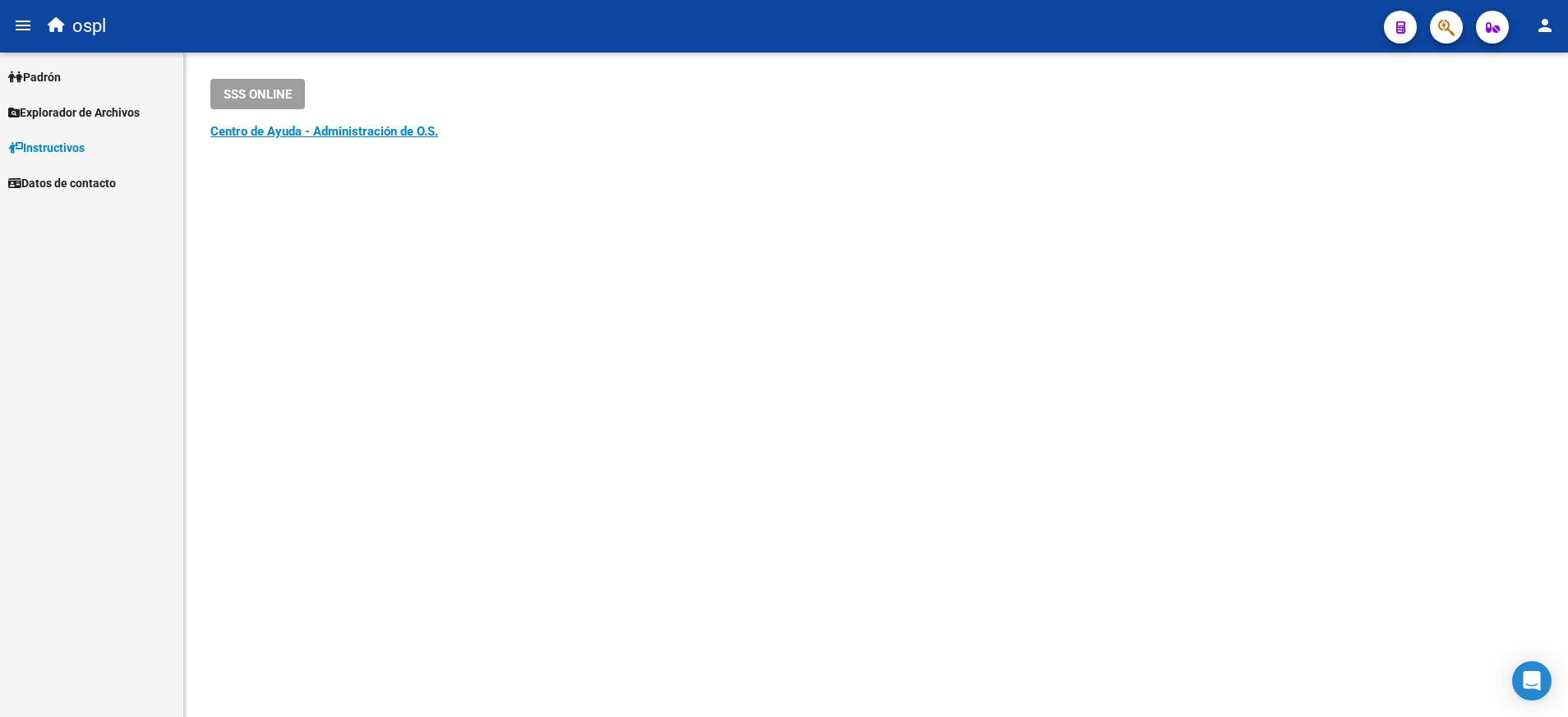
click at [142, 223] on div "Firma Express [PERSON_NAME] Afiliados Empadronados Movimientos de Afiliados Cam…" at bounding box center [91, 385] width 183 height 665
click at [58, 83] on span "Padrón" at bounding box center [35, 77] width 53 height 18
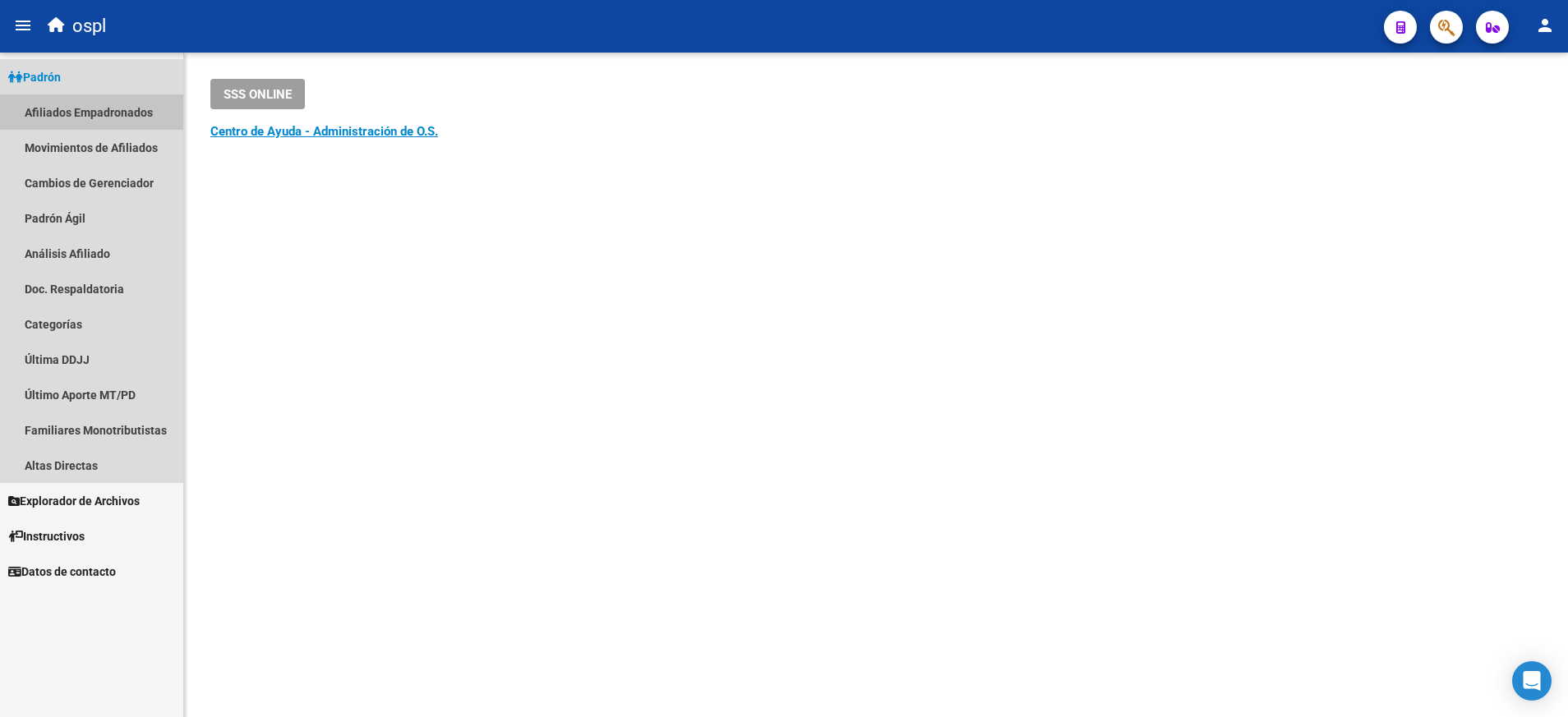
click at [137, 109] on link "Afiliados Empadronados" at bounding box center [91, 112] width 183 height 35
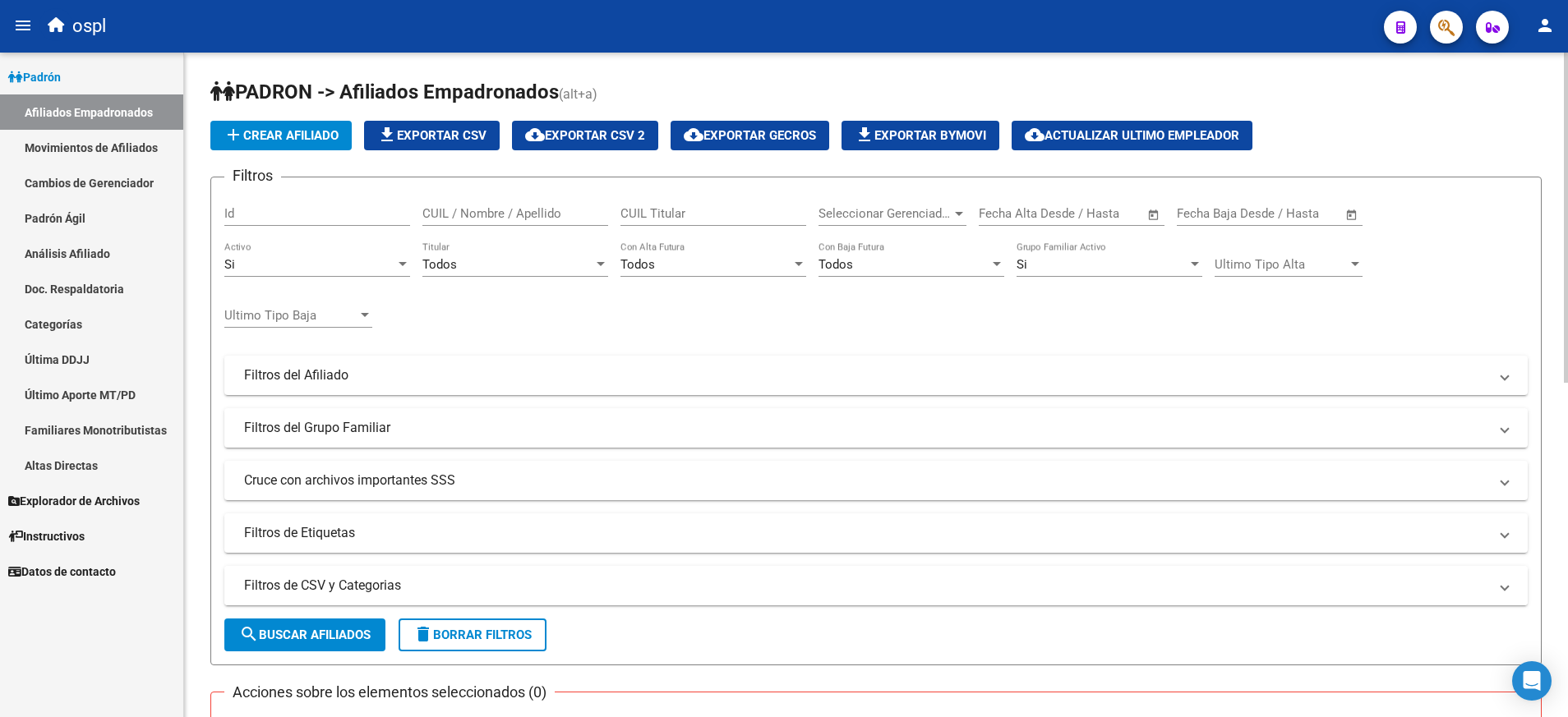
click at [400, 578] on mat-expansion-panel-header "Filtros de CSV y Categorias" at bounding box center [876, 586] width 1304 height 39
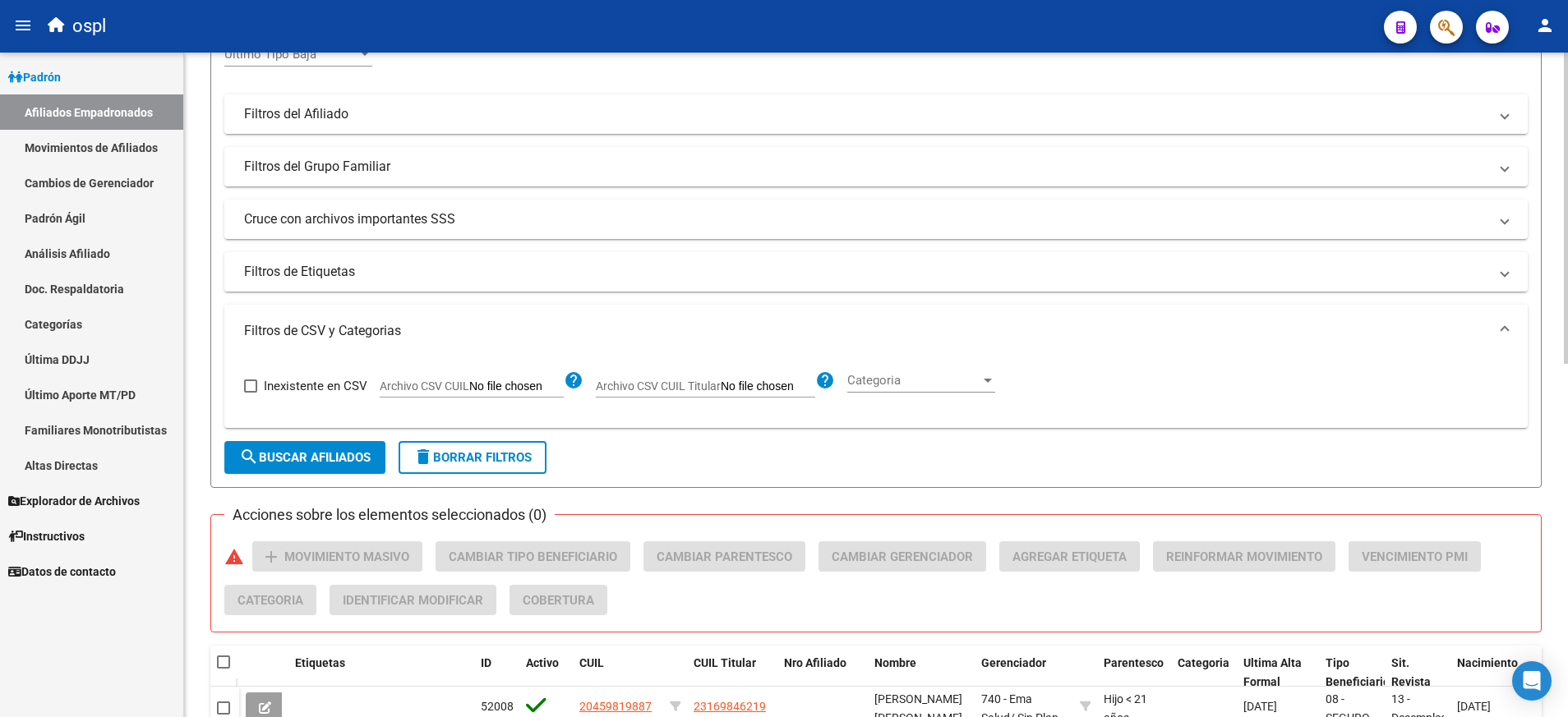
scroll to position [262, 0]
click at [694, 391] on span "Archivo CSV CUIL Titular" at bounding box center [658, 385] width 124 height 13
click at [720, 391] on input "Archivo CSV CUIL Titular" at bounding box center [767, 385] width 95 height 14
click at [488, 394] on input "Archivo CSV CUIL" at bounding box center [516, 385] width 95 height 14
type input "C:\fakepath\aborrar.csv"
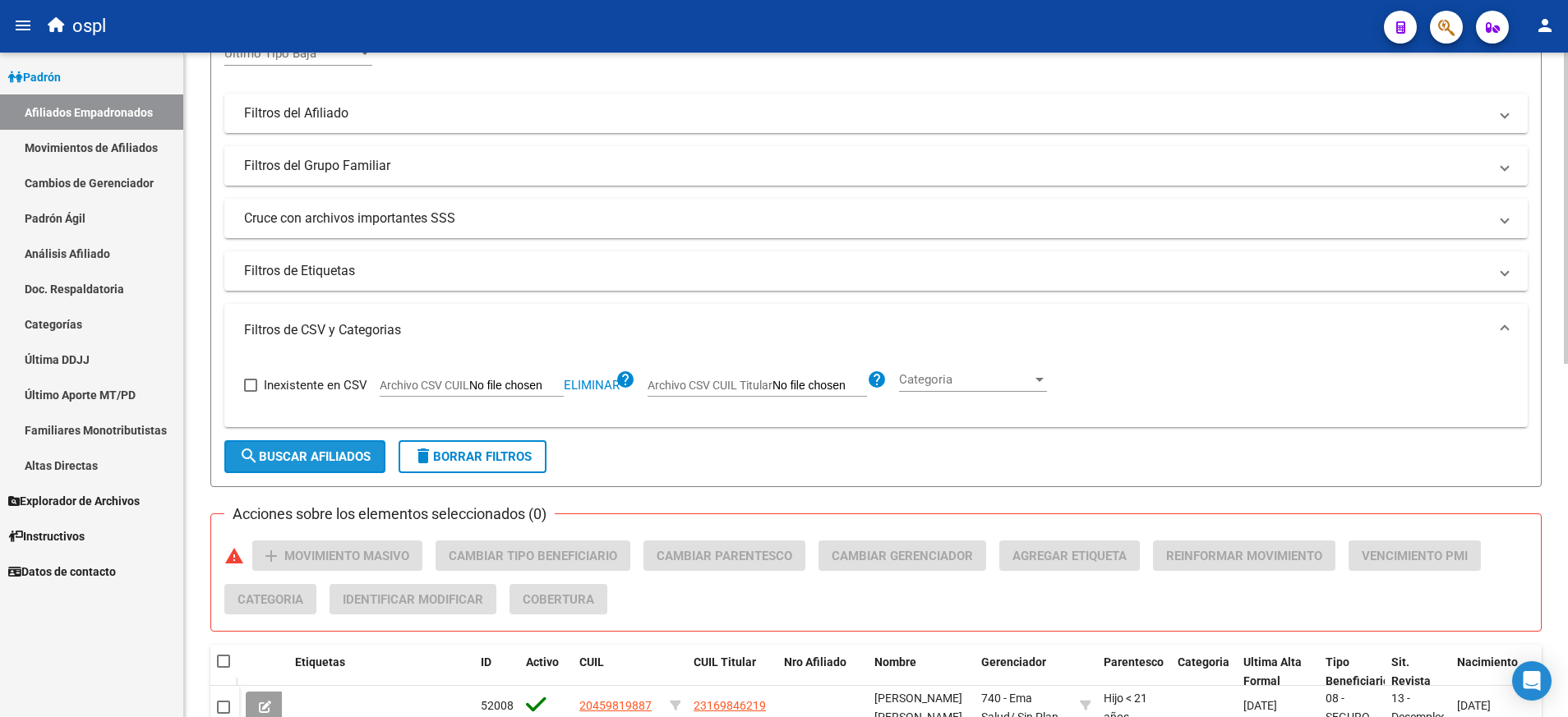
click at [380, 460] on button "search Buscar Afiliados" at bounding box center [304, 457] width 161 height 33
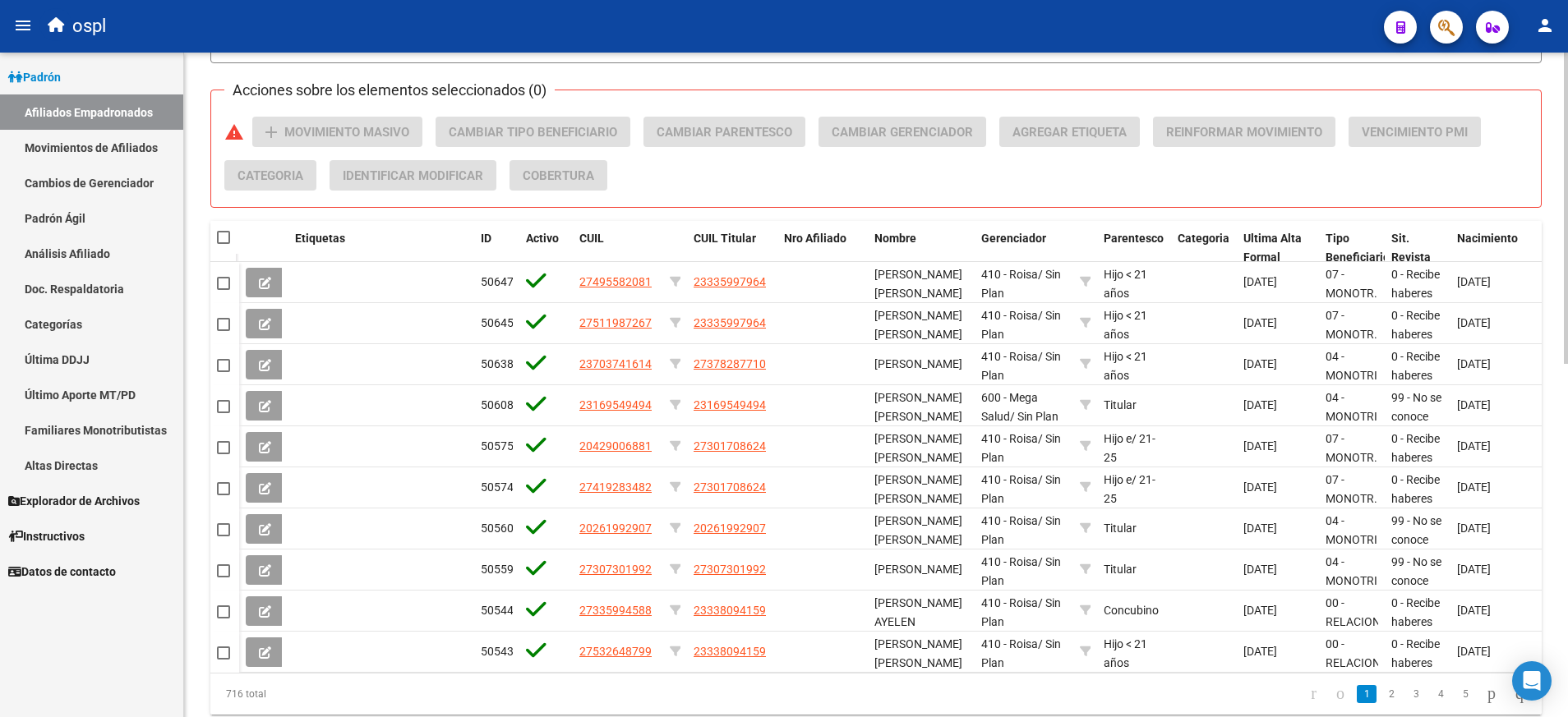
scroll to position [756, 0]
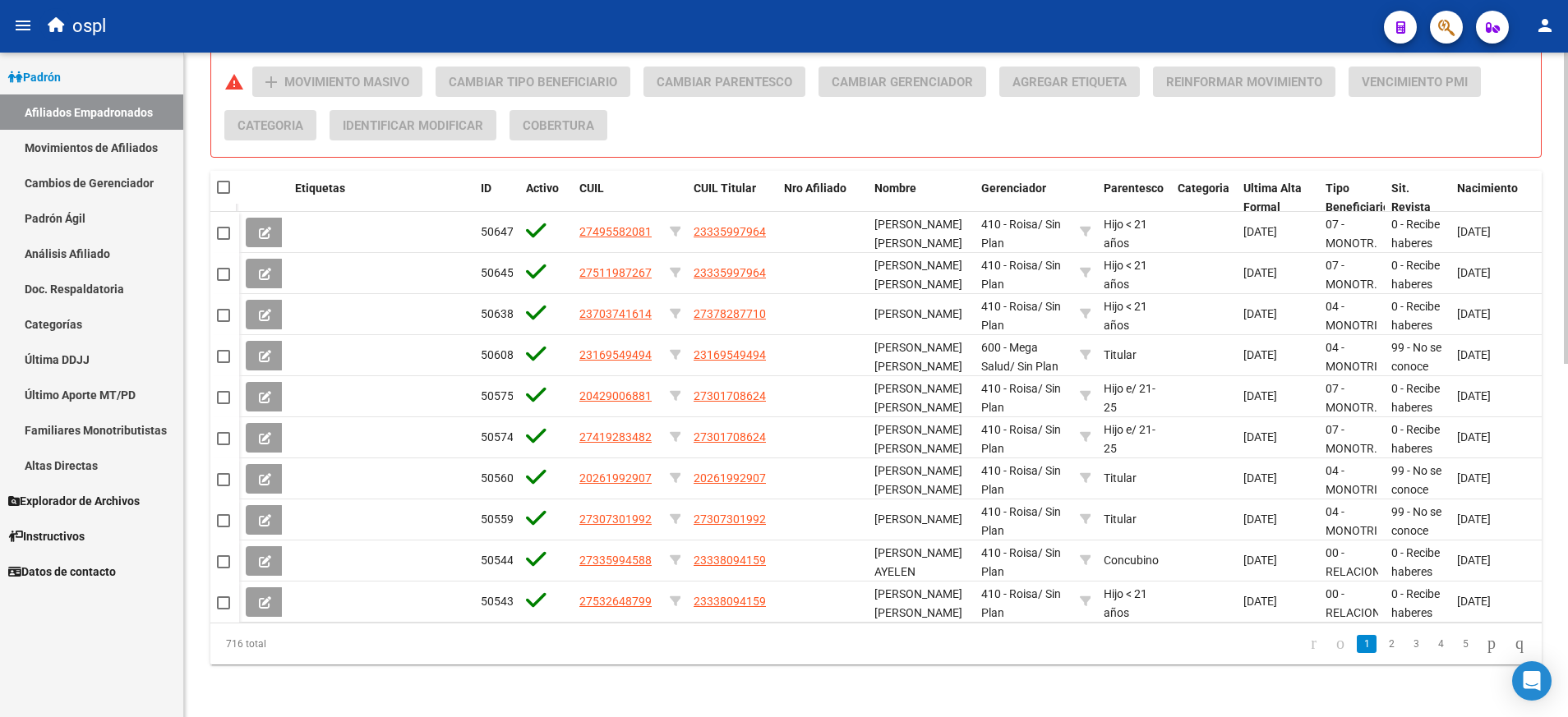
click at [227, 179] on mat-checkbox at bounding box center [223, 187] width 13 height 16
click at [221, 181] on span at bounding box center [223, 187] width 13 height 13
click at [223, 194] on input "checkbox" at bounding box center [223, 194] width 1 height 1
checkbox input "true"
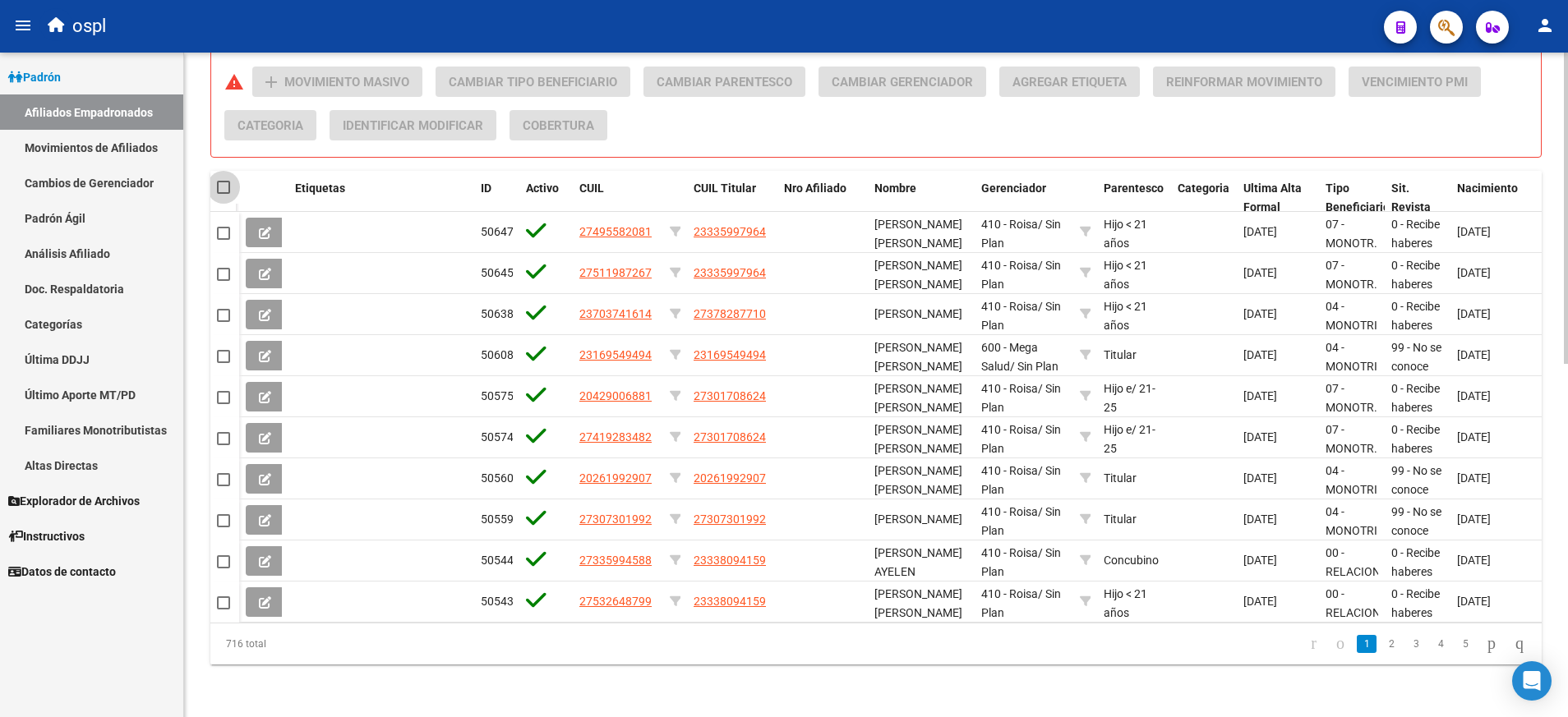
checkbox input "true"
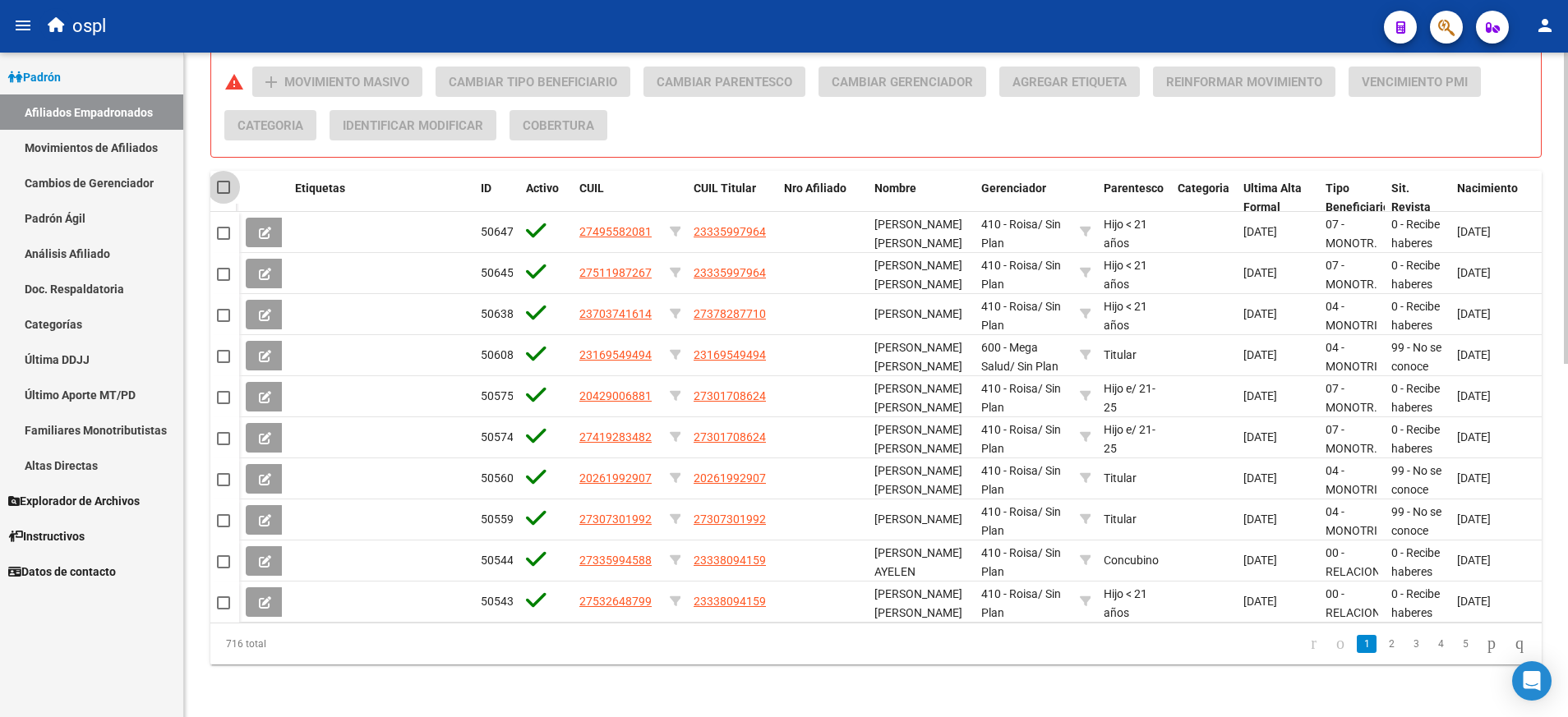
checkbox input "true"
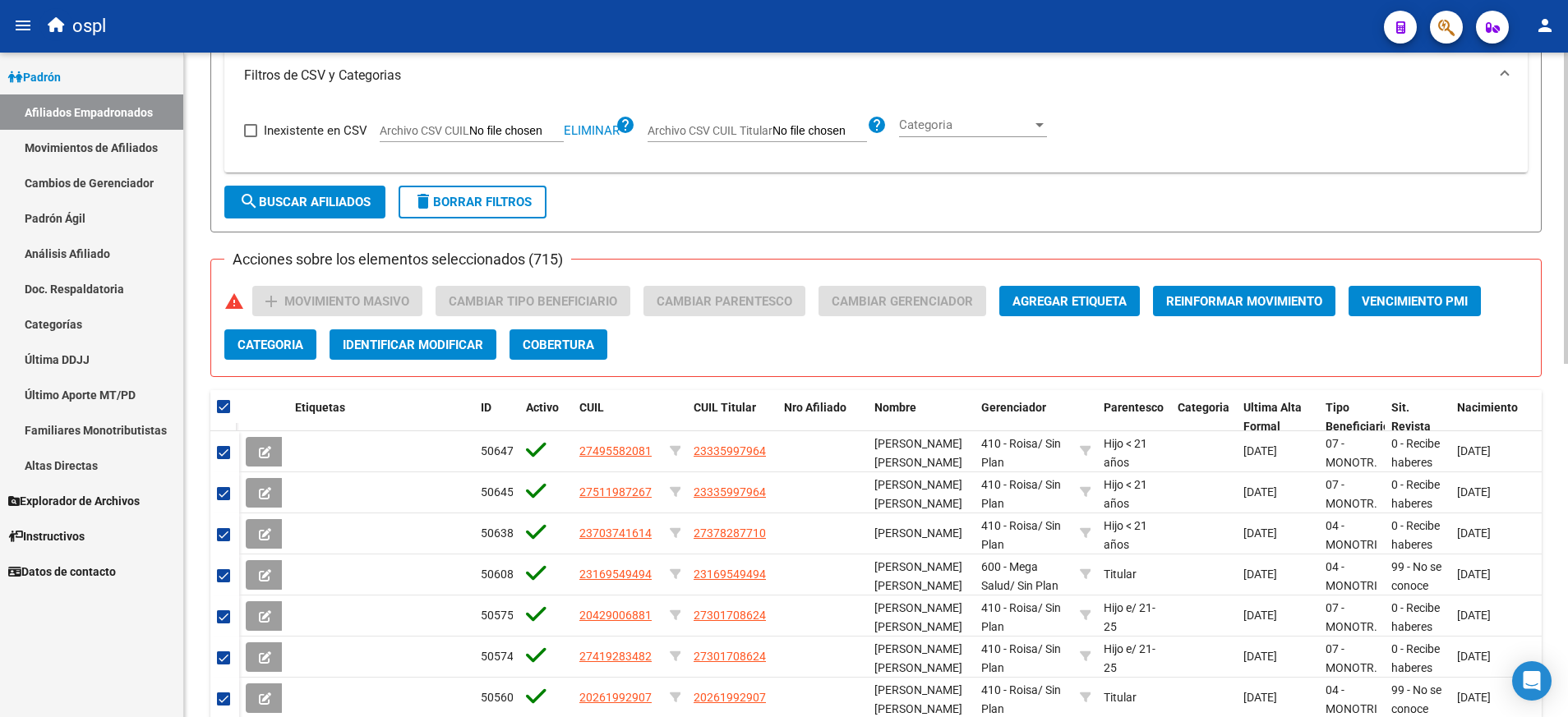
scroll to position [518, 0]
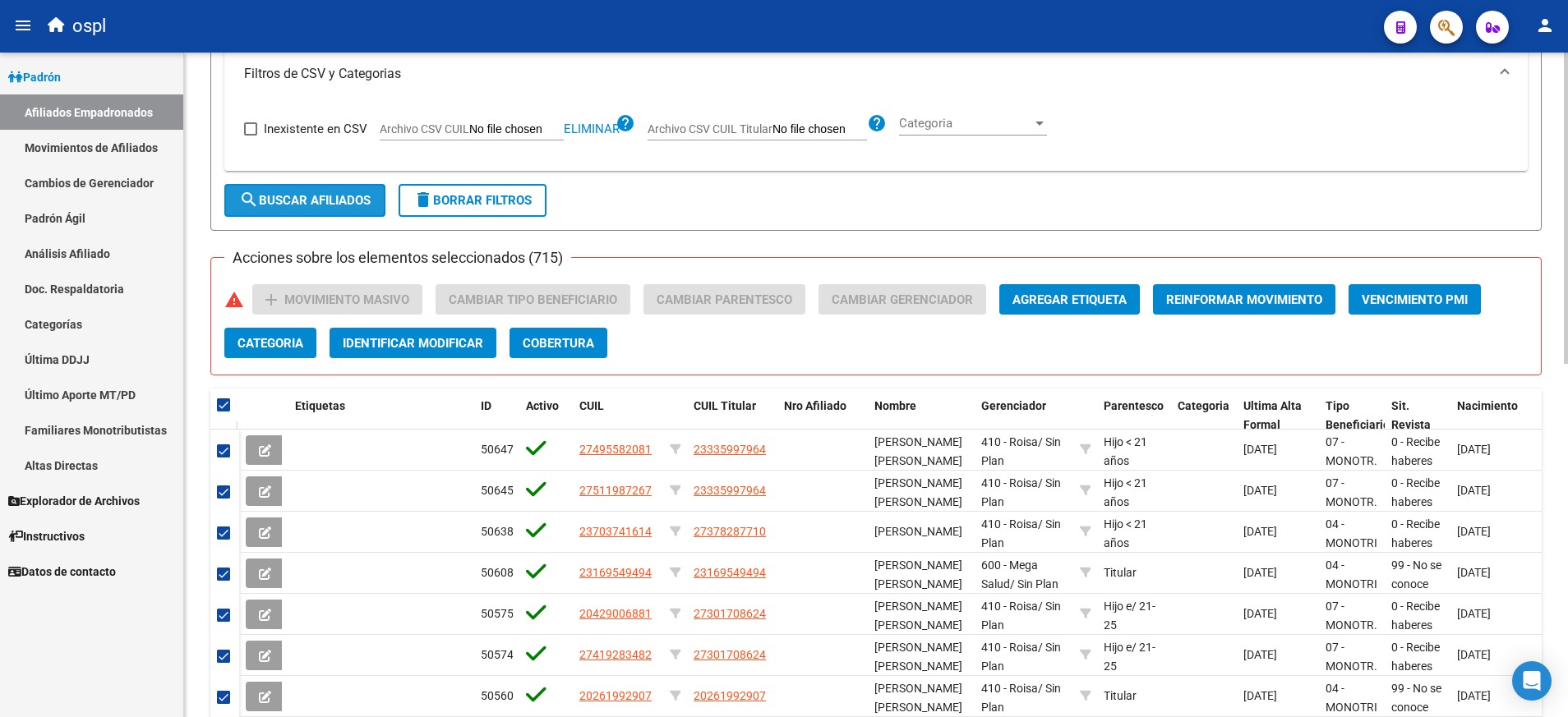
click at [352, 205] on span "search Buscar Afiliados" at bounding box center [304, 199] width 131 height 14
checkbox input "false"
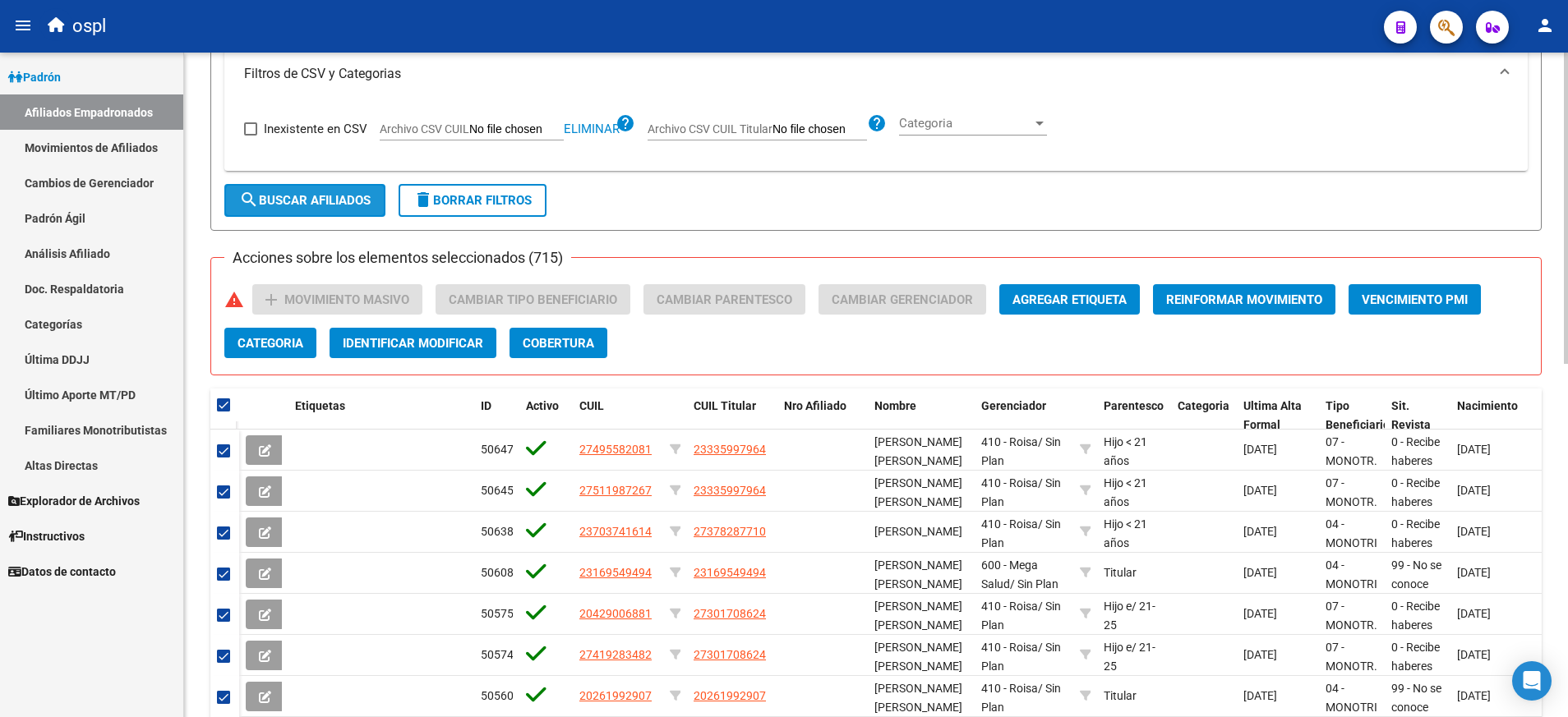
checkbox input "false"
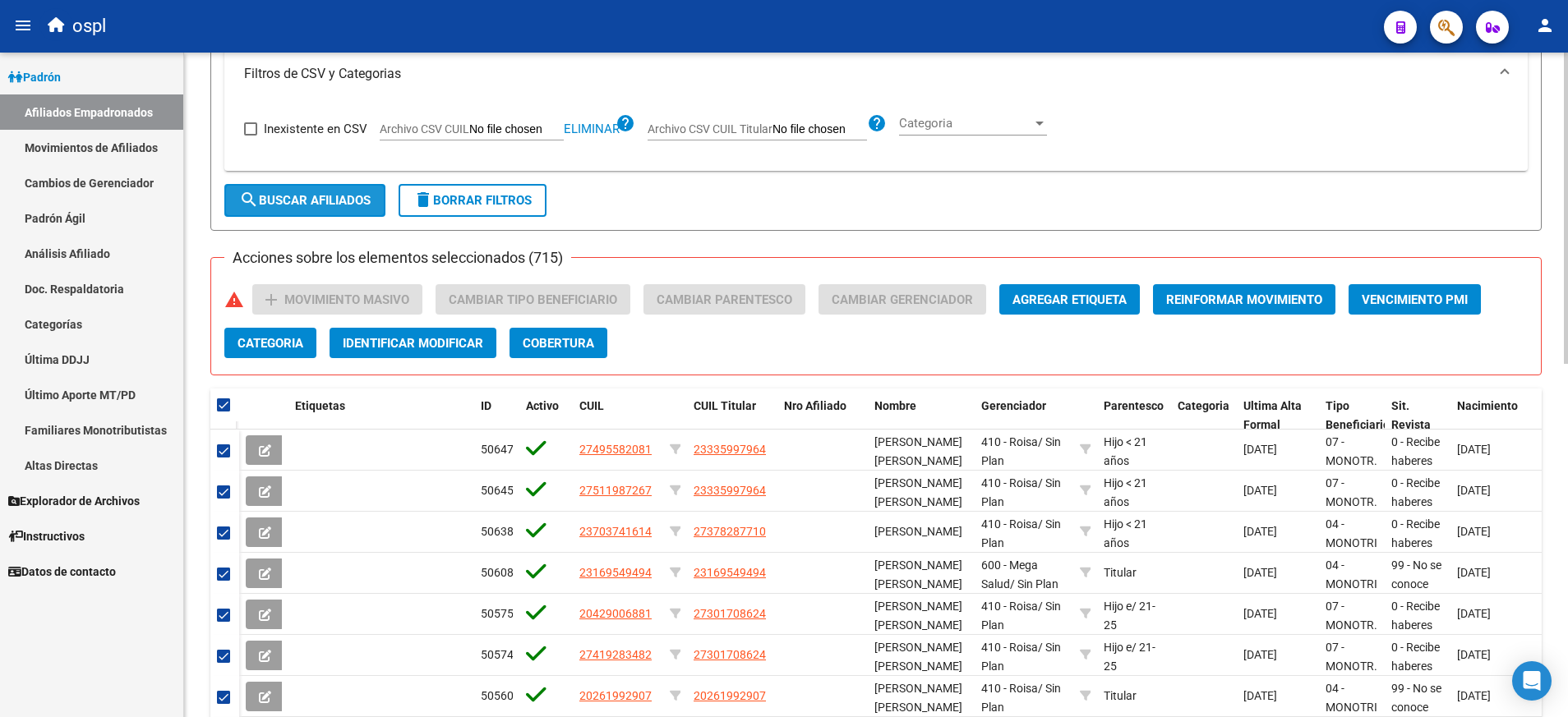
checkbox input "false"
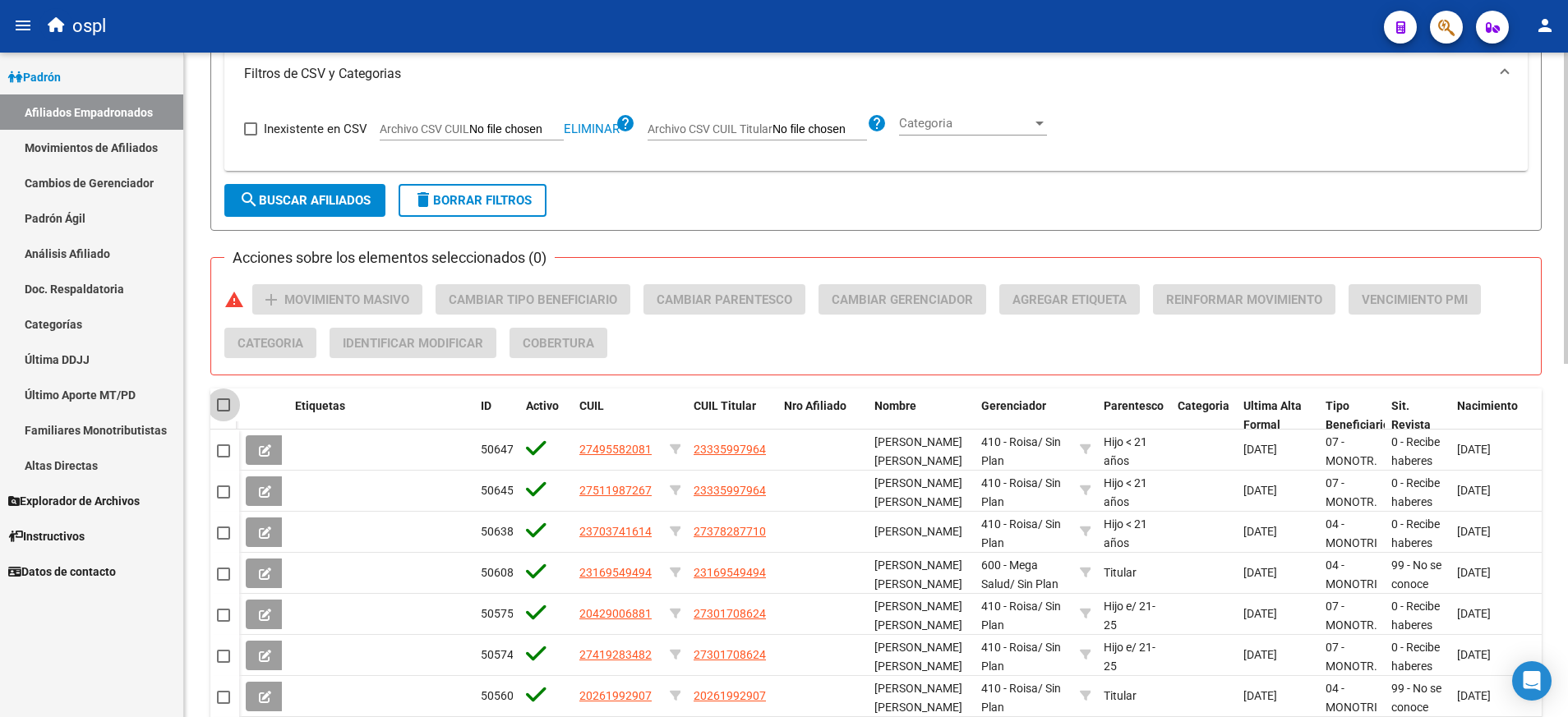
click at [224, 402] on span at bounding box center [223, 404] width 13 height 13
click at [223, 412] on input "checkbox" at bounding box center [223, 412] width 1 height 1
checkbox input "true"
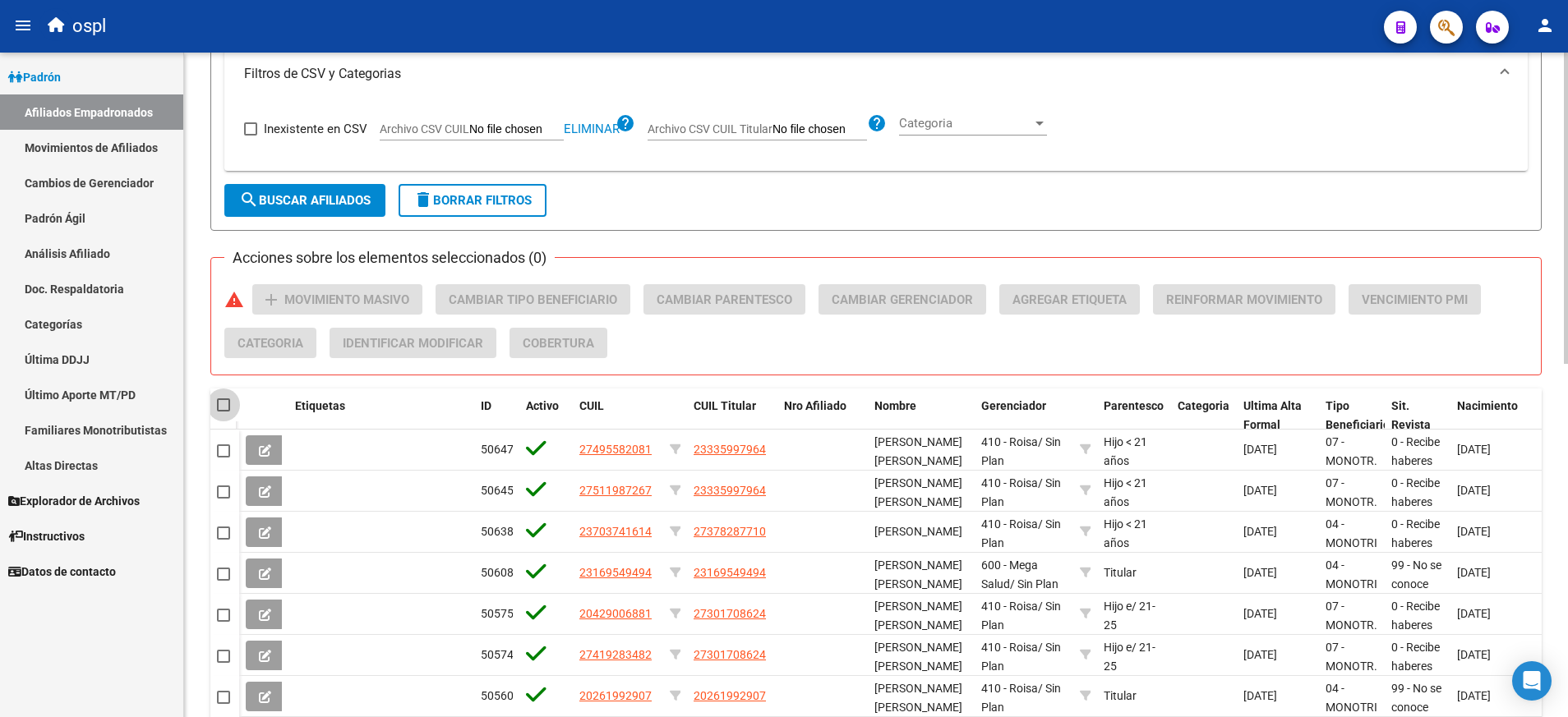
checkbox input "true"
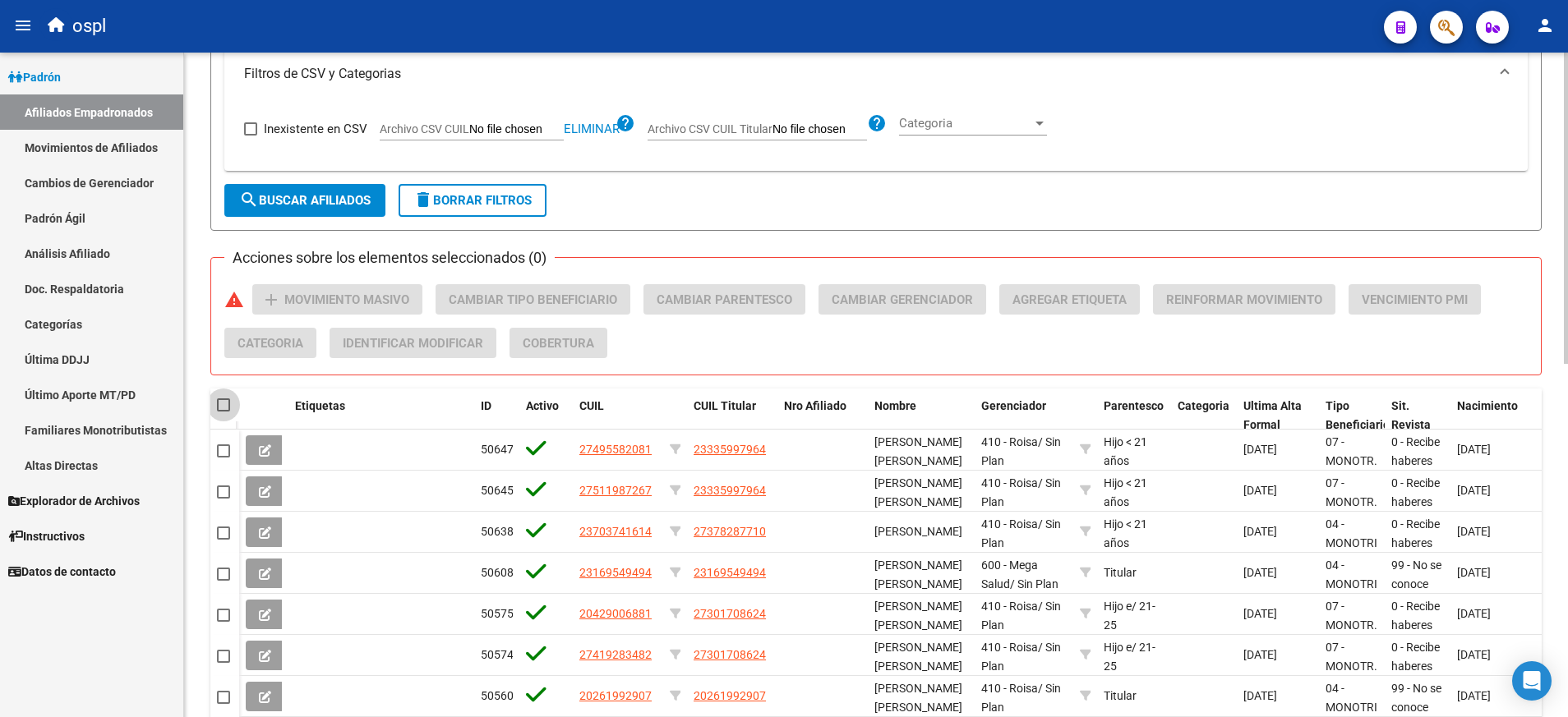
checkbox input "true"
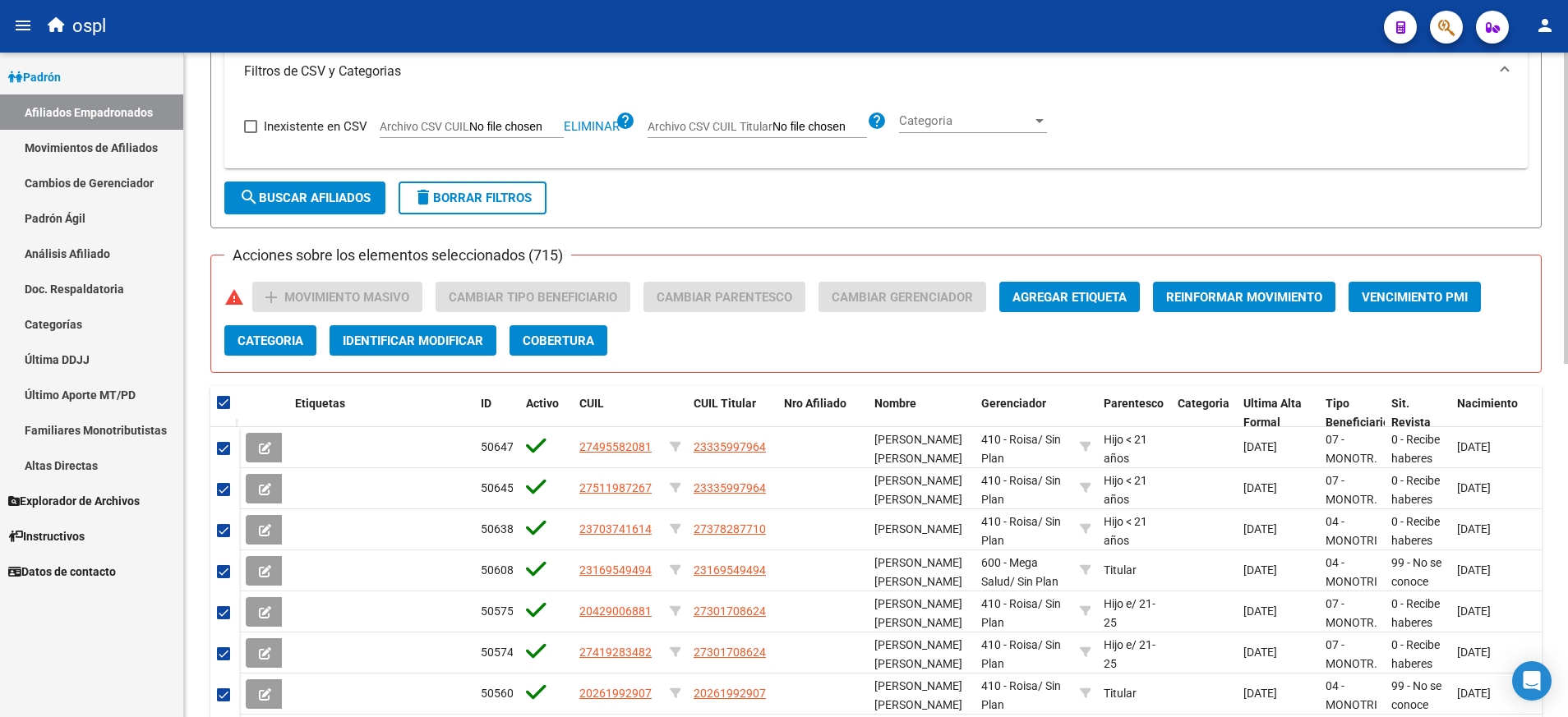
scroll to position [525, 0]
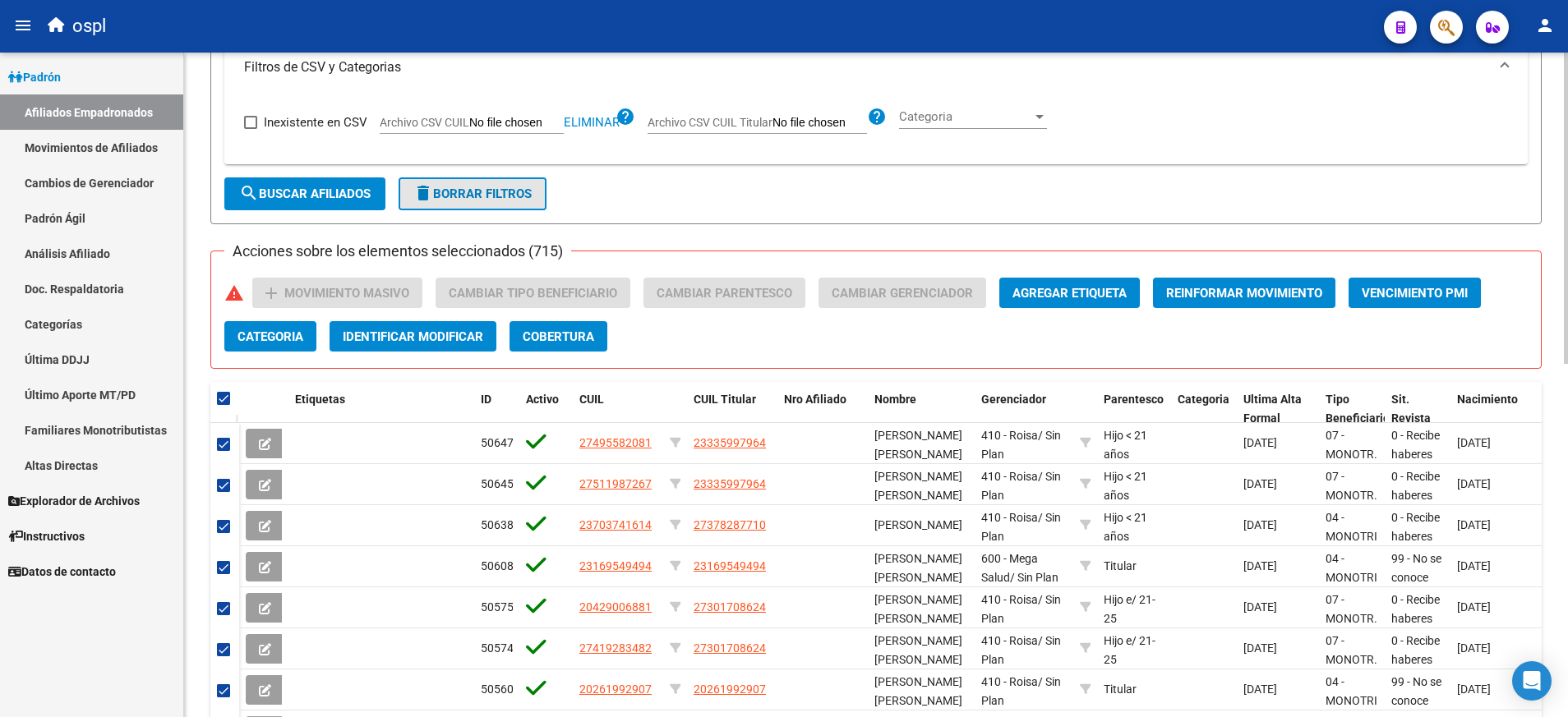
click at [461, 198] on span "delete Borrar Filtros" at bounding box center [472, 194] width 119 height 14
checkbox input "false"
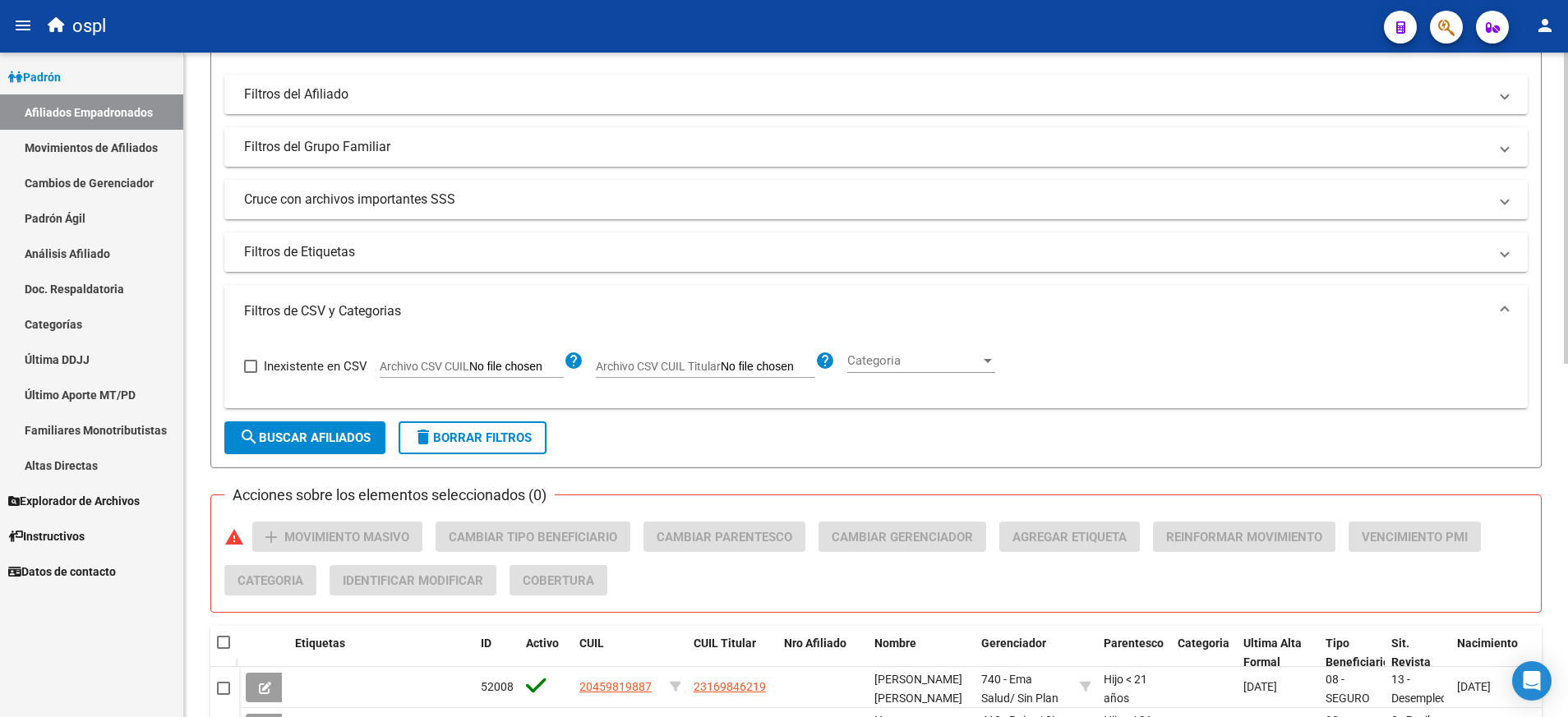
scroll to position [284, 0]
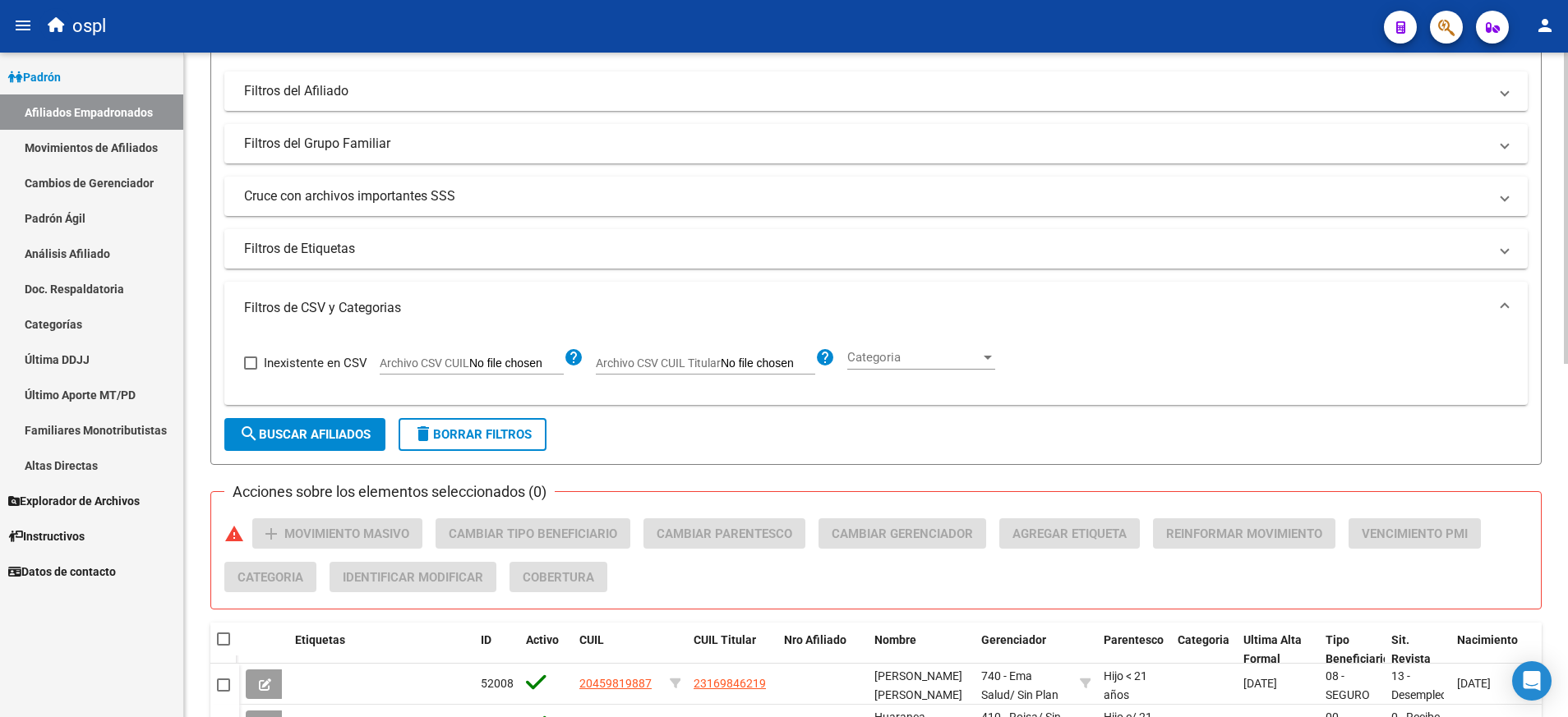
click at [529, 363] on input "Archivo CSV CUIL" at bounding box center [516, 363] width 95 height 14
type input "C:\fakepath\aborrar.csv"
click at [340, 438] on span "search Buscar Afiliados" at bounding box center [304, 434] width 131 height 14
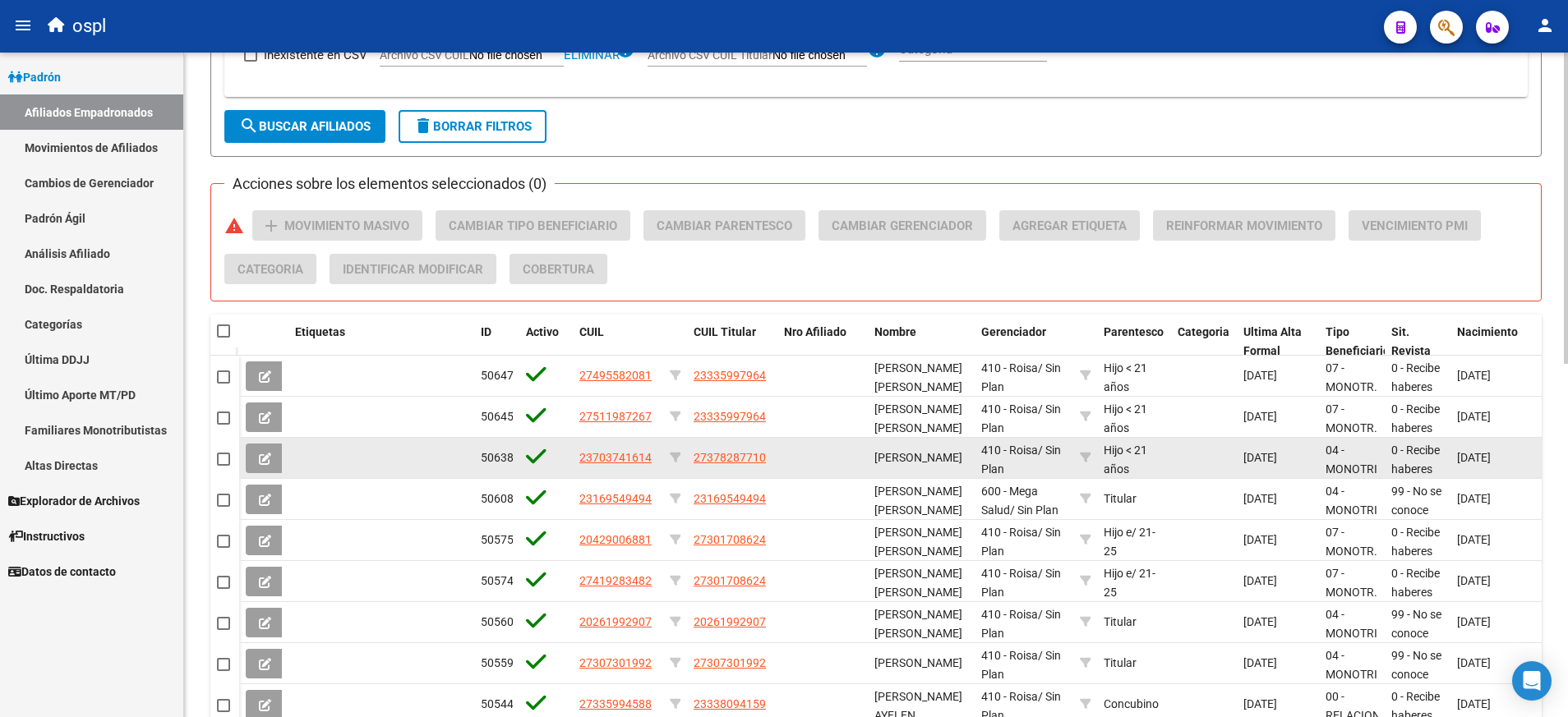
scroll to position [598, 0]
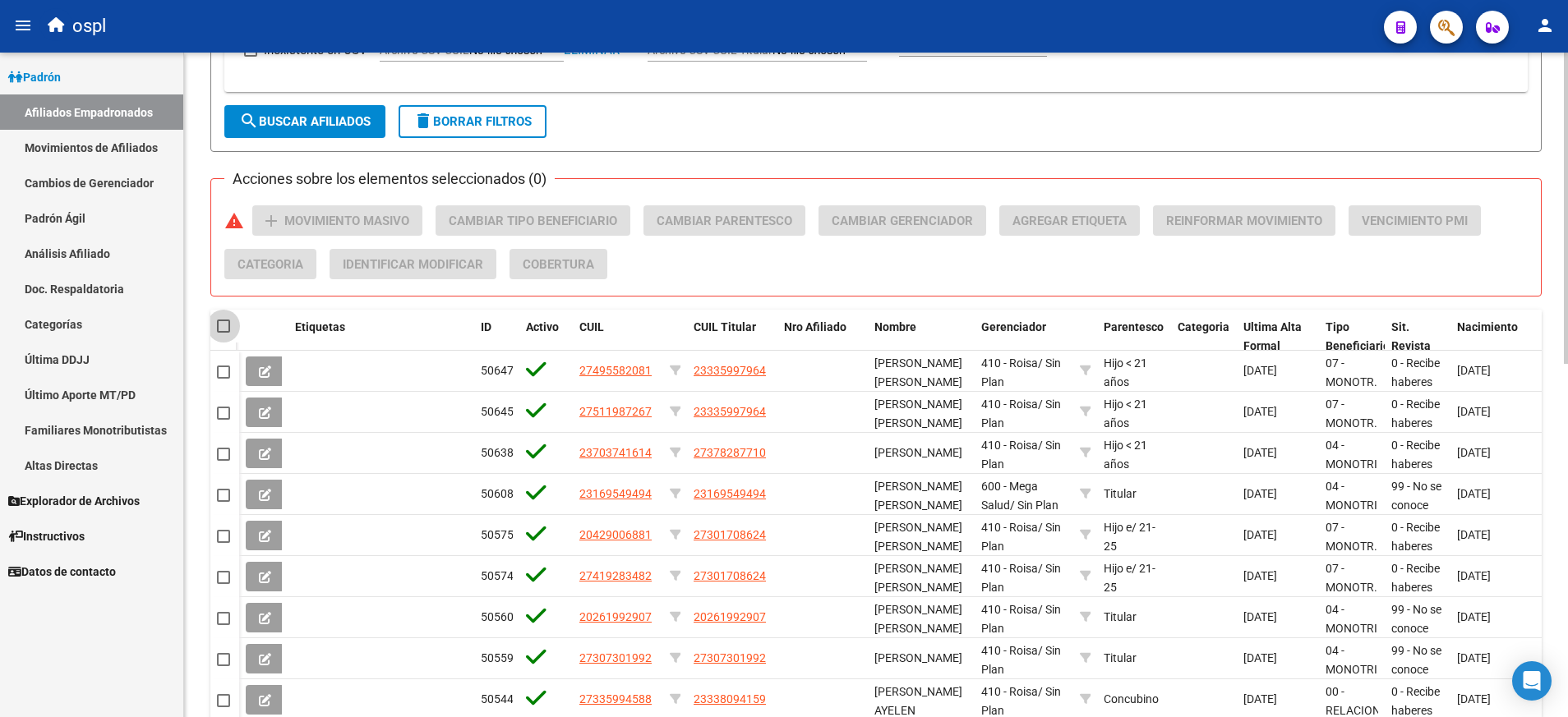
click at [222, 327] on span at bounding box center [223, 326] width 13 height 13
click at [223, 332] on input "checkbox" at bounding box center [223, 332] width 1 height 1
checkbox input "true"
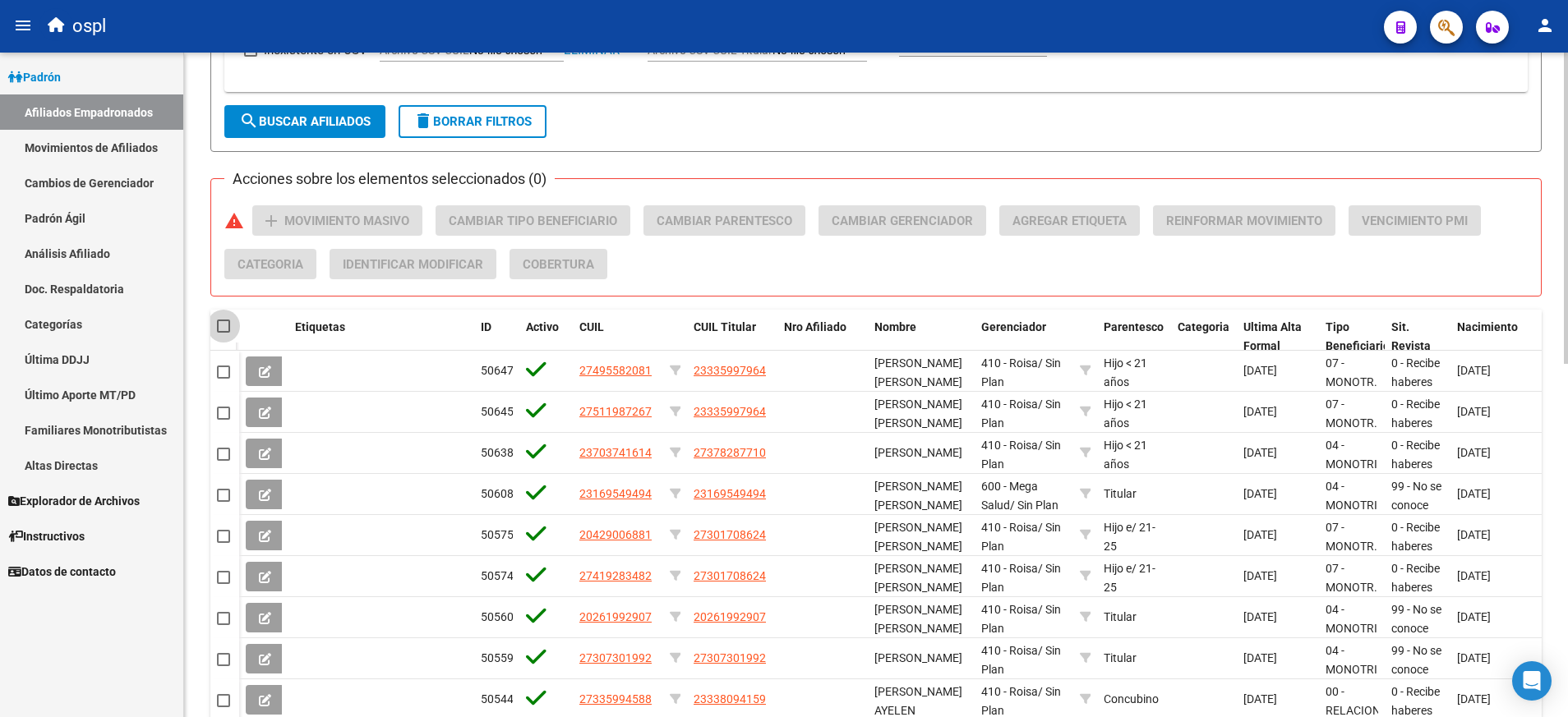
checkbox input "true"
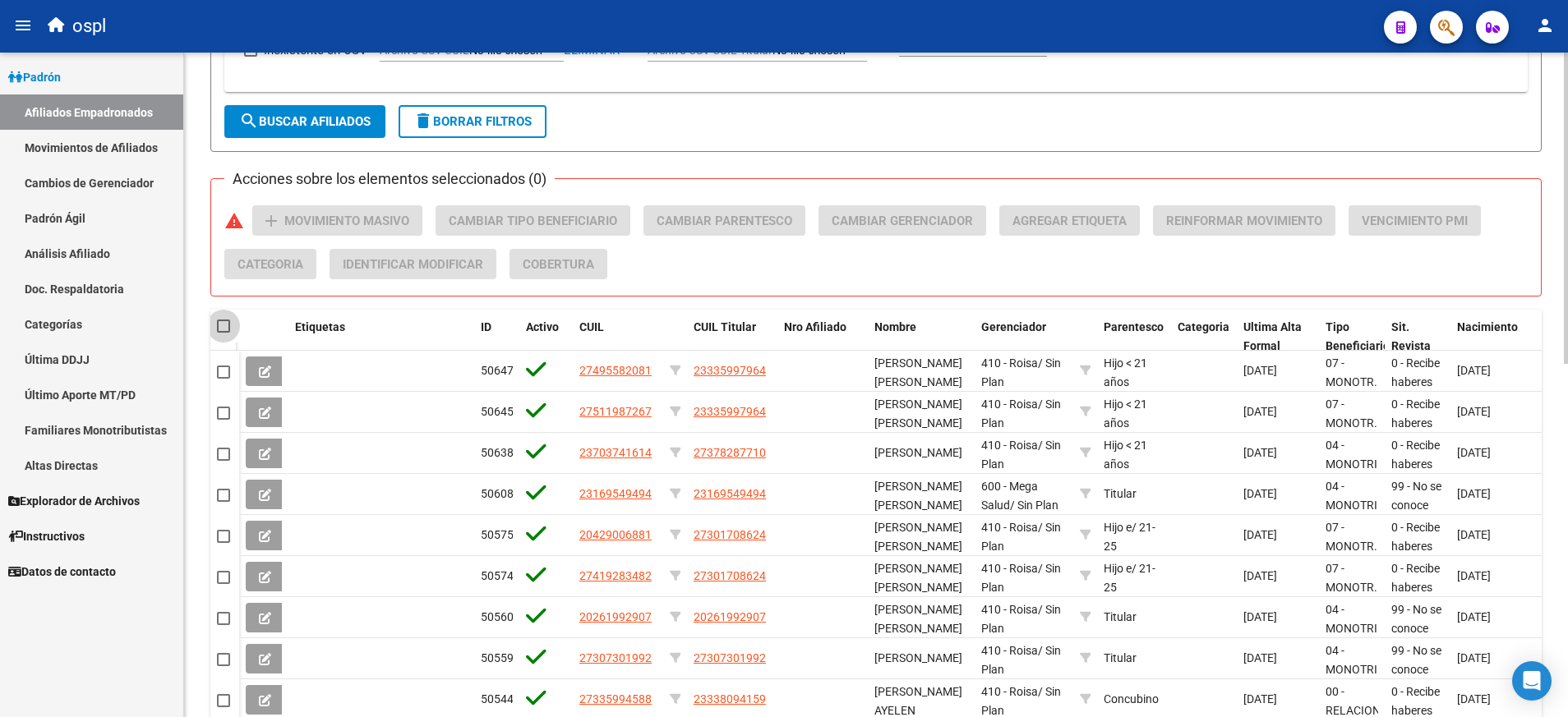
checkbox input "true"
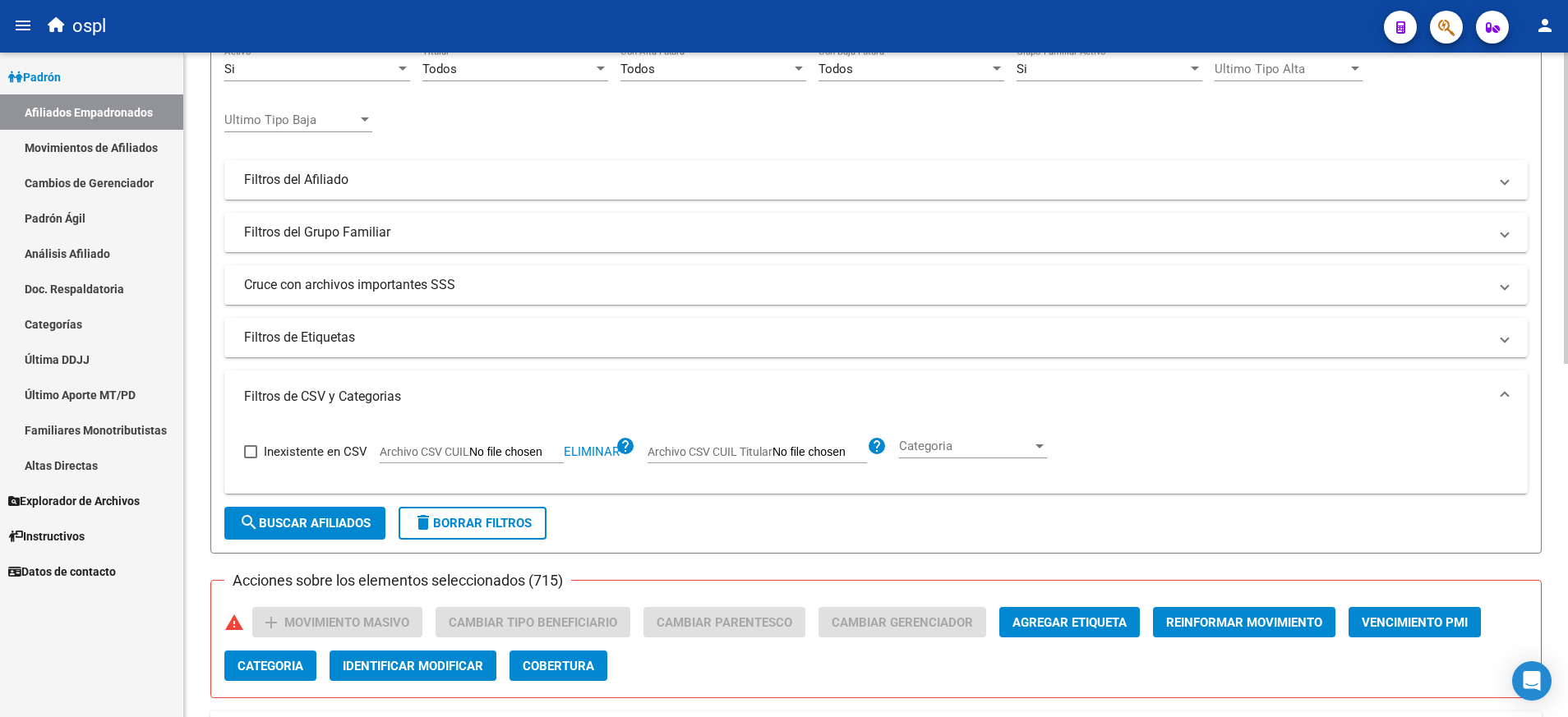
scroll to position [191, 0]
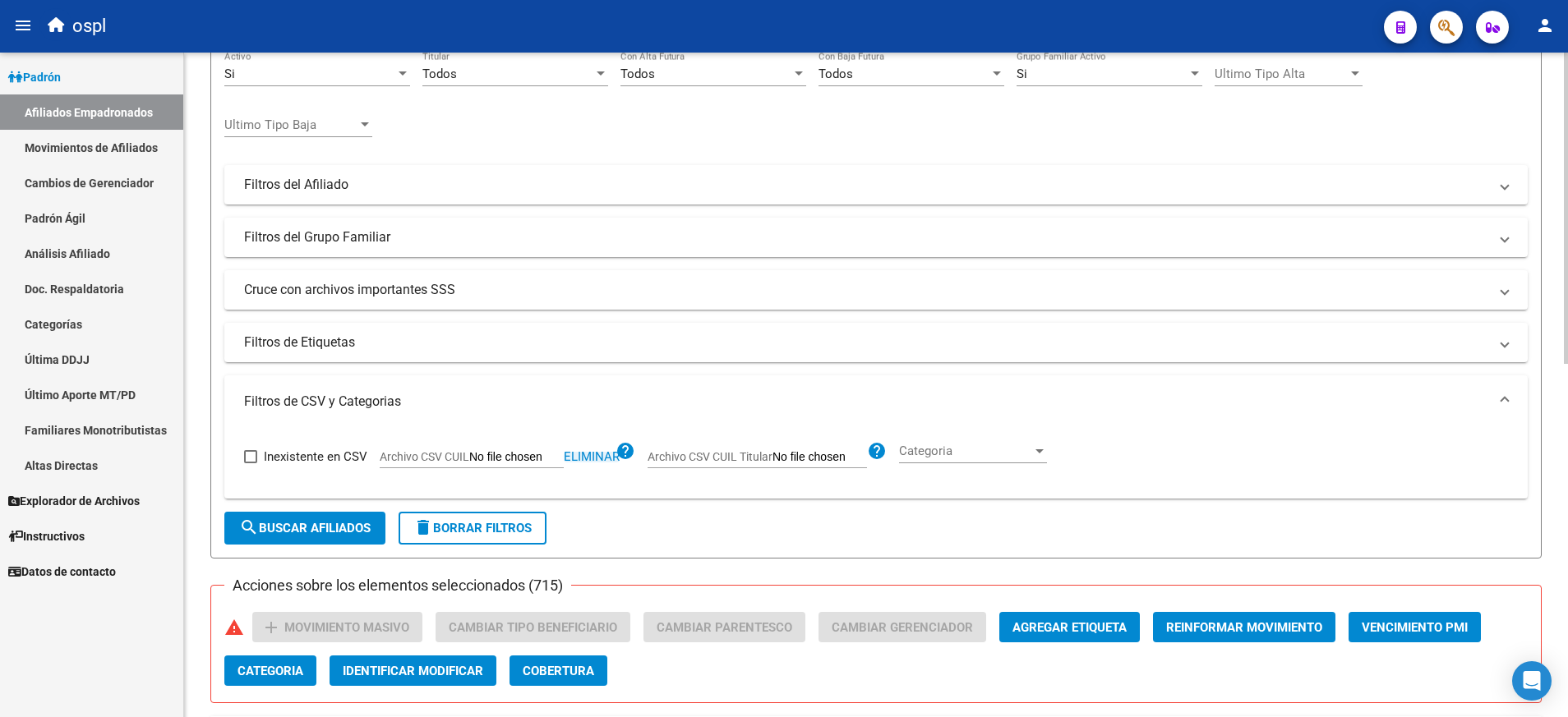
click at [601, 460] on span "Eliminar" at bounding box center [592, 456] width 56 height 14
click at [777, 461] on input "Archivo CSV CUIL Titular" at bounding box center [767, 457] width 95 height 14
type input "C:\fakepath\aborrar.csv"
click at [306, 520] on button "search Buscar Afiliados" at bounding box center [304, 528] width 161 height 33
checkbox input "false"
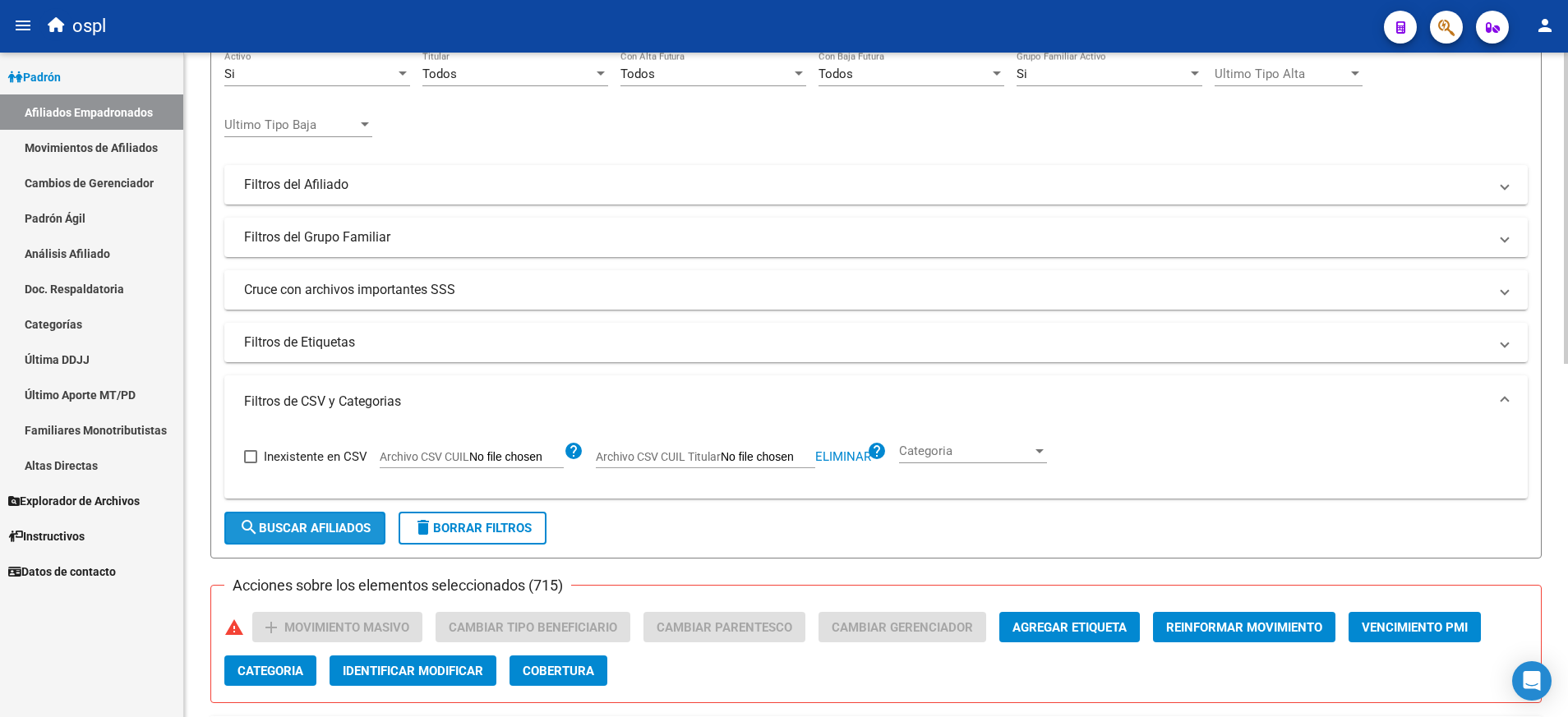
checkbox input "false"
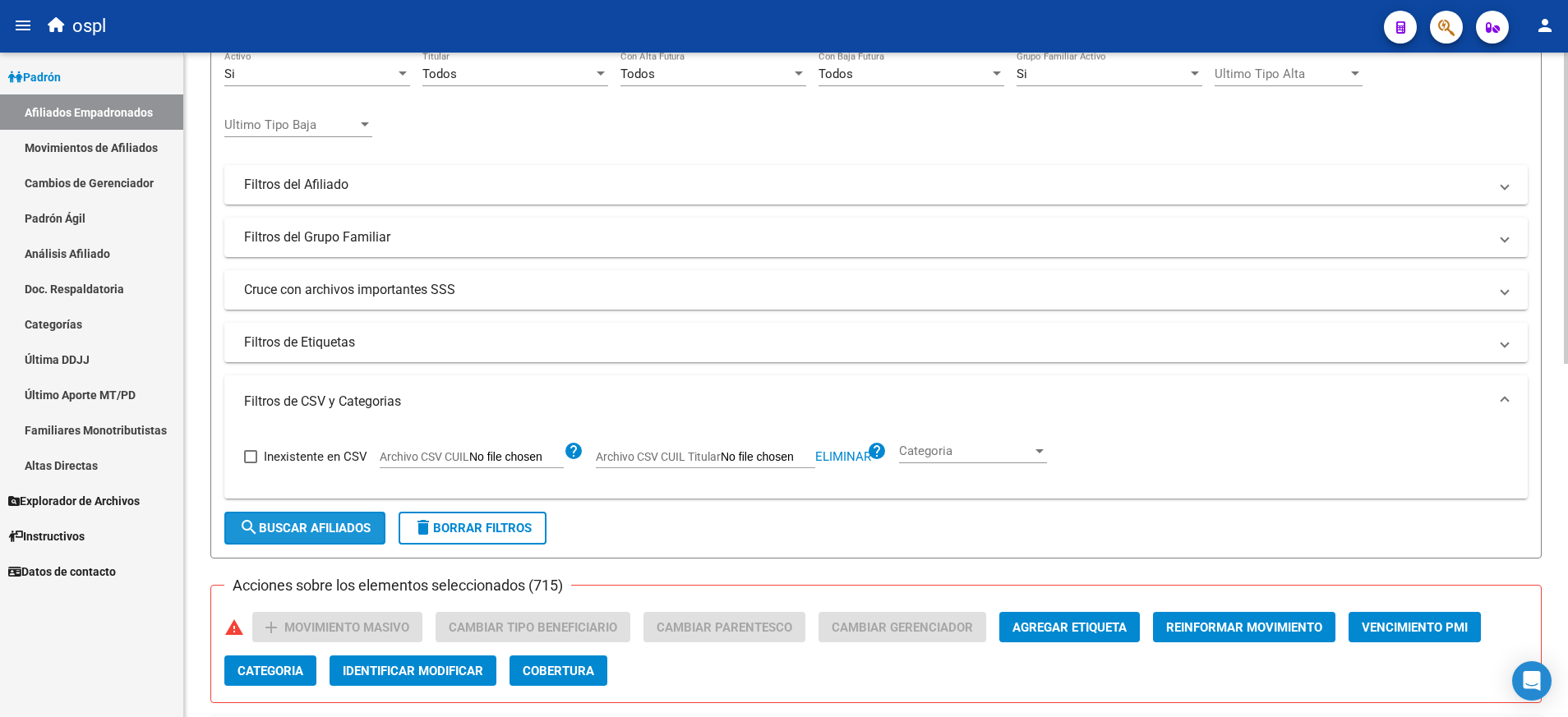
checkbox input "false"
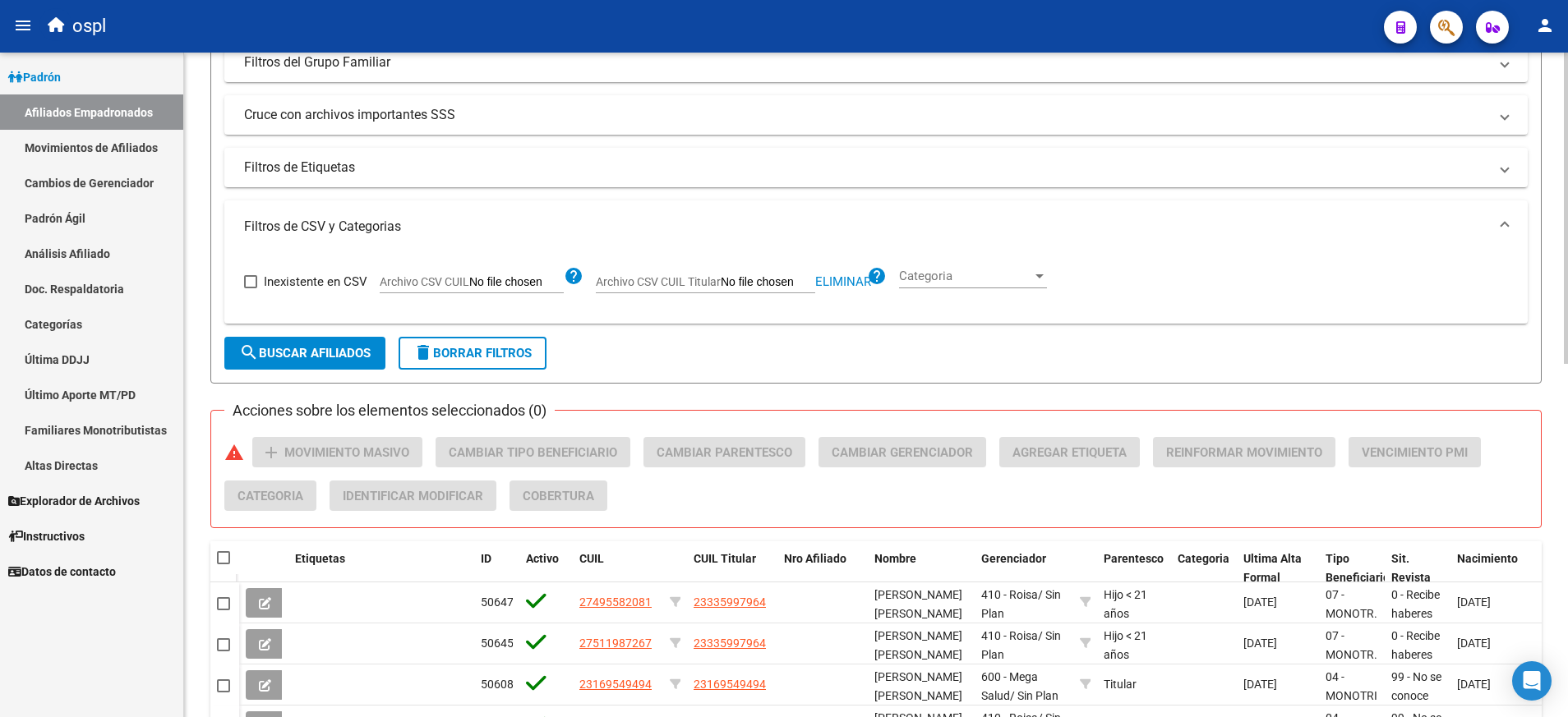
scroll to position [356, 0]
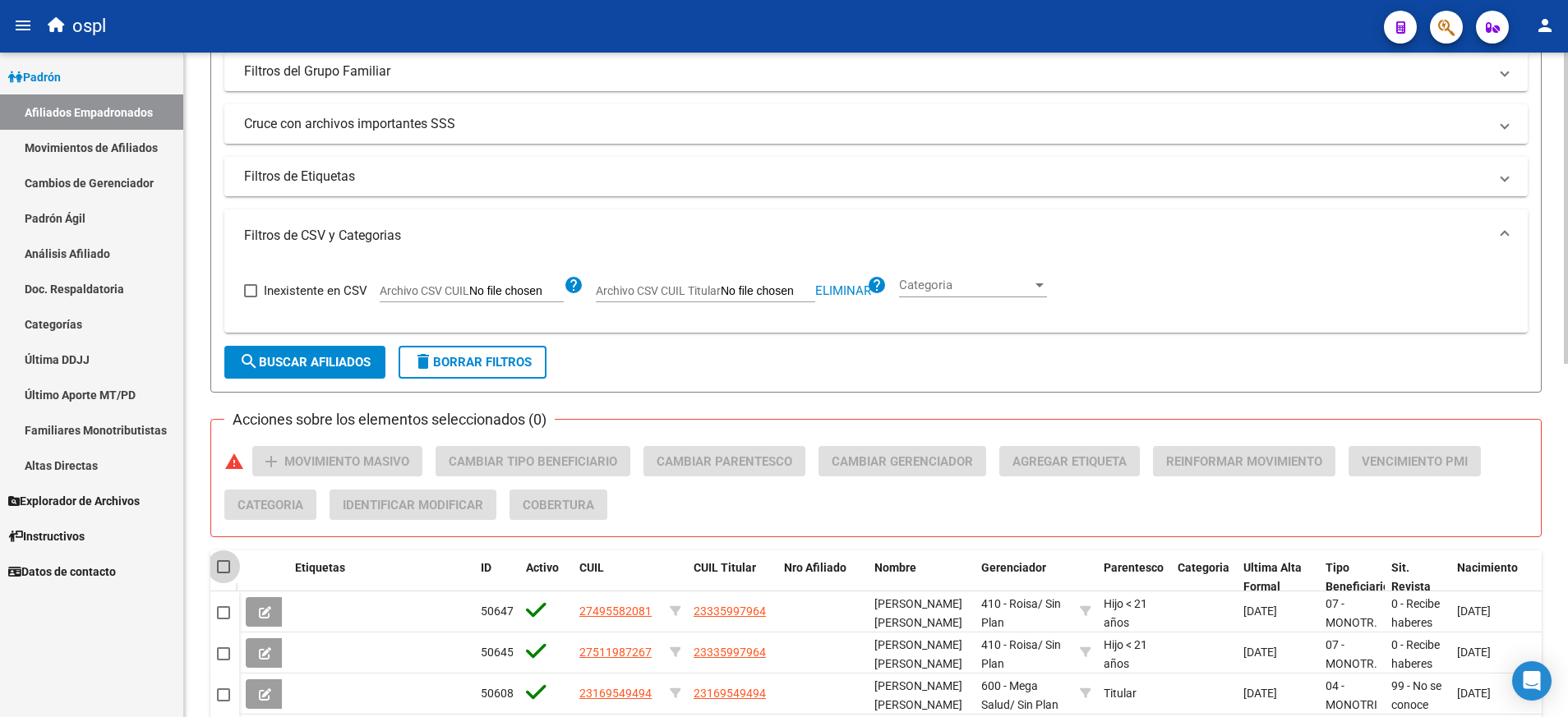
click at [223, 564] on span at bounding box center [223, 566] width 13 height 13
click at [223, 574] on input "checkbox" at bounding box center [223, 574] width 1 height 1
checkbox input "true"
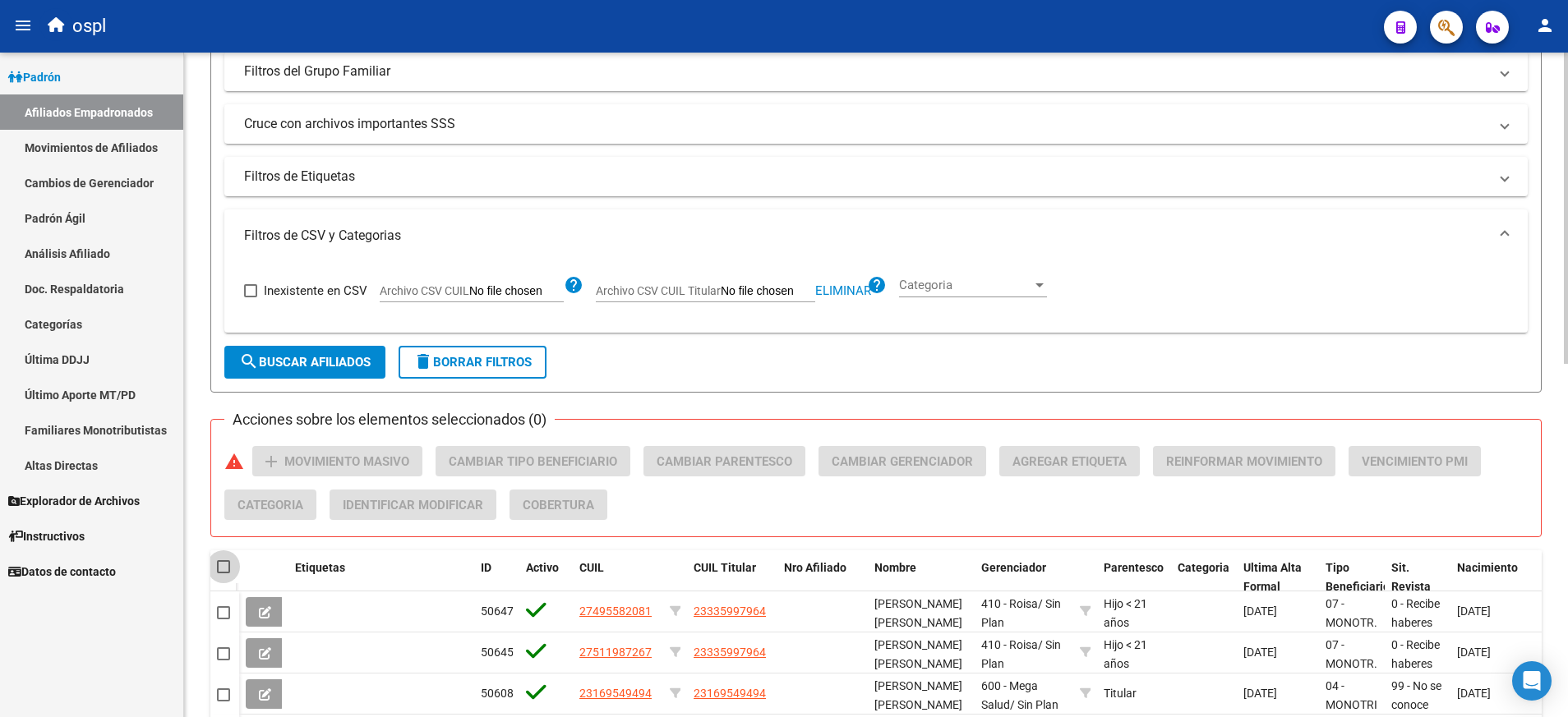
checkbox input "true"
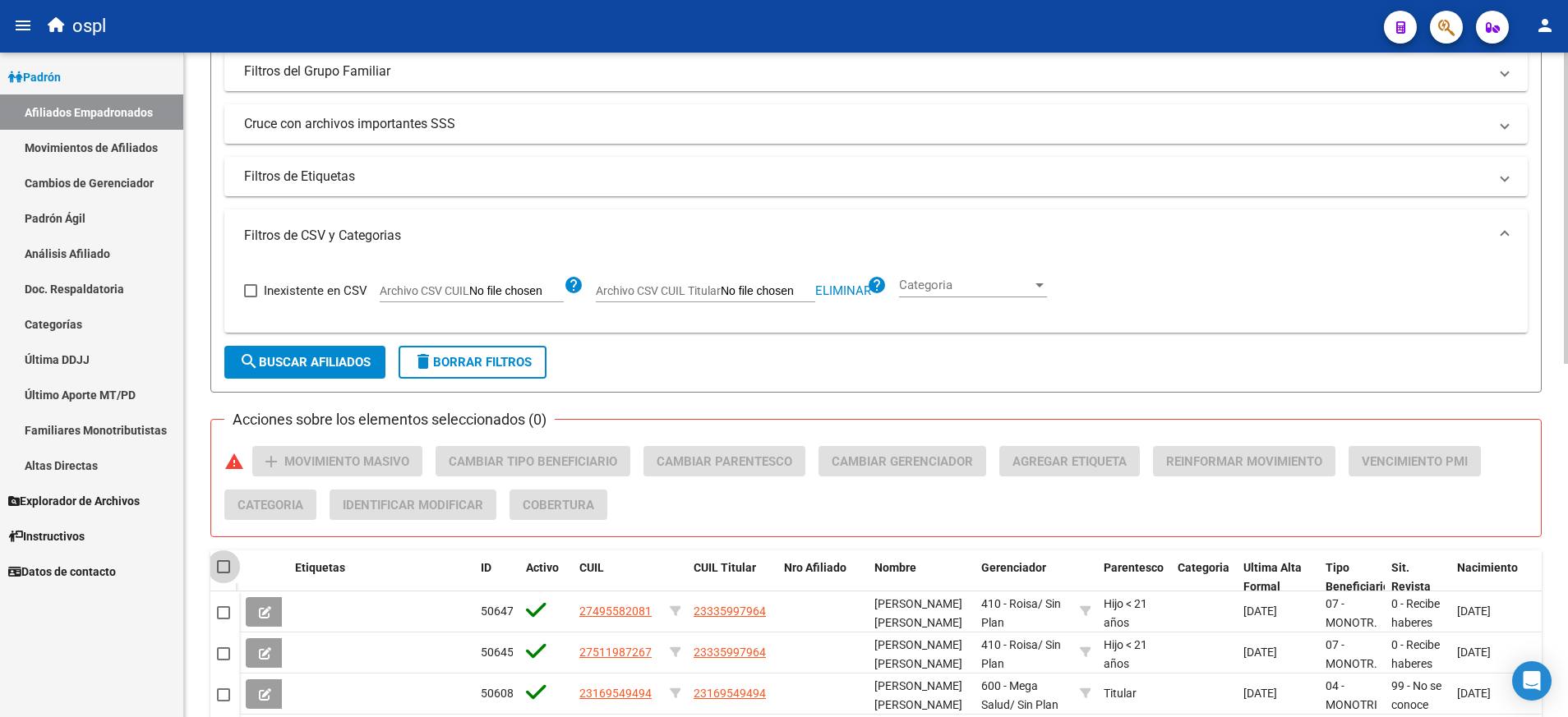
checkbox input "true"
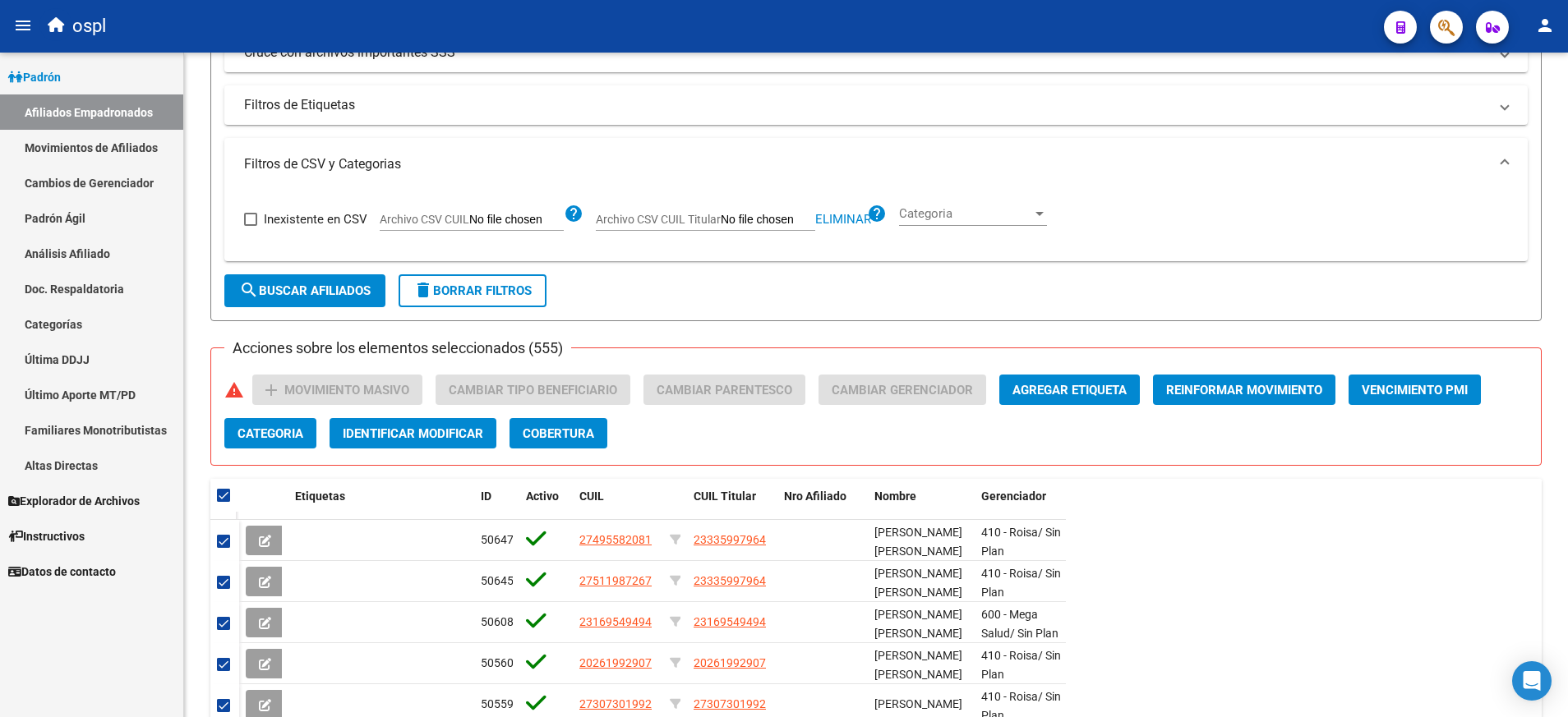
scroll to position [550, 0]
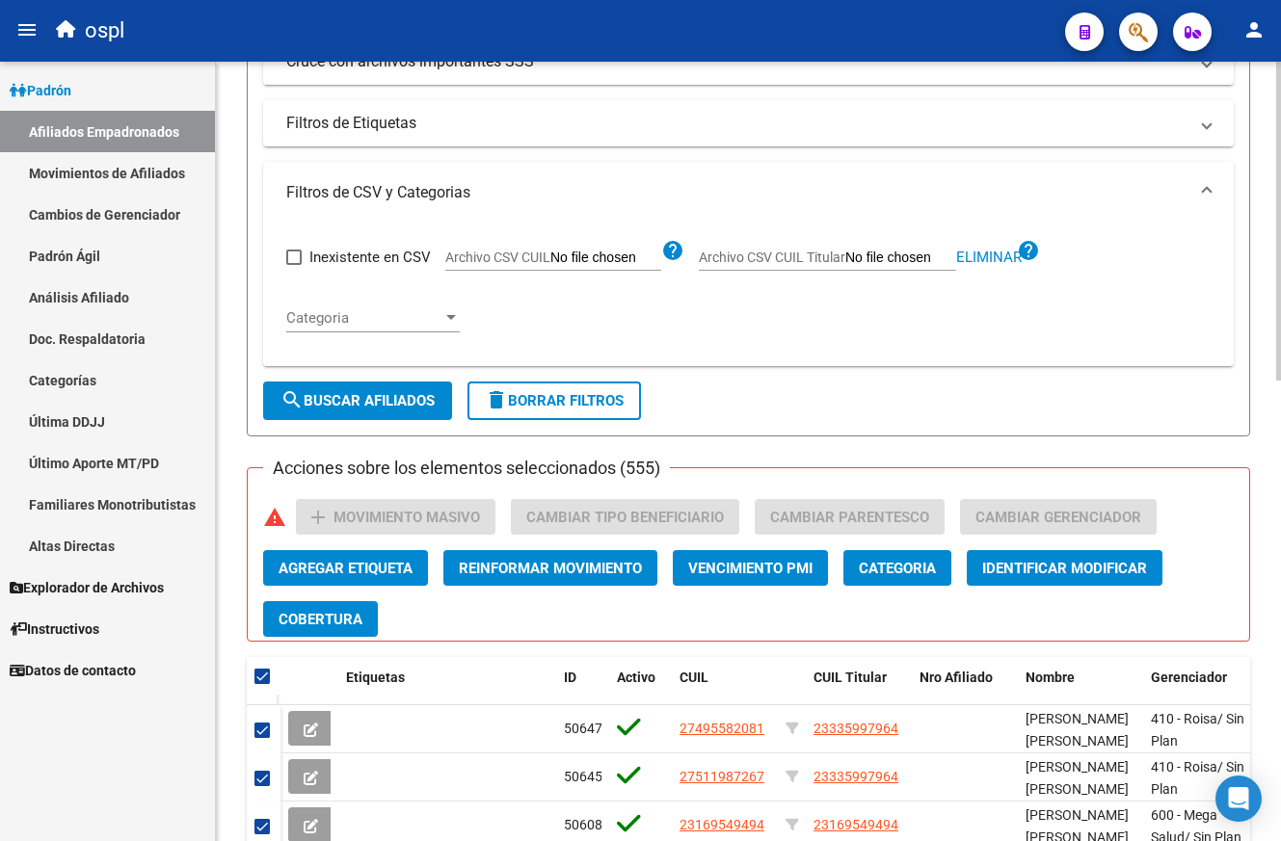
click at [867, 327] on div "Inexistente en CSV Archivo CSV CUIL help Archivo CSV CUIL Titular Eliminar help…" at bounding box center [748, 287] width 924 height 127
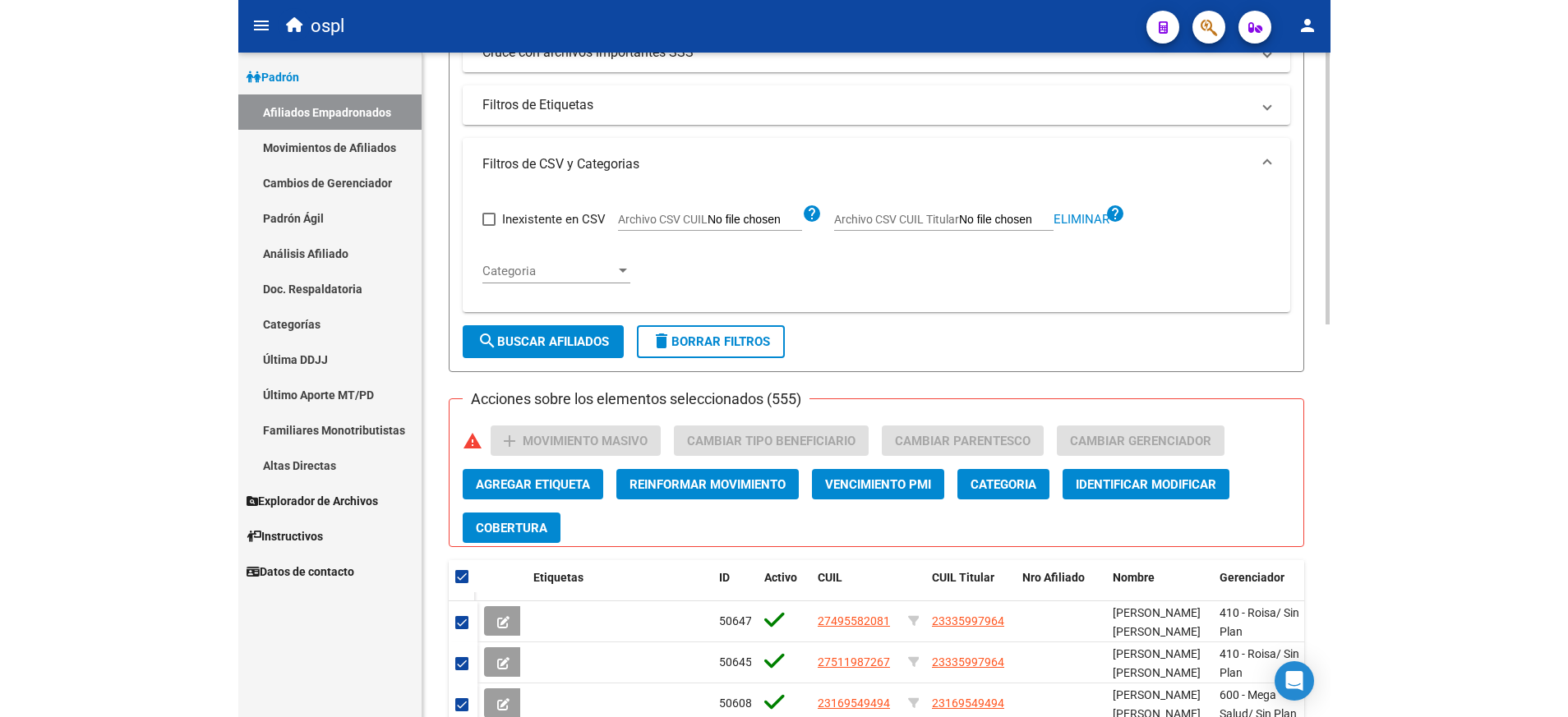
scroll to position [428, 0]
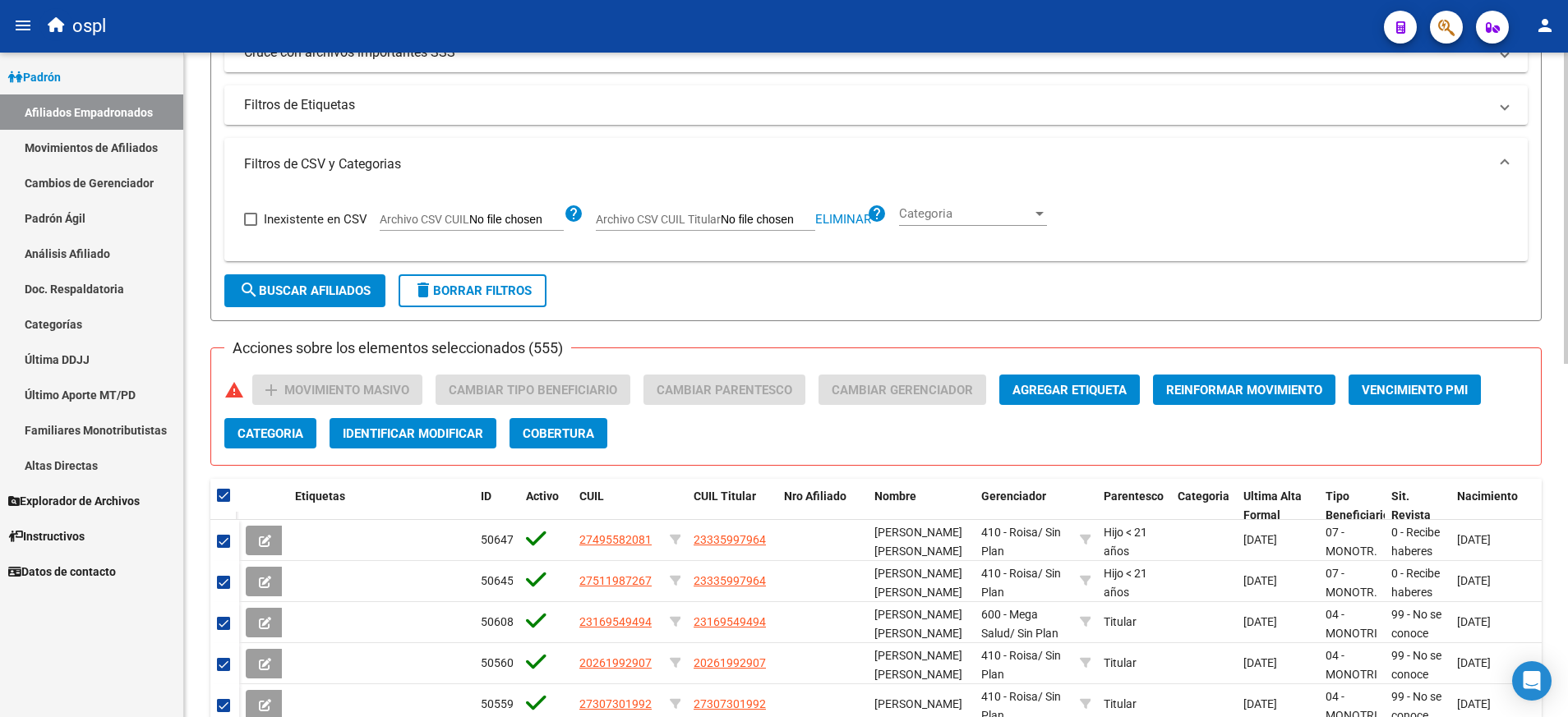
click at [761, 216] on input "Archivo CSV CUIL Titular" at bounding box center [767, 220] width 95 height 14
type input "C:\fakepath\borrarTit.csv"
click at [314, 286] on span "search Buscar Afiliados" at bounding box center [304, 291] width 131 height 14
checkbox input "false"
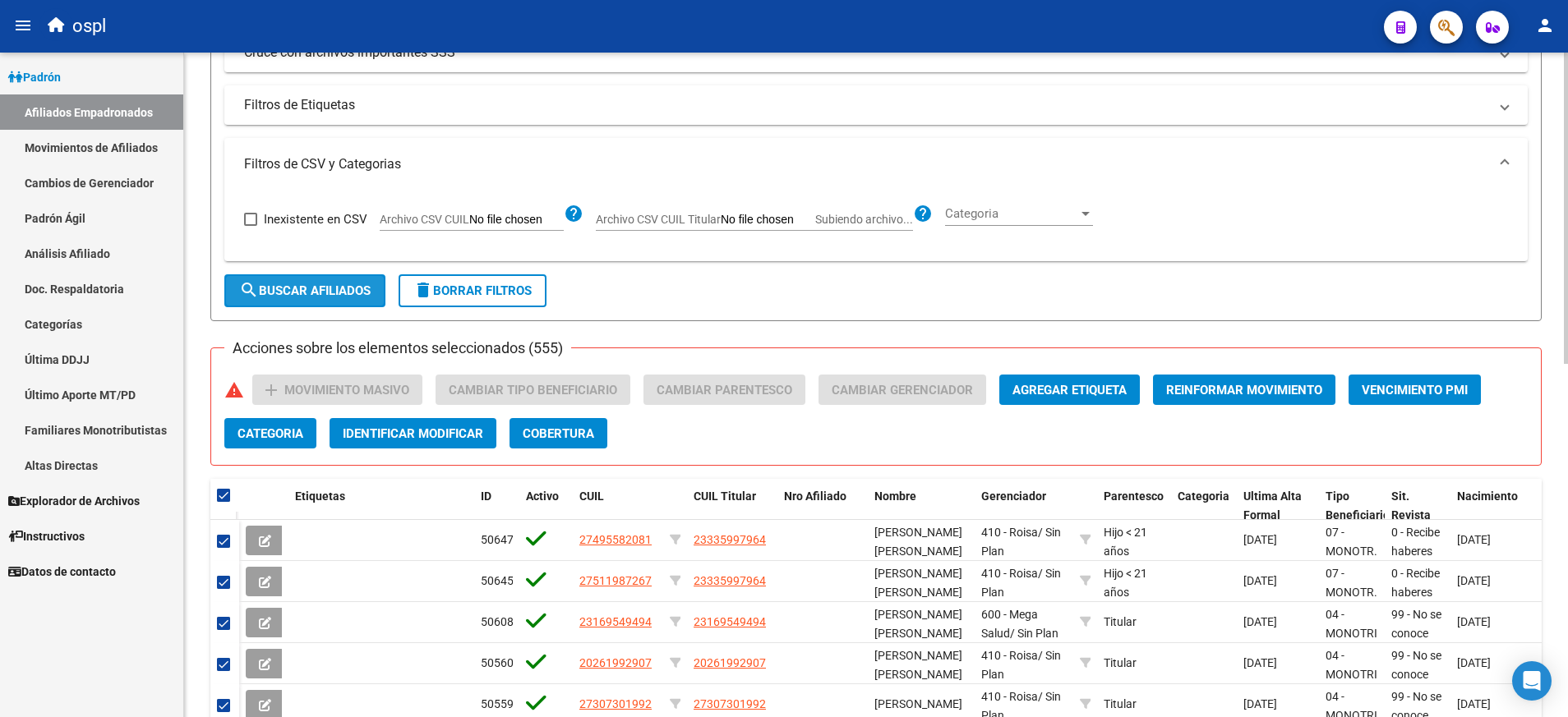
checkbox input "false"
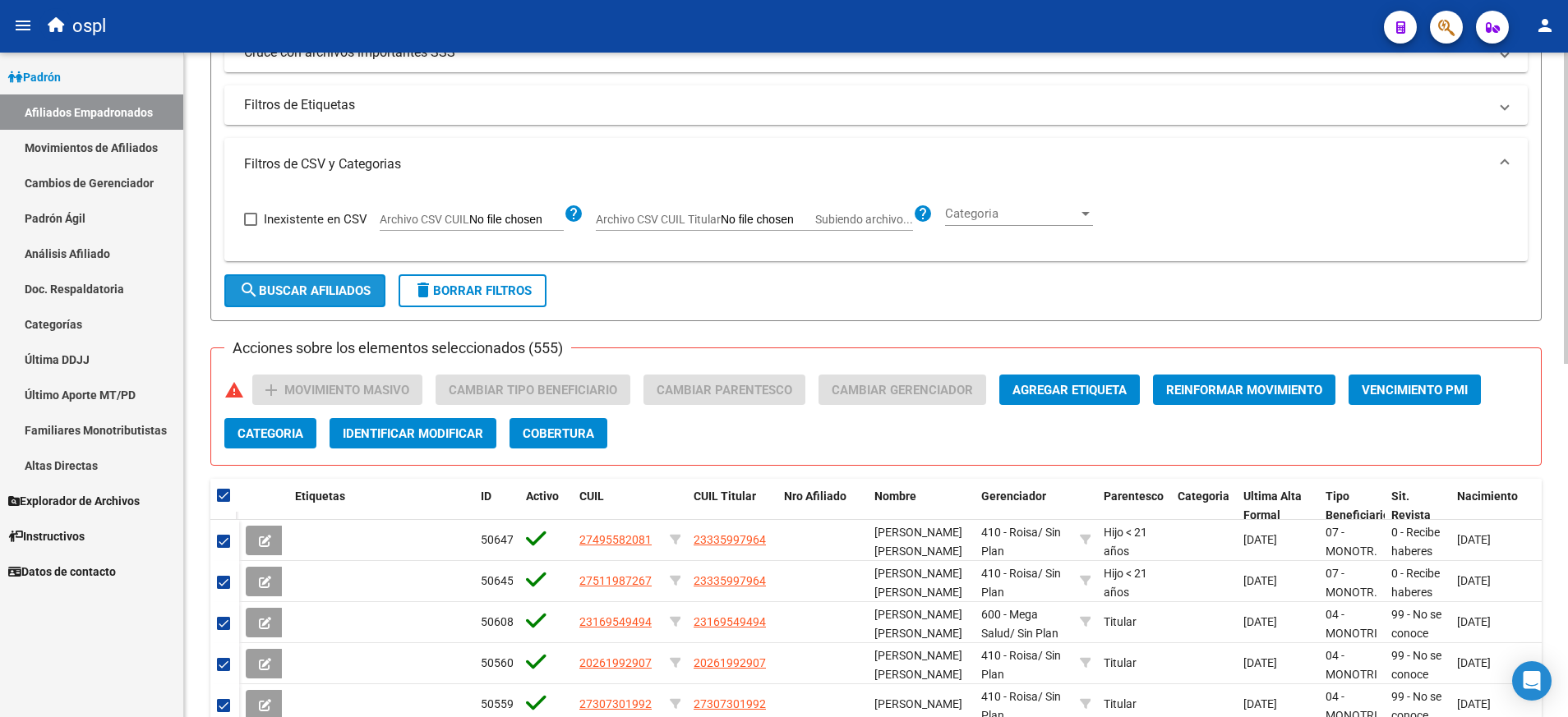
checkbox input "false"
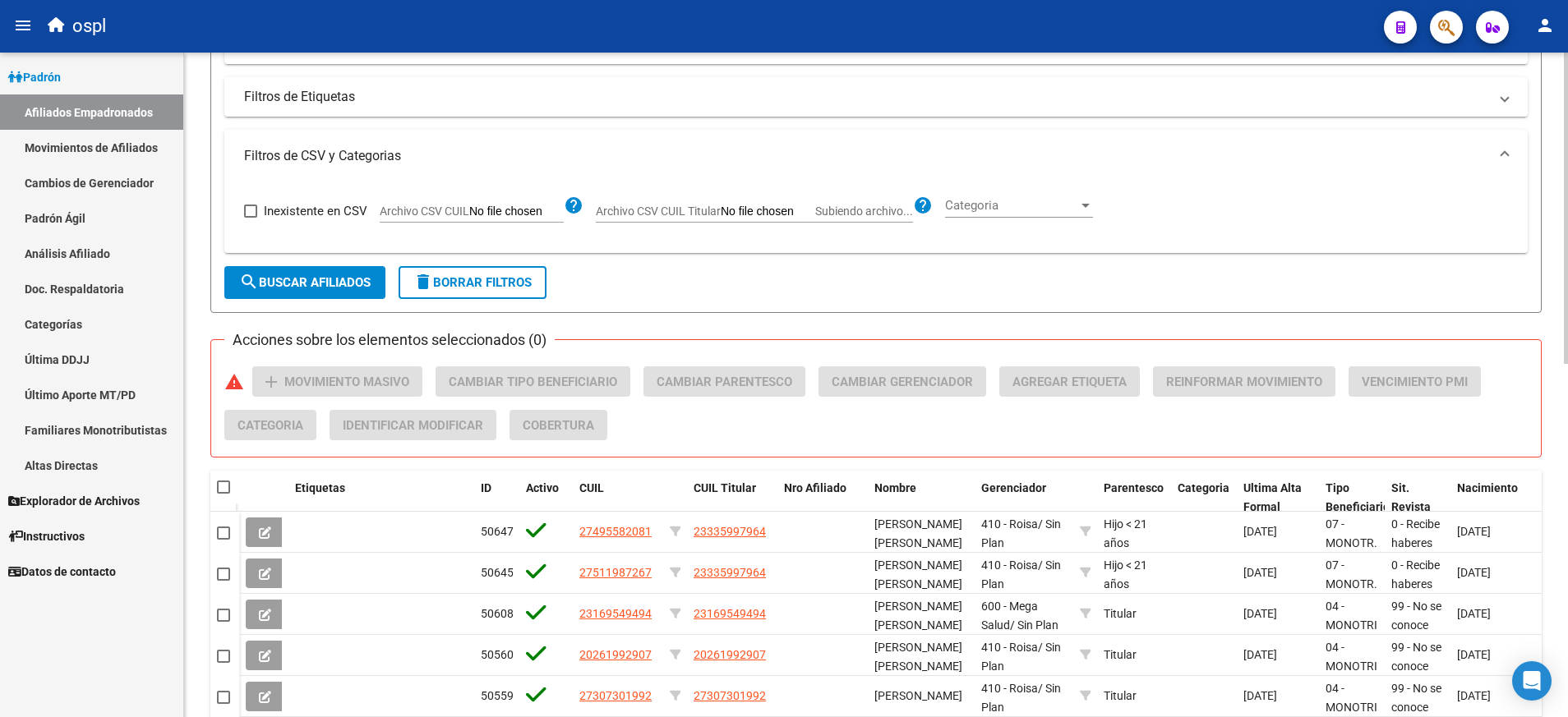
scroll to position [437, 0]
click at [230, 491] on div at bounding box center [224, 486] width 15 height 16
click at [226, 488] on span at bounding box center [223, 486] width 13 height 13
click at [223, 493] on input "checkbox" at bounding box center [223, 493] width 1 height 1
checkbox input "true"
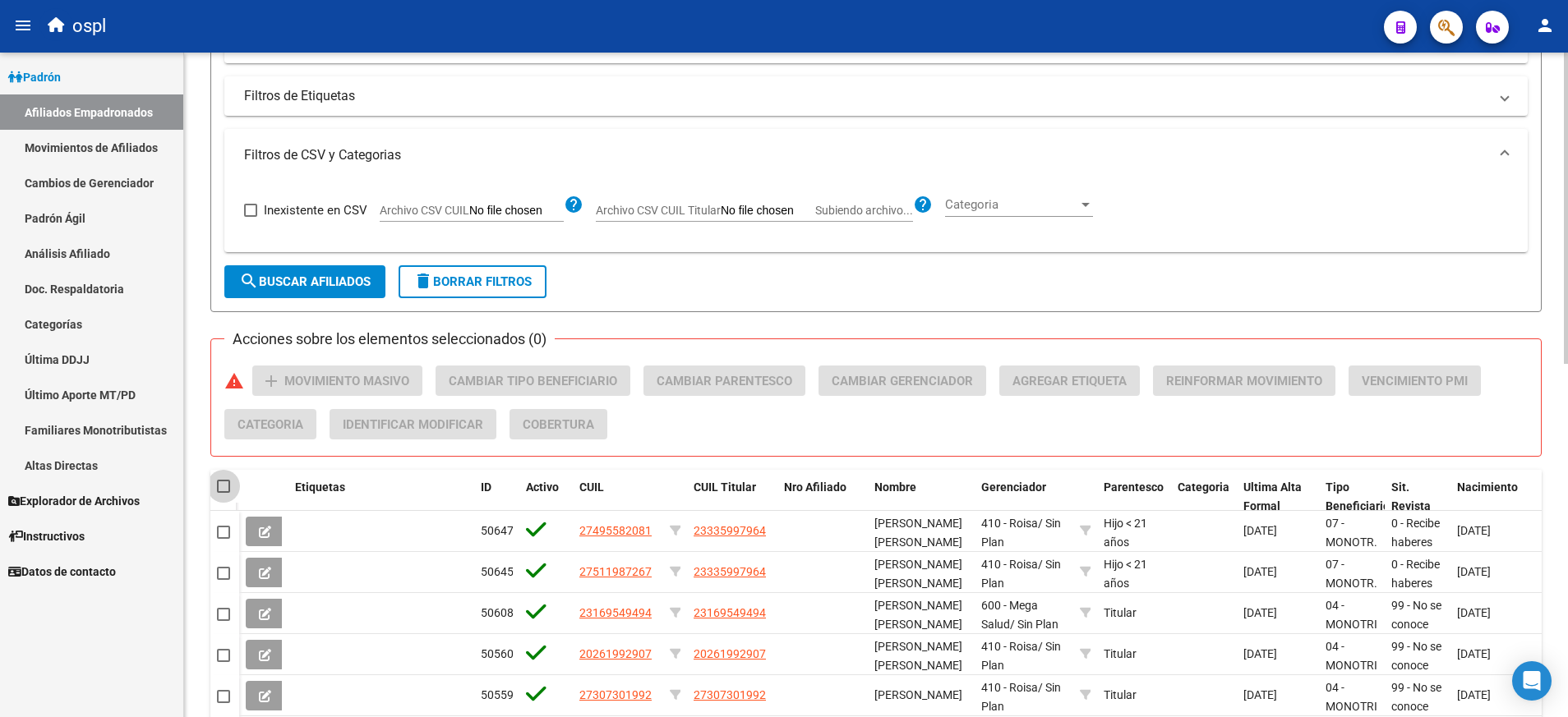
checkbox input "true"
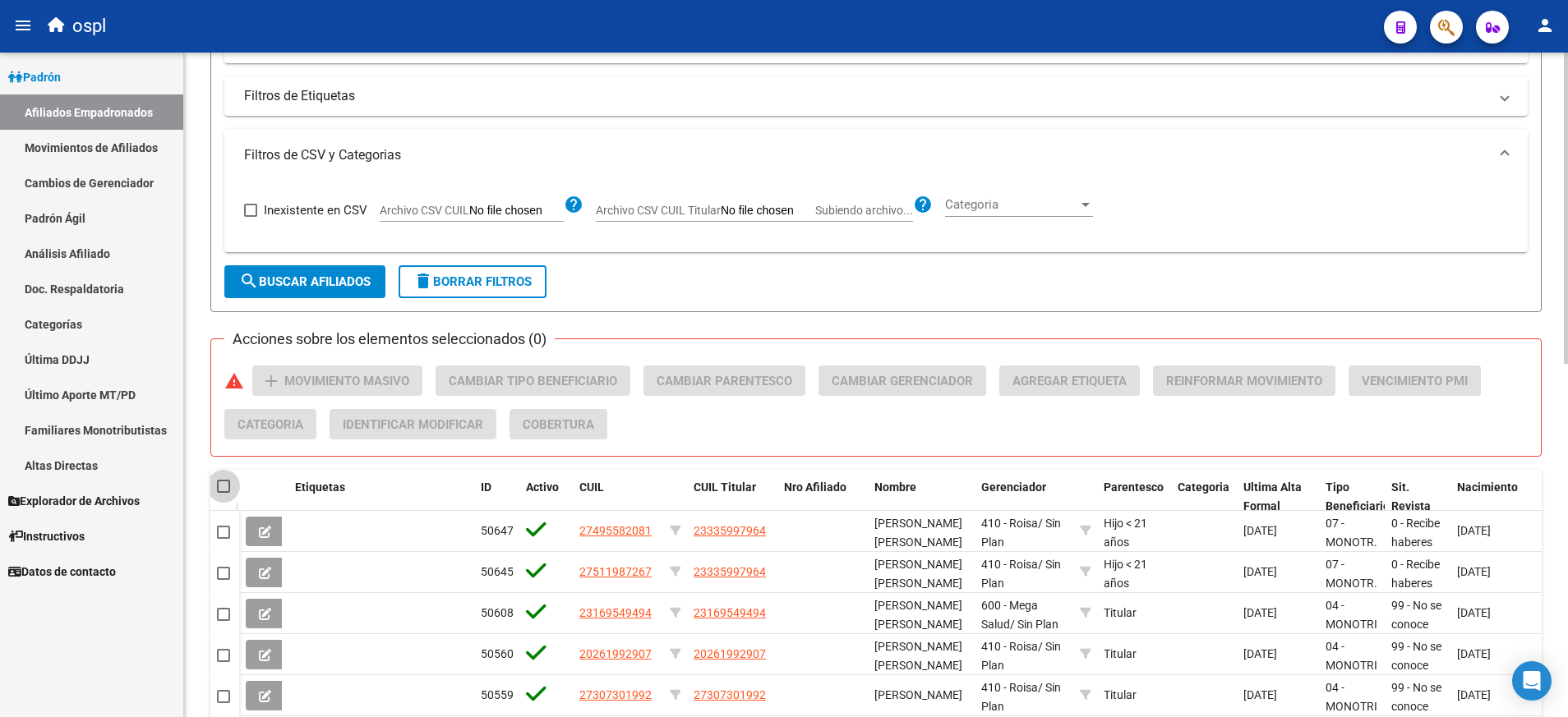
checkbox input "true"
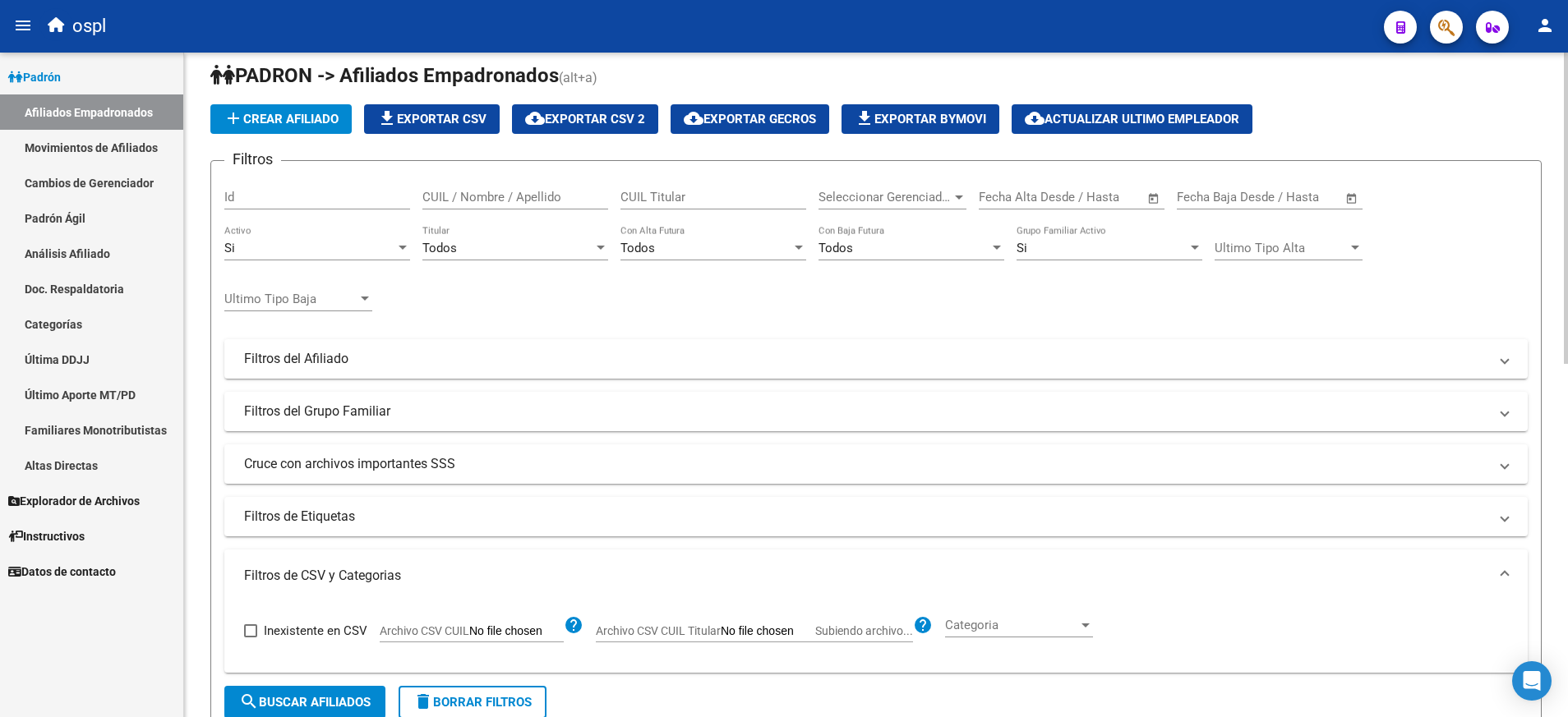
scroll to position [15, 0]
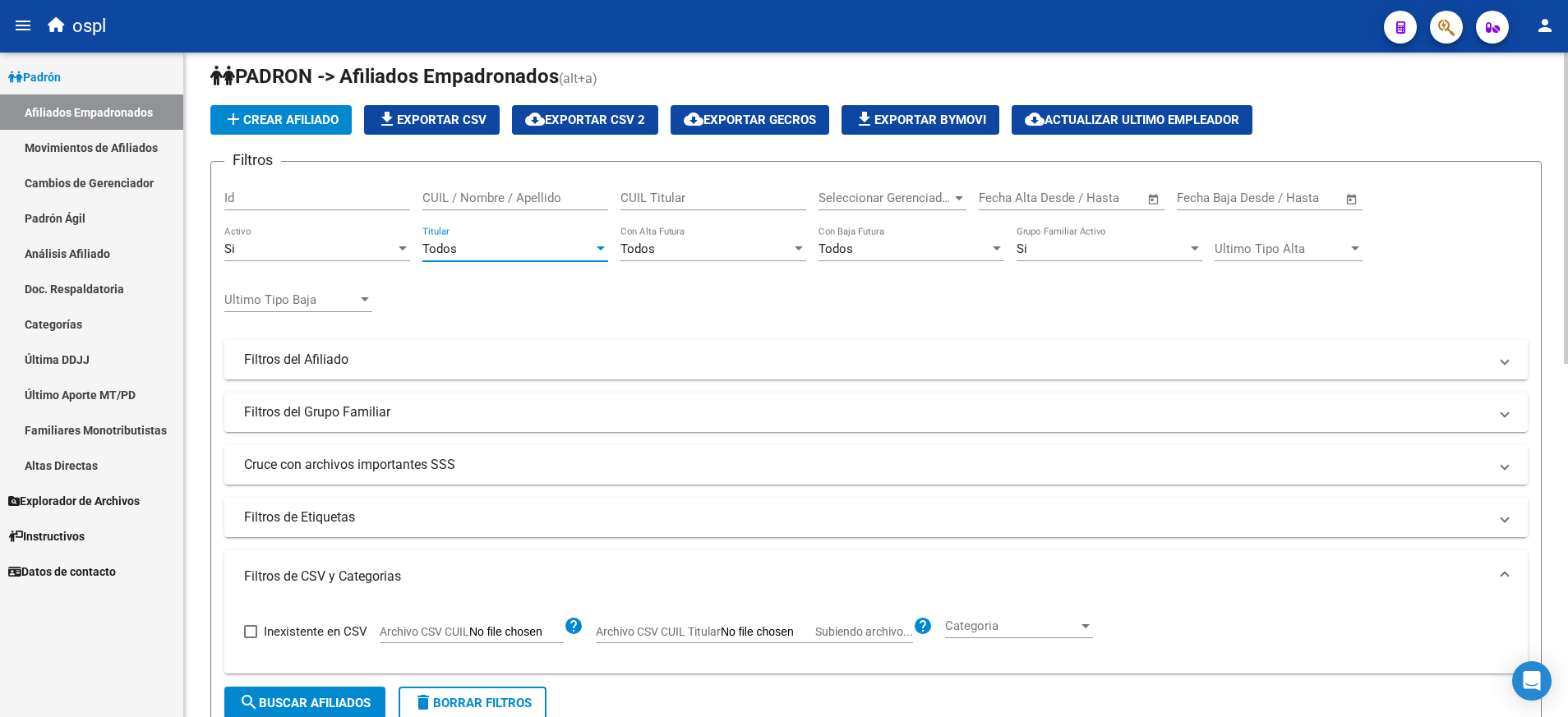
click at [600, 246] on div at bounding box center [600, 248] width 14 height 13
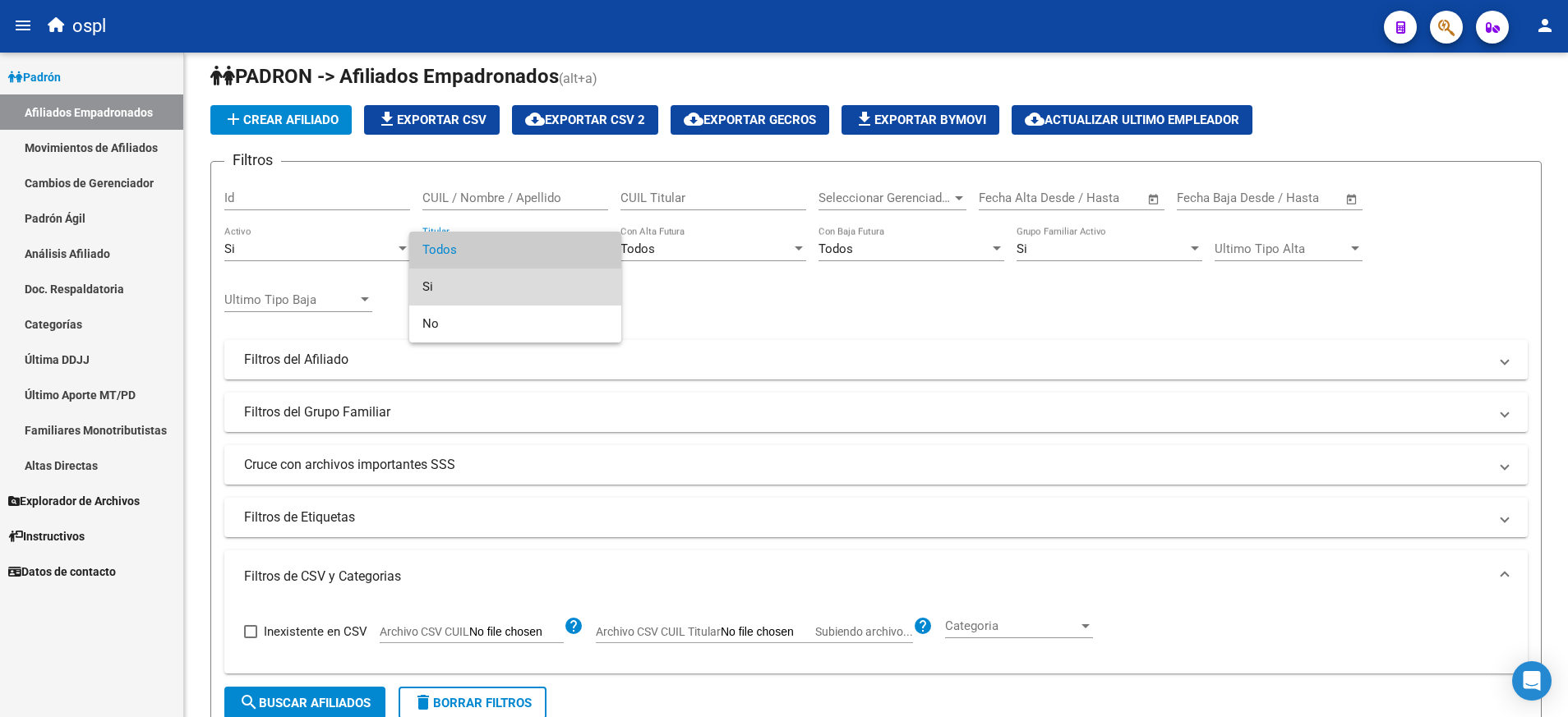
click at [558, 284] on span "Si" at bounding box center [515, 286] width 186 height 37
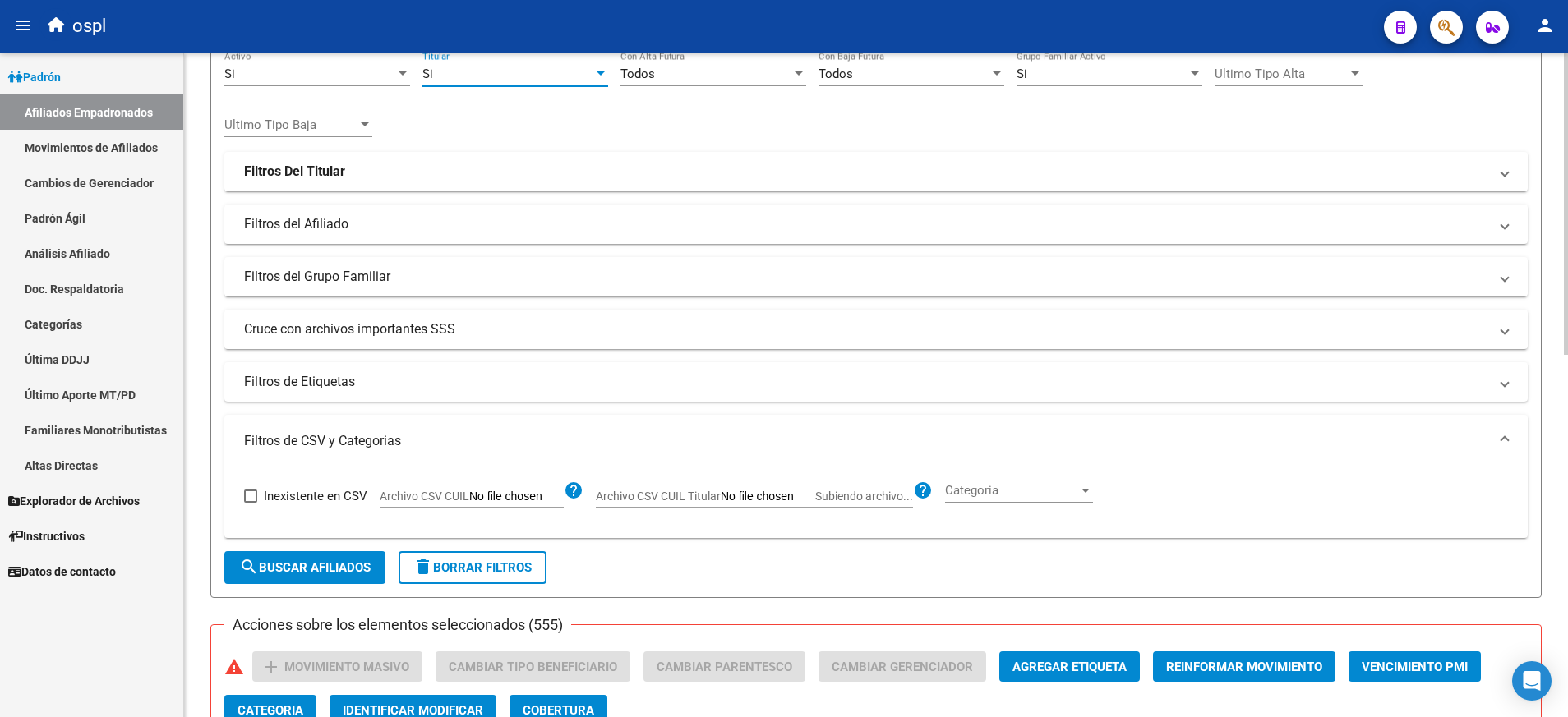
scroll to position [192, 0]
click at [333, 571] on span "search Buscar Afiliados" at bounding box center [304, 566] width 131 height 14
checkbox input "false"
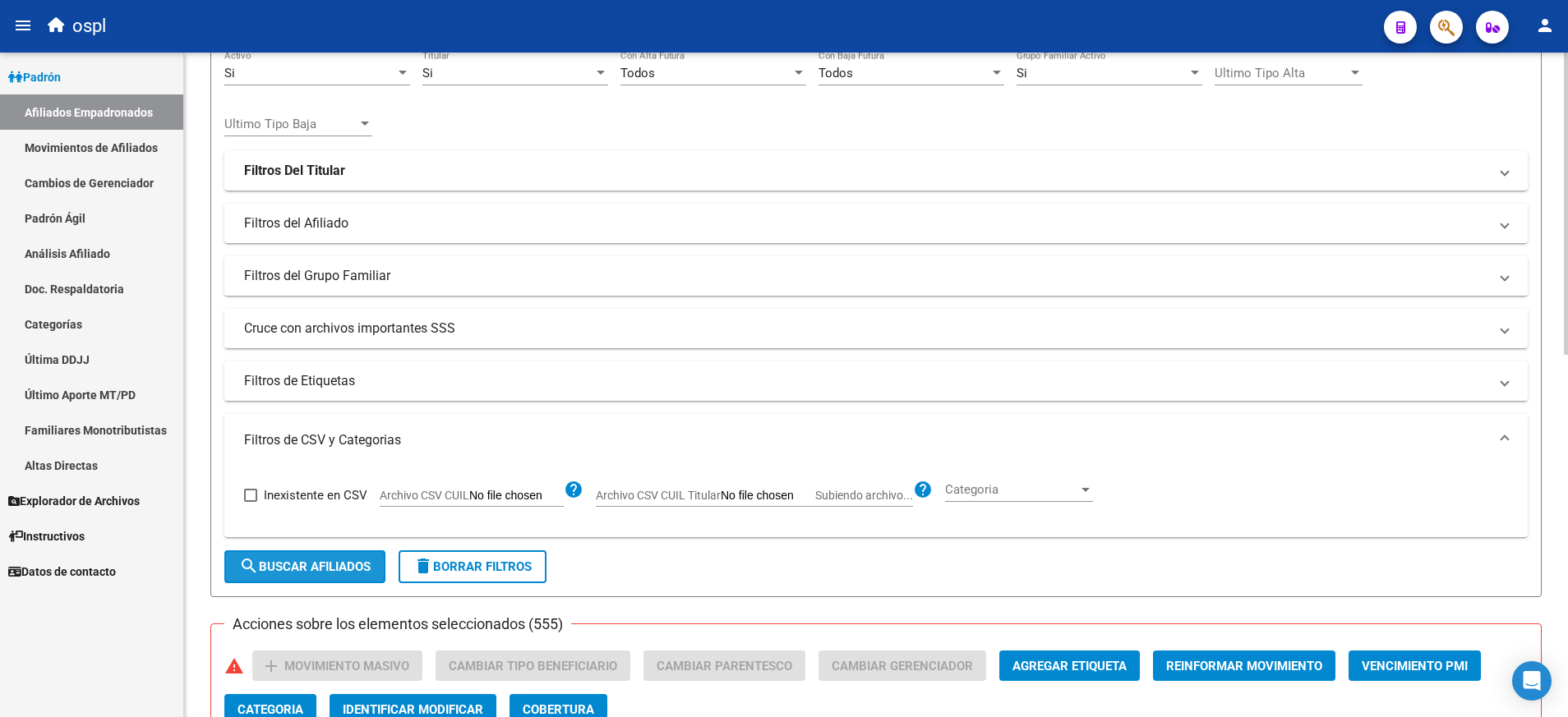
checkbox input "false"
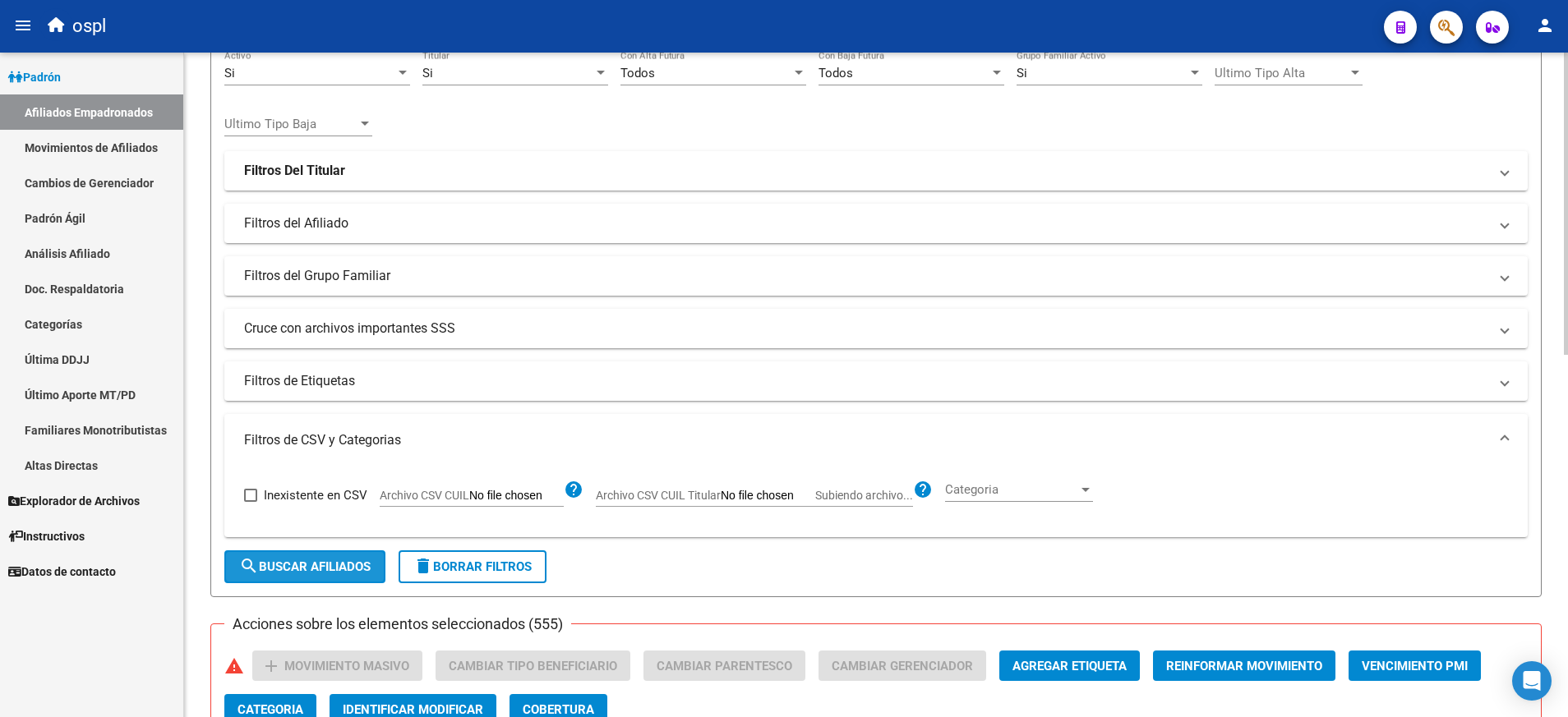
checkbox input "false"
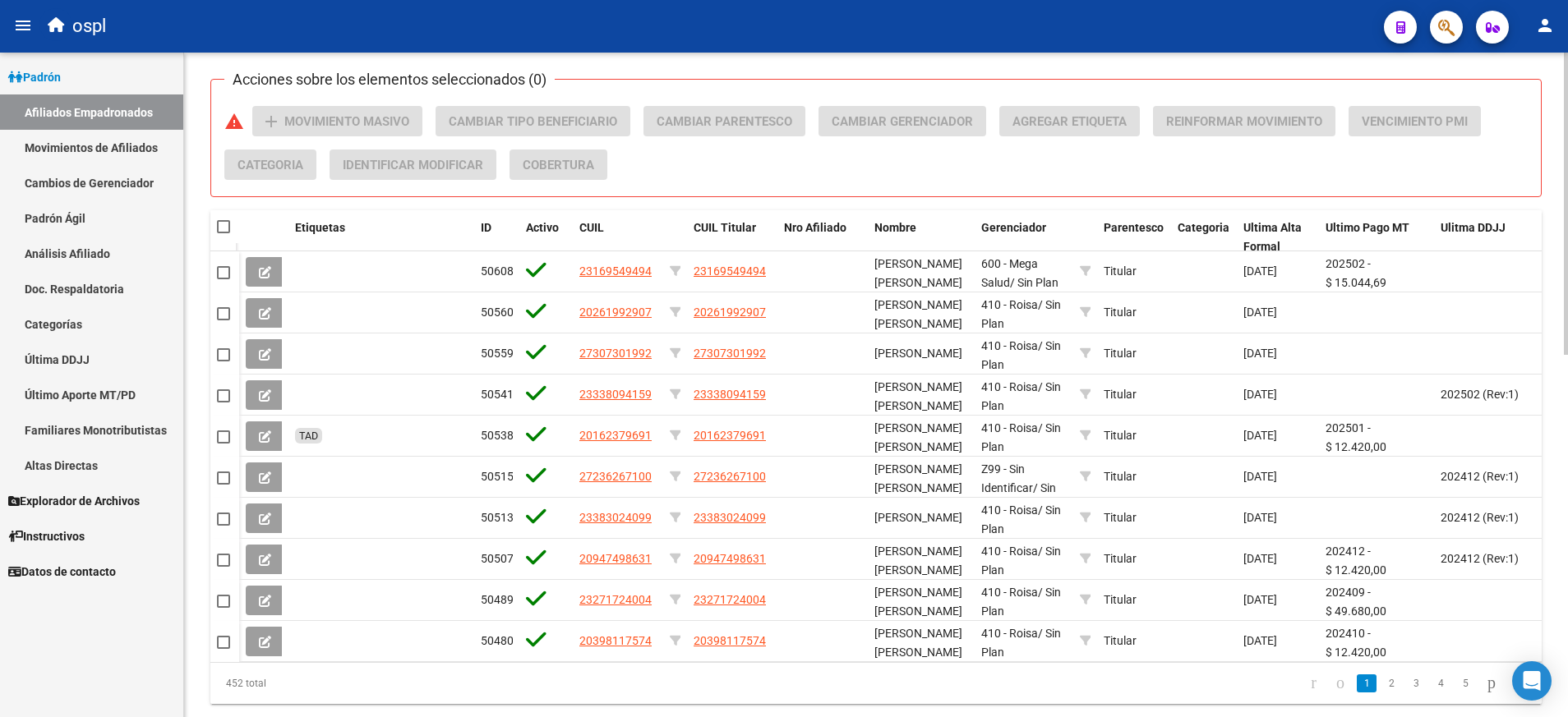
scroll to position [736, 0]
click at [234, 228] on span at bounding box center [236, 228] width 7 height 33
click at [220, 225] on span at bounding box center [223, 227] width 13 height 13
click at [223, 234] on input "checkbox" at bounding box center [223, 234] width 1 height 1
checkbox input "true"
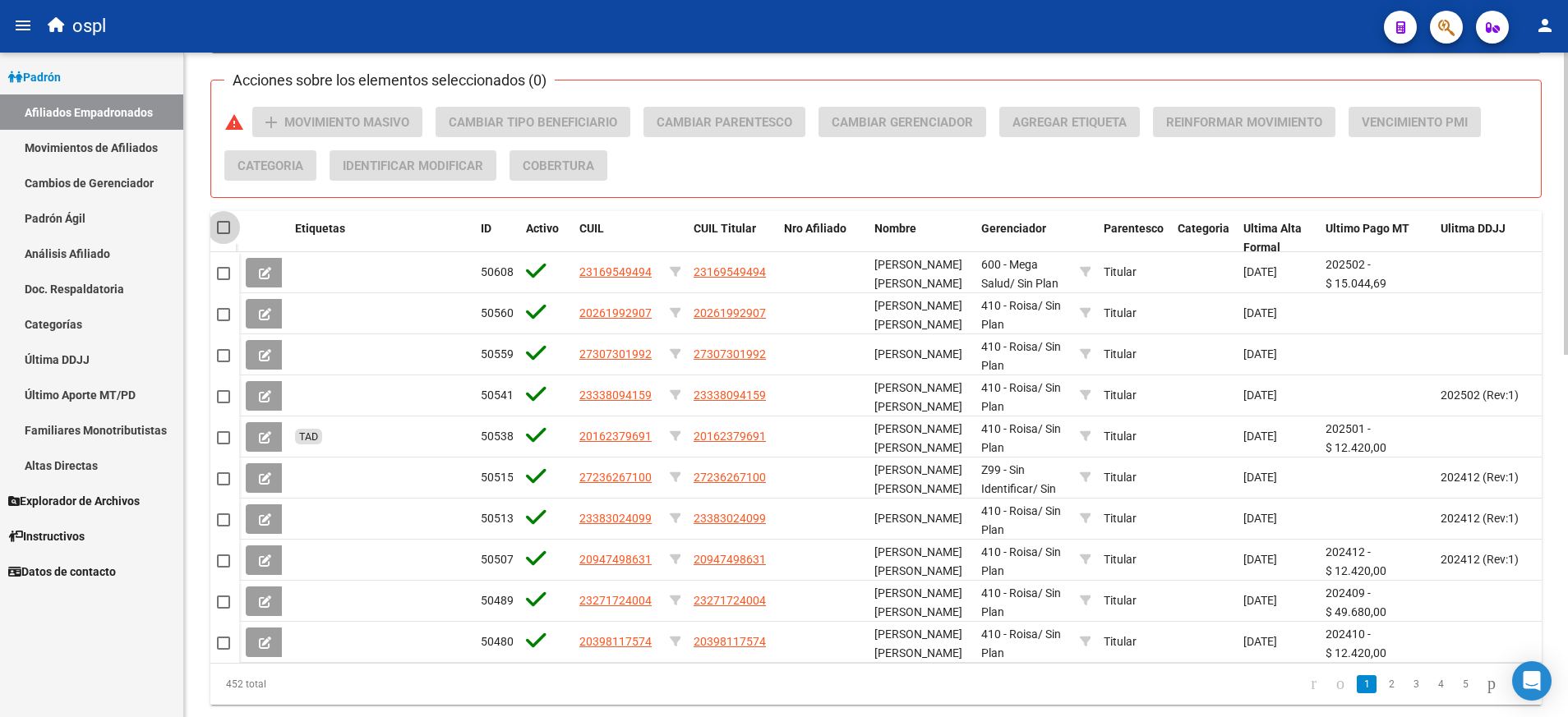
checkbox input "true"
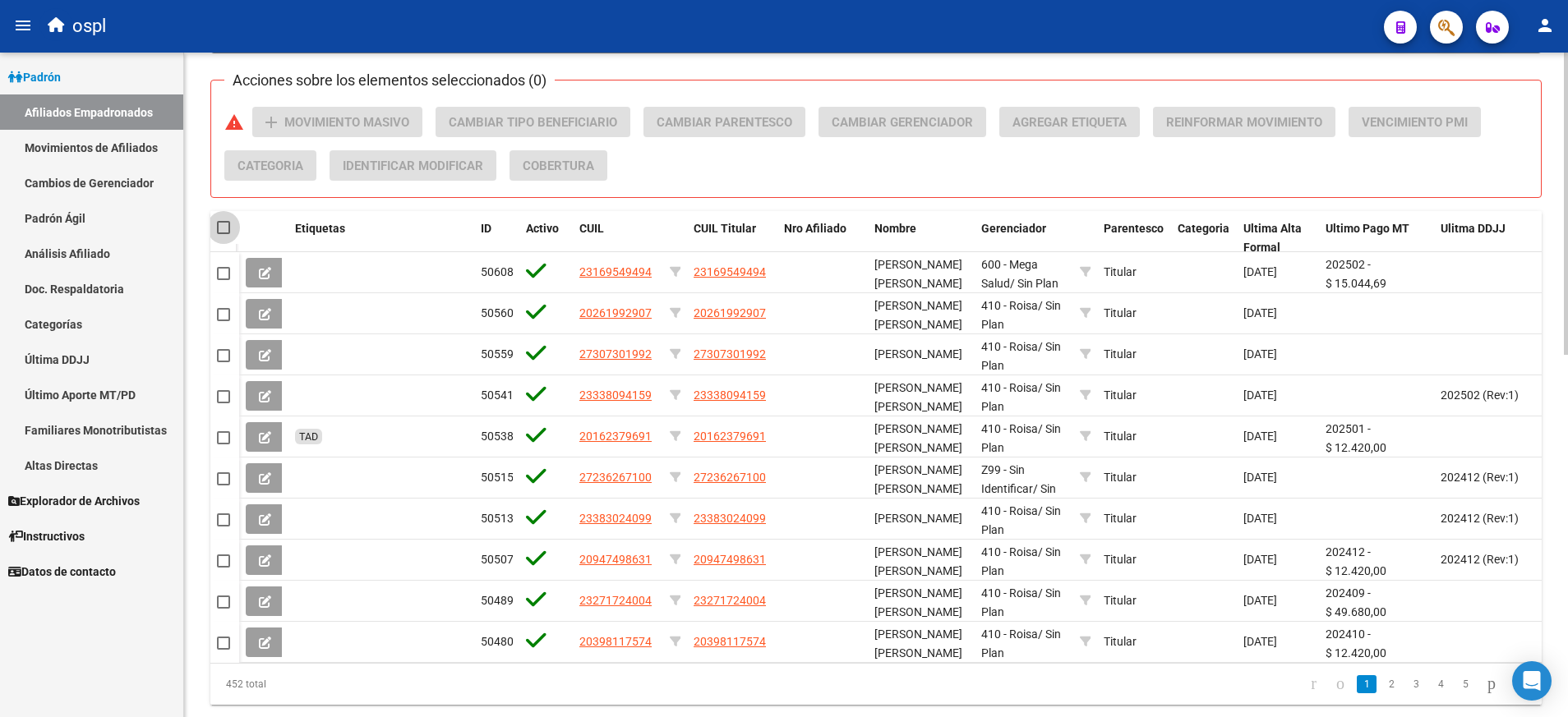
checkbox input "true"
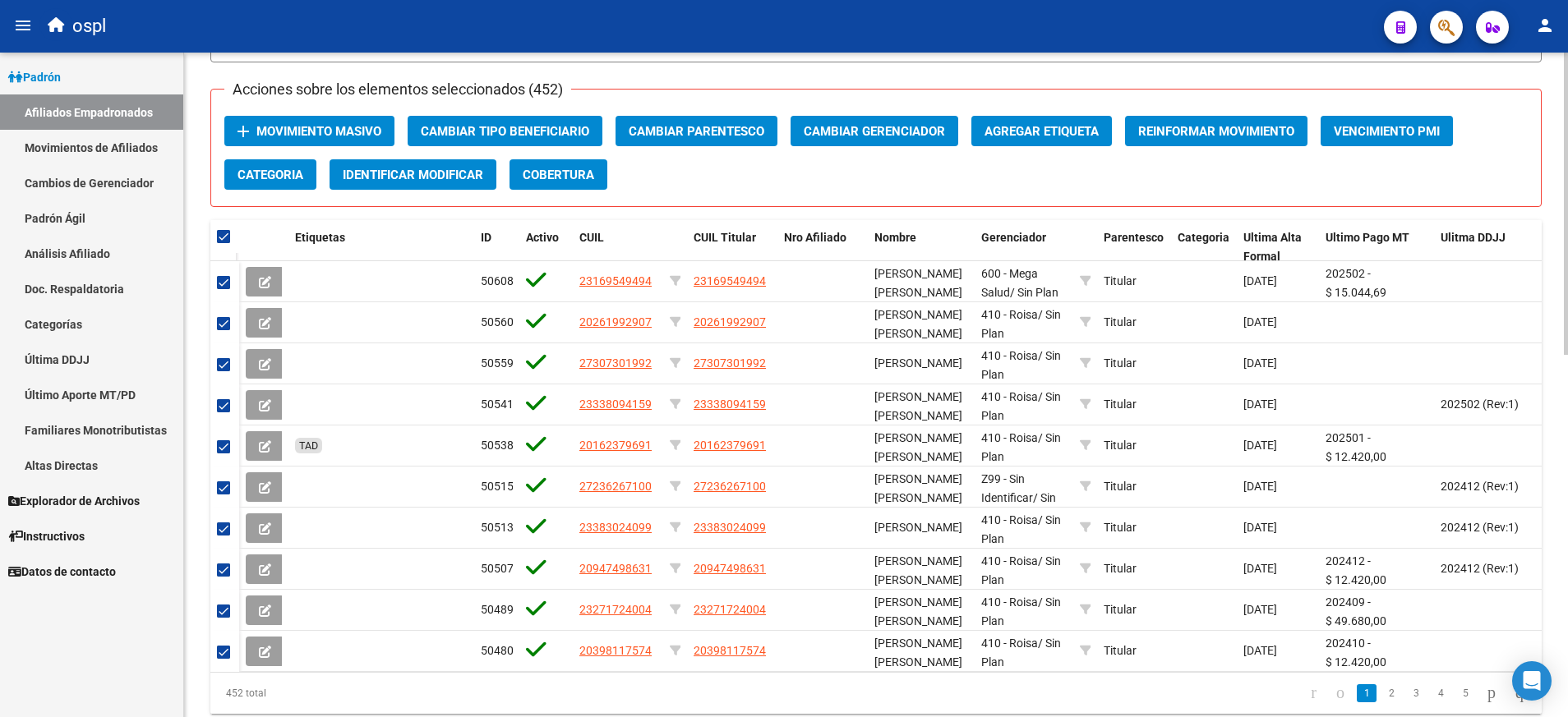
scroll to position [795, 0]
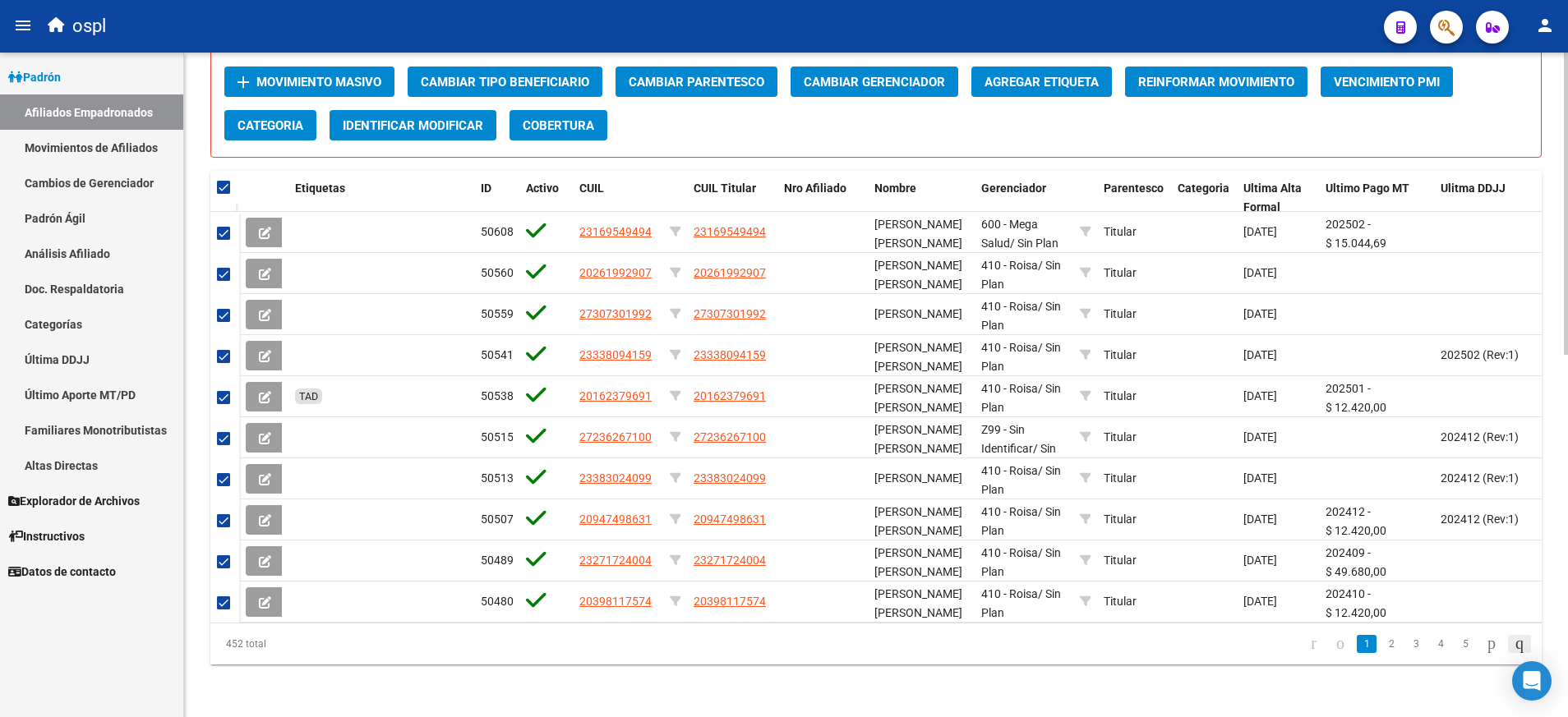
click at [1513, 638] on icon "go to last page" at bounding box center [1519, 643] width 13 height 20
checkbox input "false"
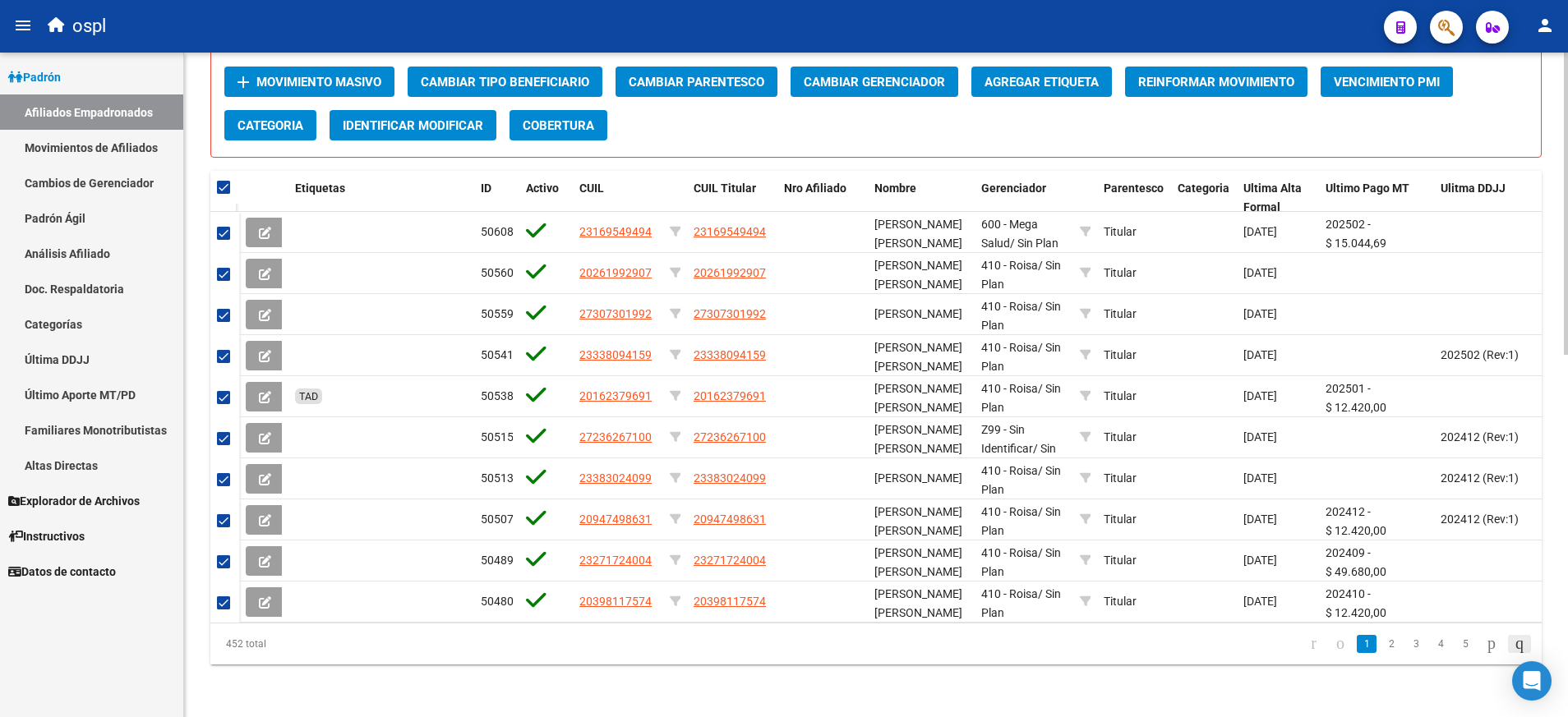
checkbox input "false"
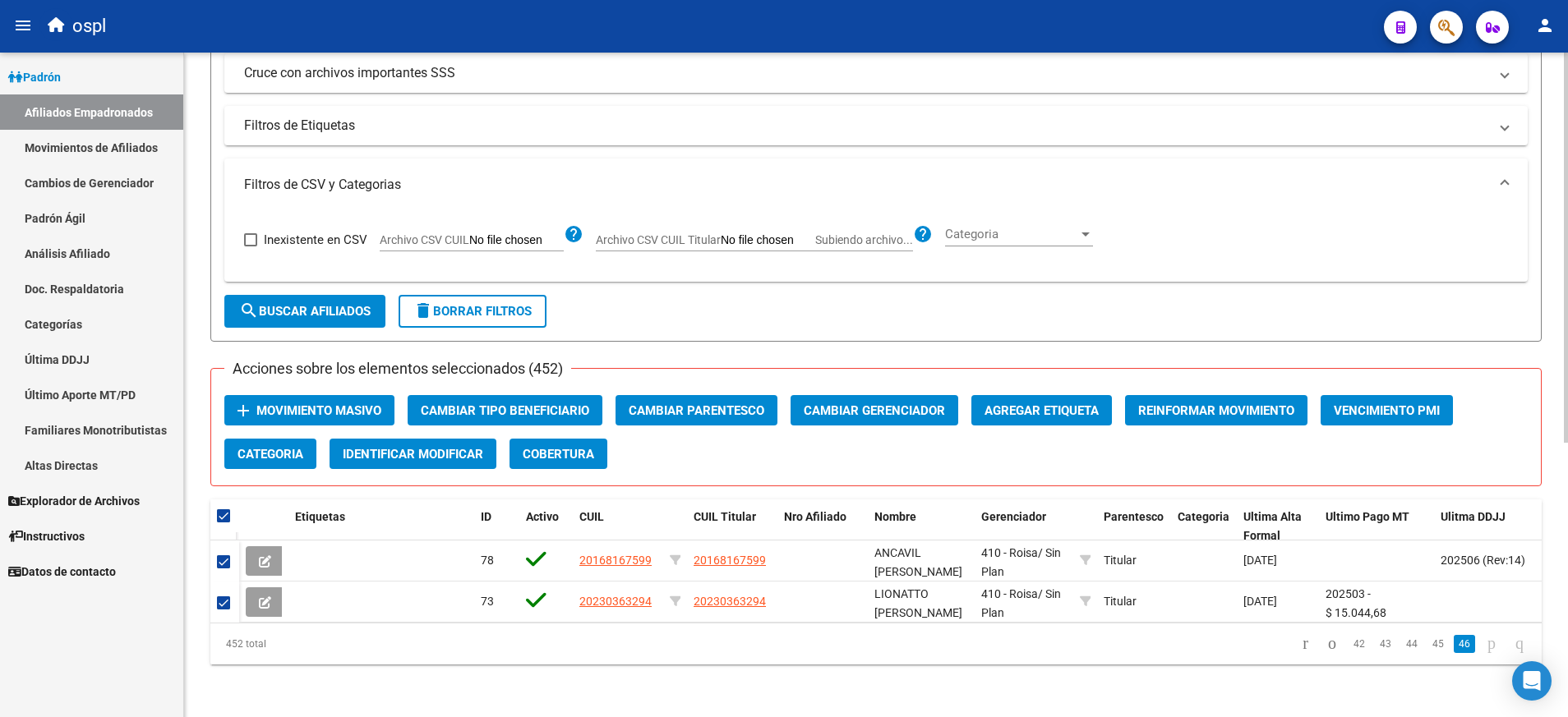
scroll to position [466, 0]
click at [1427, 645] on link "45" at bounding box center [1438, 644] width 21 height 18
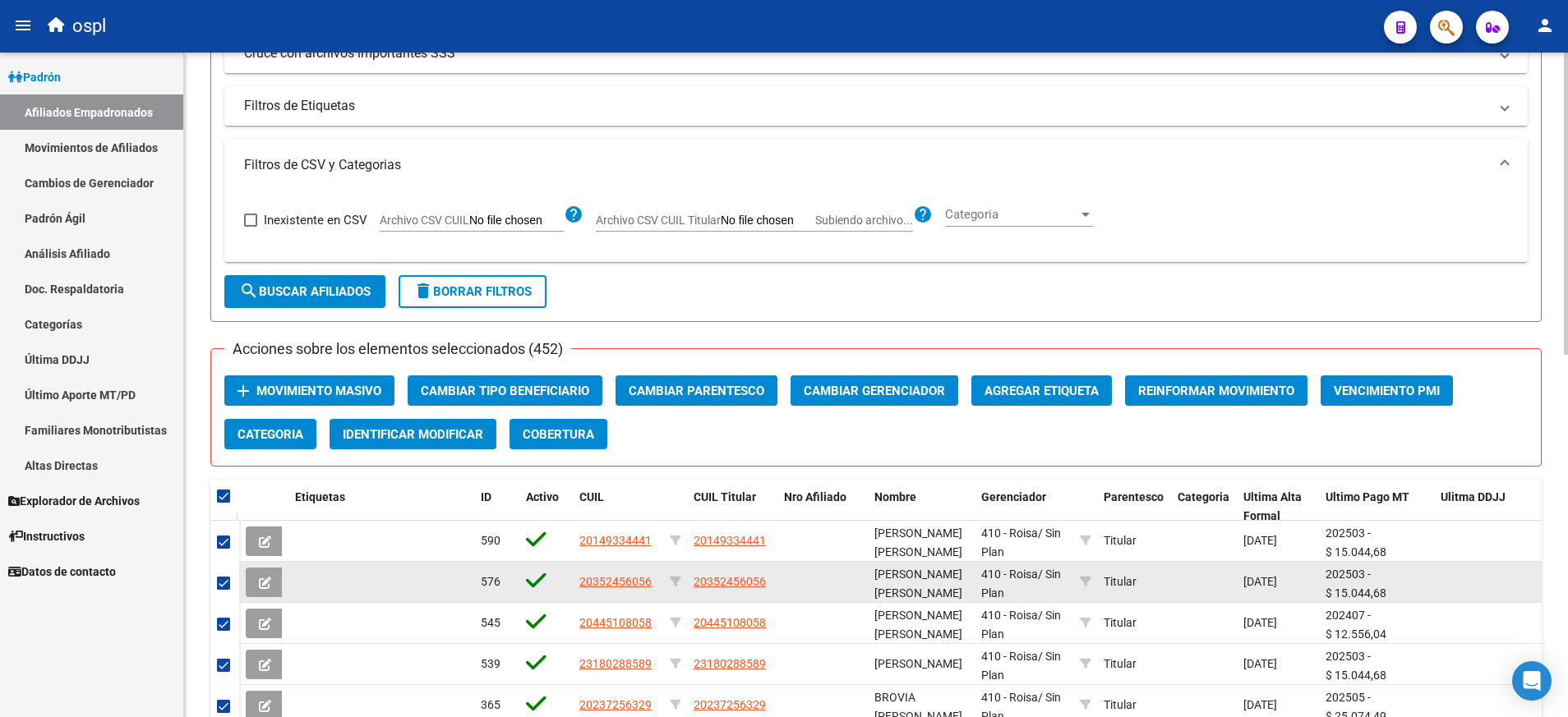
scroll to position [795, 0]
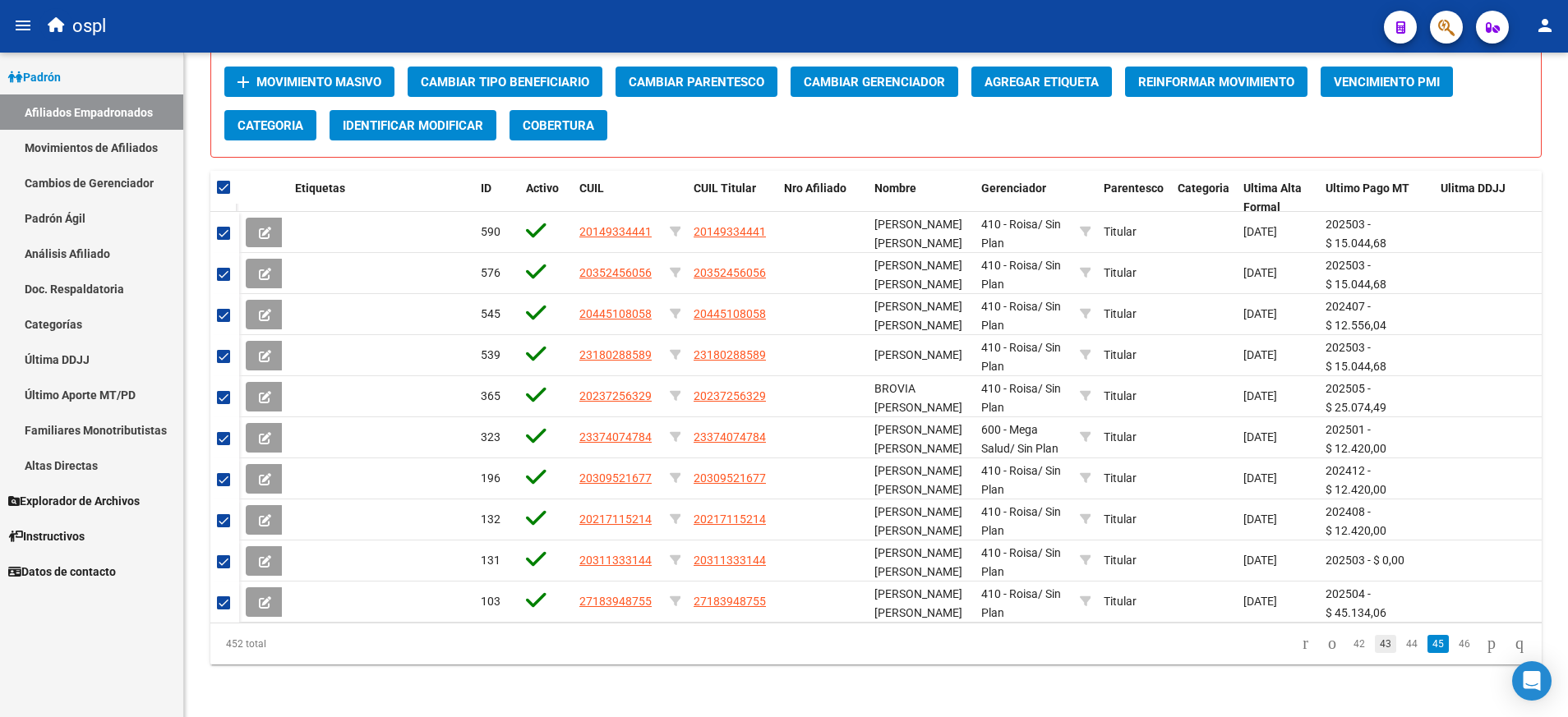
click at [1374, 644] on link "43" at bounding box center [1385, 644] width 21 height 18
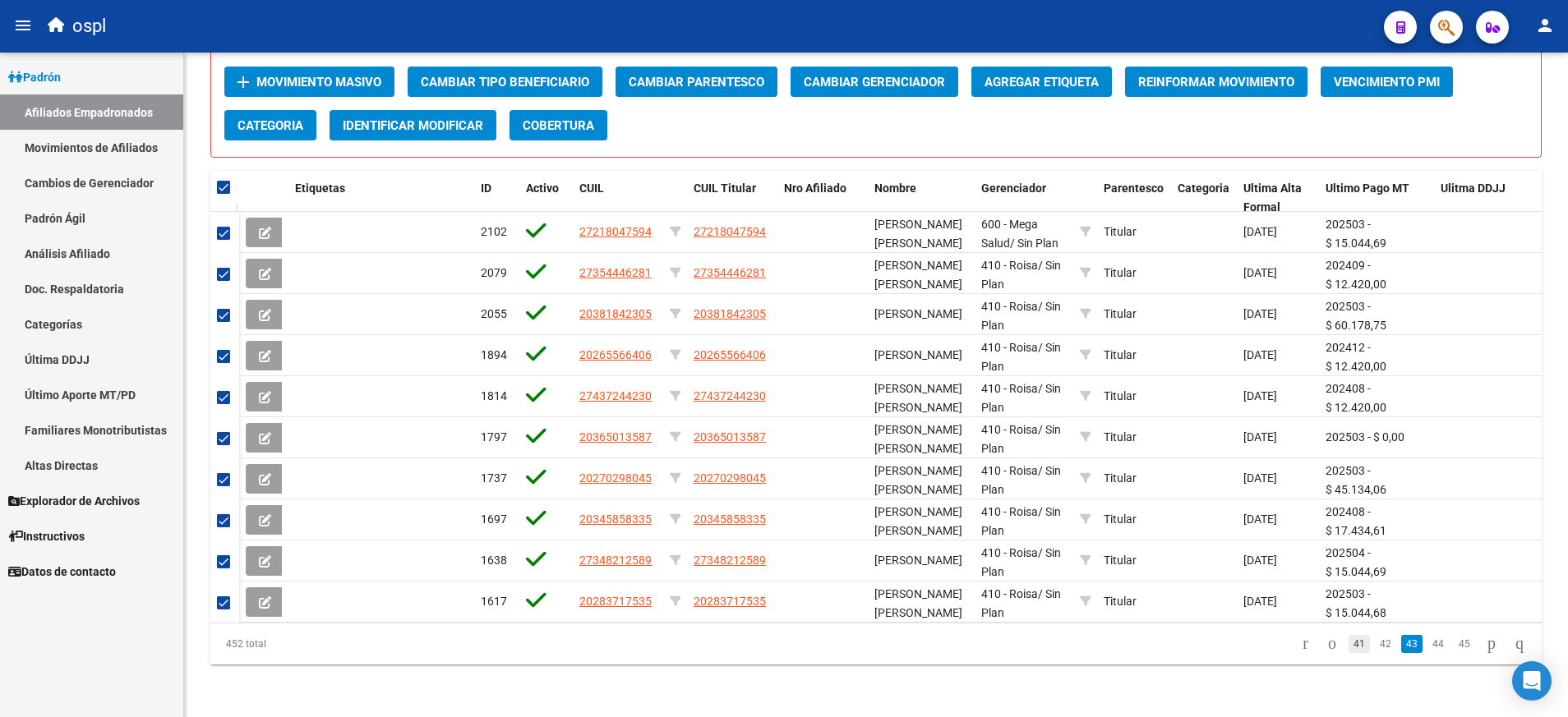
click at [1349, 641] on link "41" at bounding box center [1359, 644] width 21 height 18
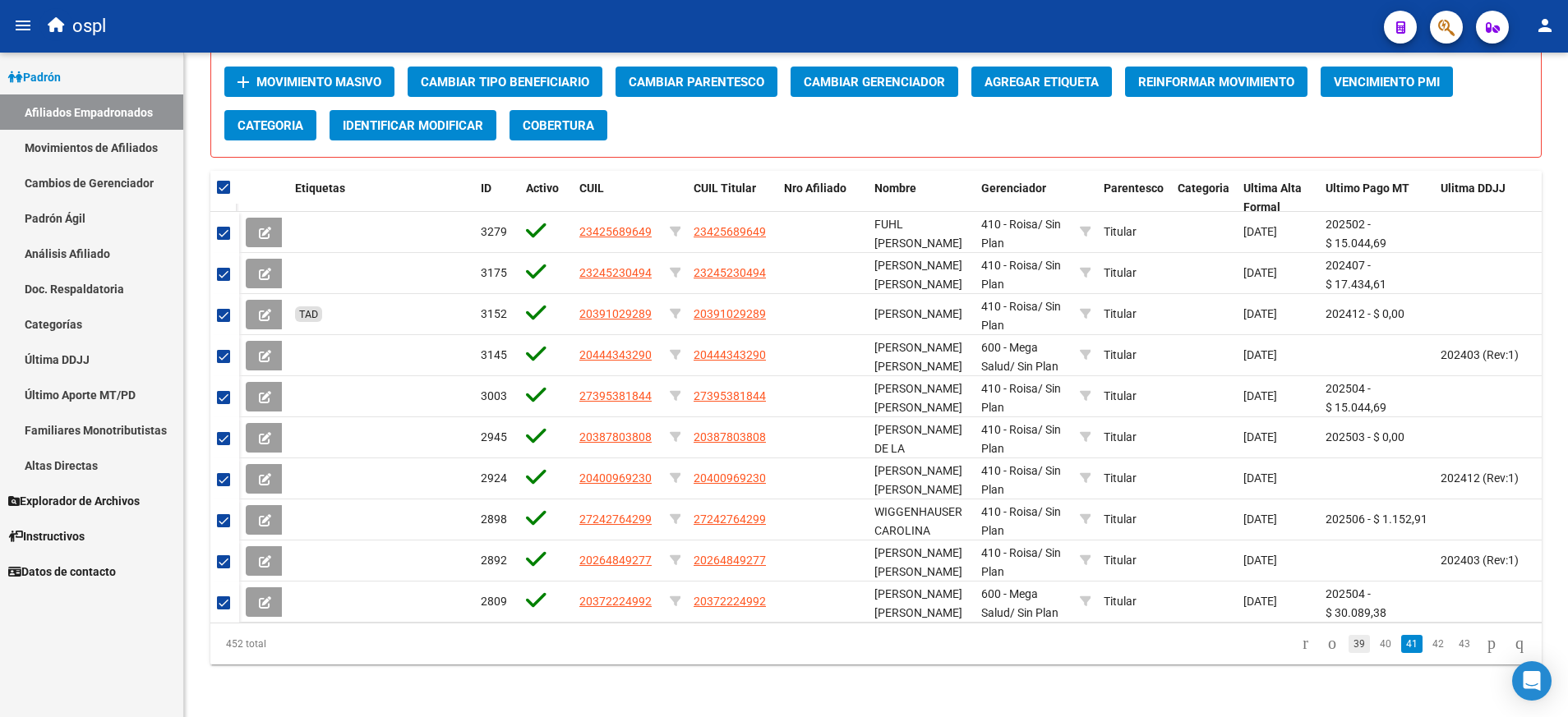
click at [1349, 639] on link "39" at bounding box center [1359, 644] width 21 height 18
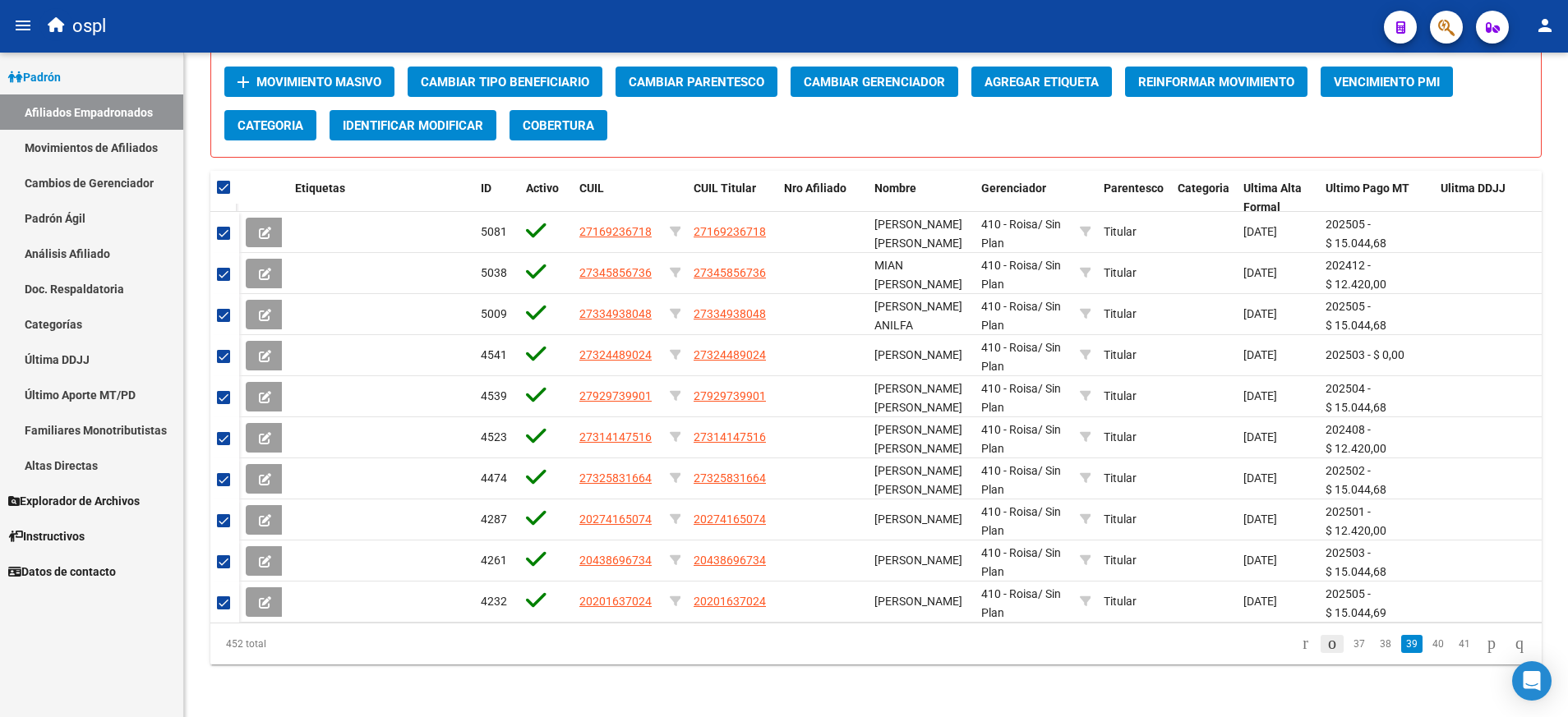
click at [1326, 644] on icon "go to previous page" at bounding box center [1332, 643] width 13 height 20
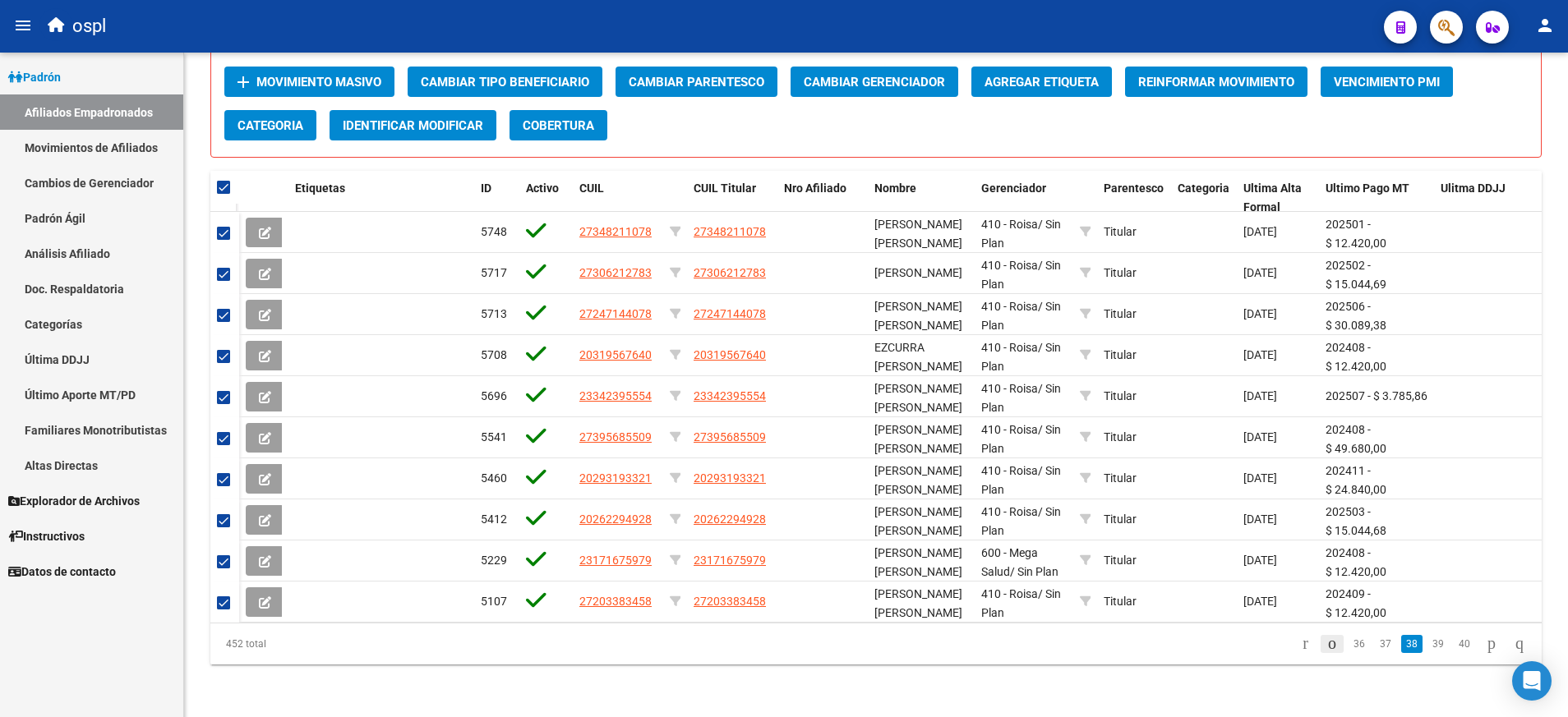
click at [1326, 640] on icon "go to previous page" at bounding box center [1332, 643] width 13 height 20
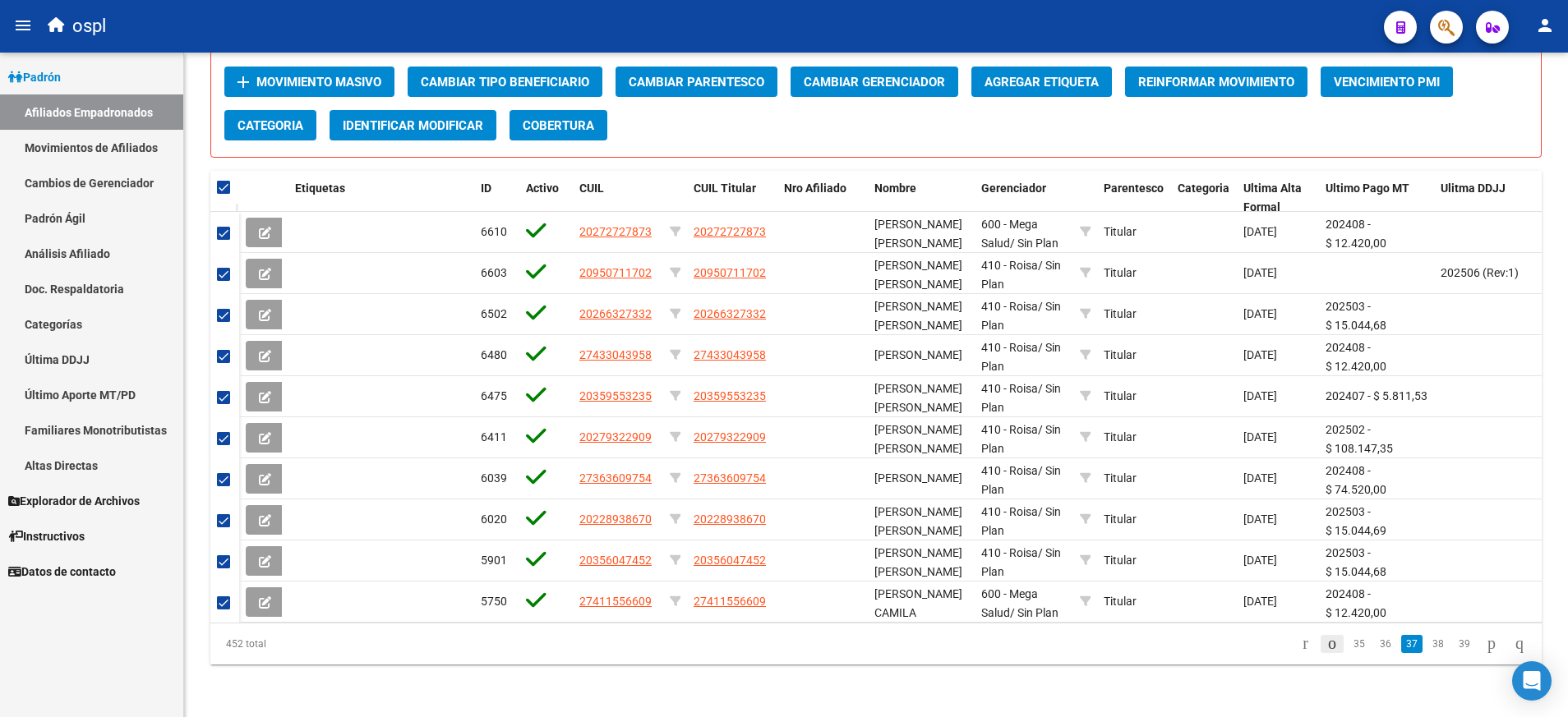
scroll to position [0, 0]
click at [1326, 640] on icon "go to previous page" at bounding box center [1332, 643] width 13 height 20
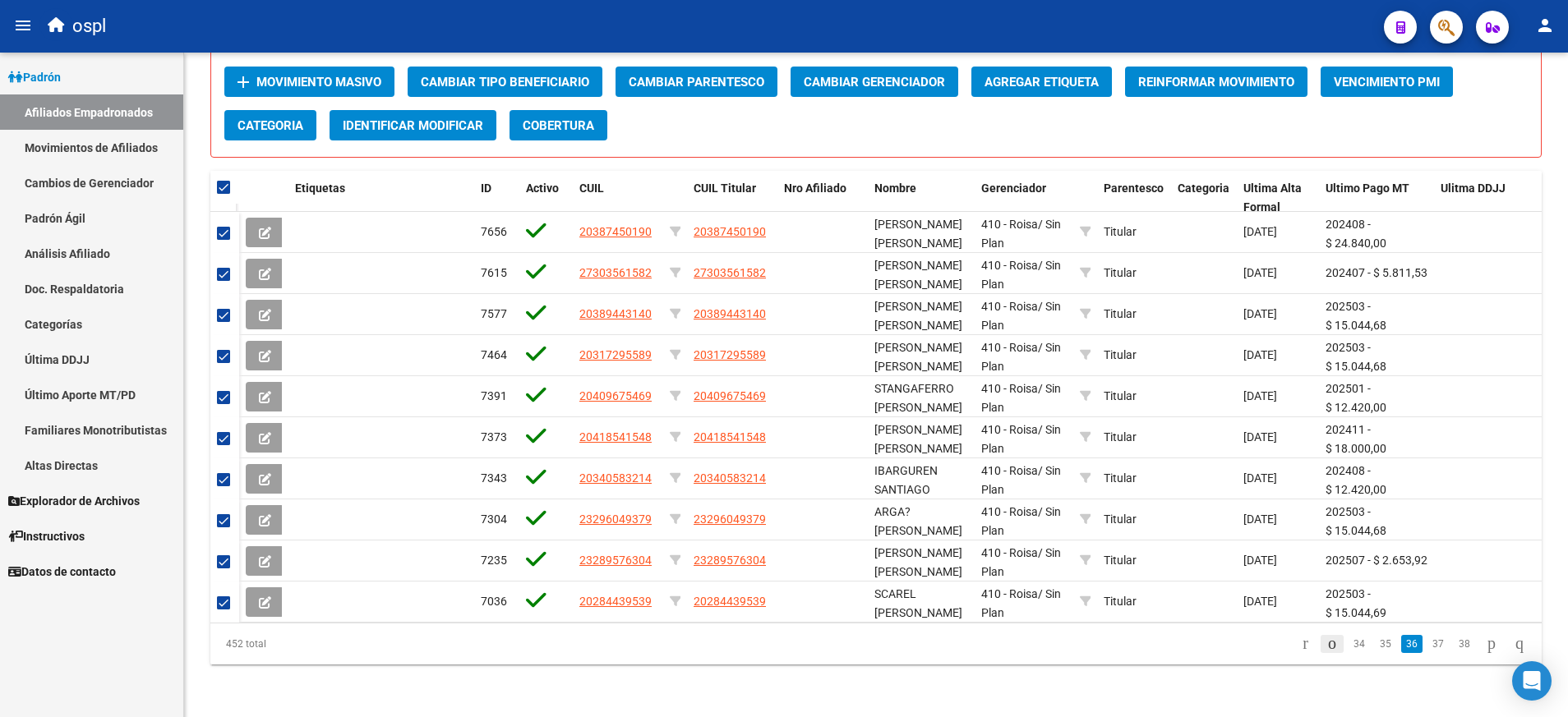
click at [1326, 641] on icon "go to previous page" at bounding box center [1332, 643] width 13 height 20
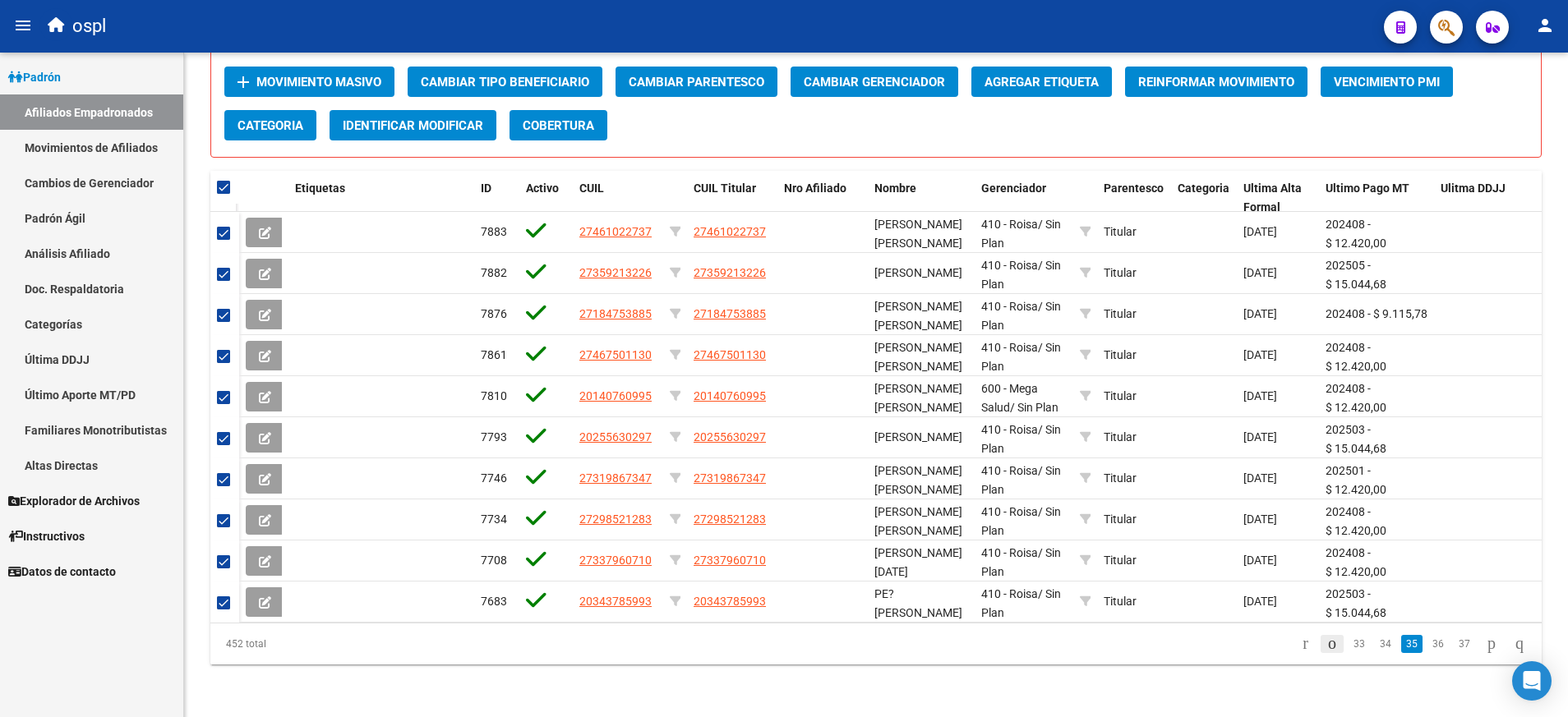
click at [1326, 641] on icon "go to previous page" at bounding box center [1332, 643] width 13 height 20
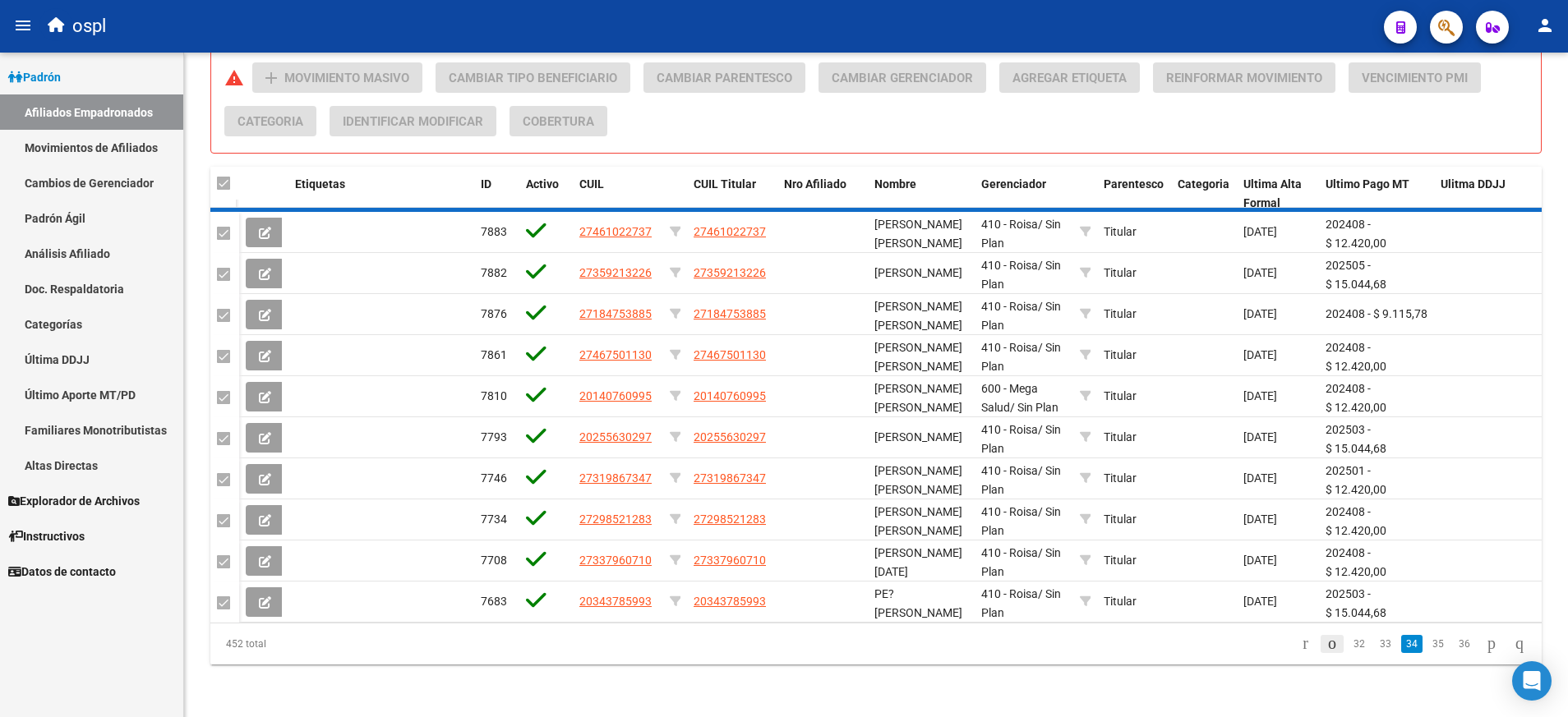
click at [1319, 641] on div "452 total 32 33 34 35 36" at bounding box center [876, 645] width 1331 height 41
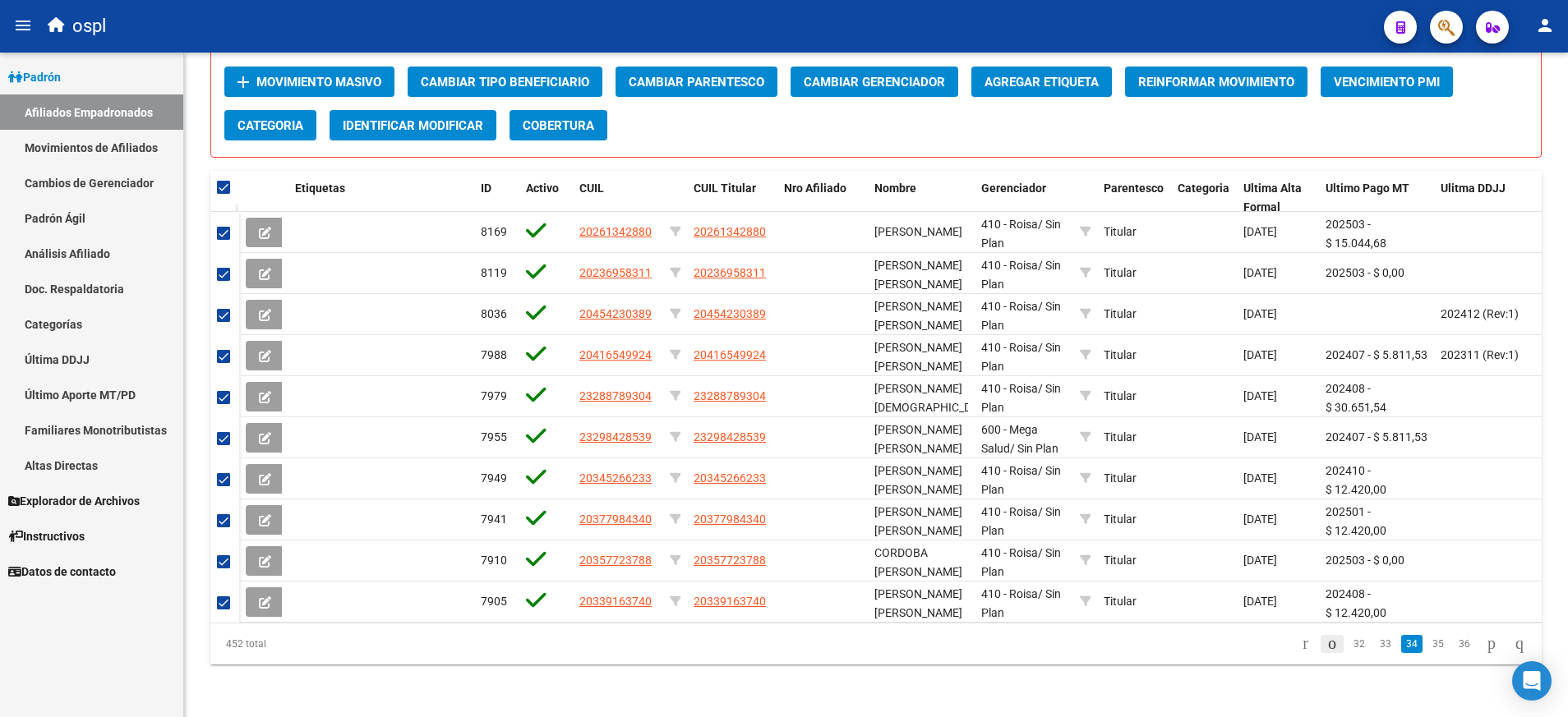
click at [1326, 641] on icon "go to previous page" at bounding box center [1332, 643] width 13 height 20
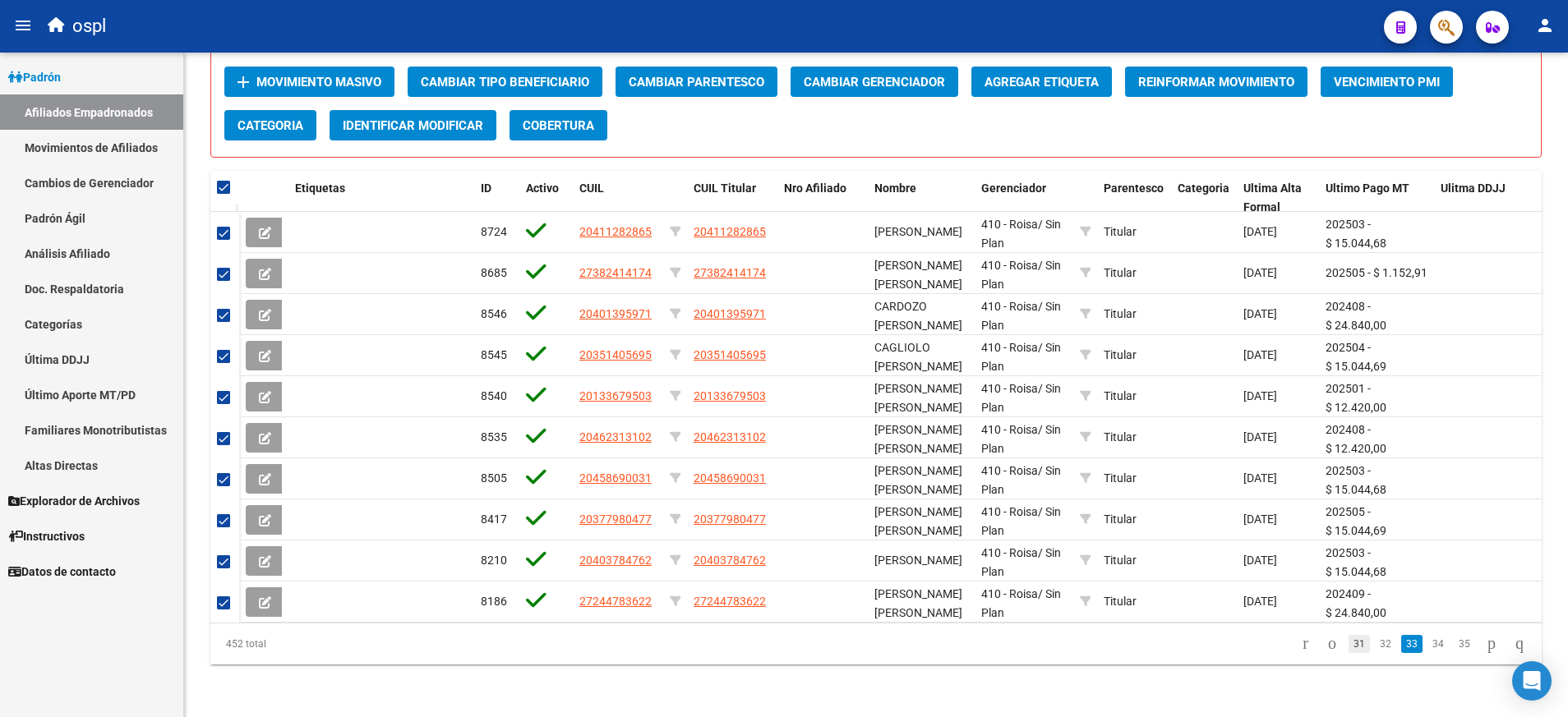
click at [1349, 647] on link "31" at bounding box center [1359, 644] width 21 height 18
click at [710, 651] on datatable-pager "29 30 31 32 33" at bounding box center [1008, 644] width 1052 height 28
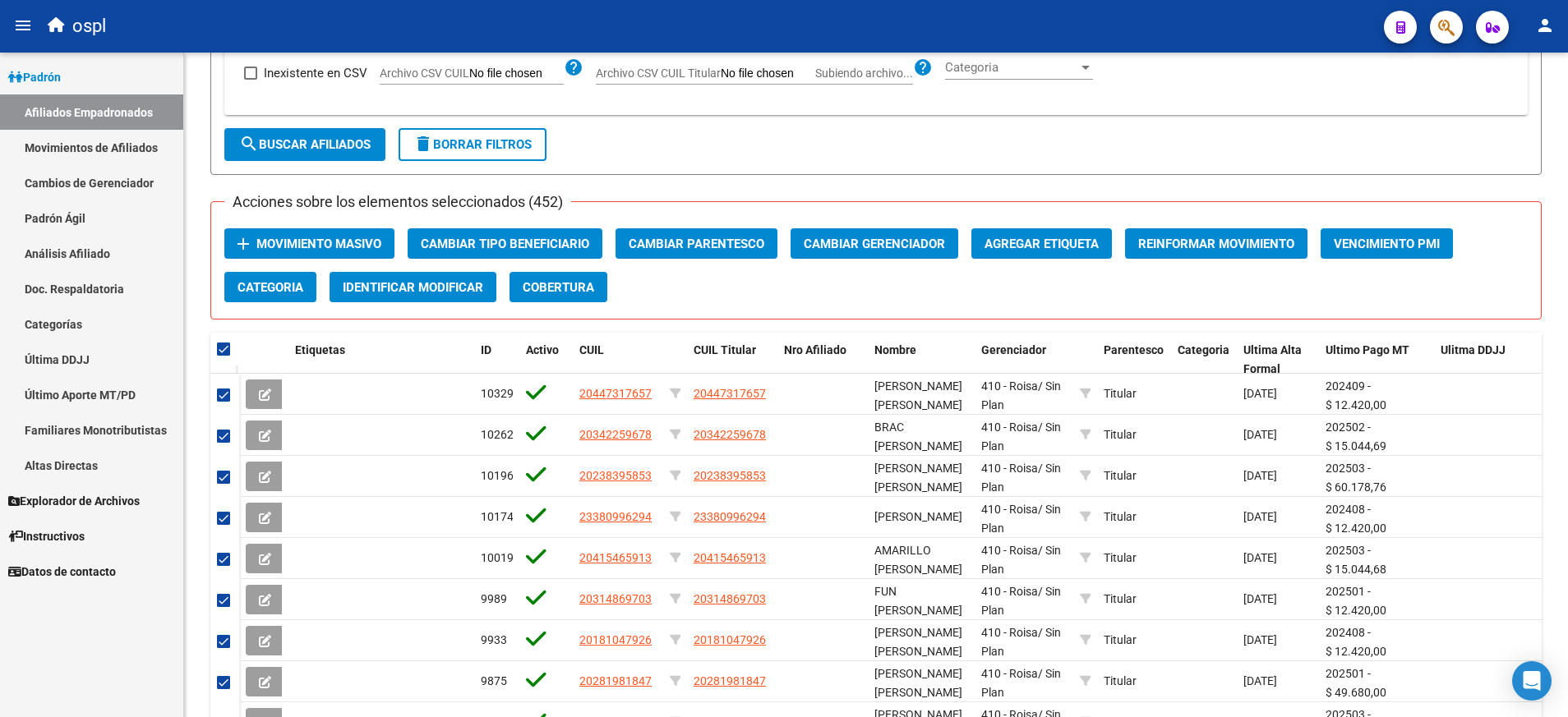
scroll to position [651, 0]
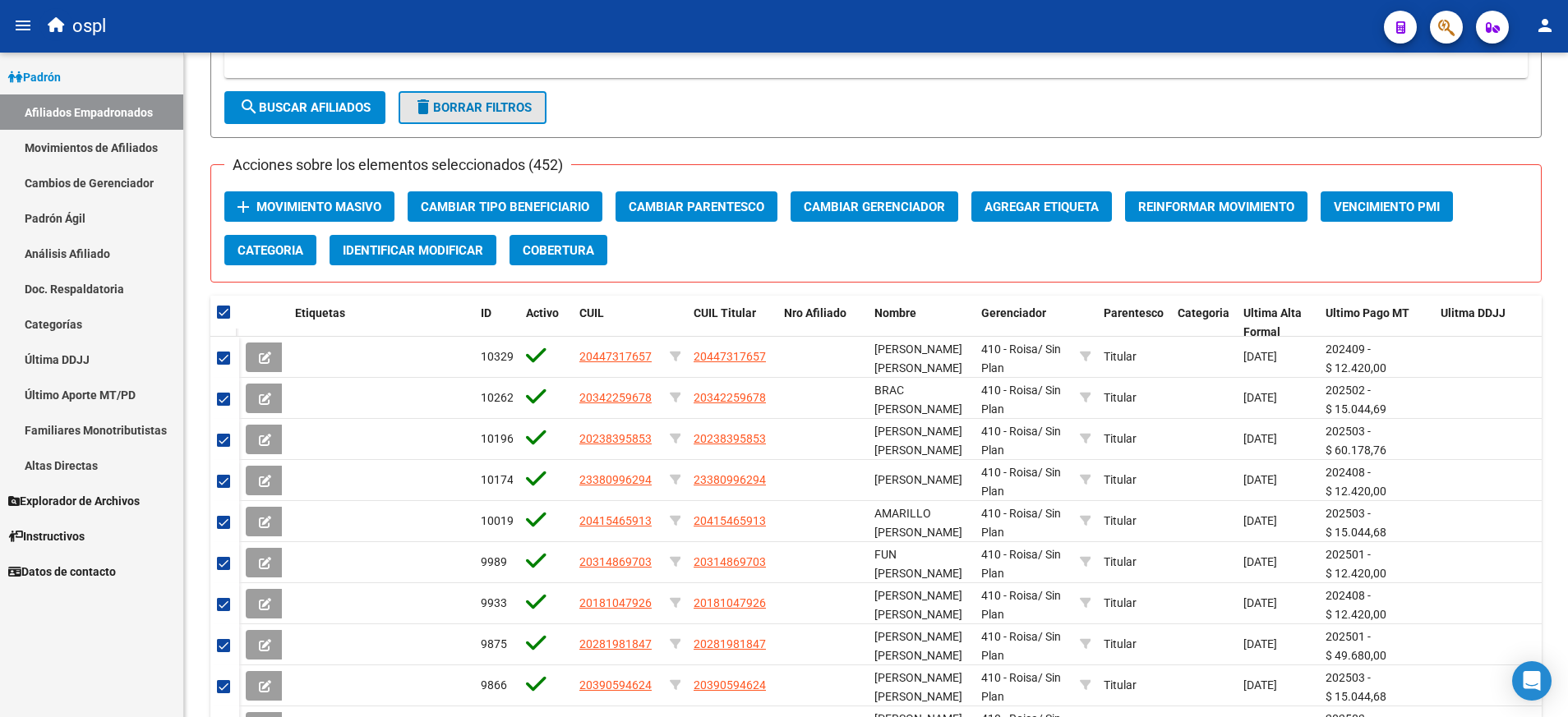
click at [511, 102] on span "delete Borrar Filtros" at bounding box center [472, 107] width 119 height 14
checkbox input "false"
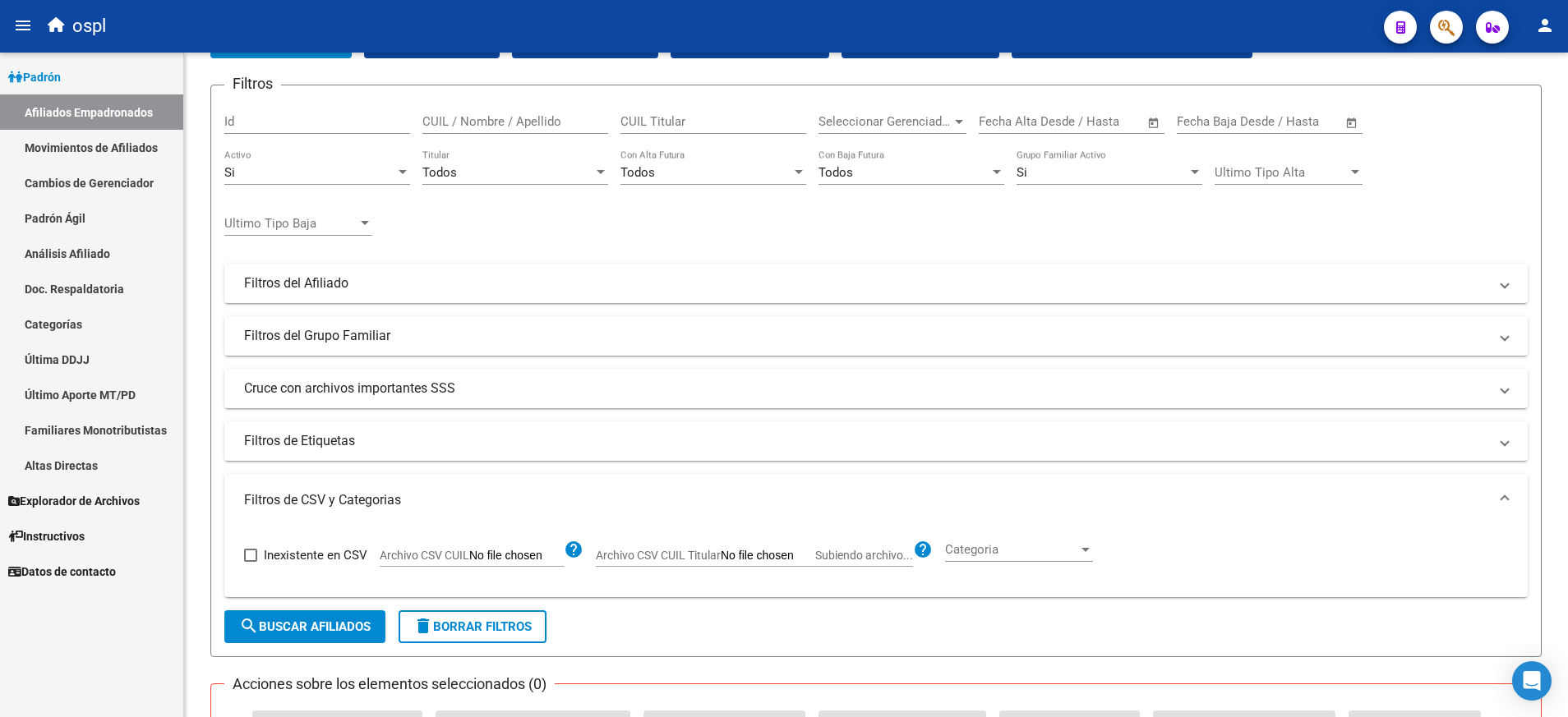
scroll to position [0, 0]
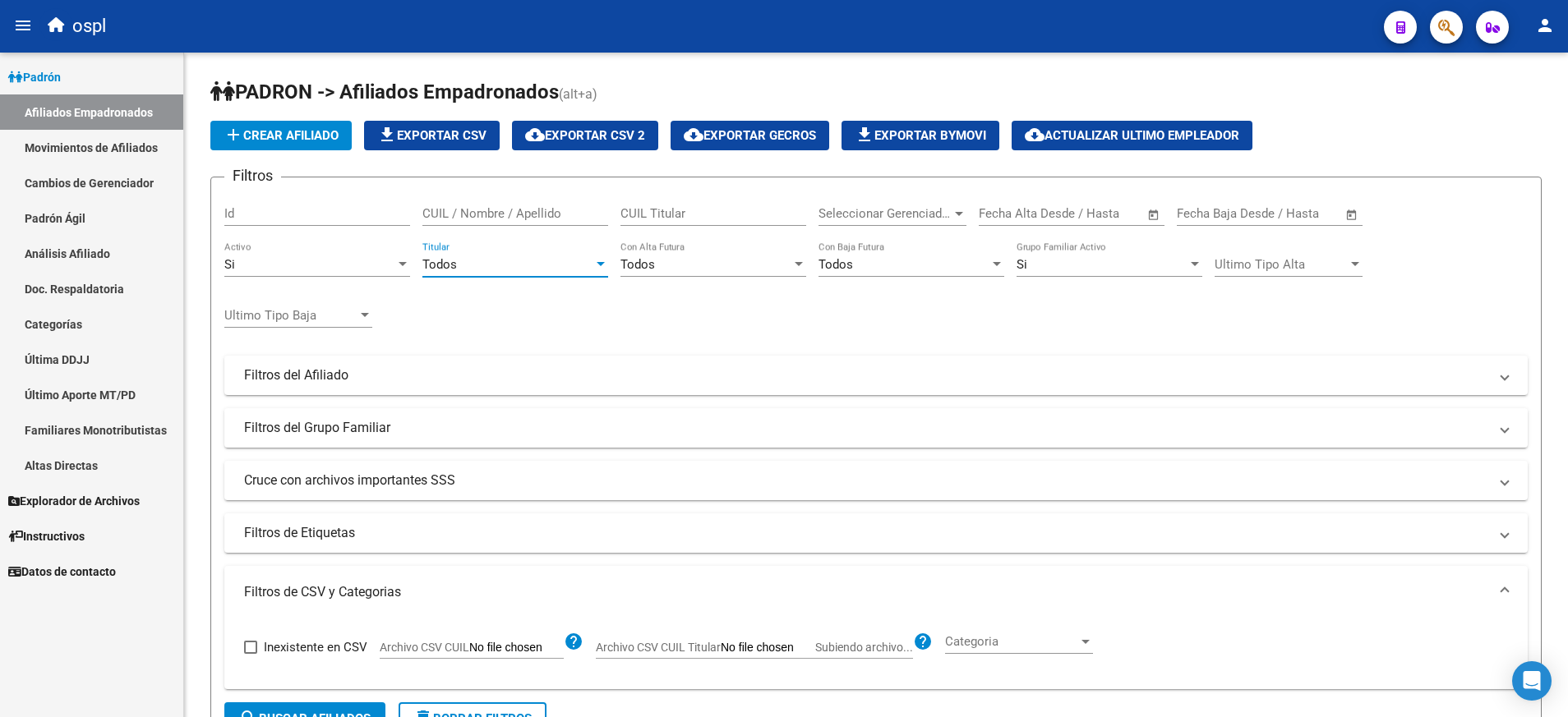
click at [601, 260] on div at bounding box center [600, 264] width 14 height 13
click at [570, 294] on span "Si" at bounding box center [515, 302] width 186 height 37
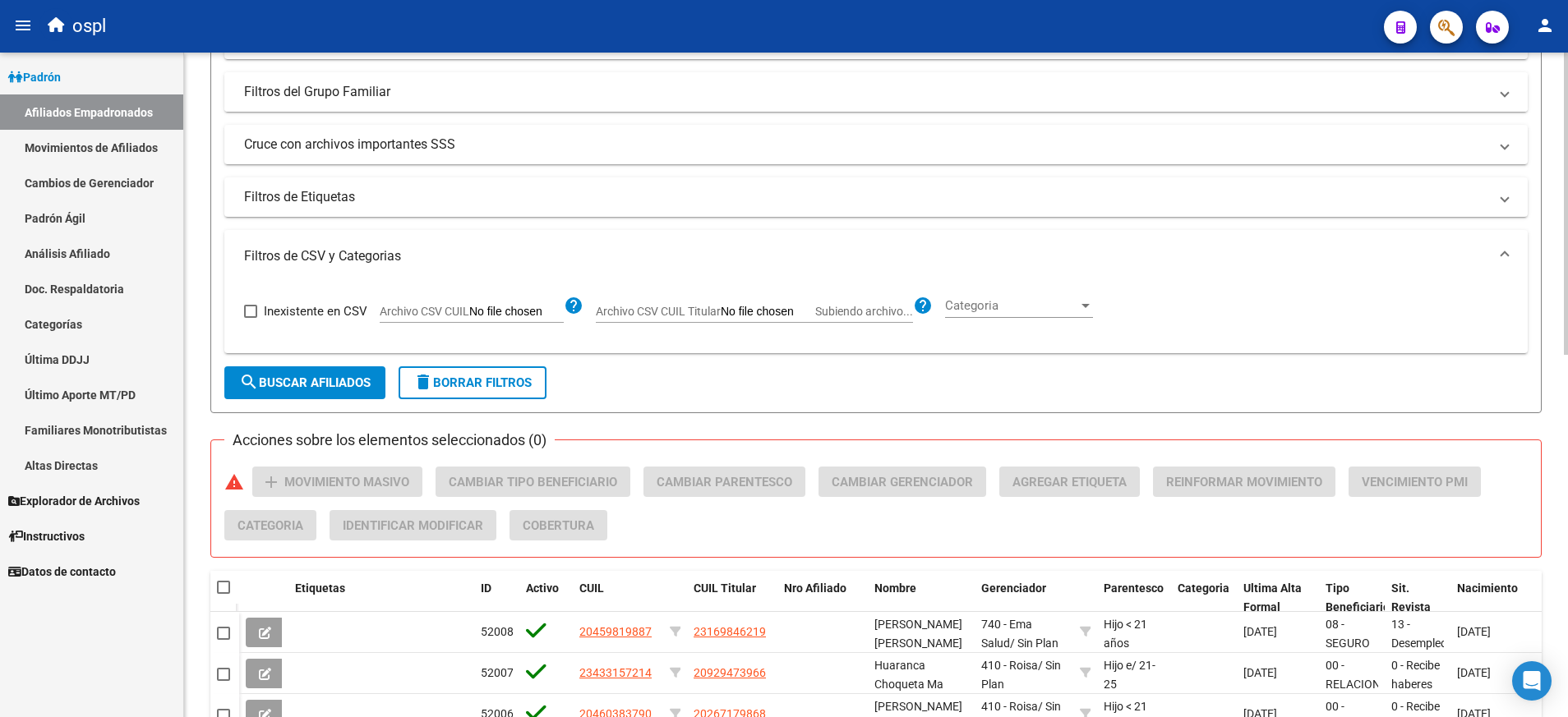
scroll to position [393, 0]
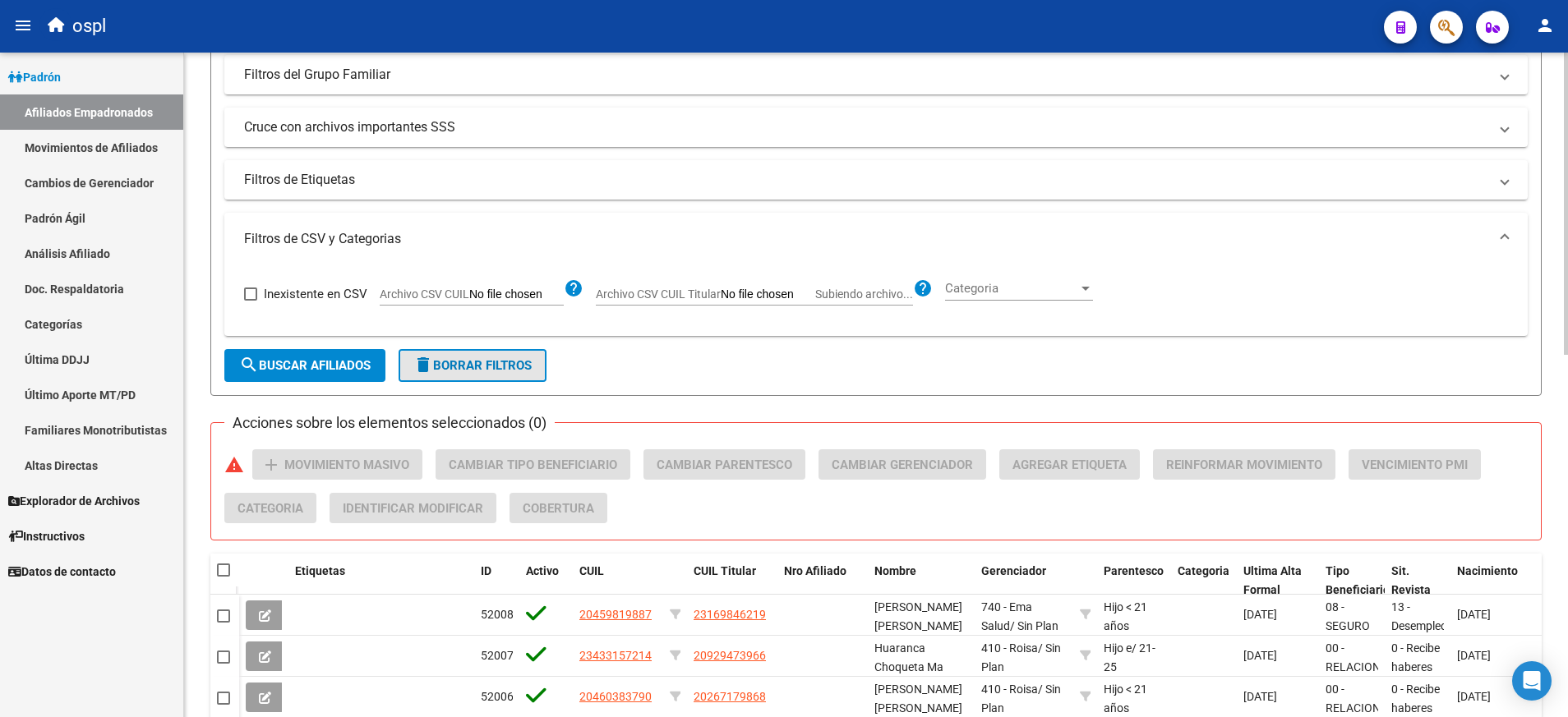
click at [523, 365] on span "delete Borrar Filtros" at bounding box center [472, 365] width 119 height 14
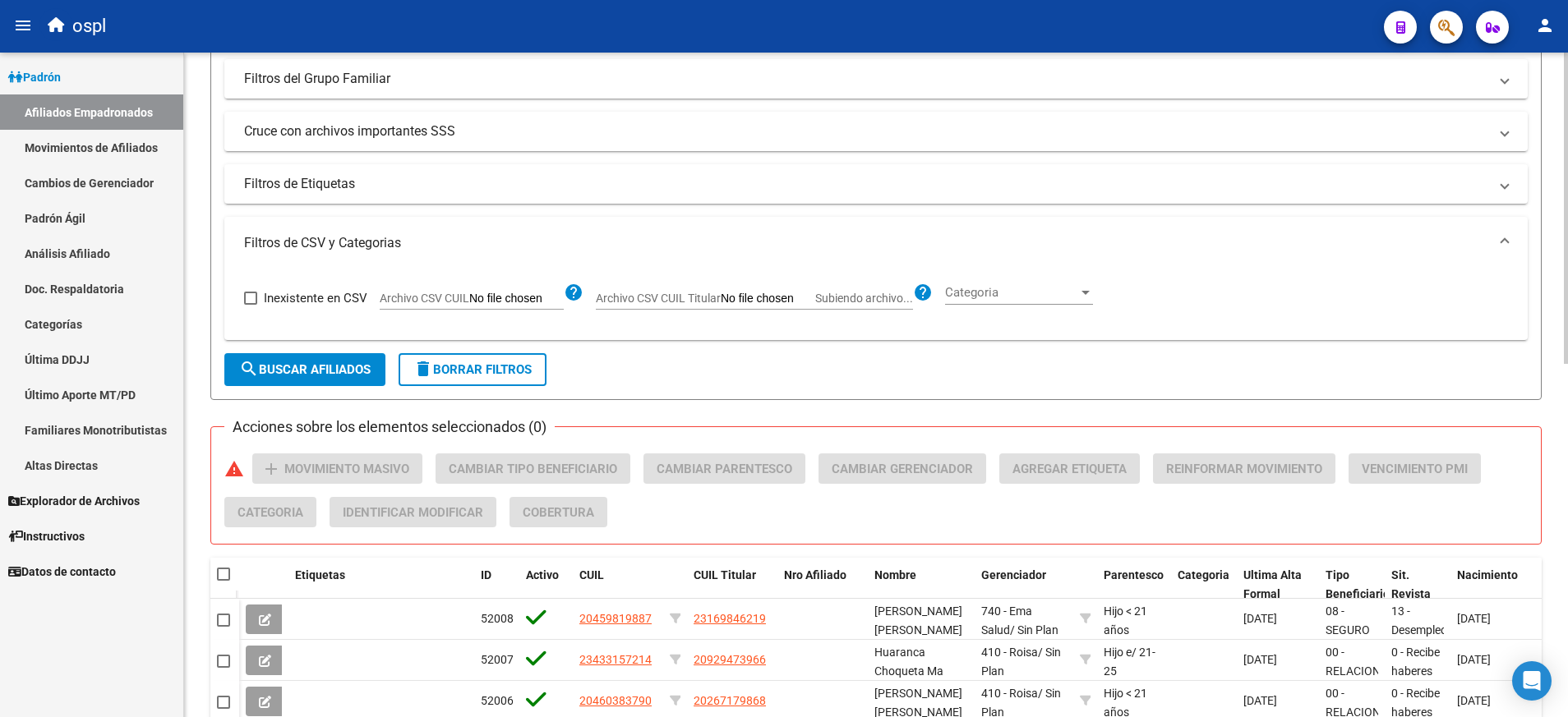
scroll to position [353, 0]
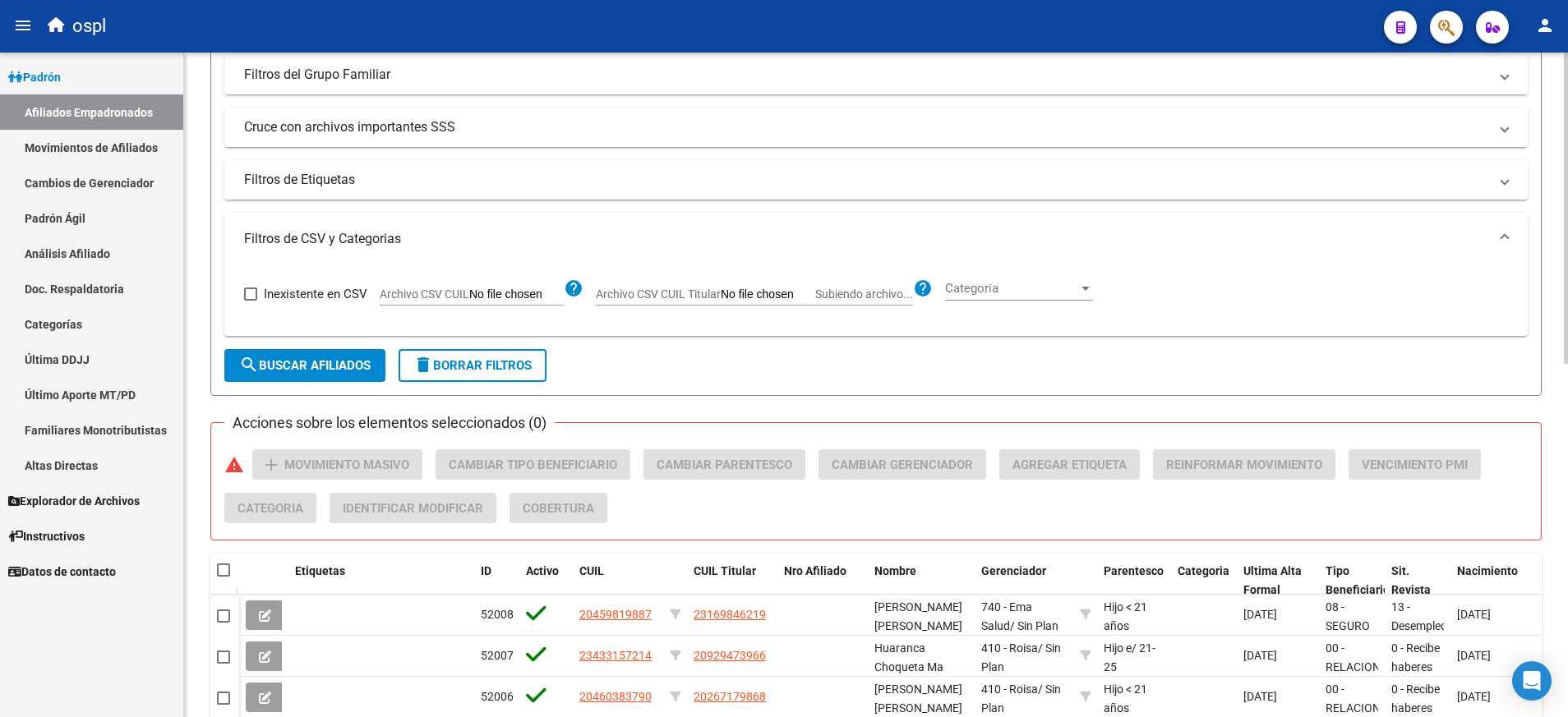
click at [741, 298] on input "Archivo CSV CUIL Titular Subiendo archivo..." at bounding box center [767, 294] width 95 height 14
type input "C:\fakepath\borrarTit.csv"
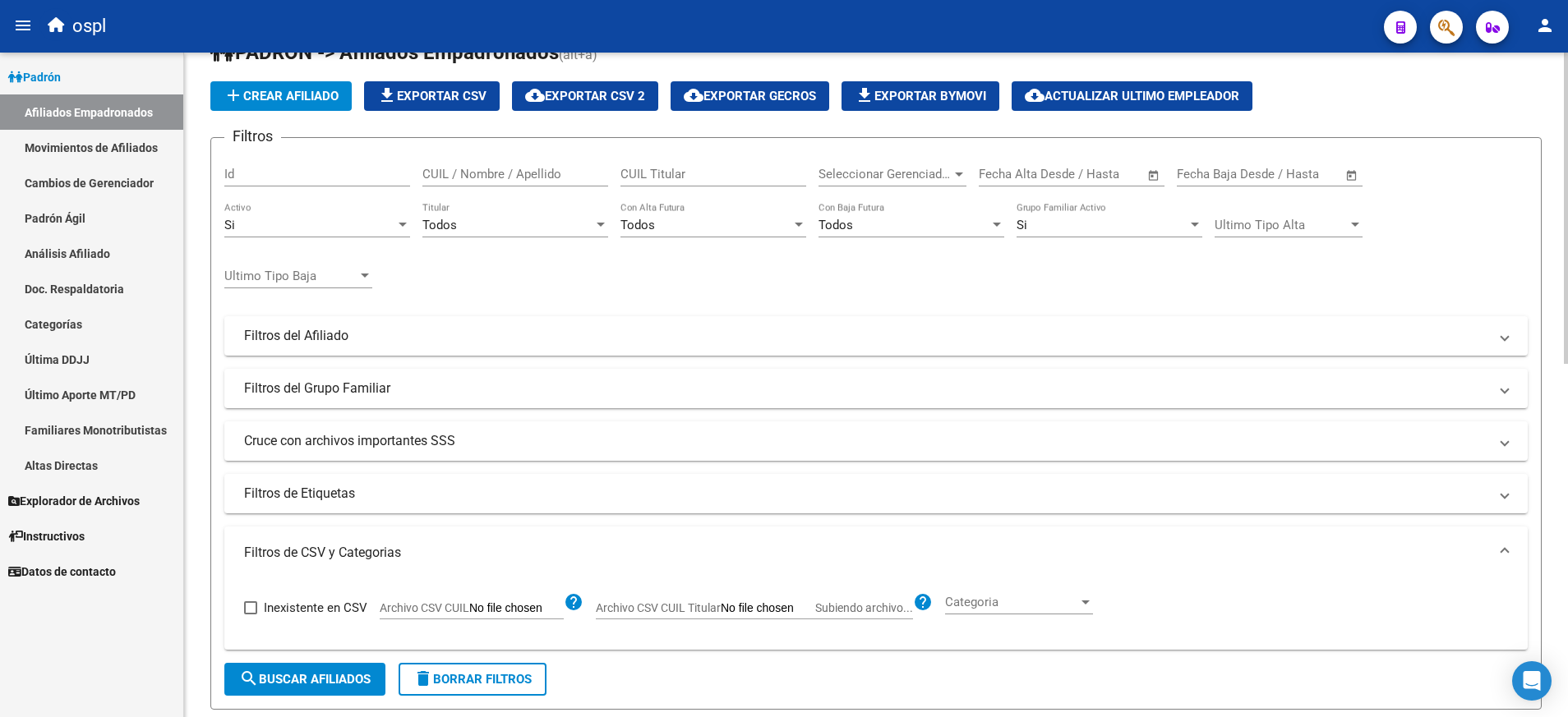
scroll to position [0, 0]
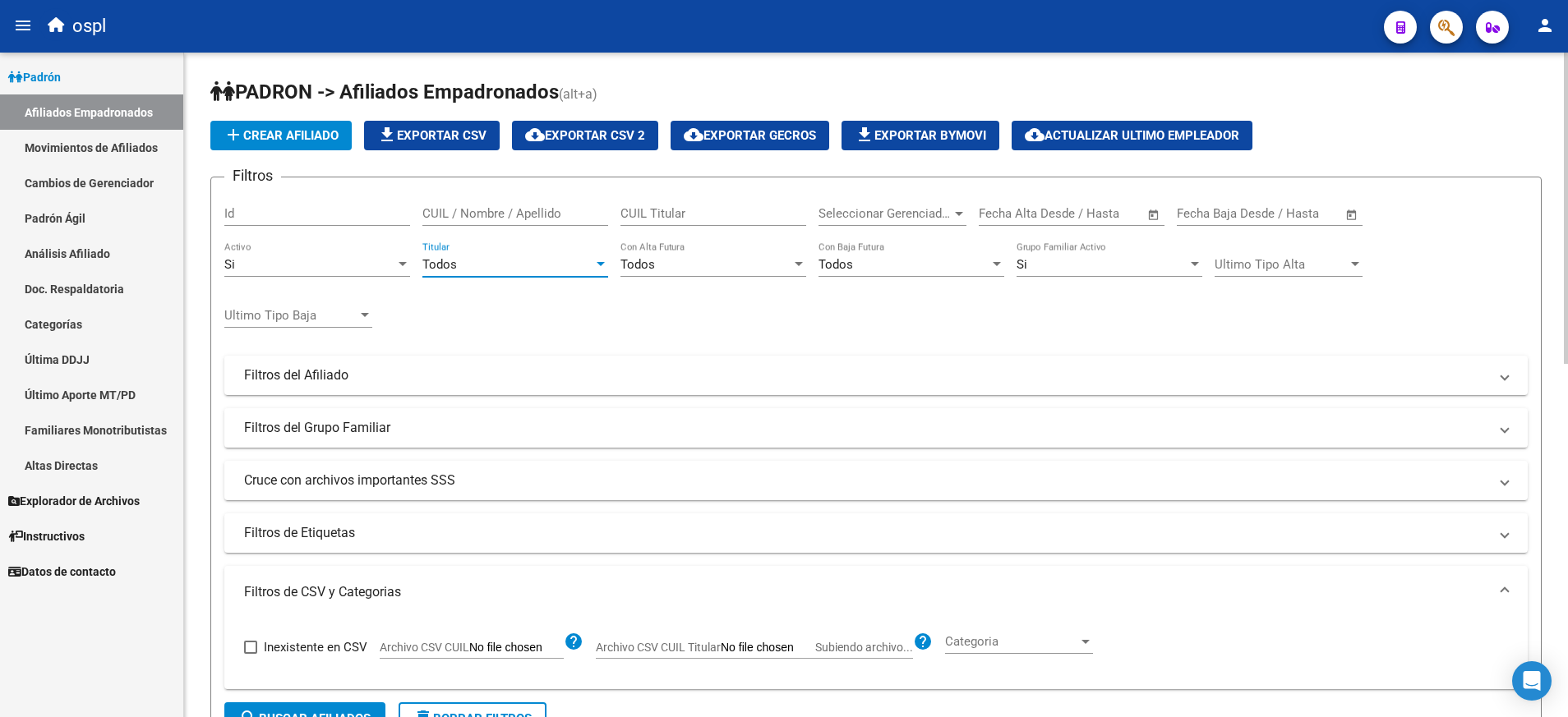
click at [588, 263] on div "Todos" at bounding box center [507, 264] width 171 height 14
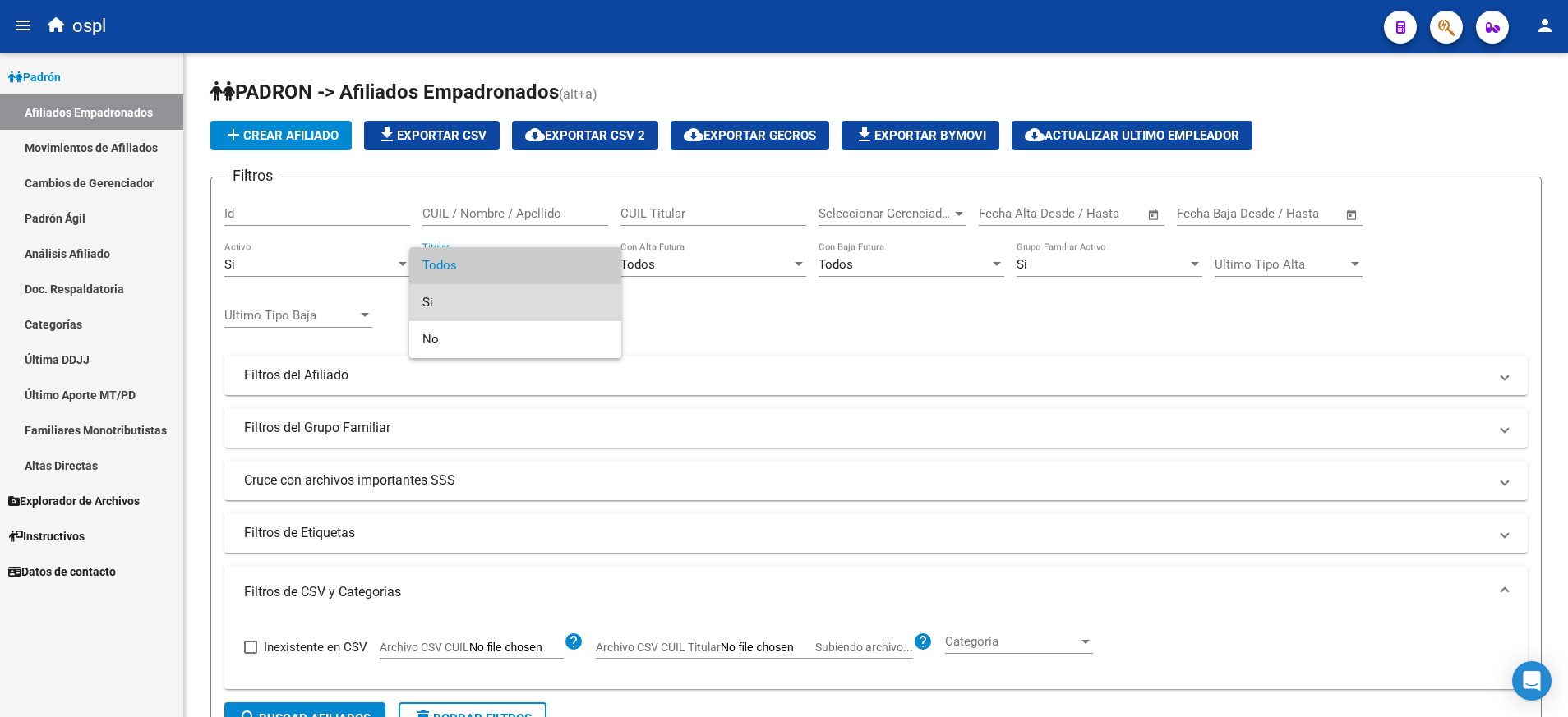
click at [563, 298] on span "Si" at bounding box center [515, 302] width 186 height 37
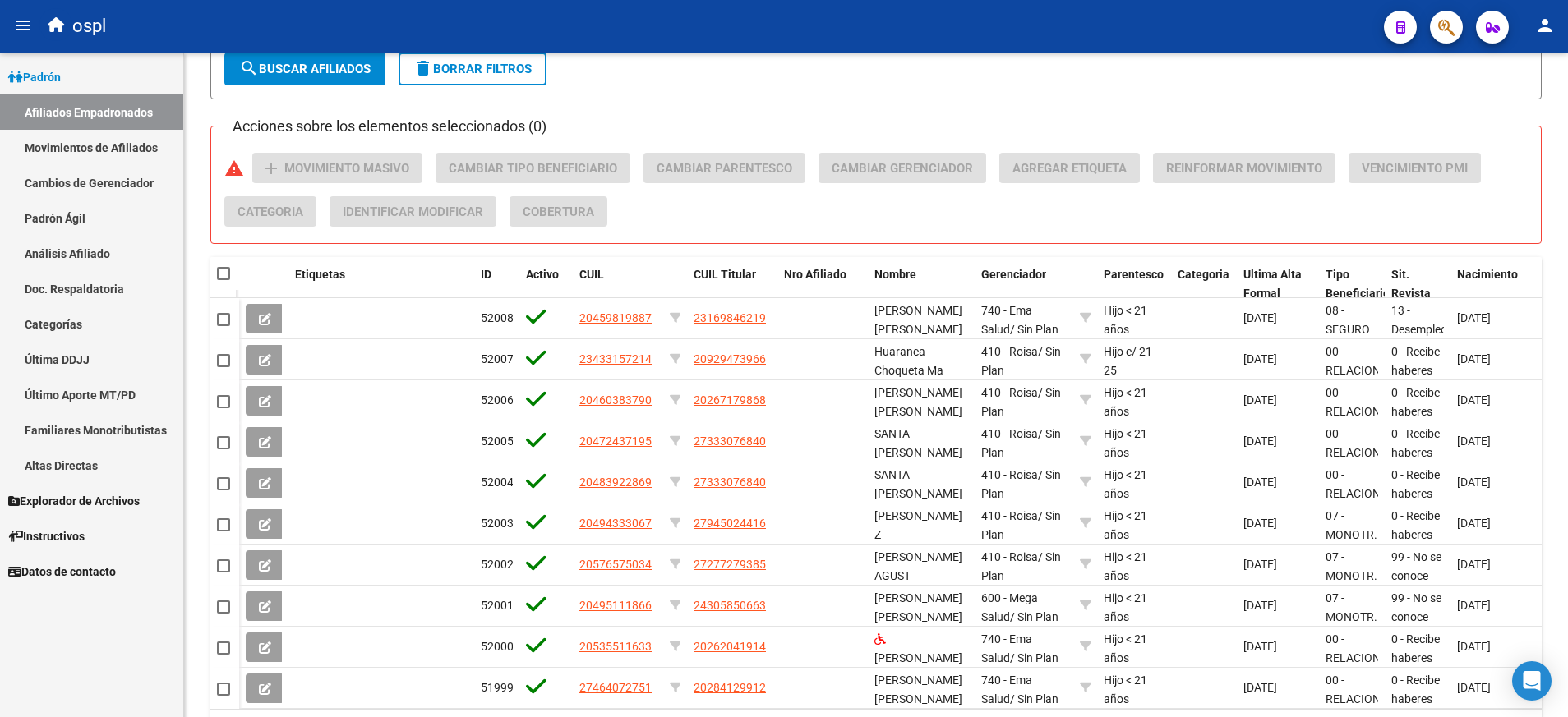
scroll to position [649, 0]
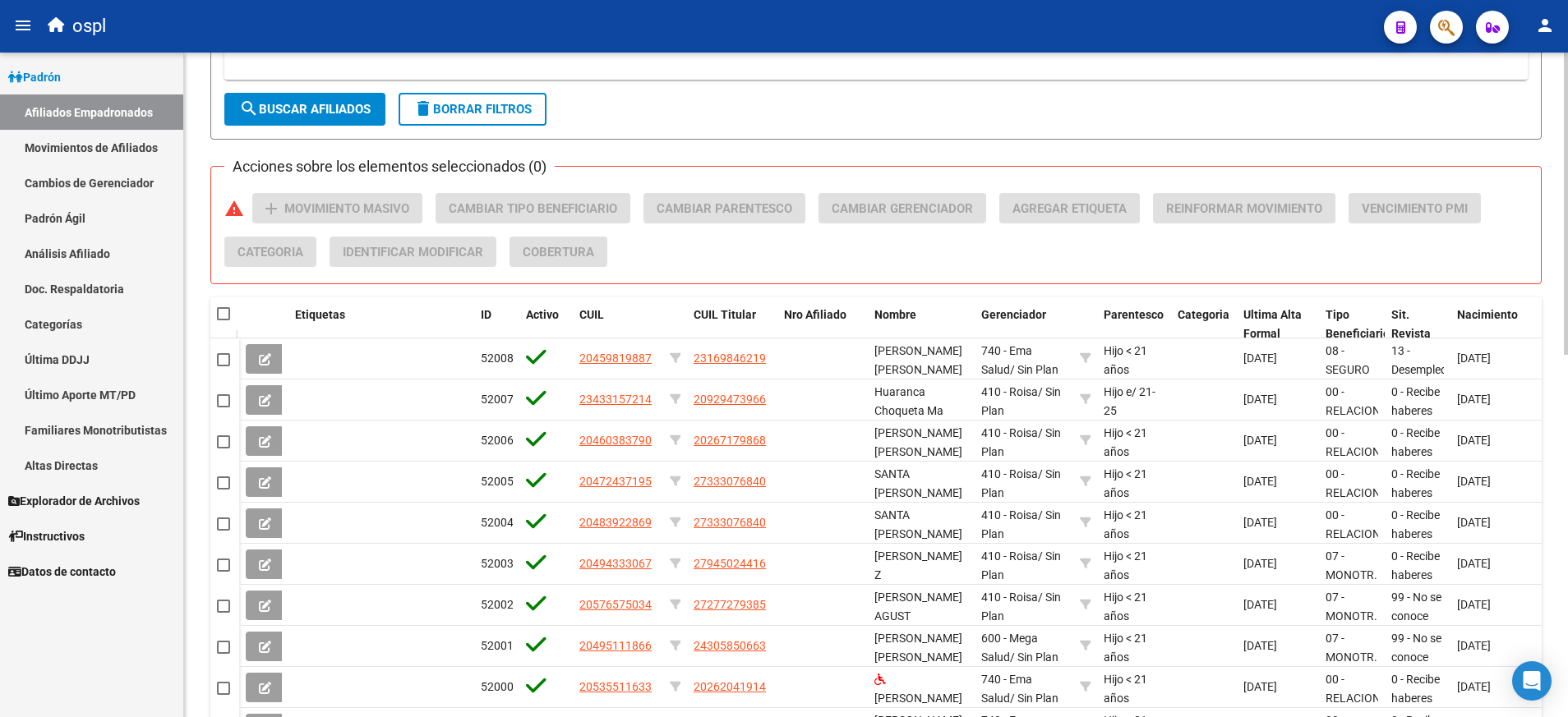
click at [335, 119] on button "search Buscar Afiliados" at bounding box center [304, 109] width 161 height 33
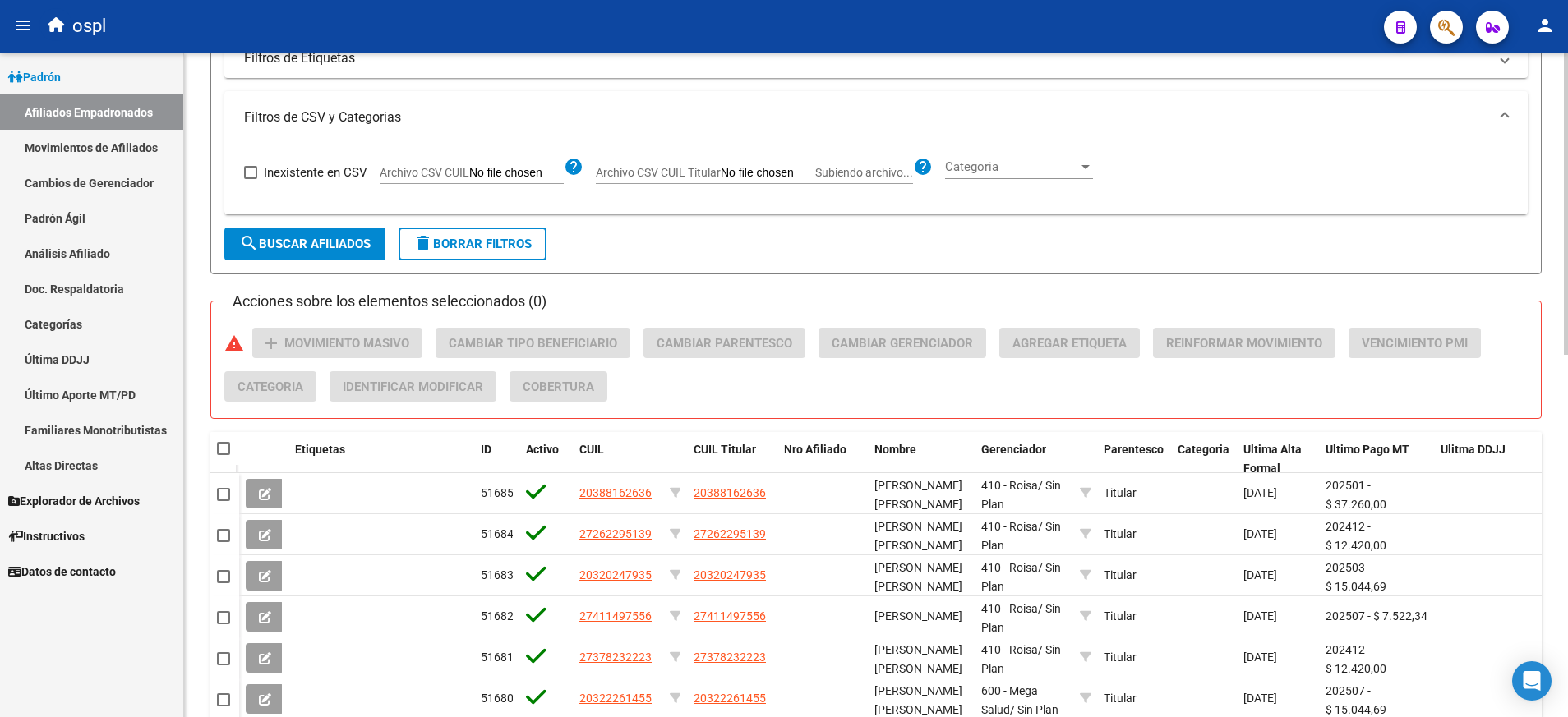
scroll to position [512, 0]
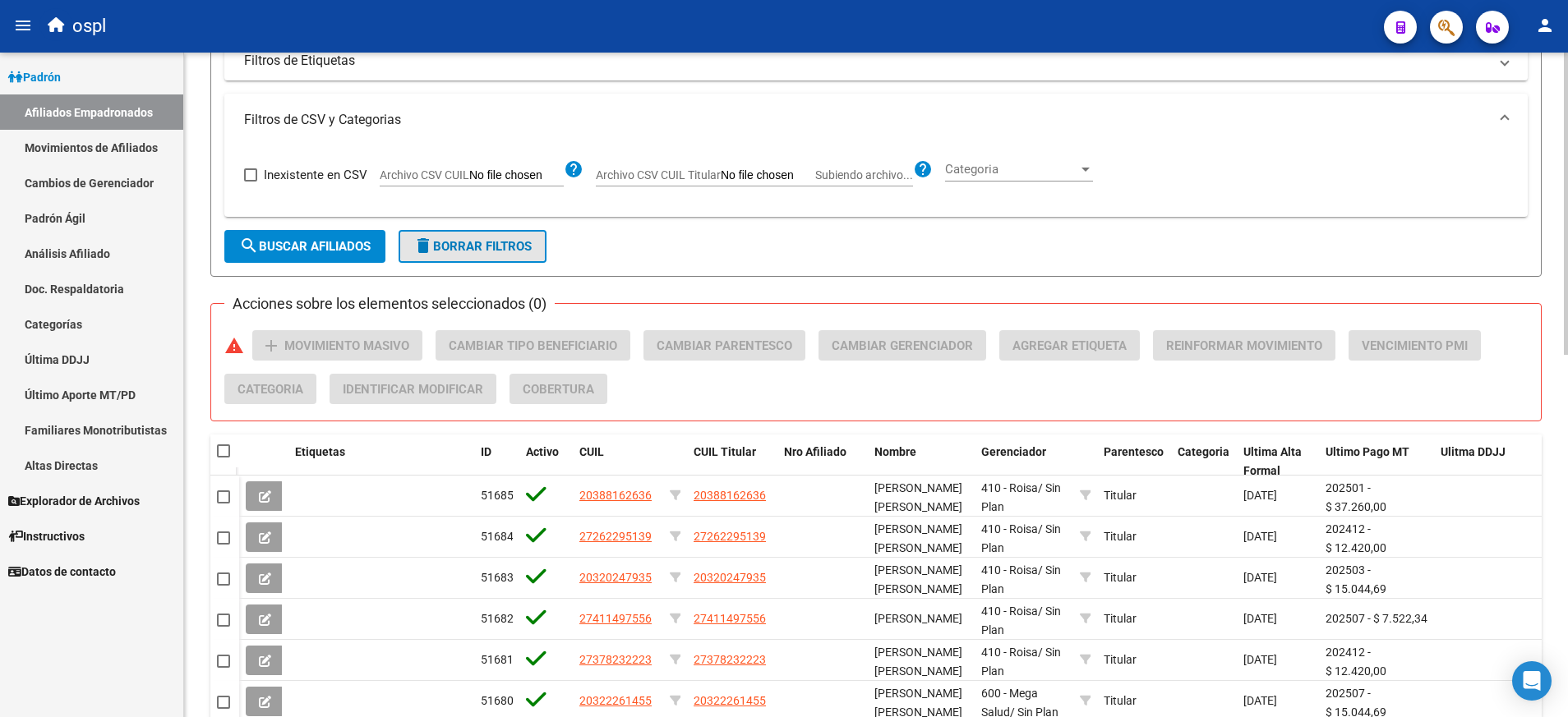
click at [514, 246] on span "delete Borrar Filtros" at bounding box center [472, 246] width 119 height 14
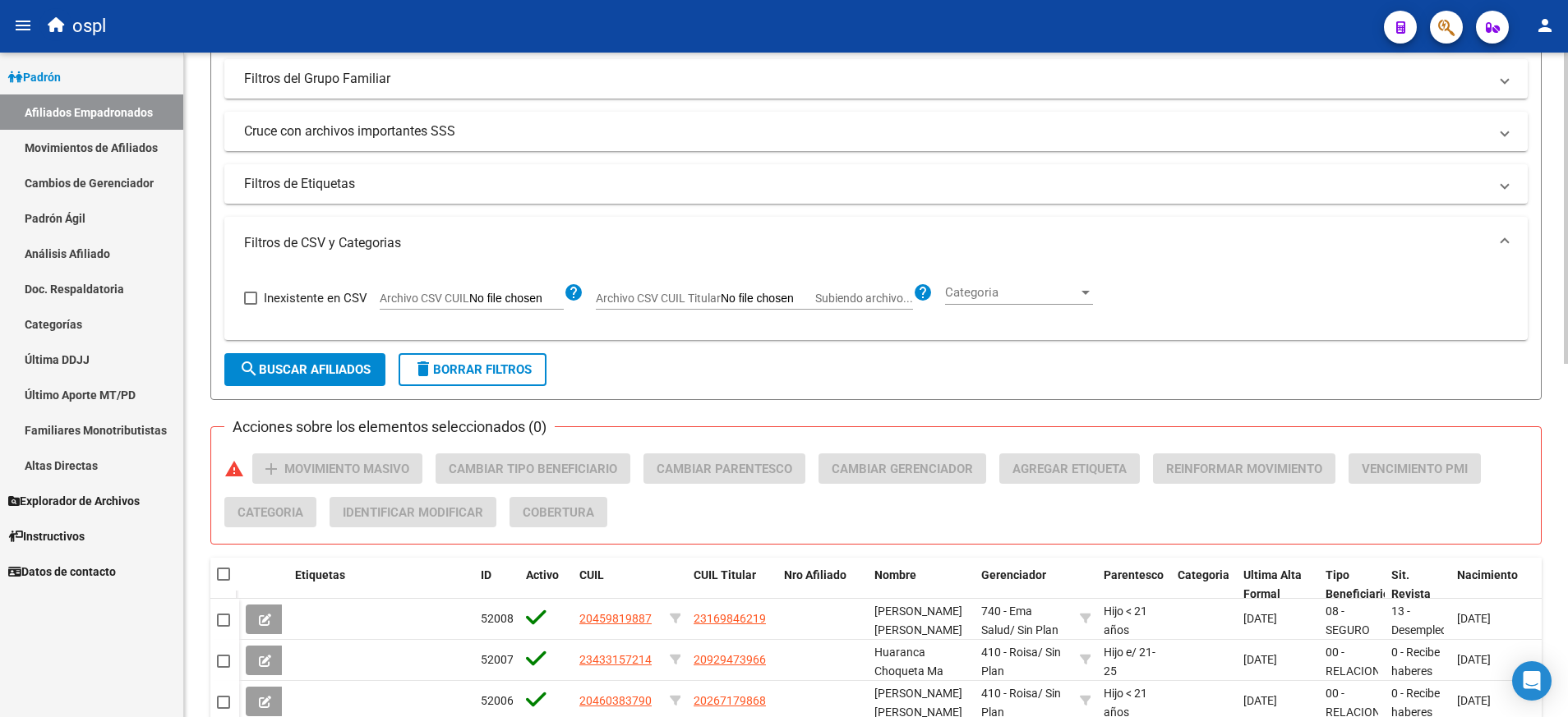
scroll to position [472, 0]
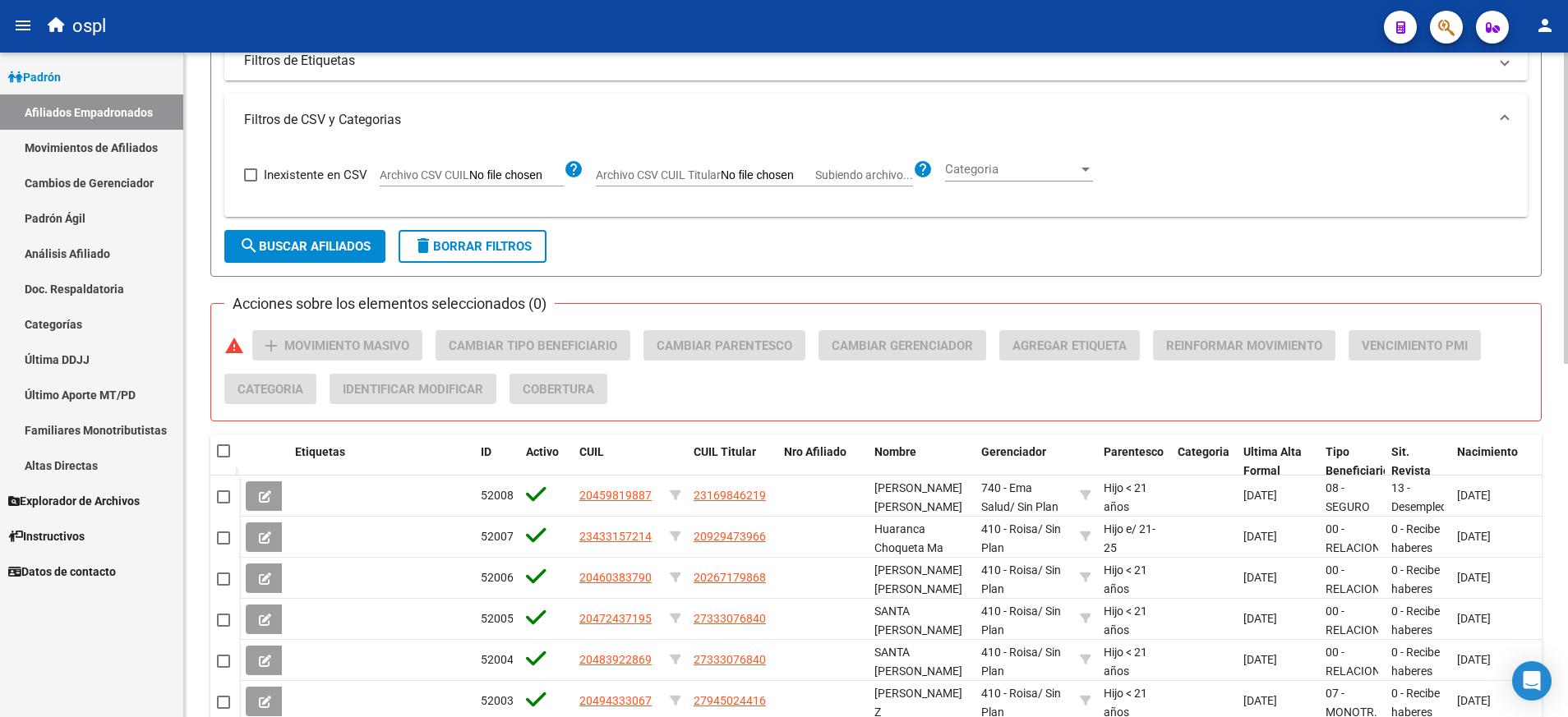
click at [741, 173] on input "Archivo CSV CUIL Titular Subiendo archivo..." at bounding box center [767, 176] width 95 height 14
click at [790, 176] on input "Archivo CSV CUIL Titular Subiendo archivo..." at bounding box center [767, 176] width 95 height 14
type input "C:\fakepath\borrarTit.csv"
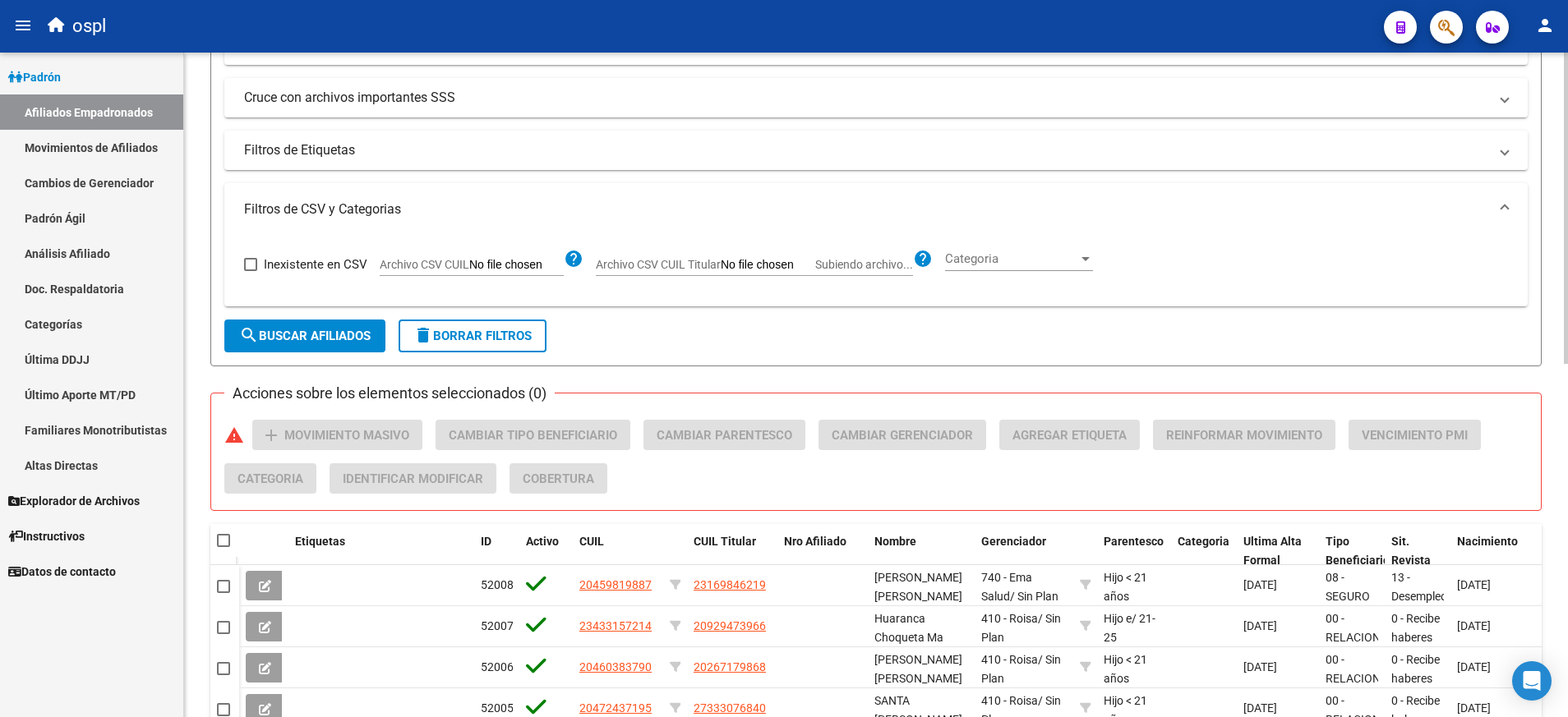
scroll to position [0, 0]
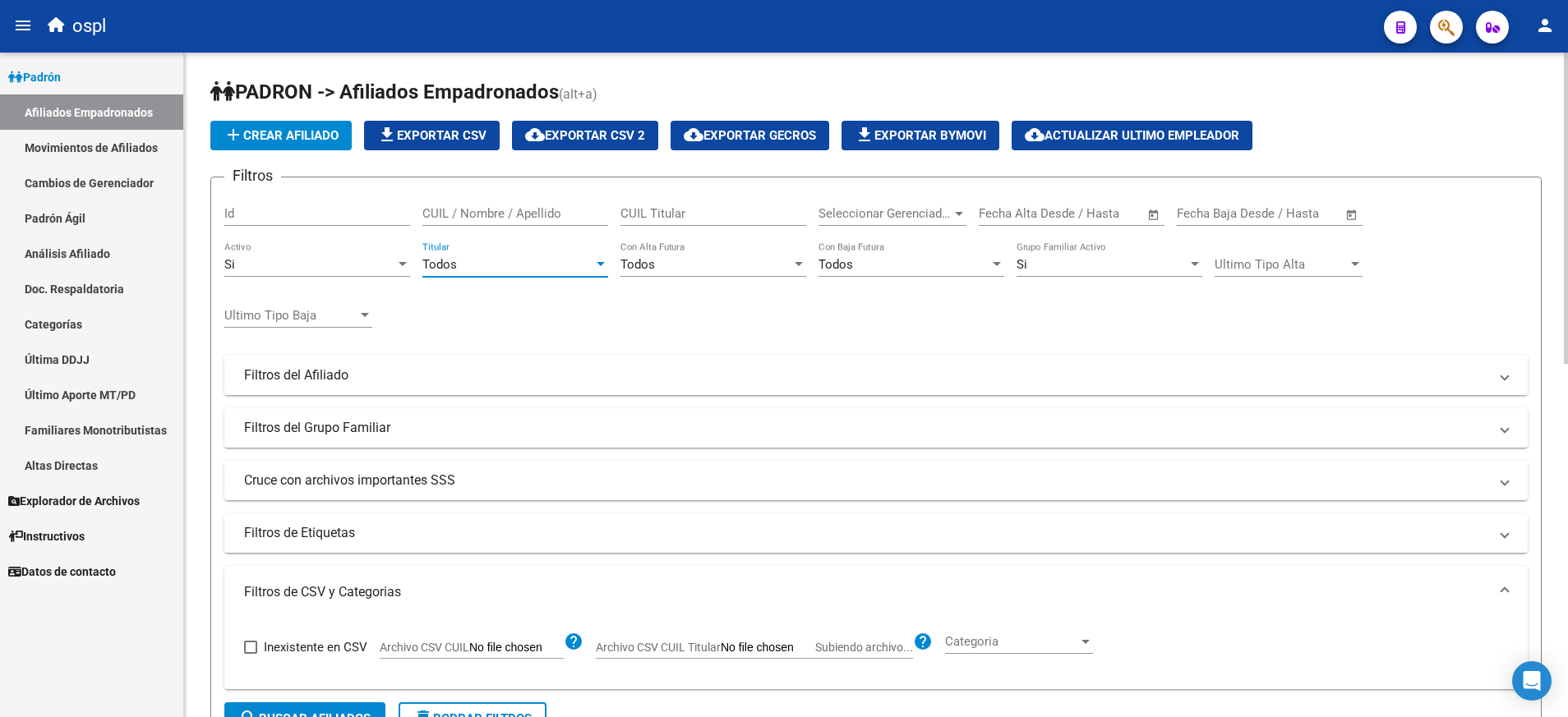
click at [600, 262] on div at bounding box center [600, 264] width 14 height 13
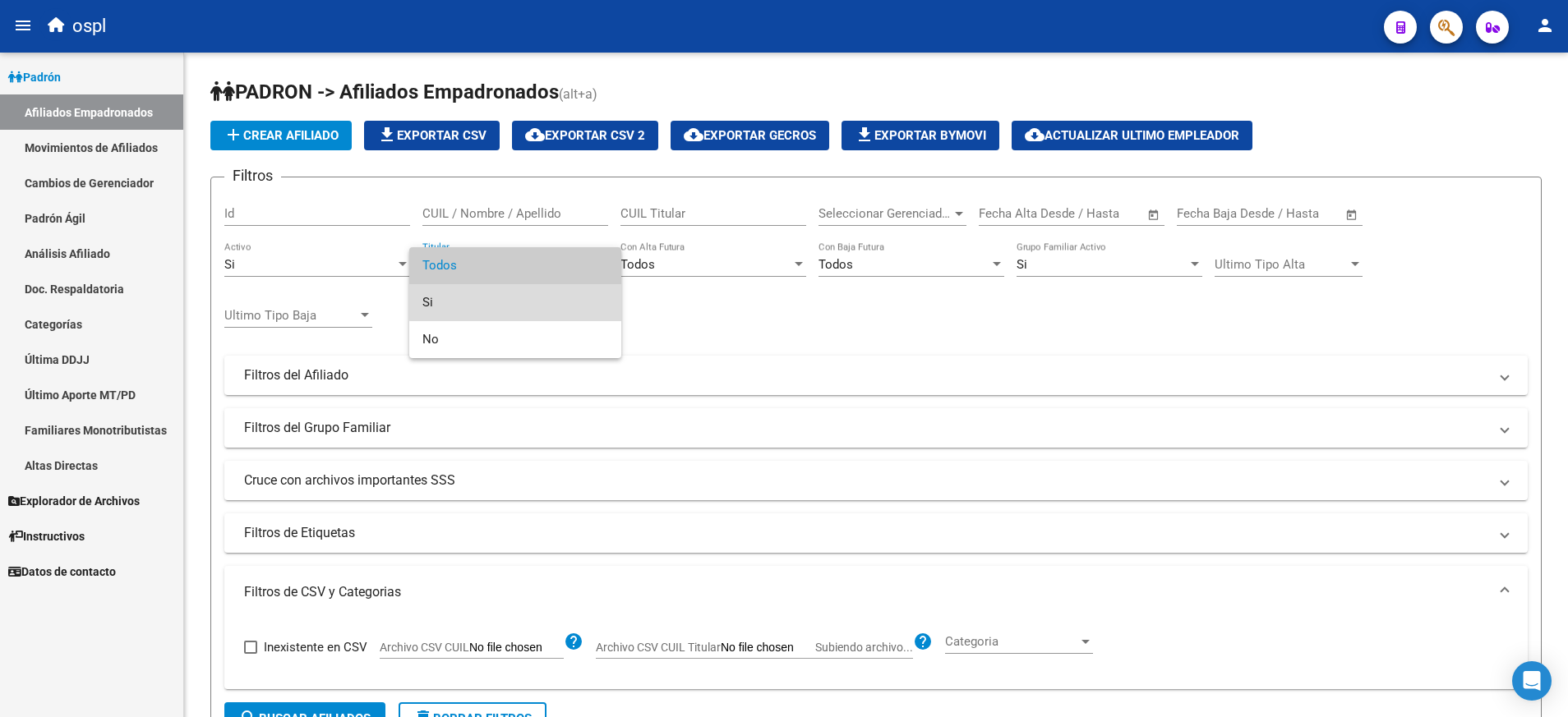
click at [572, 292] on span "Si" at bounding box center [515, 302] width 186 height 37
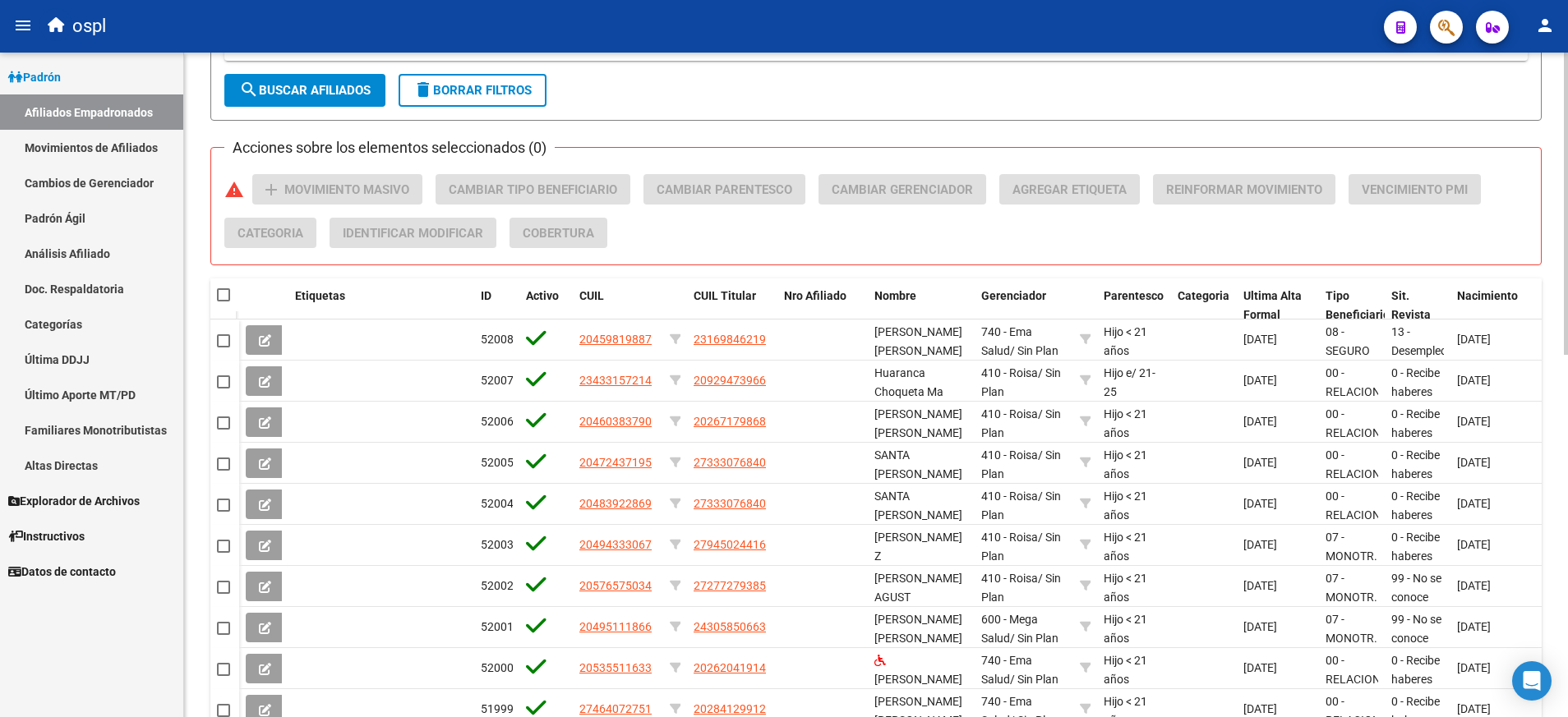
scroll to position [683, 0]
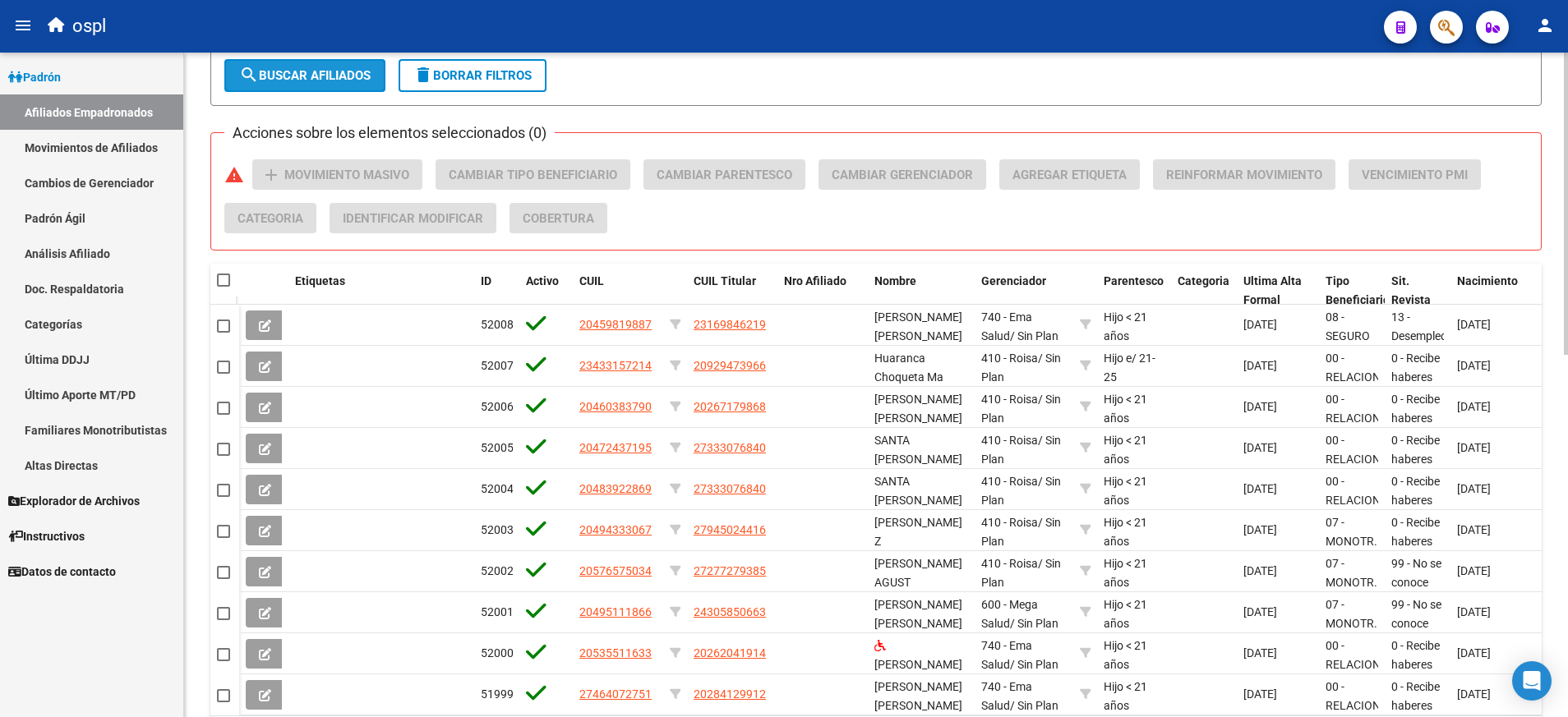
click at [328, 75] on span "search Buscar Afiliados" at bounding box center [304, 75] width 131 height 14
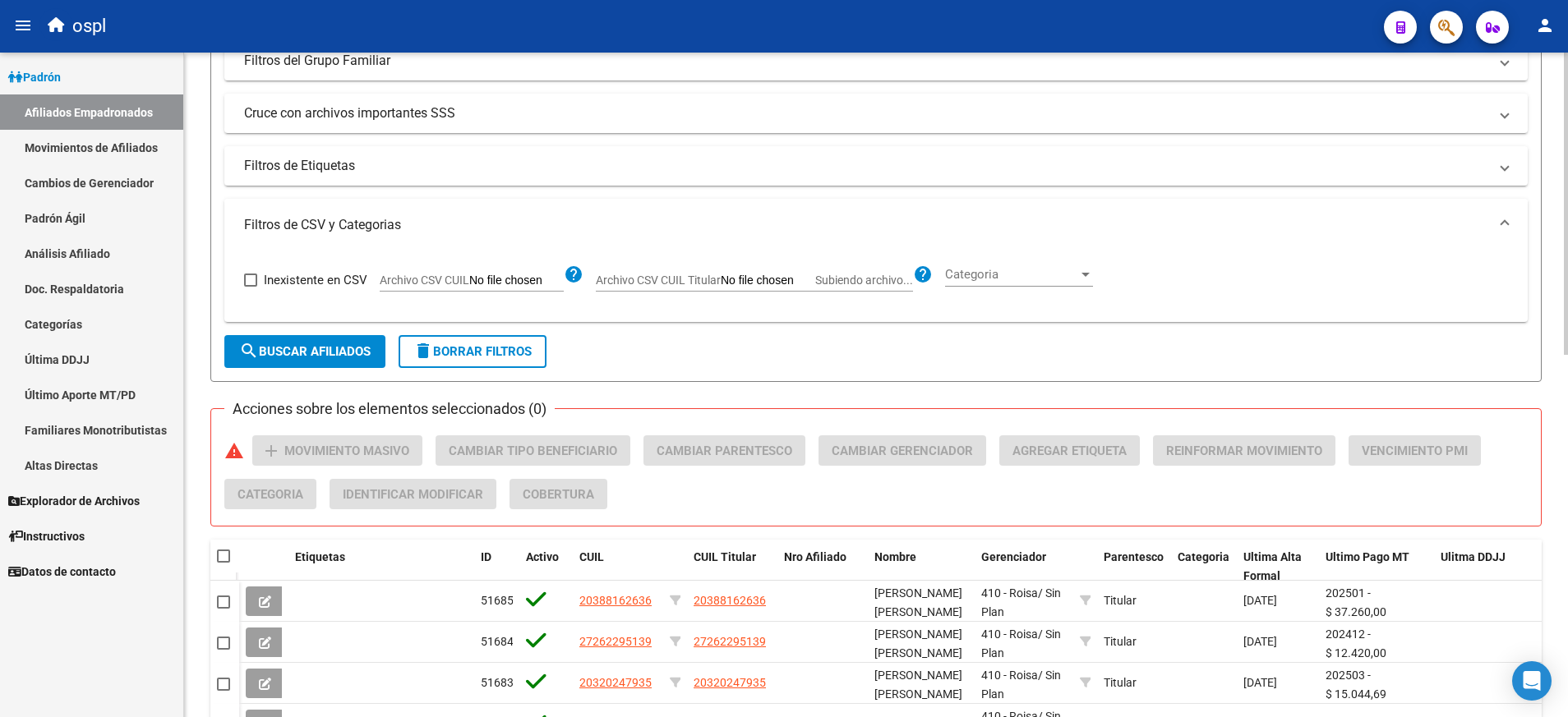
scroll to position [404, 0]
click at [735, 285] on input "Archivo CSV CUIL Titular Subiendo archivo..." at bounding box center [767, 283] width 95 height 14
click at [463, 281] on span "Archivo CSV CUIL" at bounding box center [424, 282] width 90 height 13
click at [469, 281] on input "Archivo CSV CUIL" at bounding box center [516, 283] width 95 height 14
type input "C:\fakepath\borrarTit.csv"
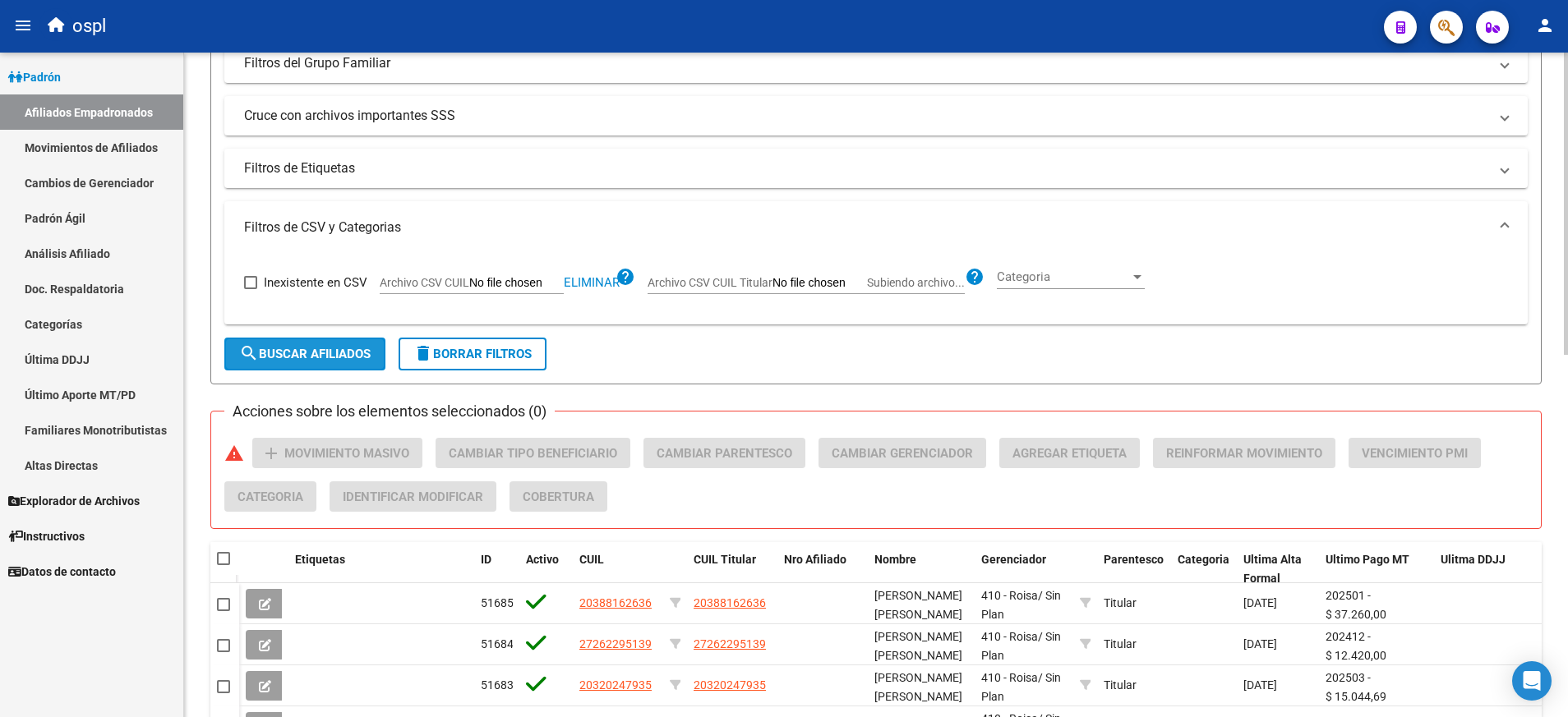
click at [348, 356] on span "search Buscar Afiliados" at bounding box center [304, 354] width 131 height 14
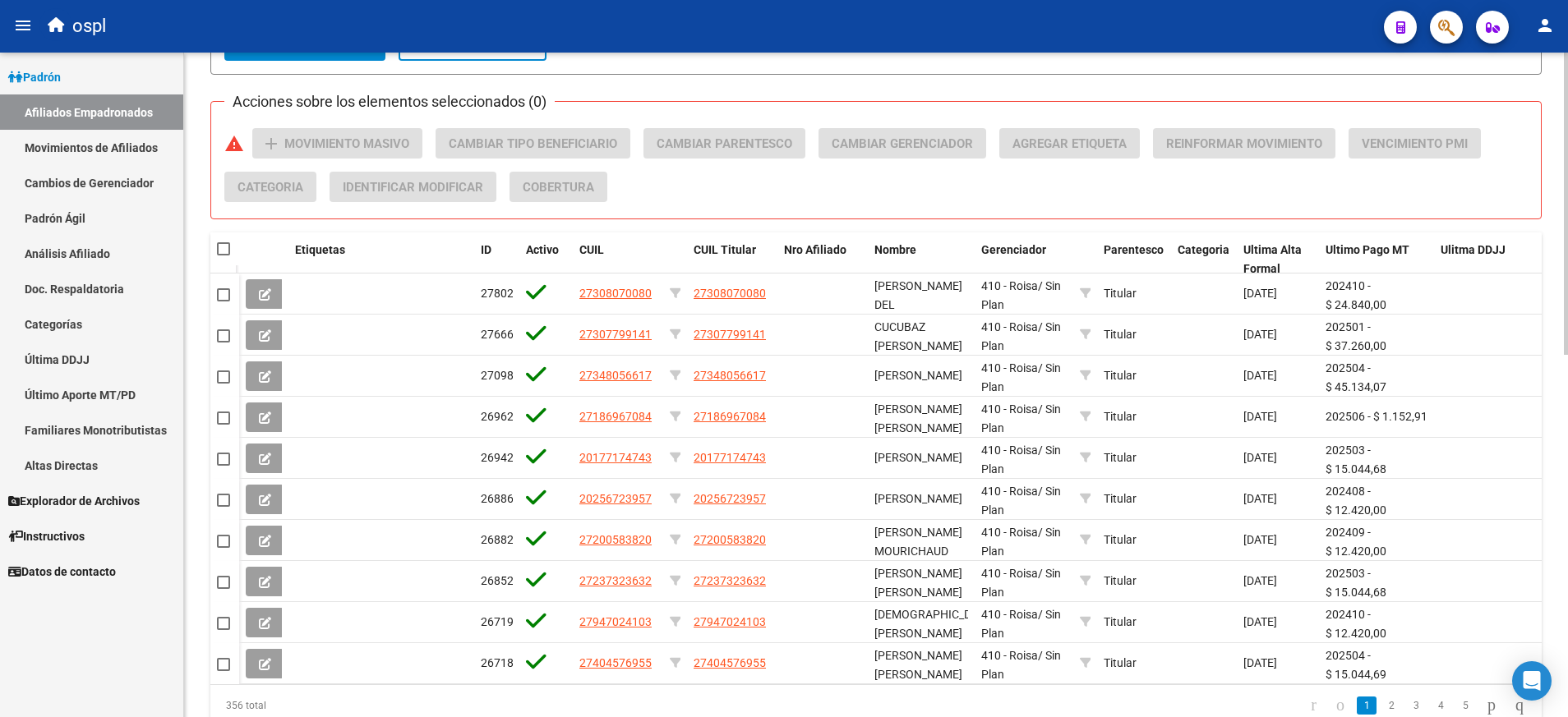
scroll to position [711, 0]
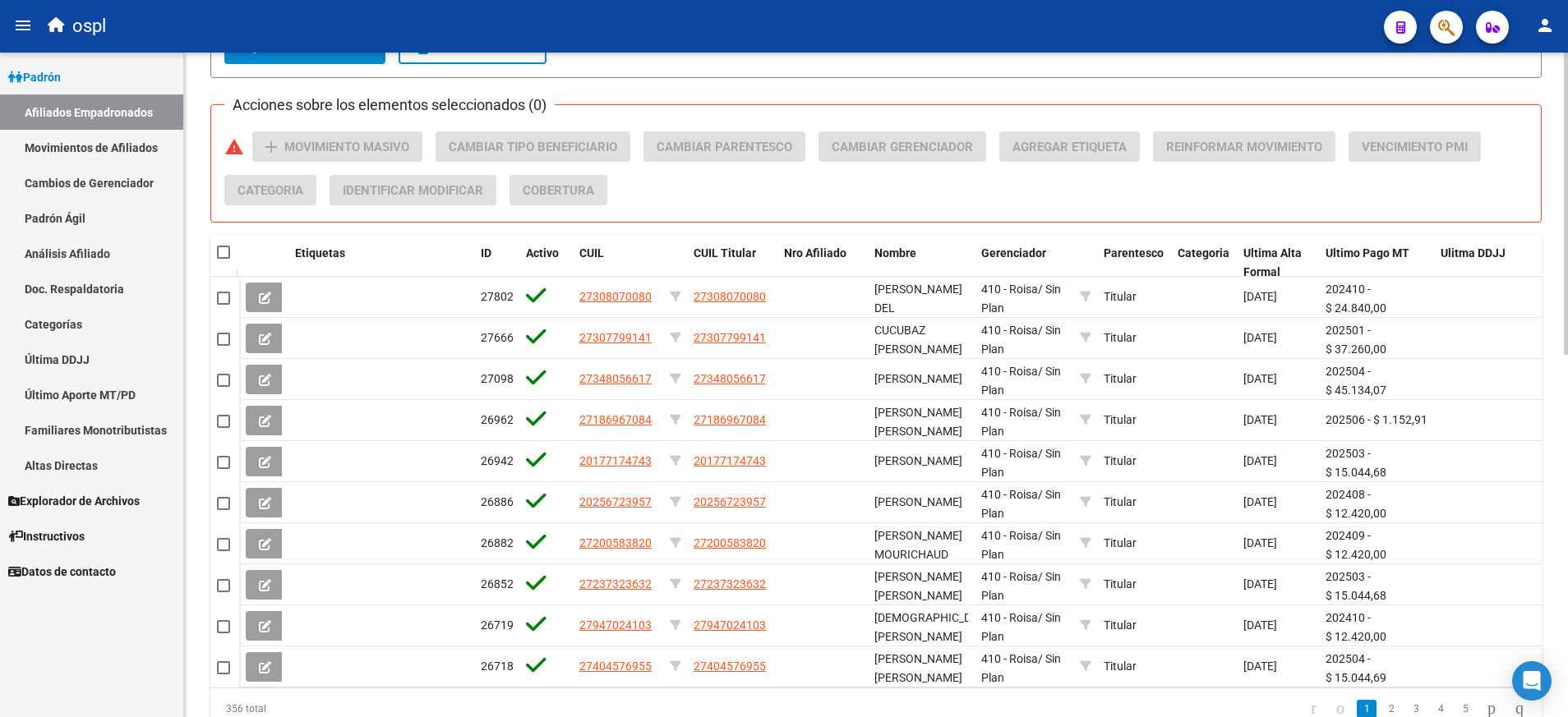
click at [224, 254] on span at bounding box center [223, 252] width 13 height 13
click at [223, 259] on input "checkbox" at bounding box center [223, 259] width 1 height 1
checkbox input "true"
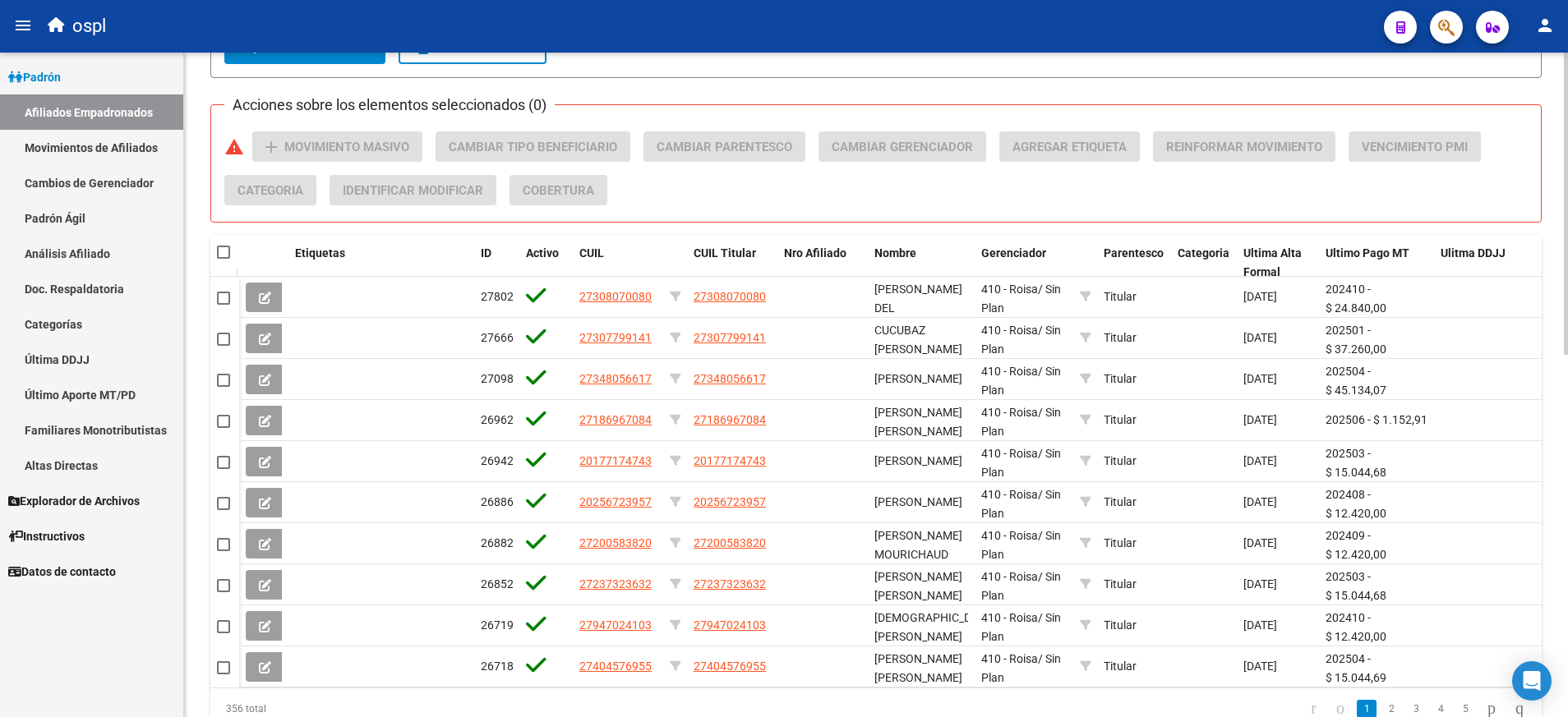
checkbox input "true"
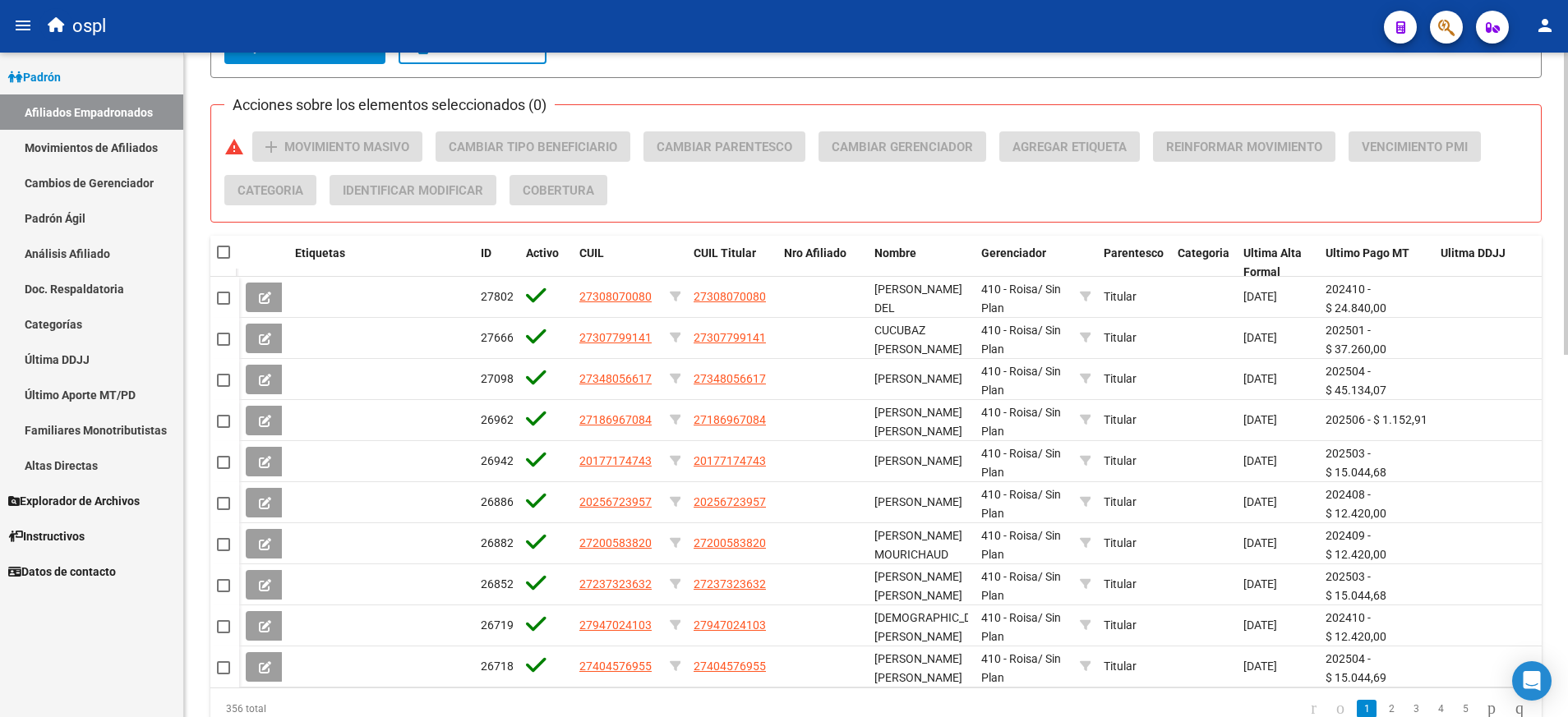
checkbox input "true"
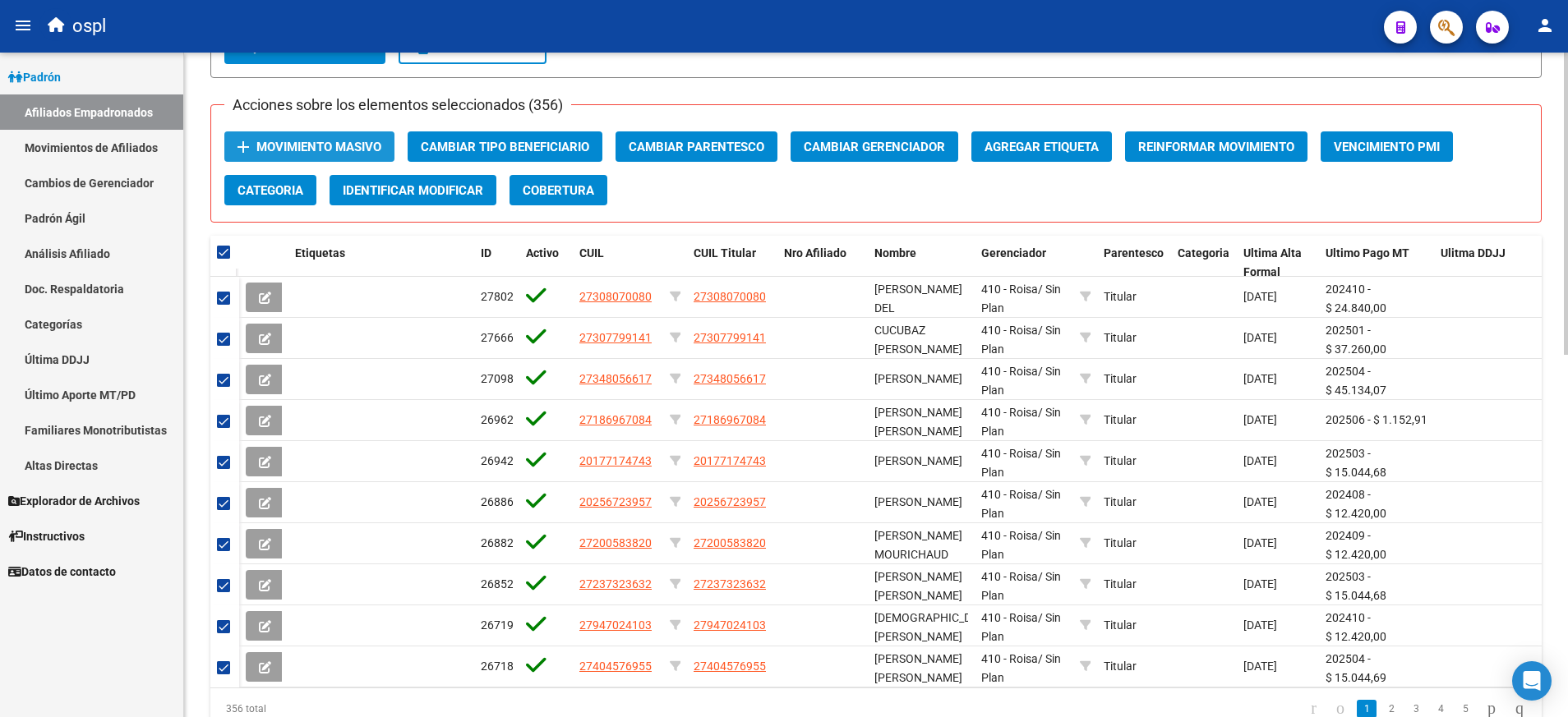
click at [337, 137] on button "add Movimiento Masivo" at bounding box center [310, 147] width 171 height 31
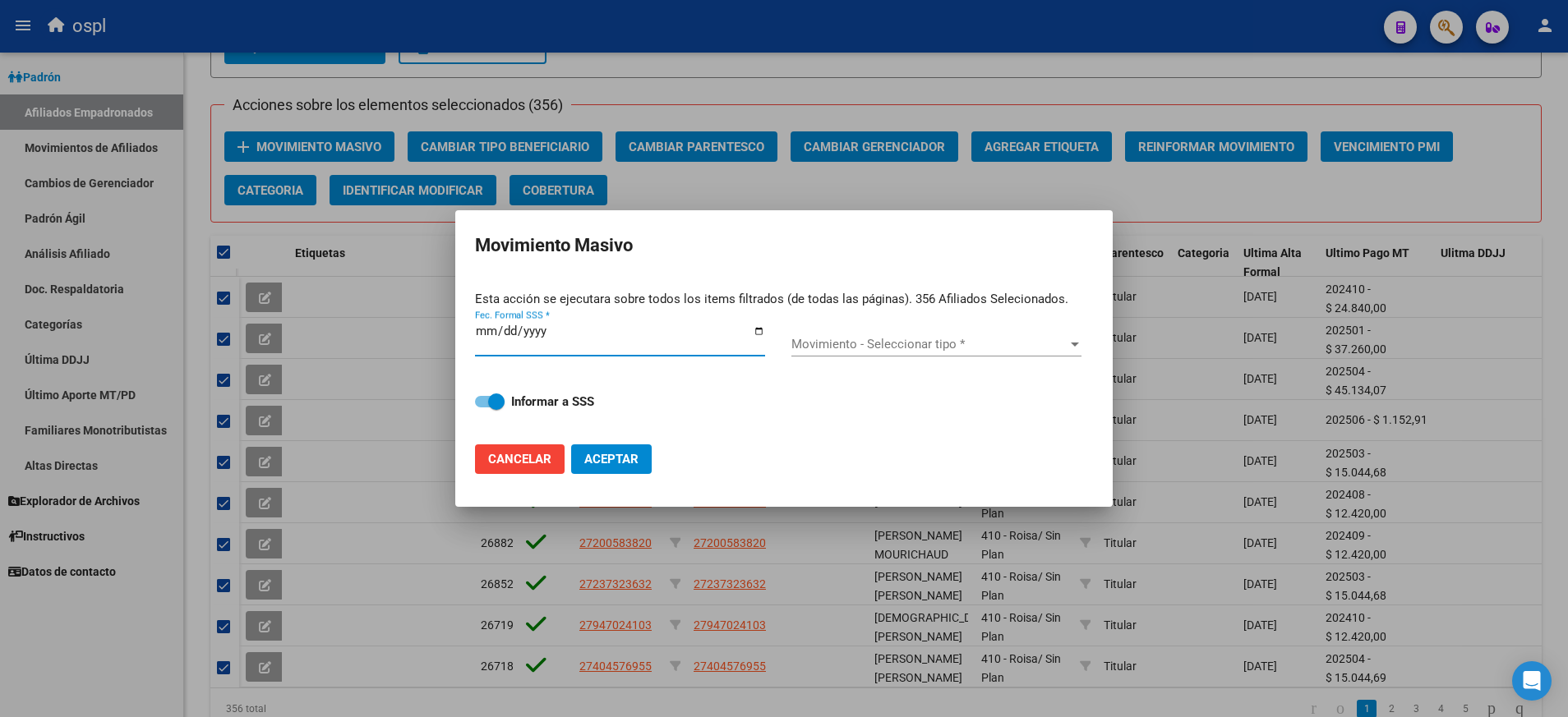
click at [763, 329] on input "Fec. Formal SSS *" at bounding box center [620, 338] width 290 height 26
type input "2025-08-10"
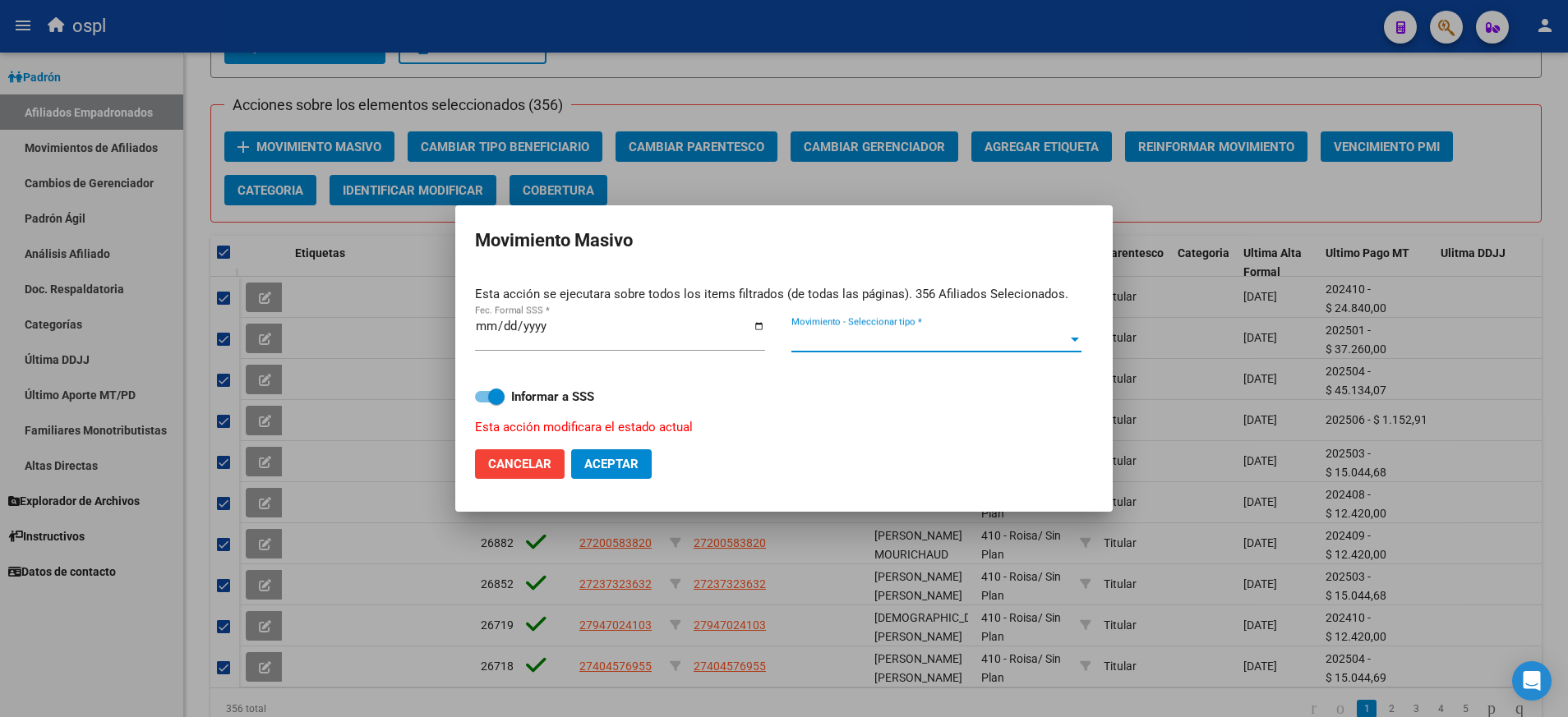
click at [1081, 335] on div at bounding box center [1074, 338] width 14 height 13
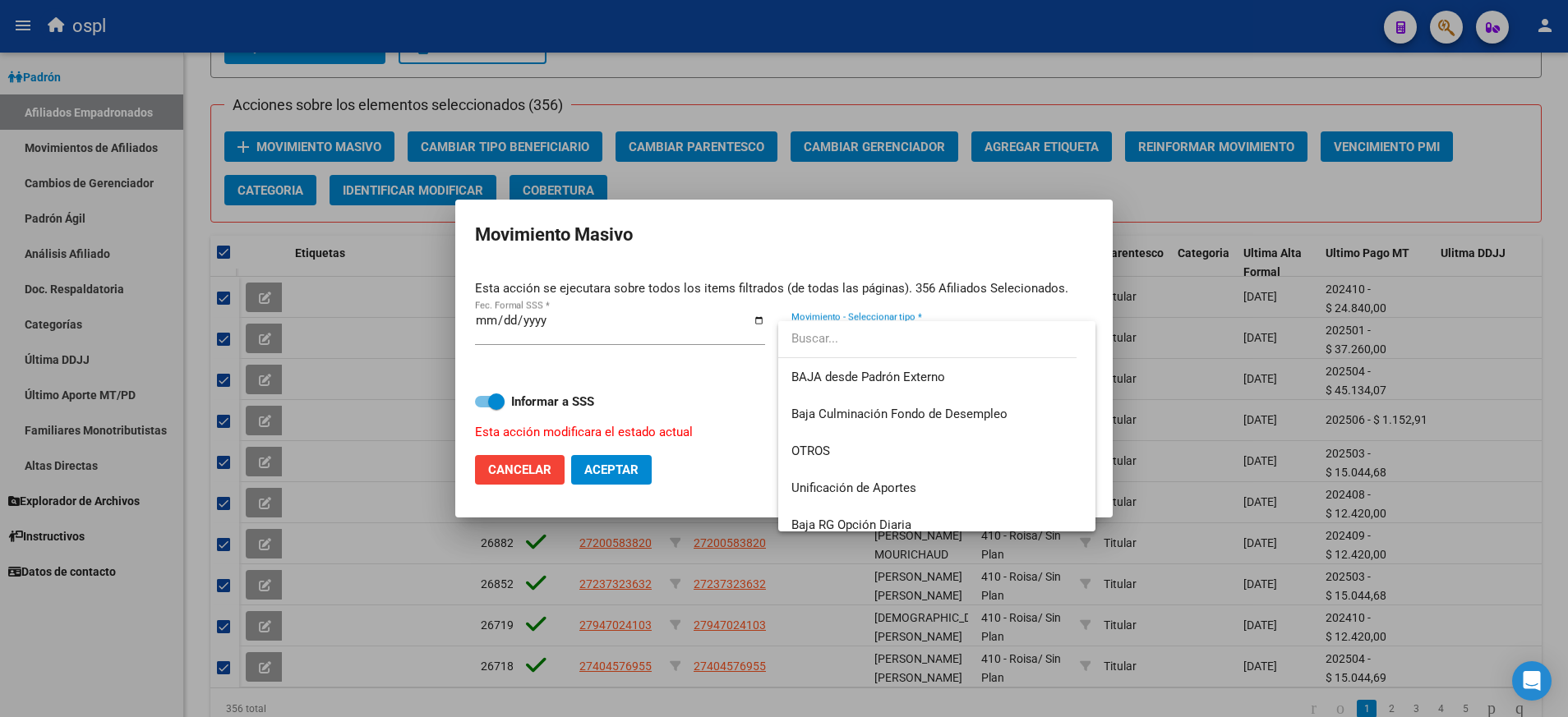
scroll to position [1096, 0]
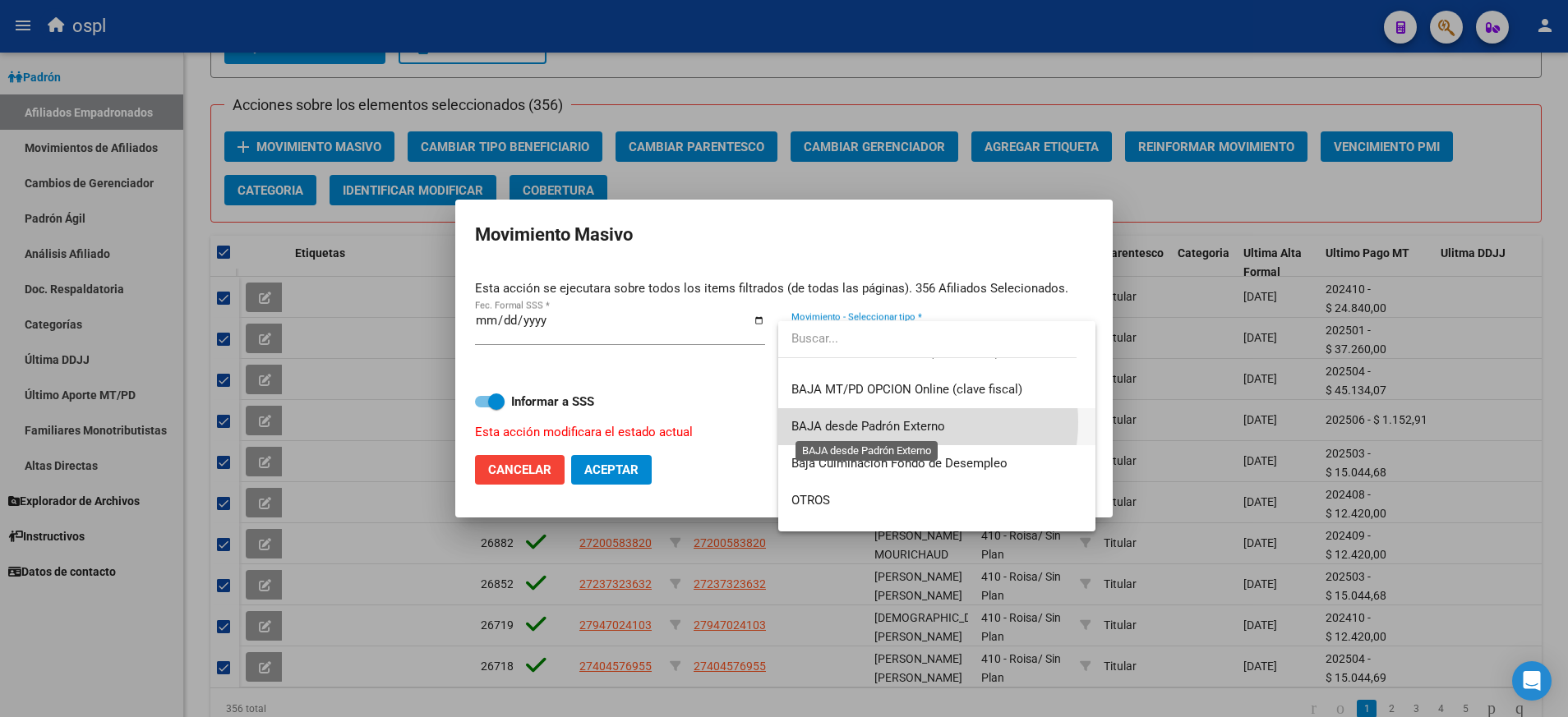
click at [909, 422] on span "BAJA desde Padrón Externo" at bounding box center [868, 426] width 153 height 14
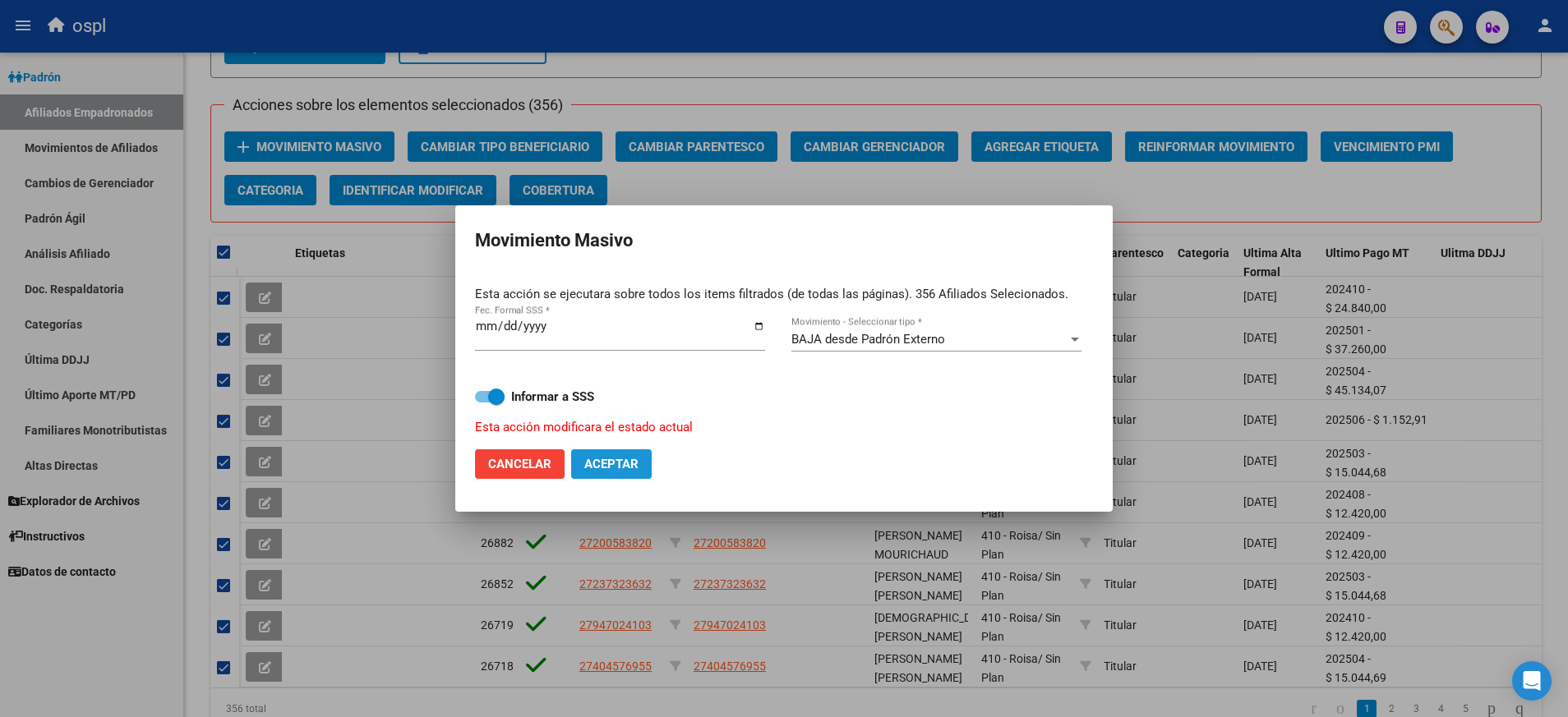
click at [619, 464] on span "Aceptar" at bounding box center [611, 464] width 55 height 14
checkbox input "false"
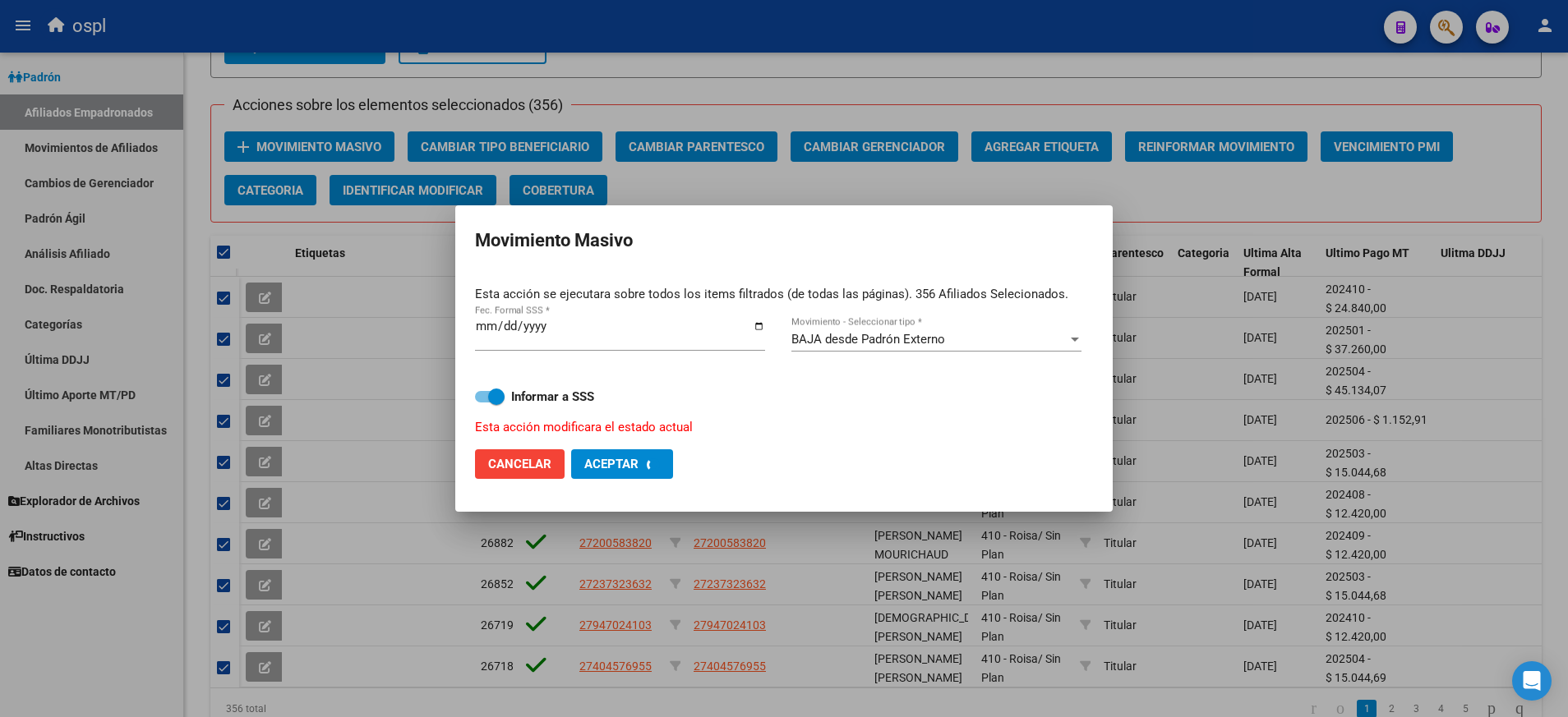
checkbox input "false"
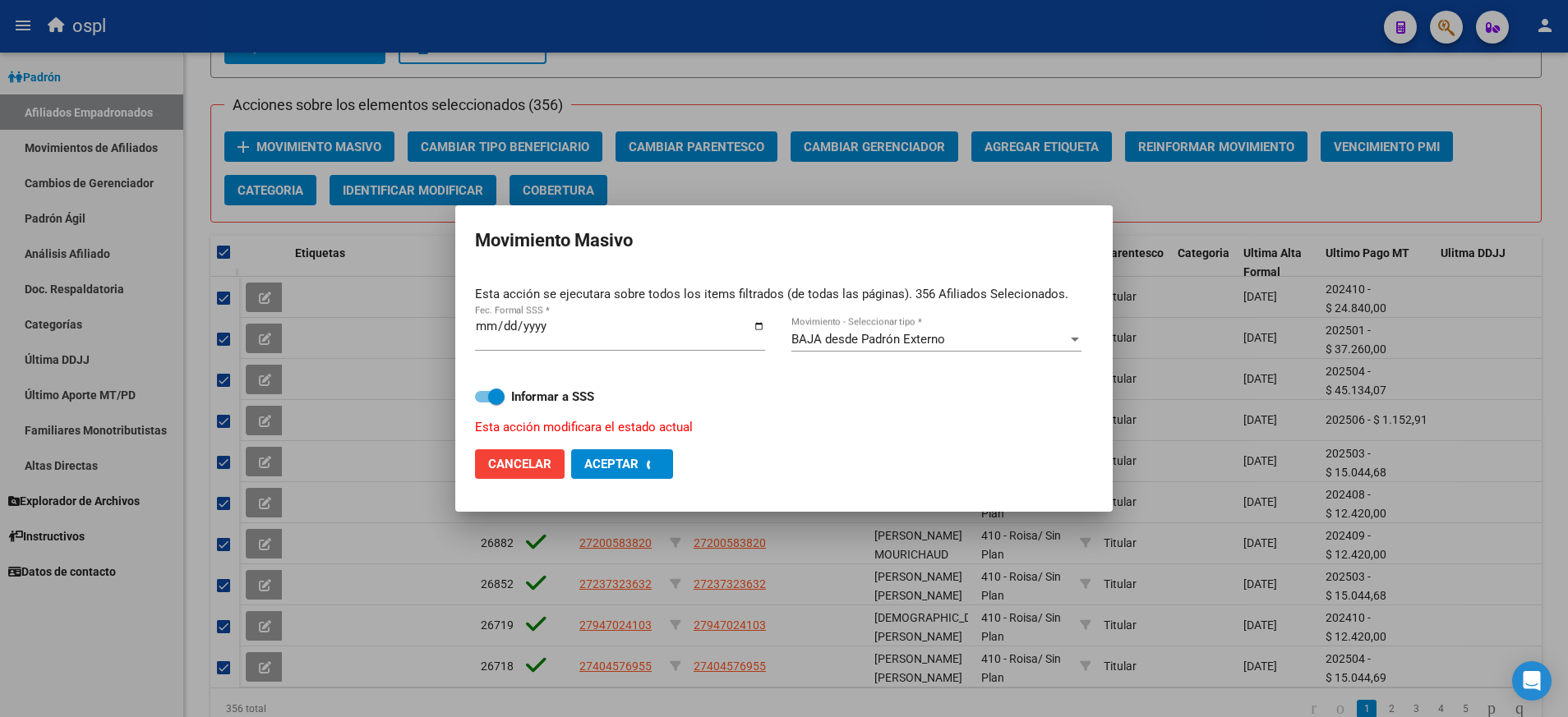
checkbox input "false"
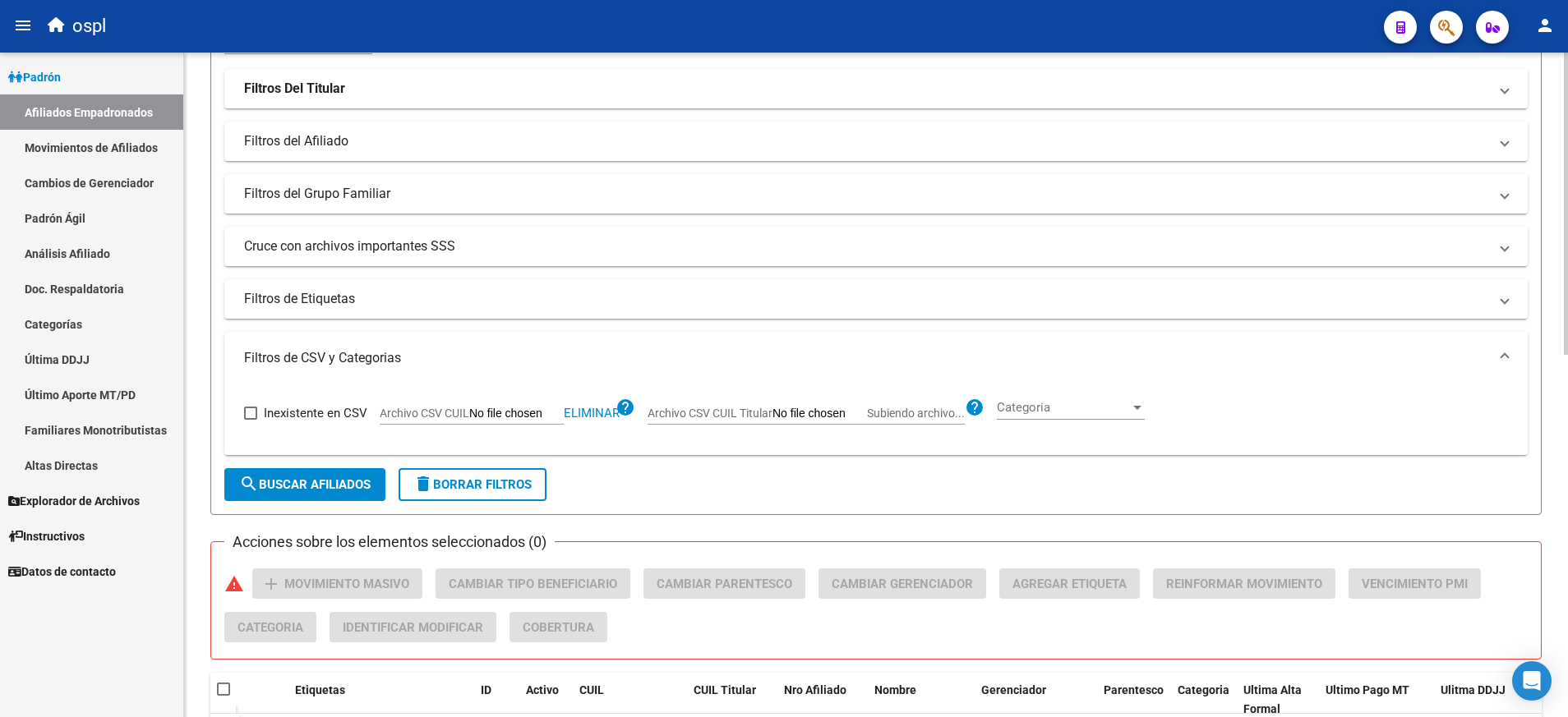
scroll to position [275, 0]
click at [488, 477] on span "delete Borrar Filtros" at bounding box center [472, 483] width 119 height 14
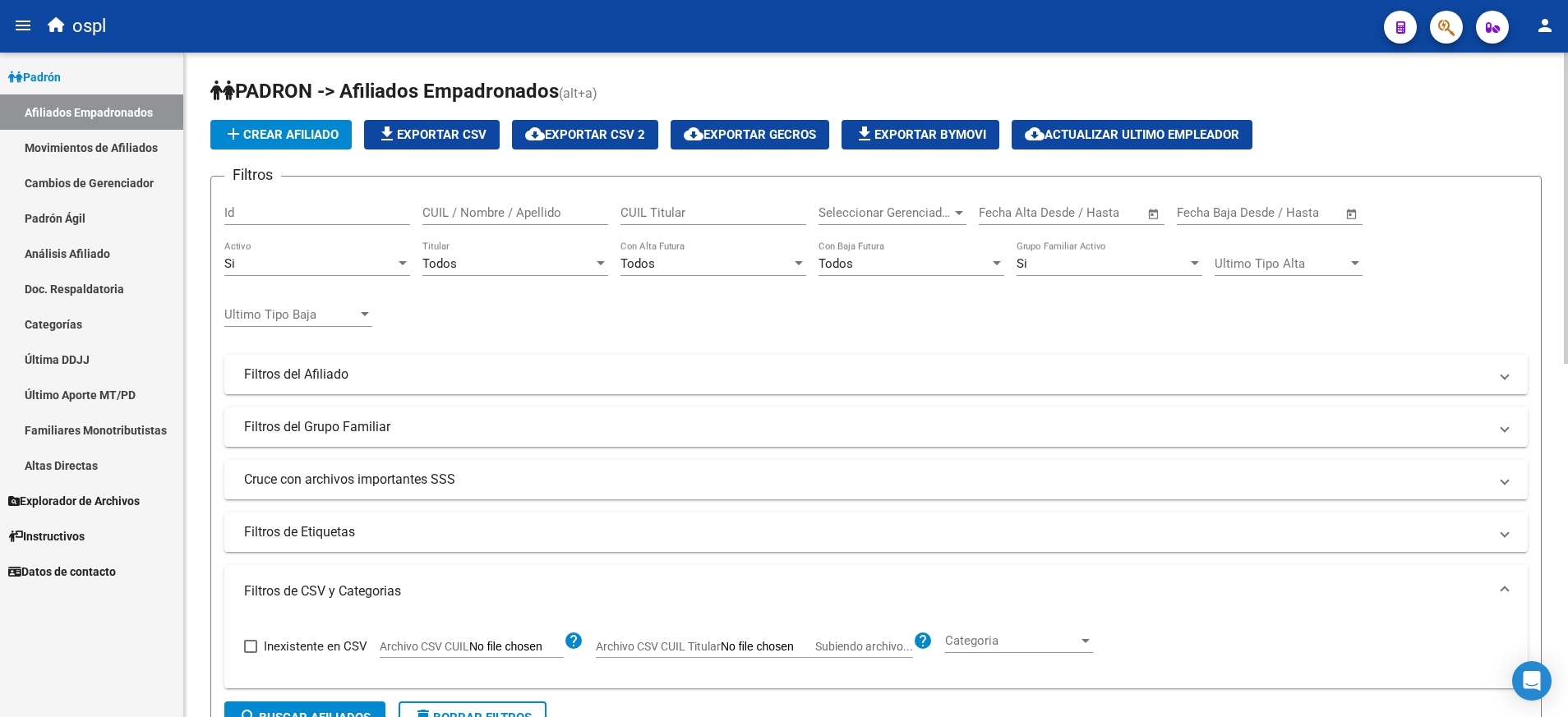
scroll to position [0, 0]
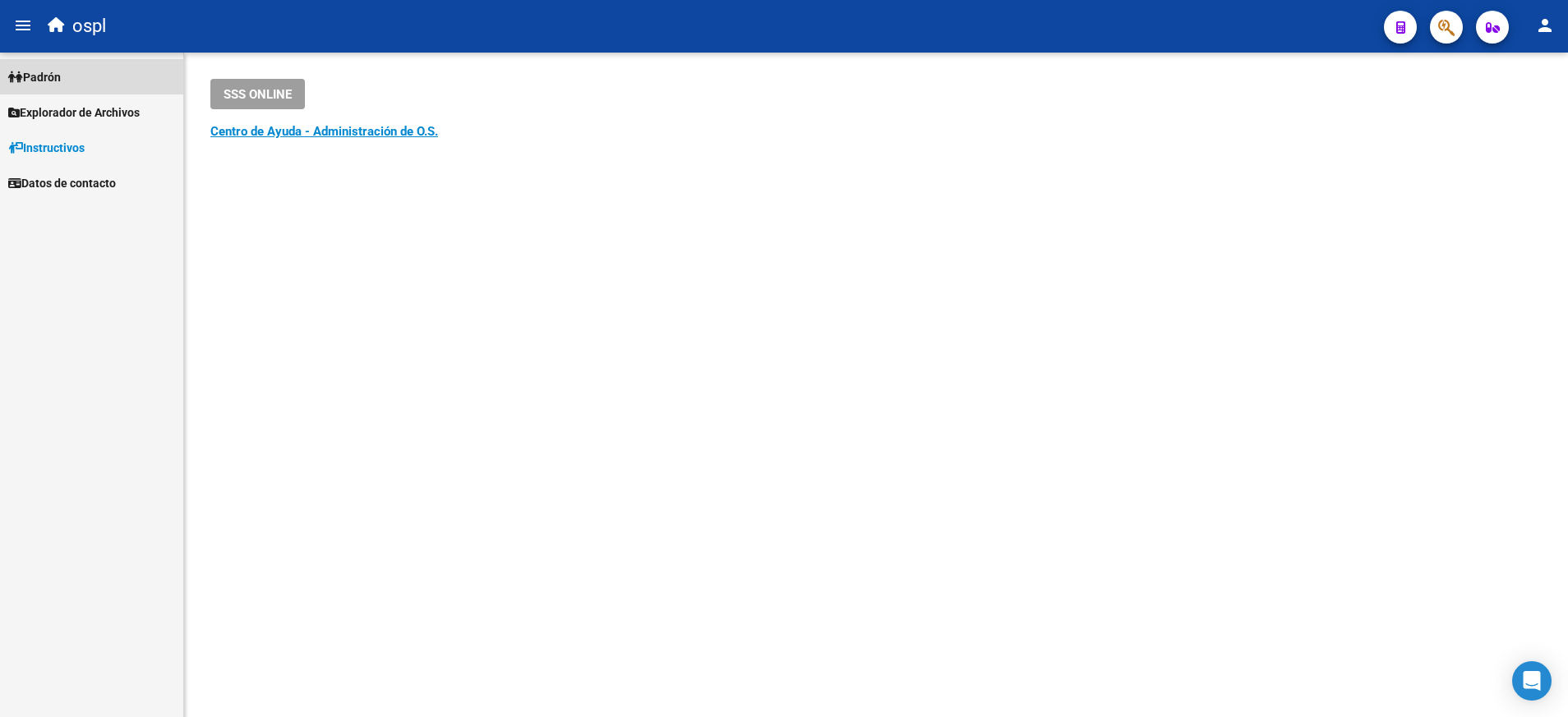
click at [54, 75] on span "Padrón" at bounding box center [35, 77] width 53 height 18
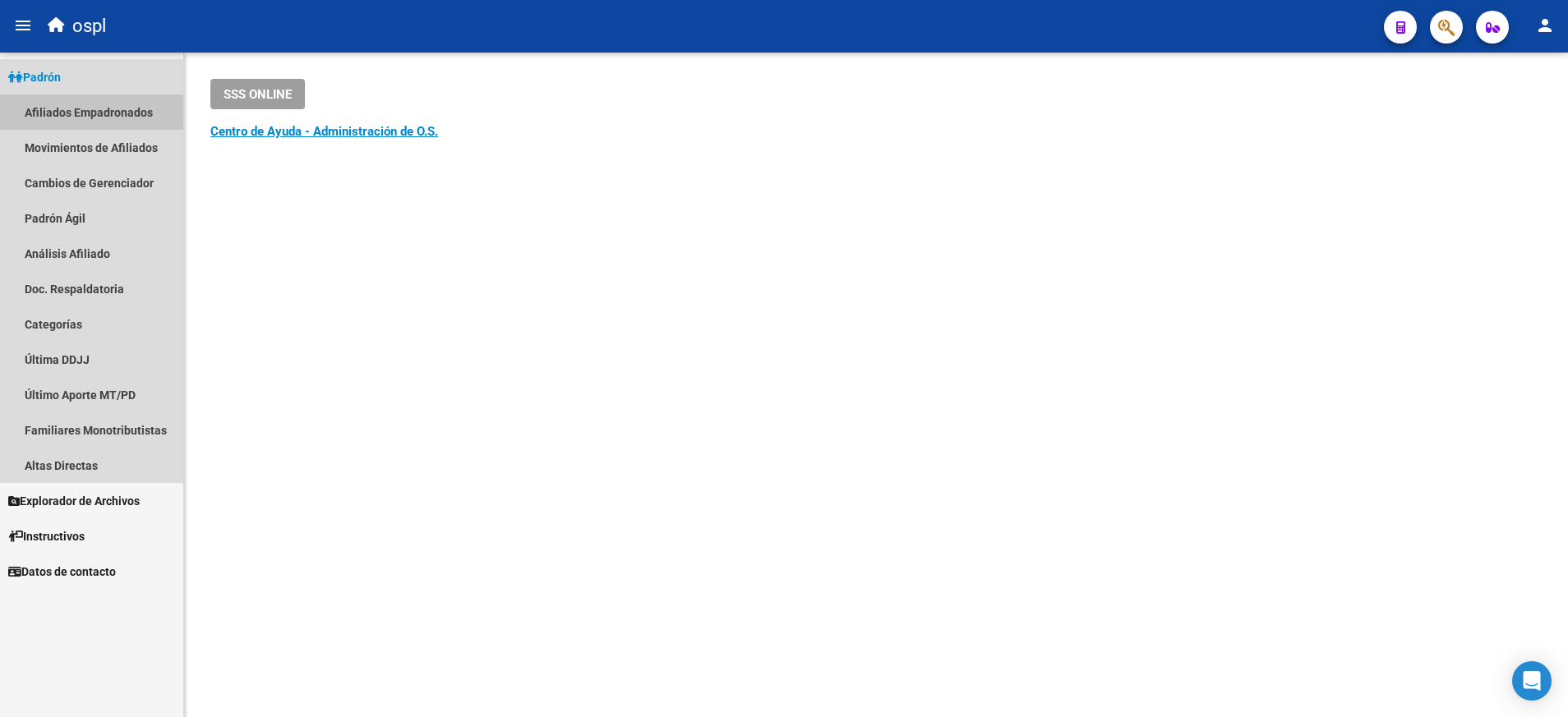
click at [101, 108] on link "Afiliados Empadronados" at bounding box center [91, 112] width 183 height 35
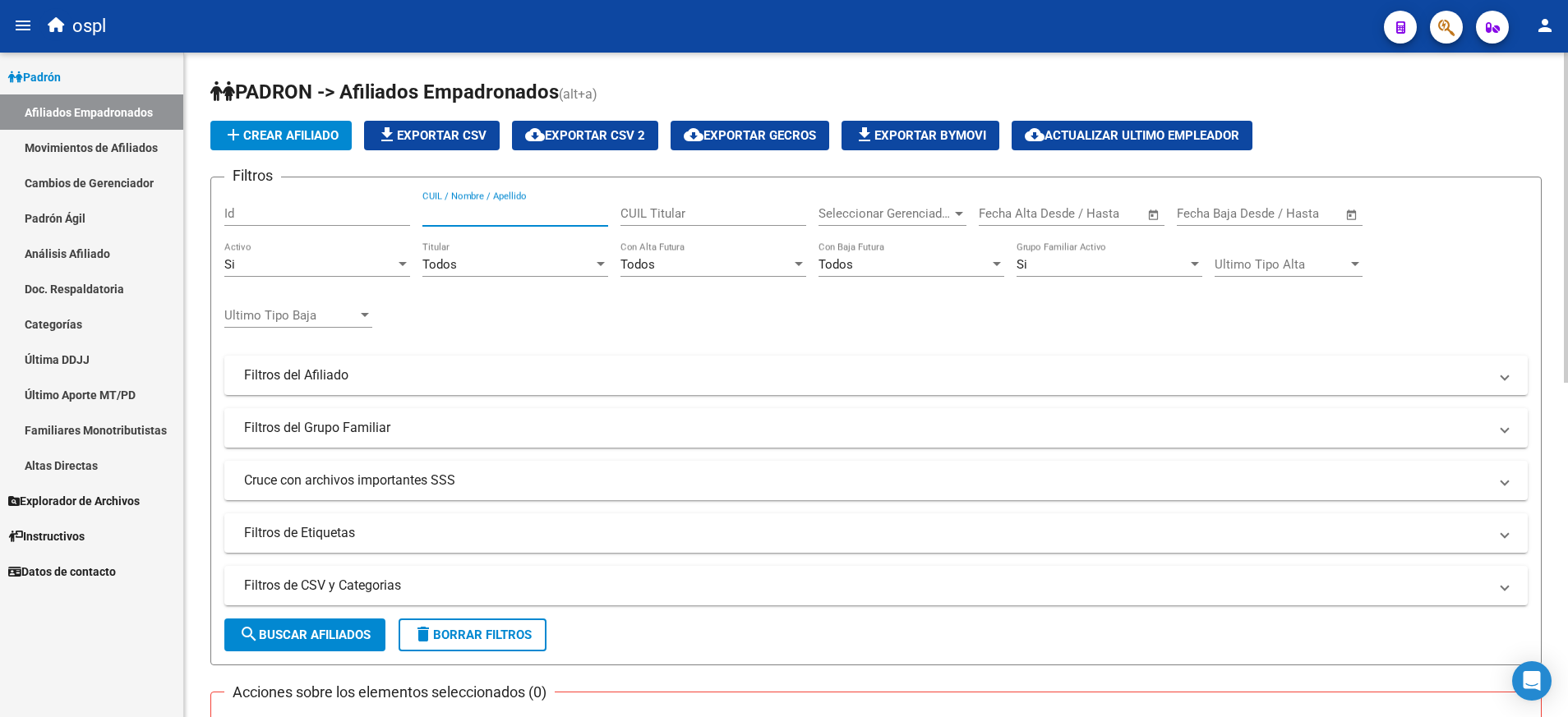
click at [541, 213] on input "CUIL / Nombre / Apellido" at bounding box center [515, 213] width 186 height 14
paste input "27478481328"
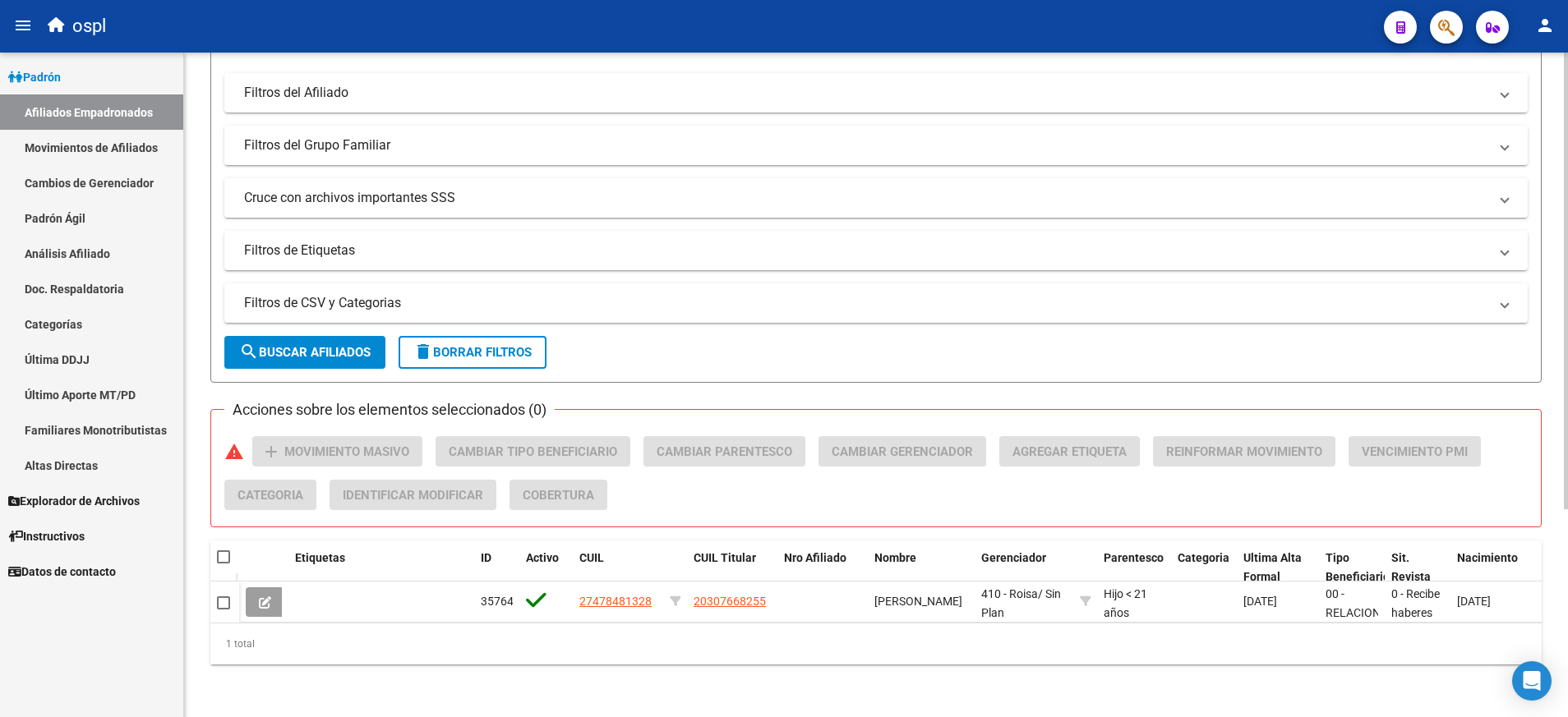
scroll to position [303, 0]
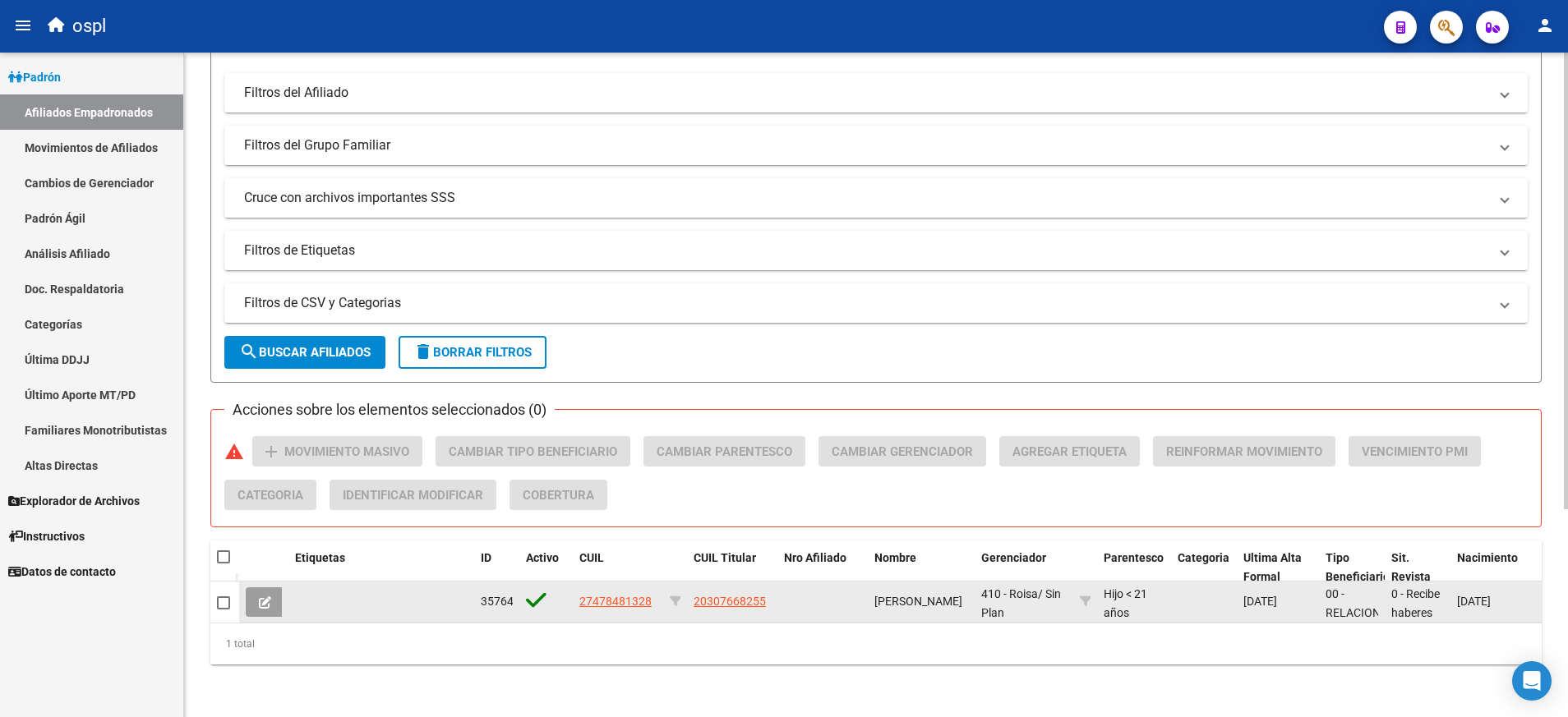
type input "27478481328"
click at [715, 593] on app-link-go-to "20307668255" at bounding box center [729, 602] width 72 height 19
click at [718, 595] on span "20307668255" at bounding box center [729, 601] width 72 height 13
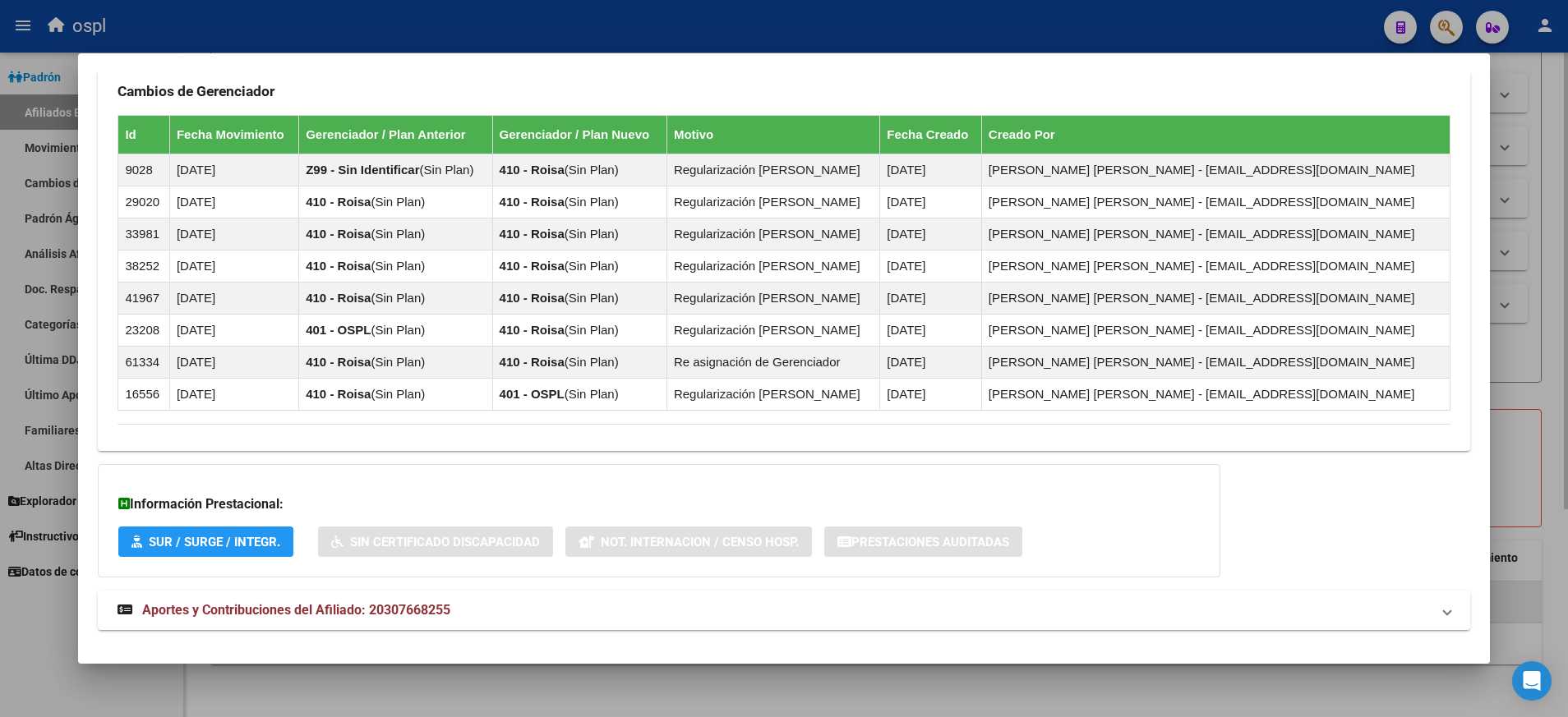
scroll to position [1060, 0]
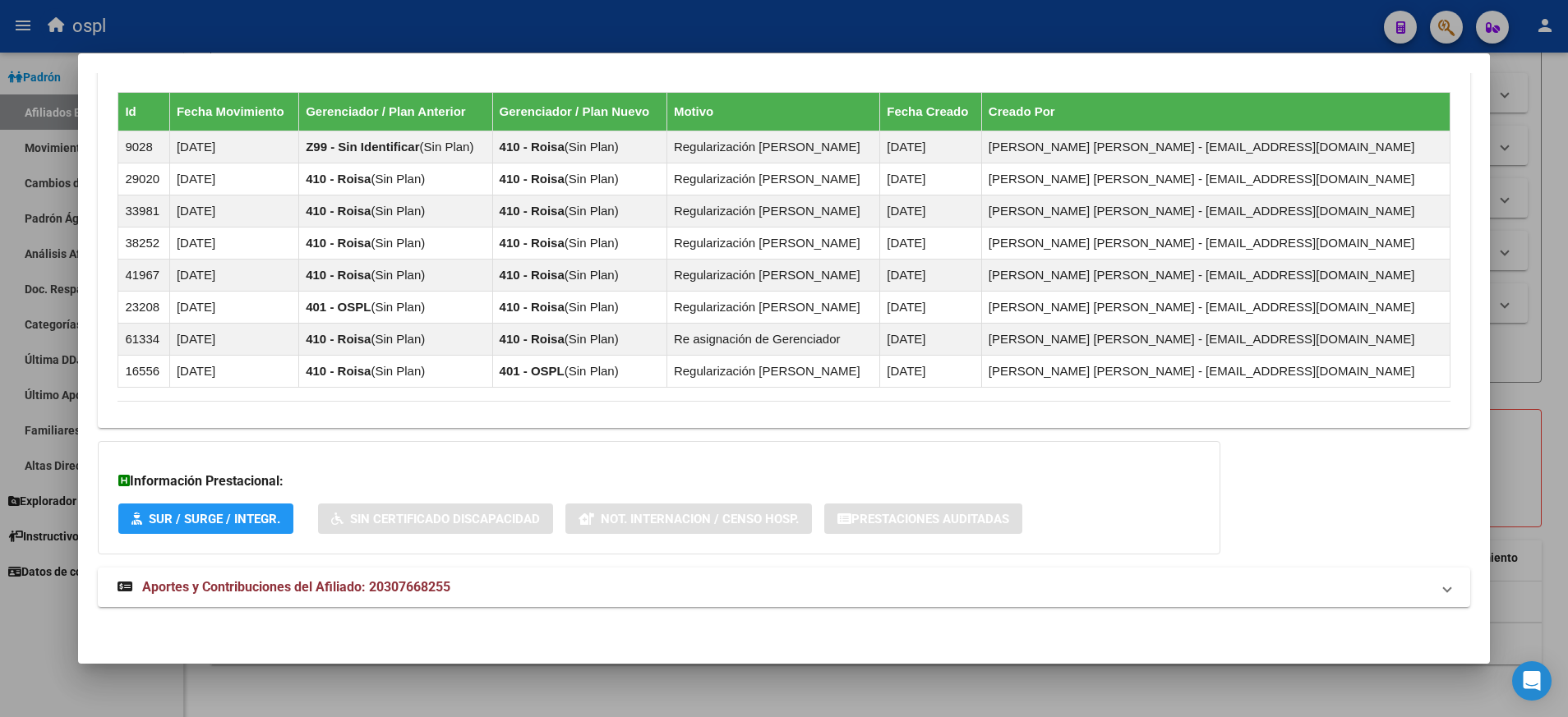
click at [691, 470] on div "Información Prestacional: SUR / SURGE / INTEGR. Sin Certificado Discapacidad No…" at bounding box center [659, 498] width 1123 height 113
click at [374, 584] on span "Aportes y Contribuciones del Afiliado: 20307668255" at bounding box center [296, 587] width 308 height 15
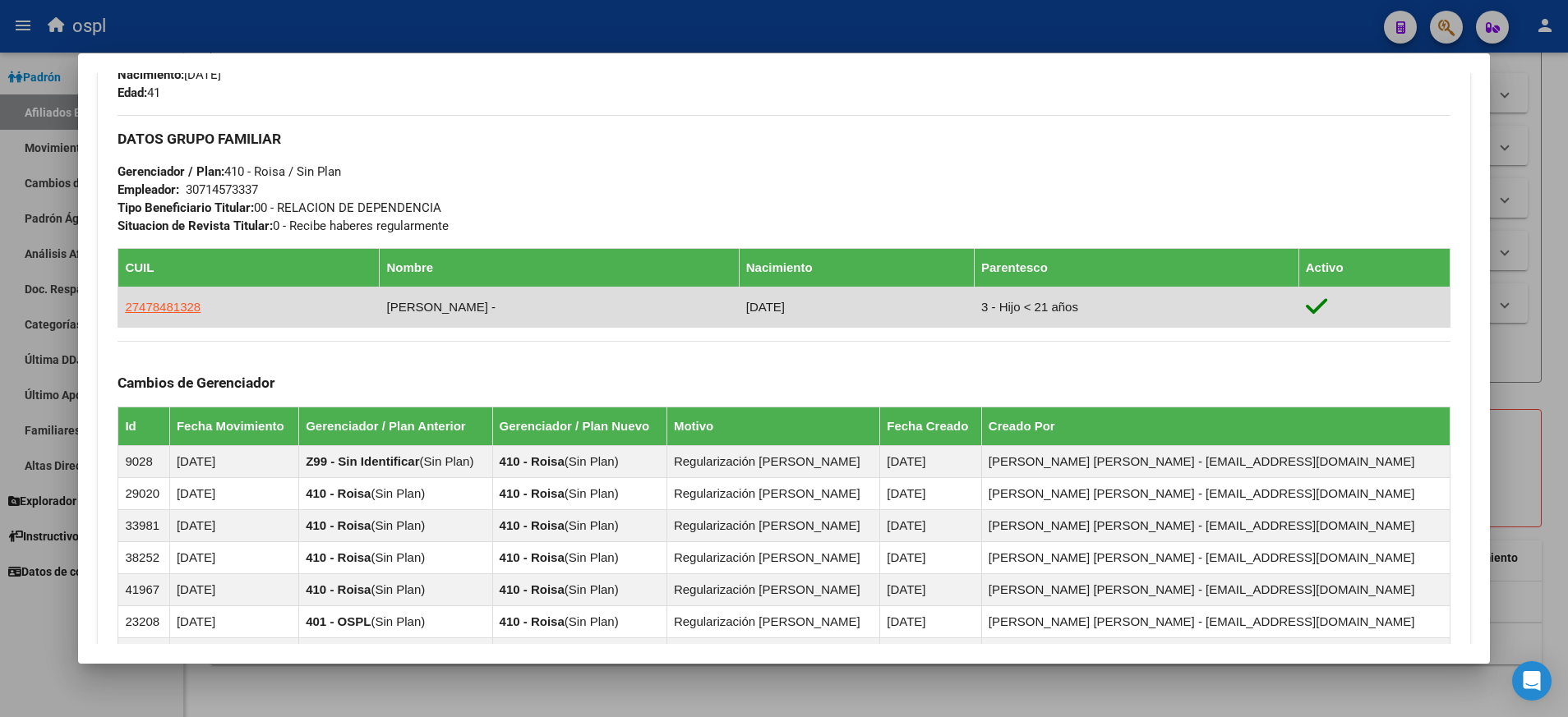
scroll to position [748, 0]
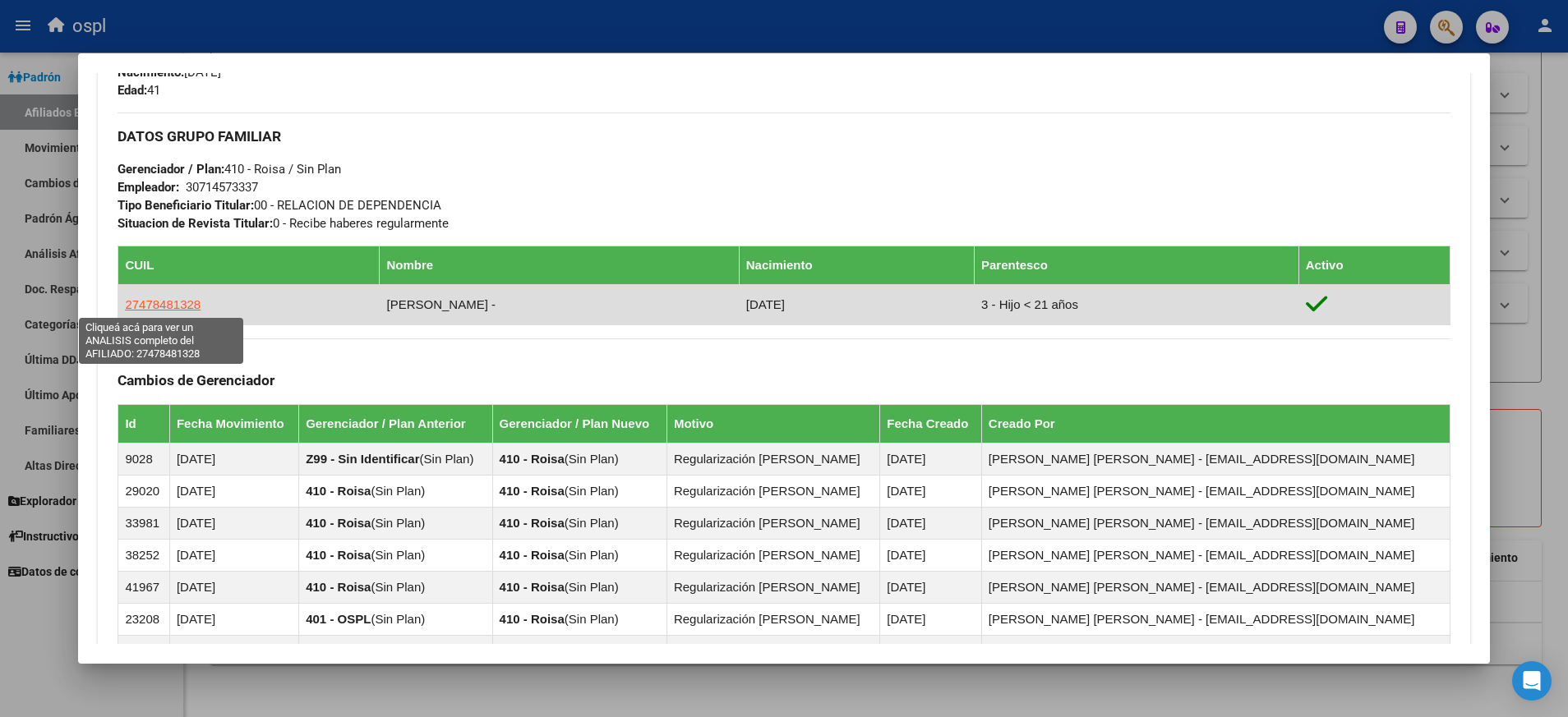
click at [179, 304] on span "27478481328" at bounding box center [162, 304] width 76 height 14
type textarea "27478481328"
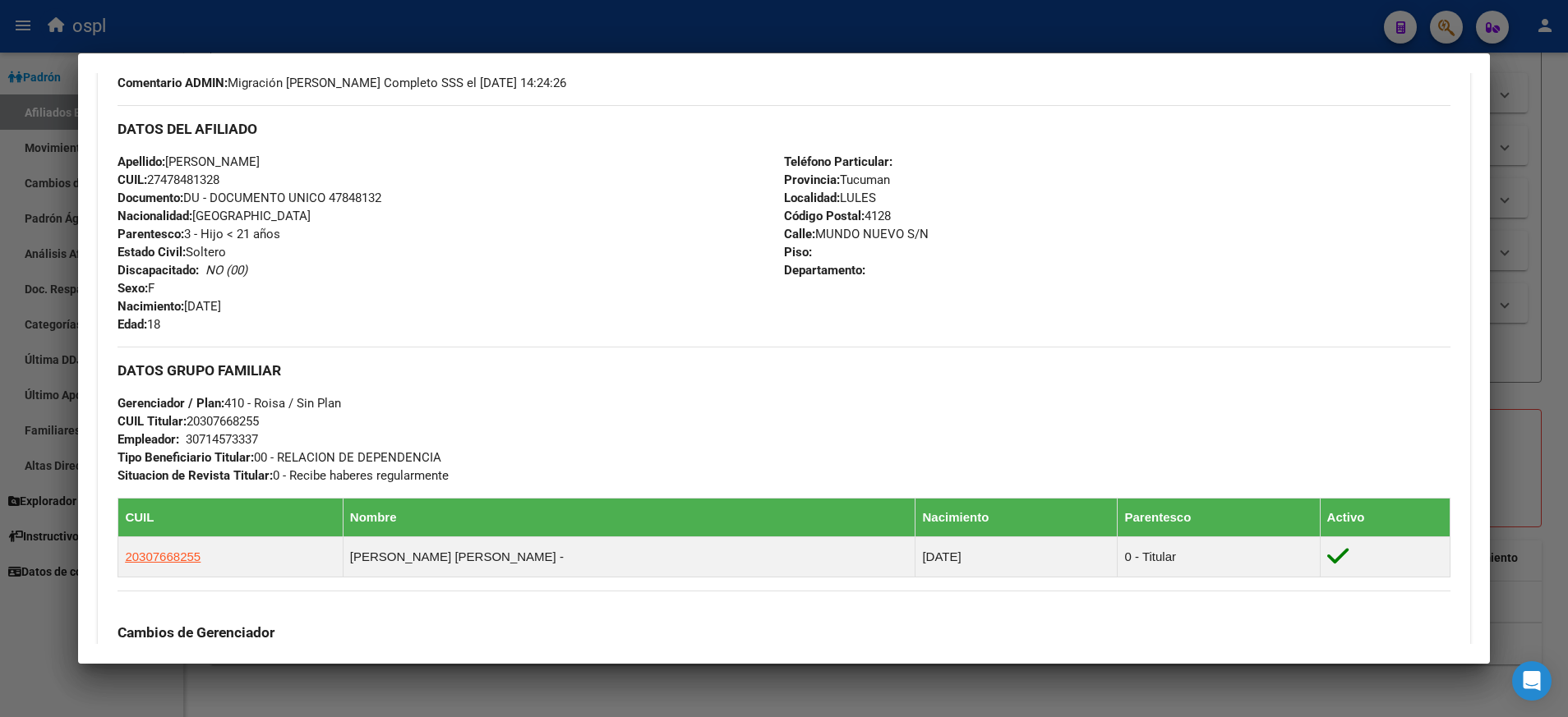
scroll to position [0, 0]
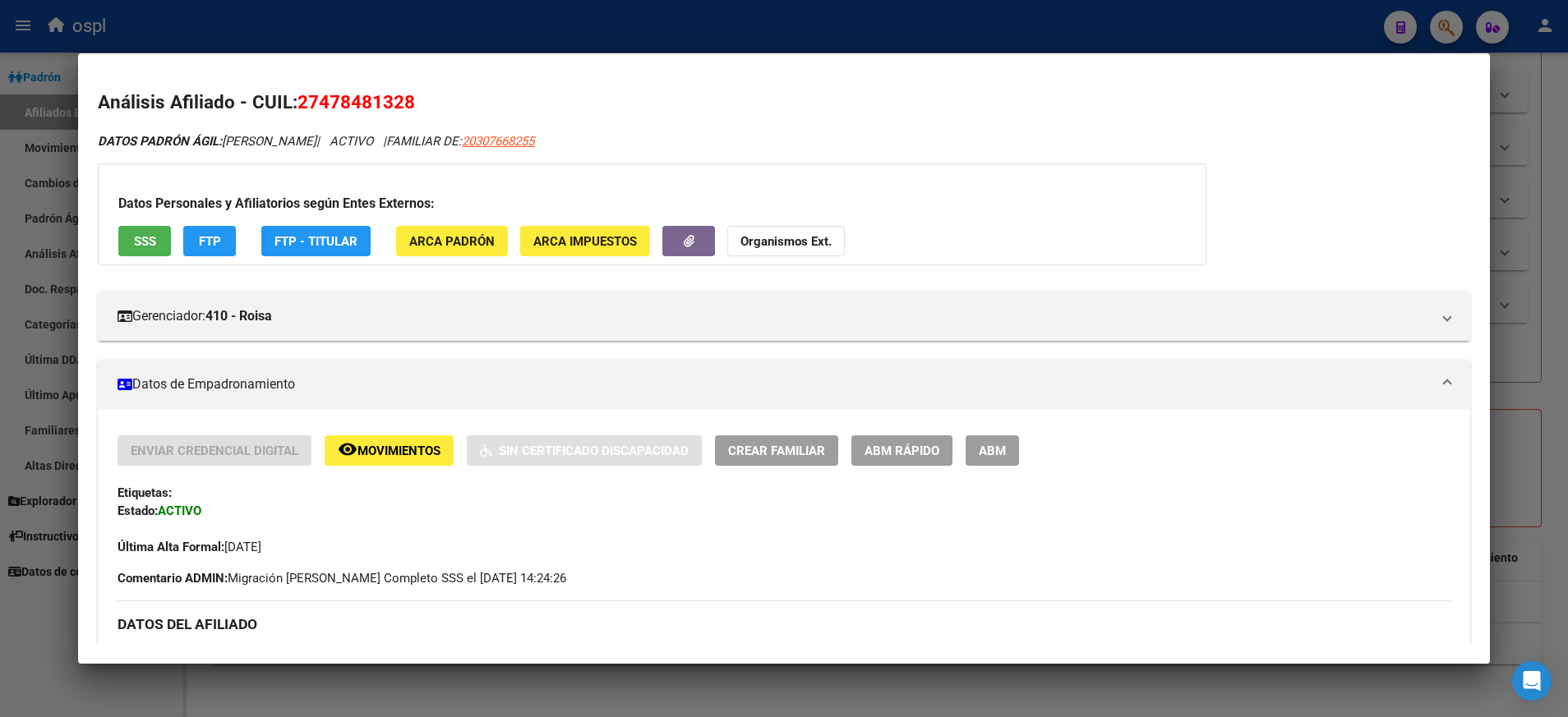
click at [152, 250] on button "SSS" at bounding box center [145, 241] width 53 height 31
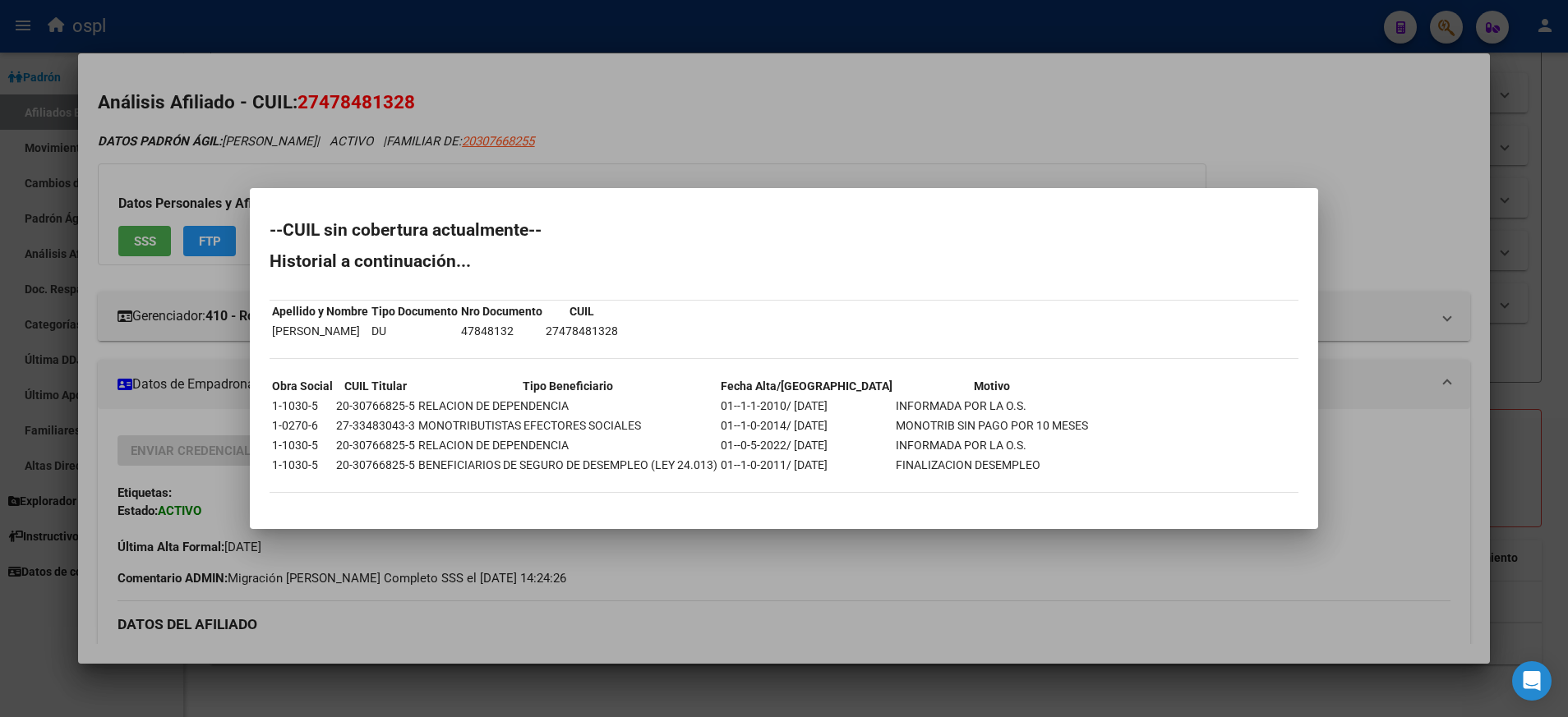
click at [877, 165] on div at bounding box center [784, 358] width 1568 height 717
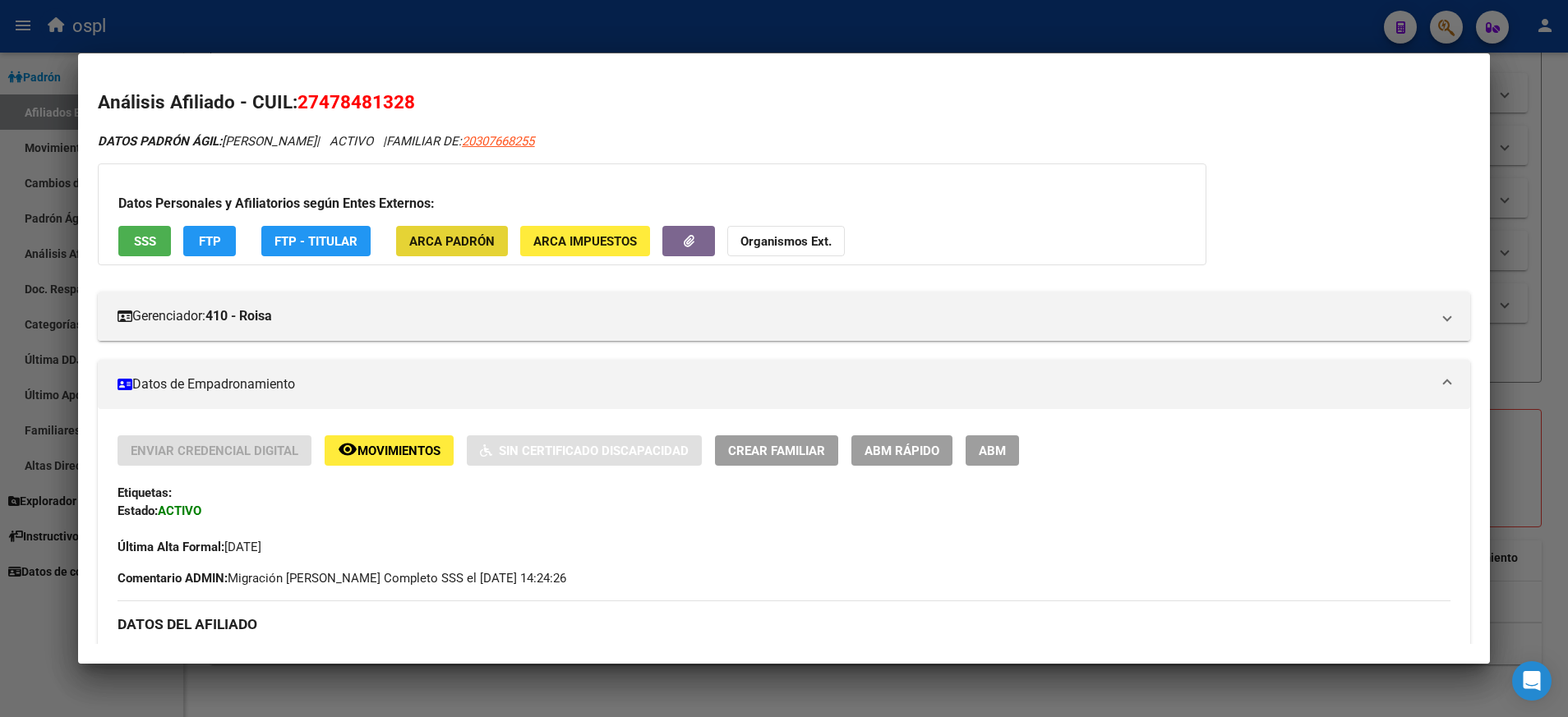
click at [463, 234] on span "ARCA Padrón" at bounding box center [452, 240] width 85 height 14
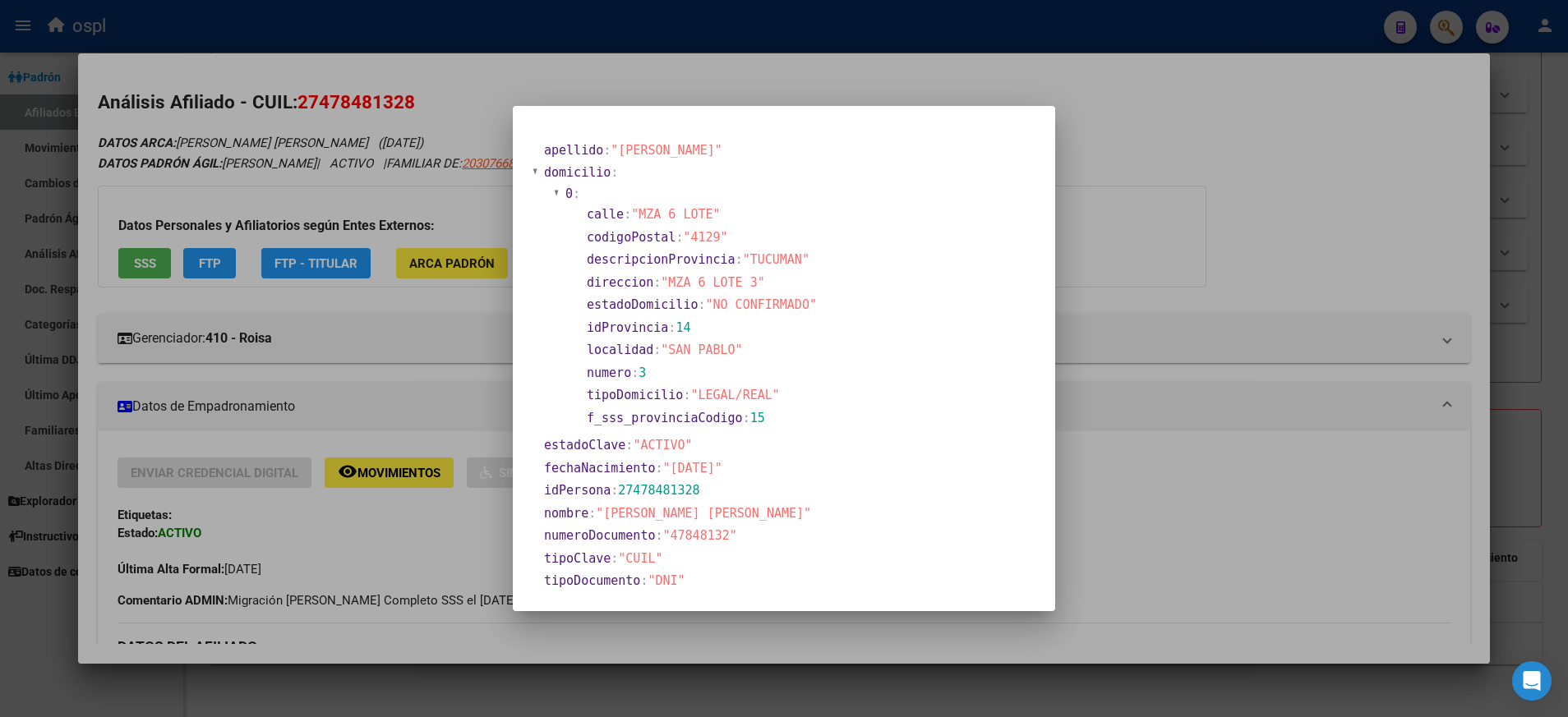
click at [399, 324] on div at bounding box center [784, 358] width 1568 height 717
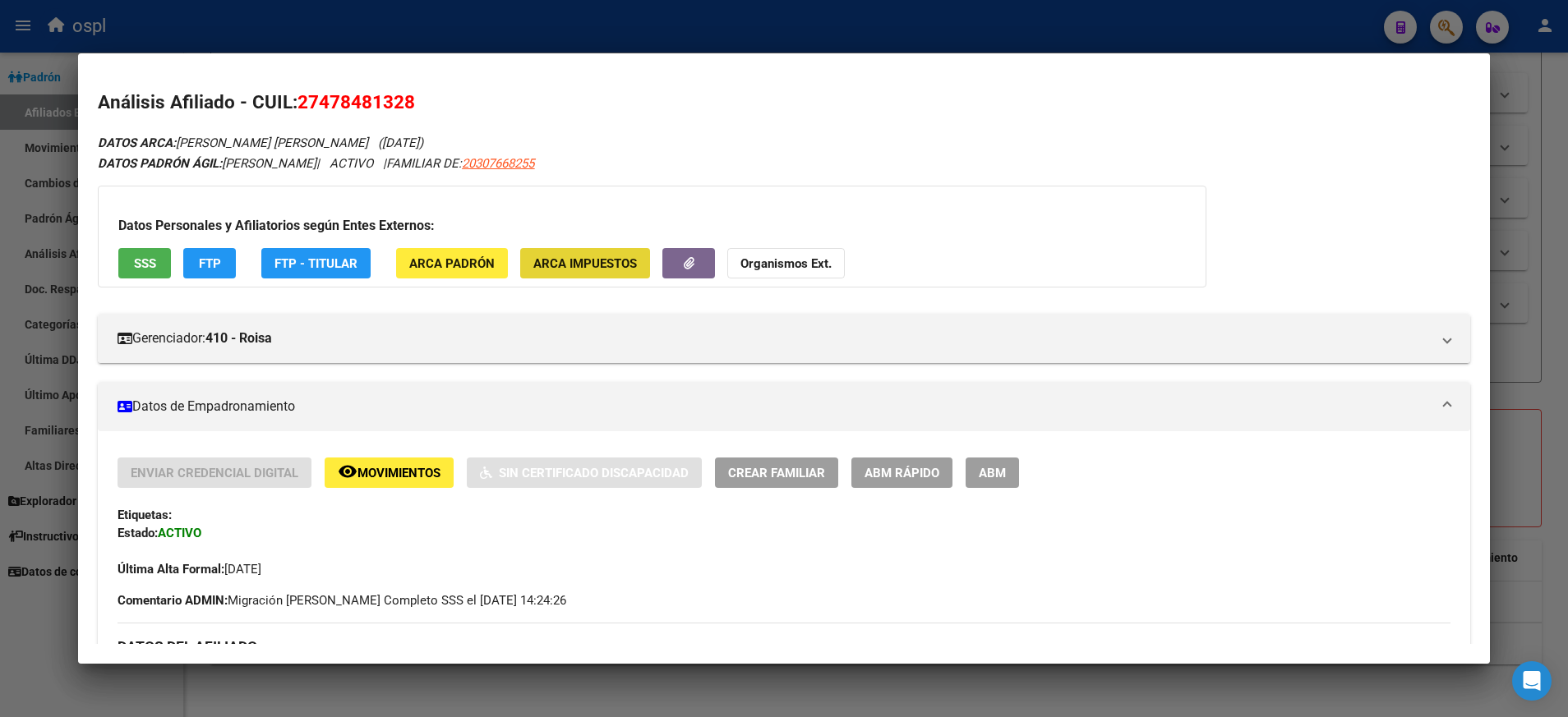
click at [603, 270] on span "ARCA Impuestos" at bounding box center [585, 263] width 103 height 14
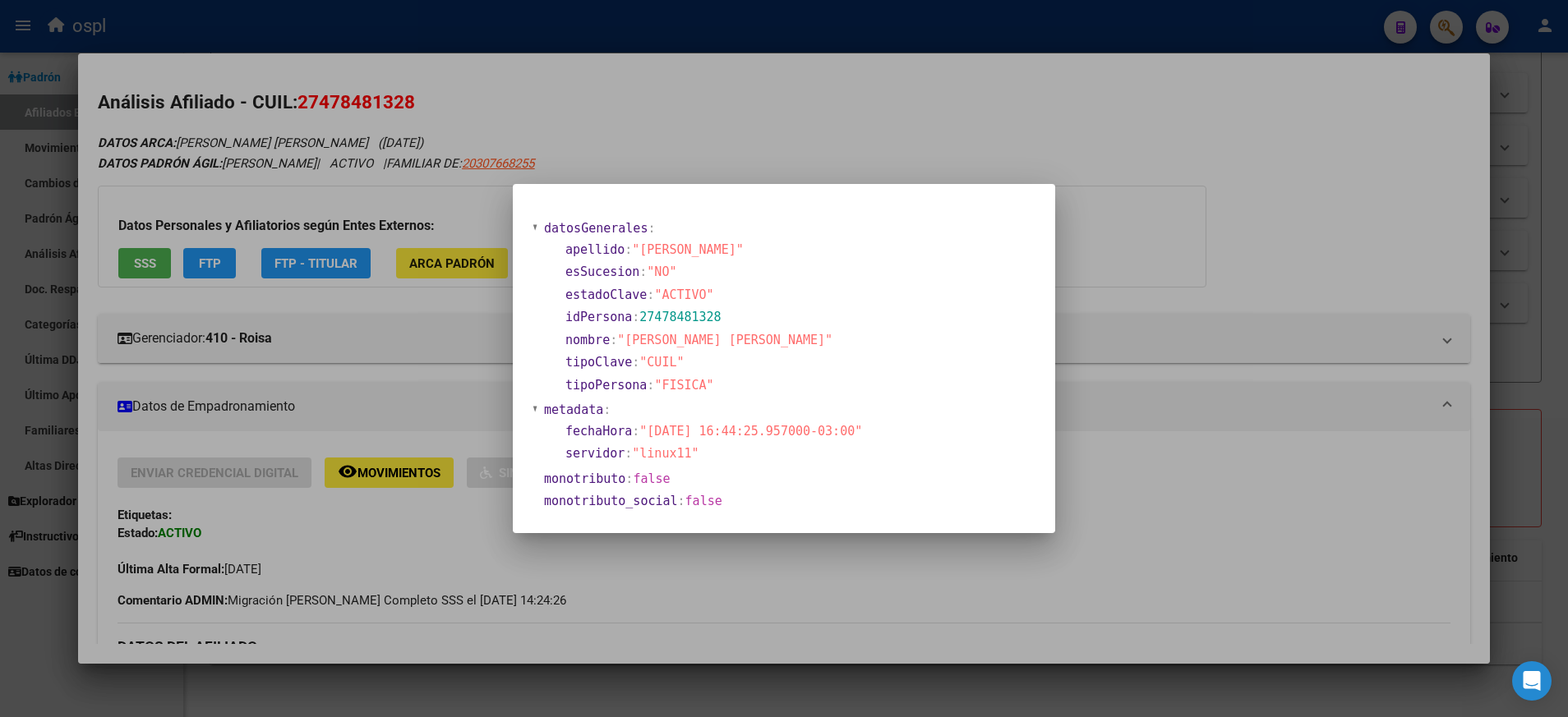
click at [744, 150] on div at bounding box center [784, 358] width 1568 height 717
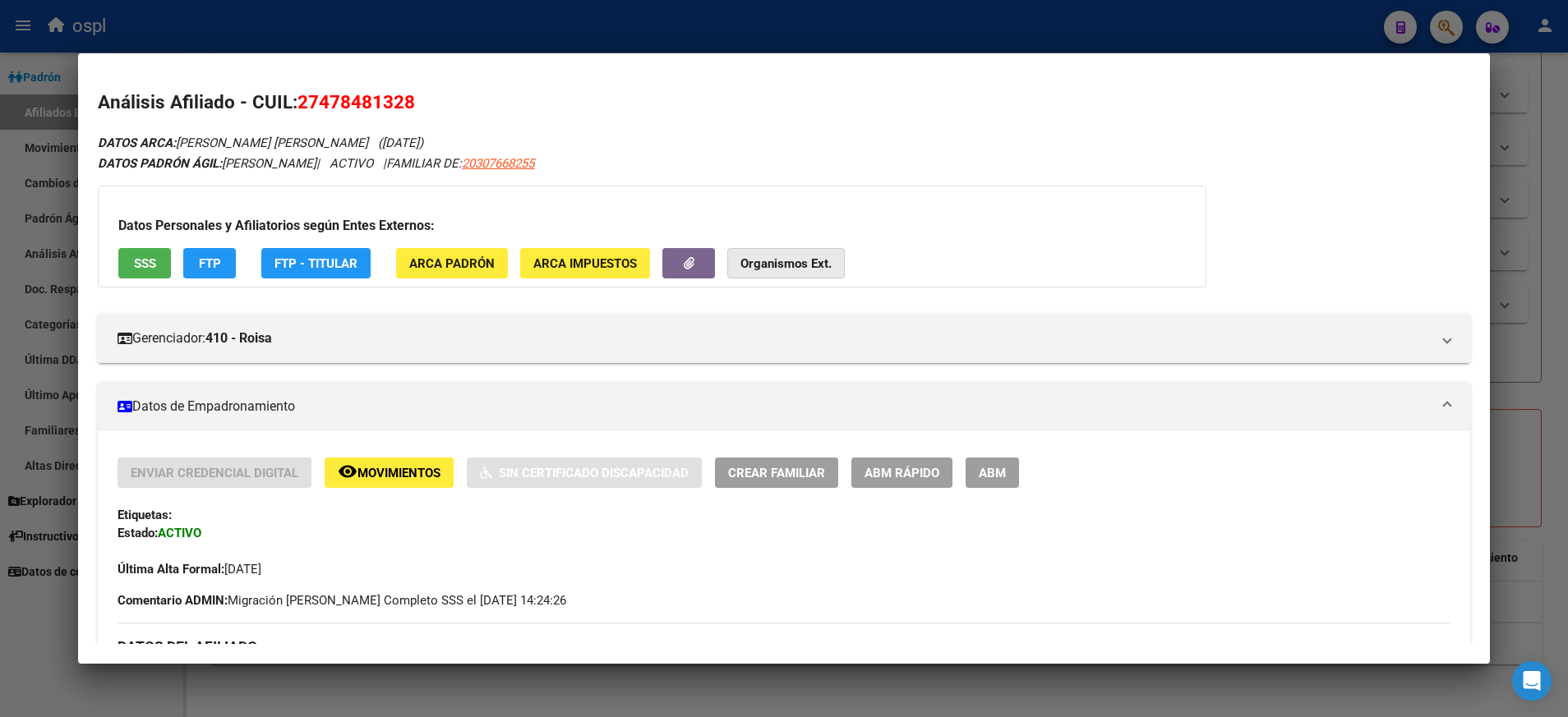
click at [802, 255] on button "Organismos Ext." at bounding box center [786, 263] width 118 height 31
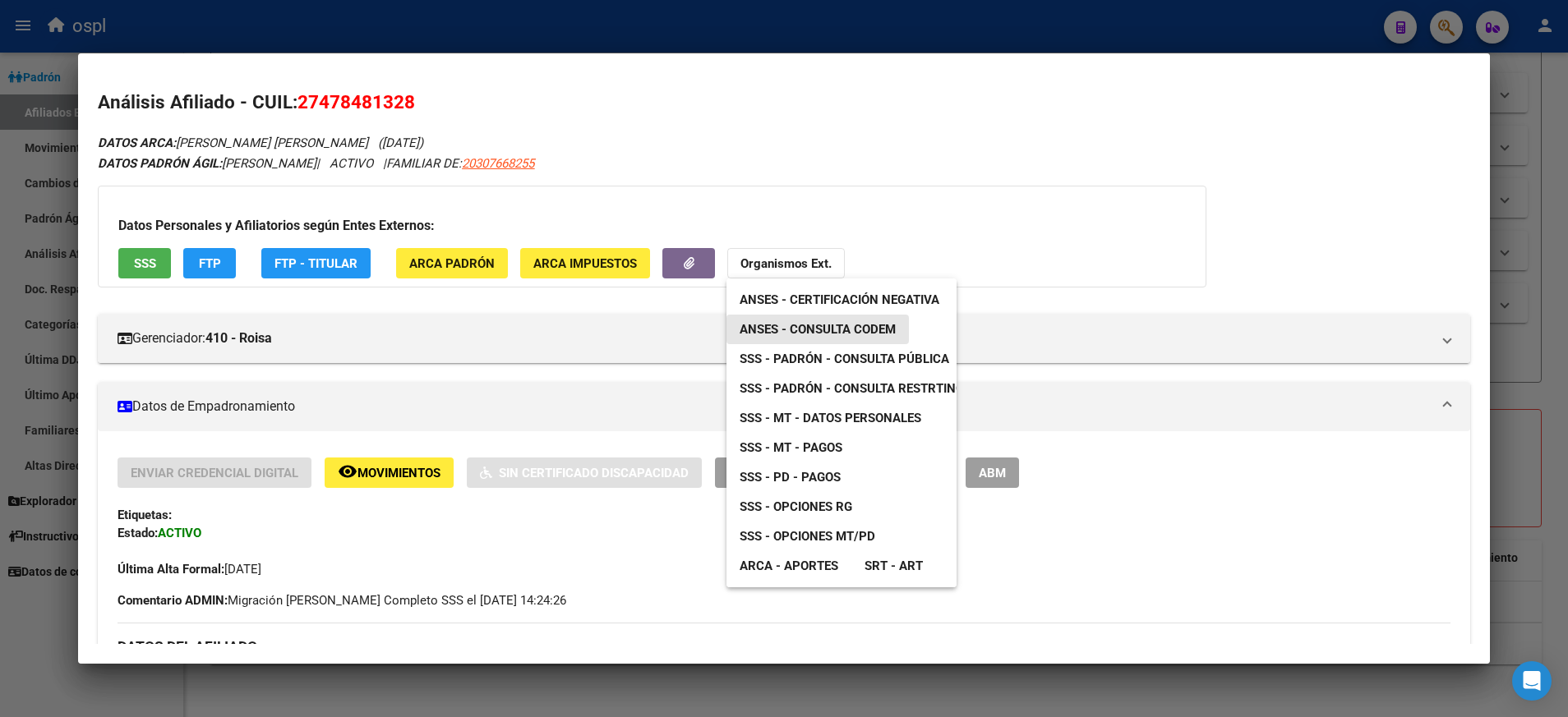
click at [838, 318] on link "ANSES - Consulta CODEM" at bounding box center [818, 329] width 182 height 30
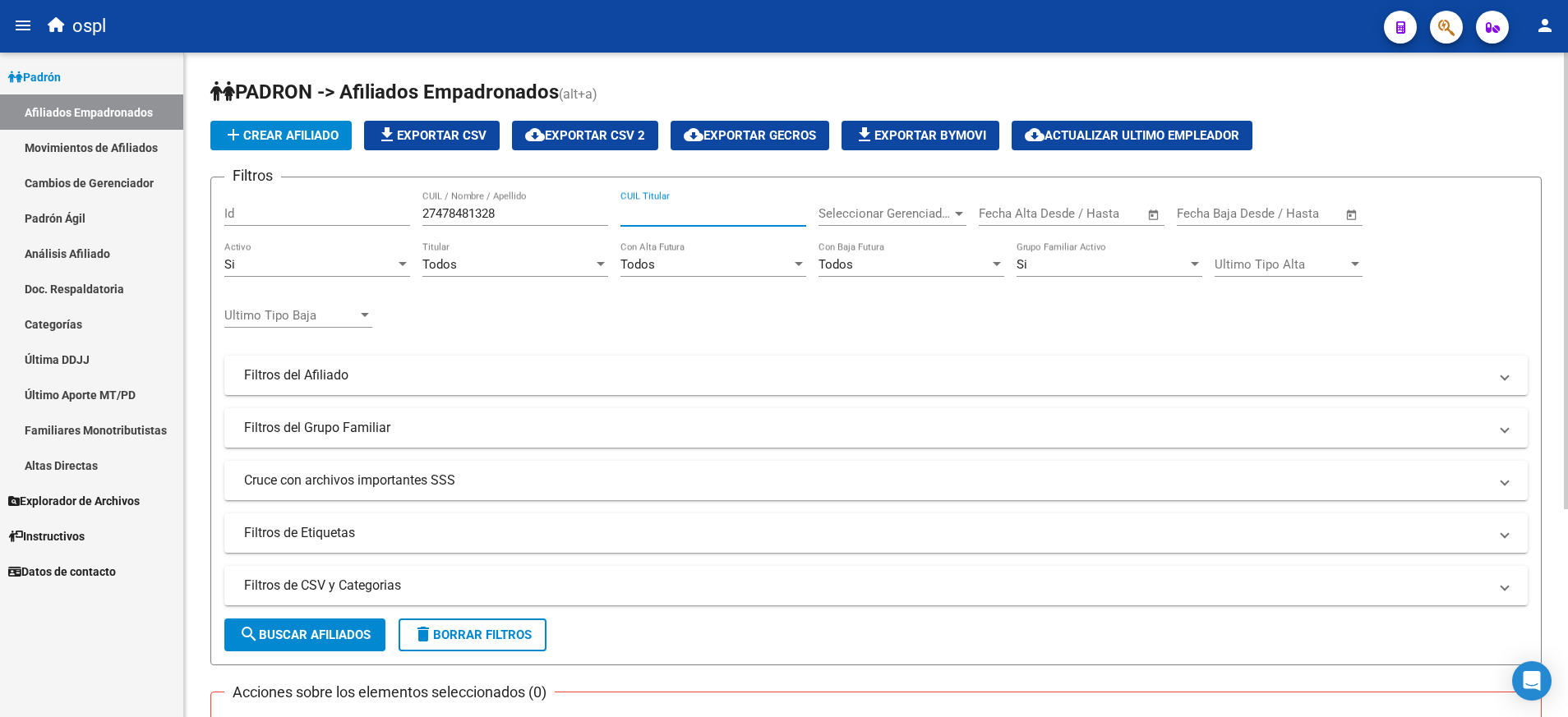
click at [648, 208] on input "CUIL Titular" at bounding box center [714, 213] width 186 height 14
paste input "23286834574"
type input "23286834574"
click at [471, 211] on input "27478481328" at bounding box center [515, 213] width 186 height 14
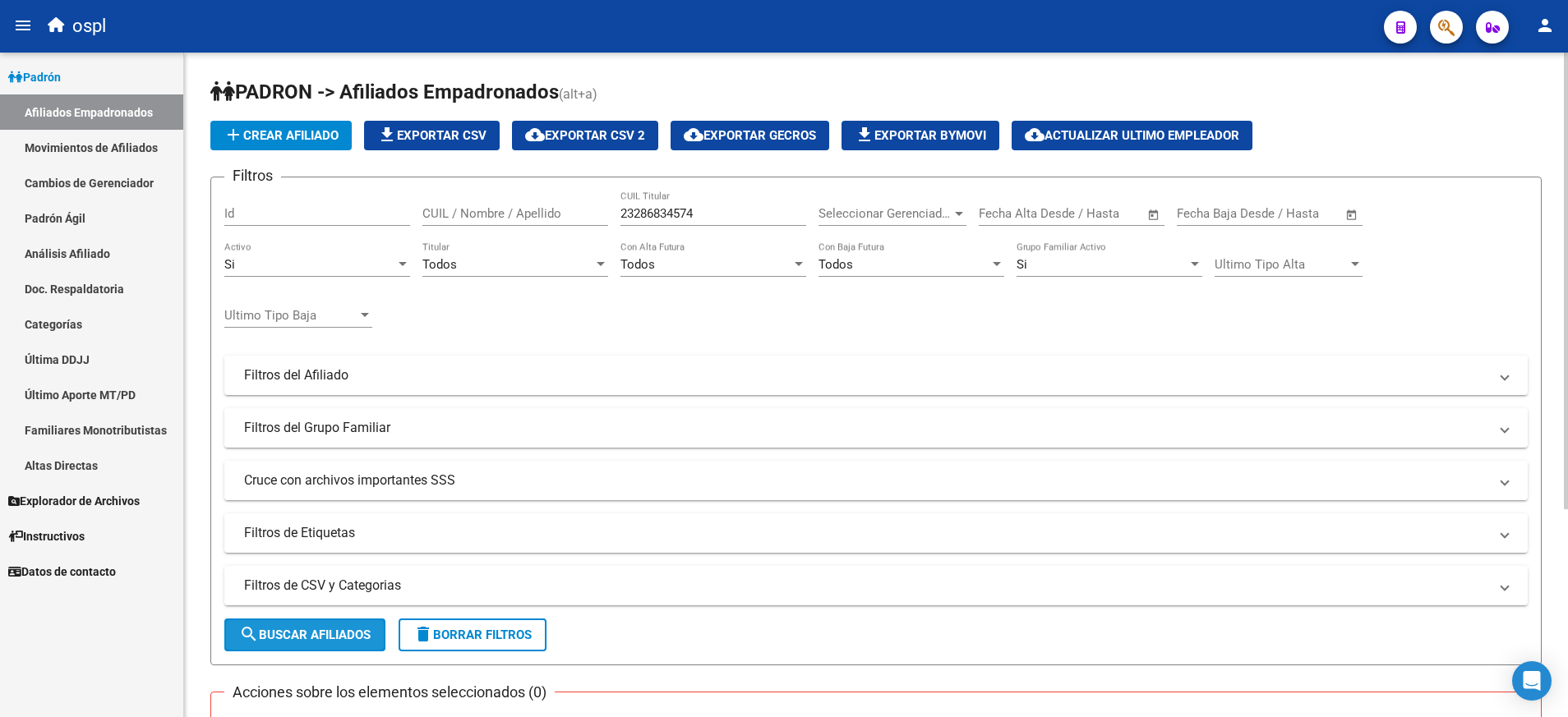
click at [323, 637] on span "search Buscar Afiliados" at bounding box center [304, 634] width 131 height 14
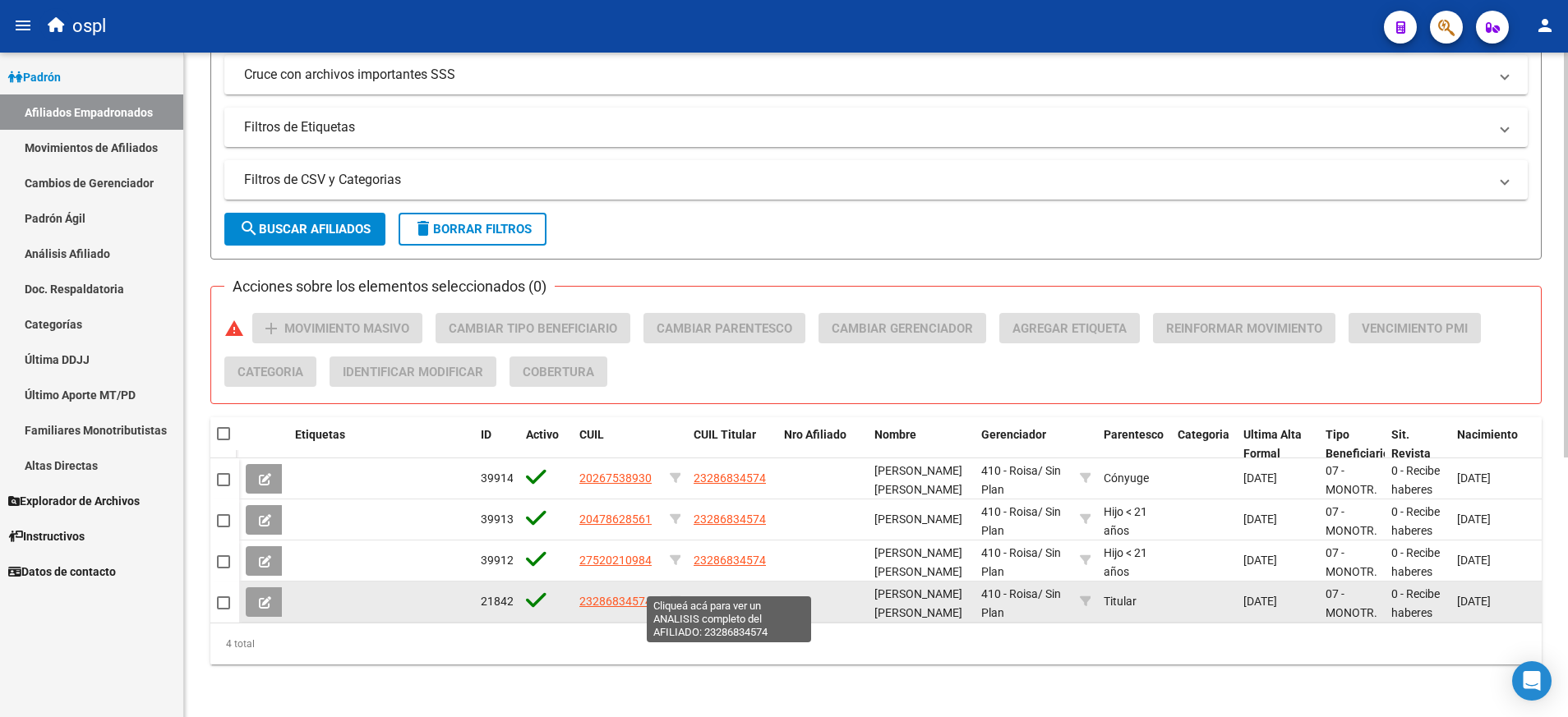
click at [738, 595] on span "23286834574" at bounding box center [729, 601] width 72 height 13
type textarea "23286834574"
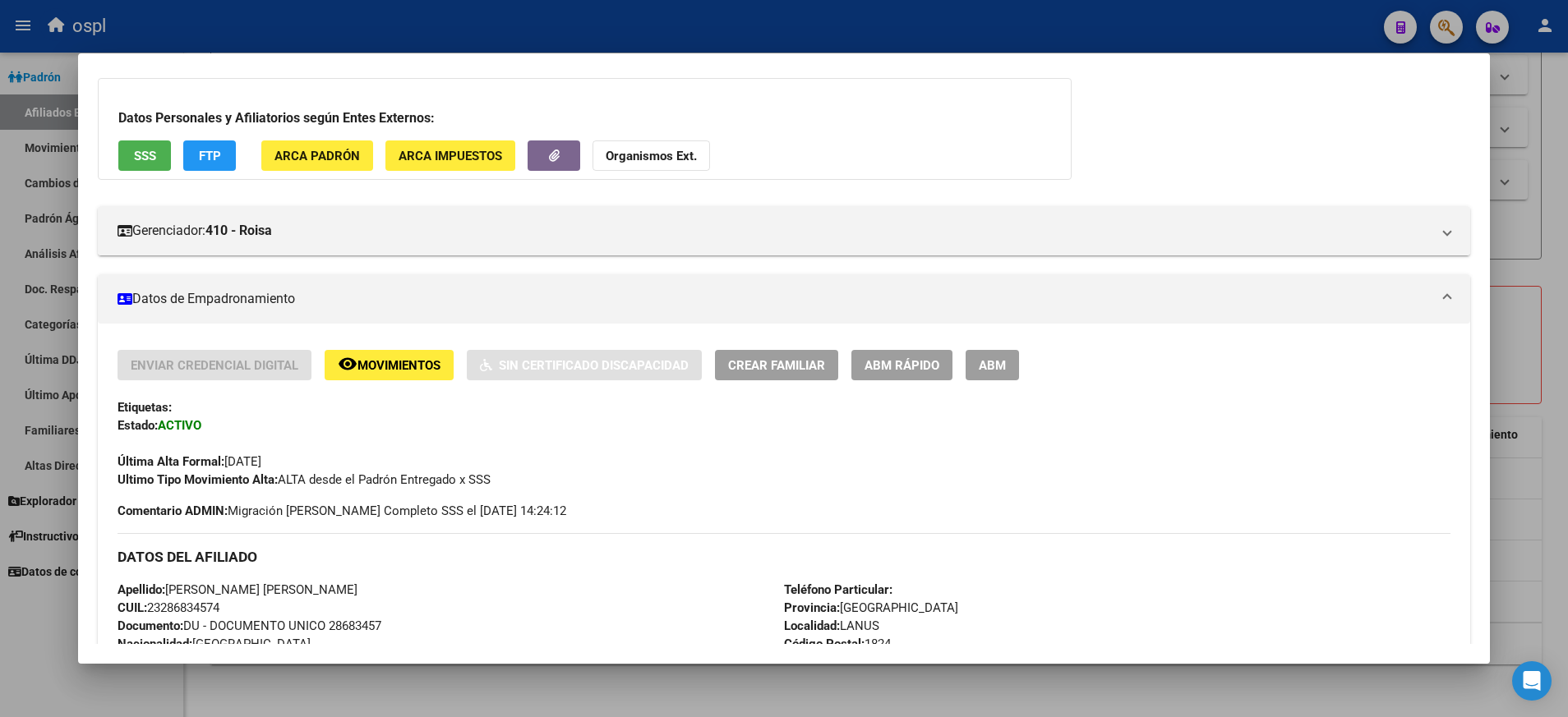
scroll to position [0, 0]
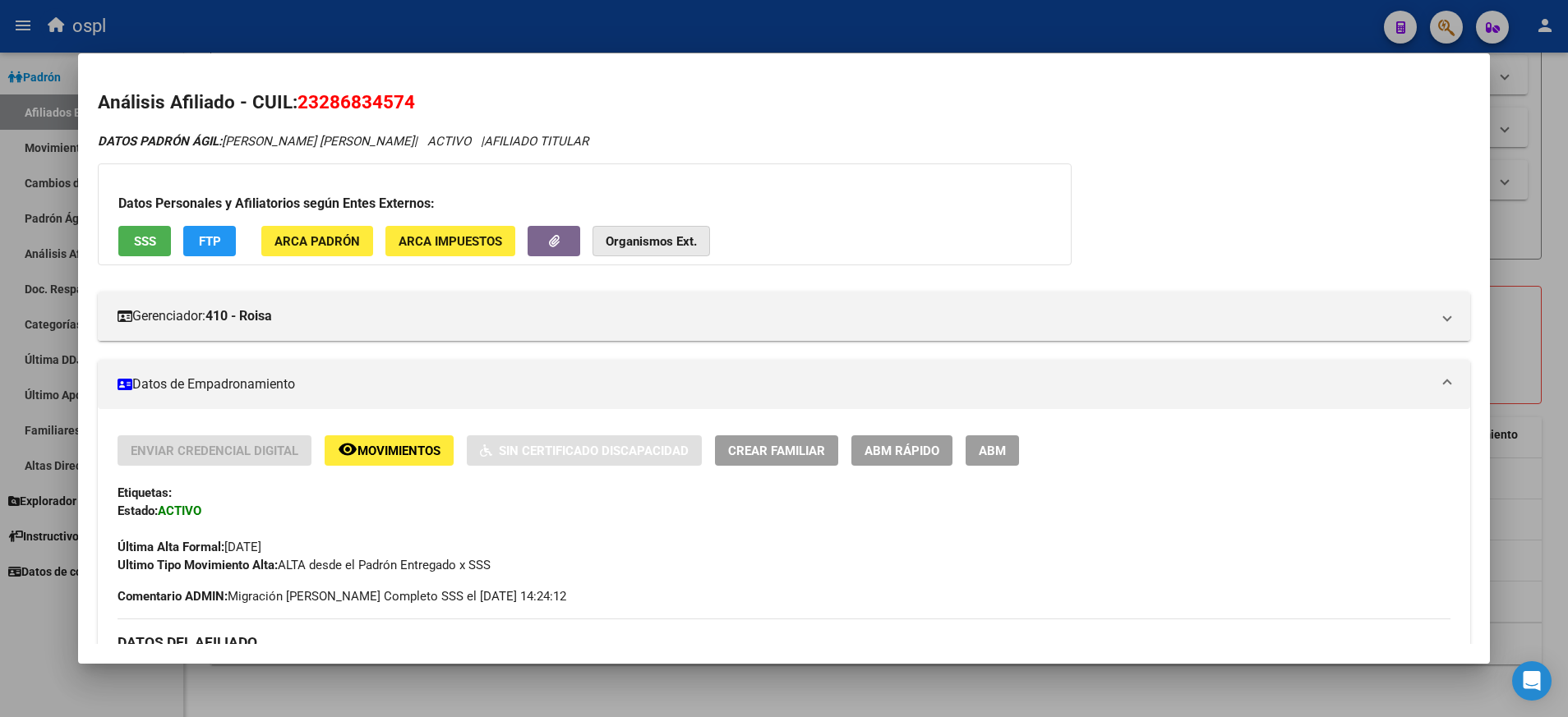
click at [633, 227] on button "Organismos Ext." at bounding box center [651, 241] width 118 height 31
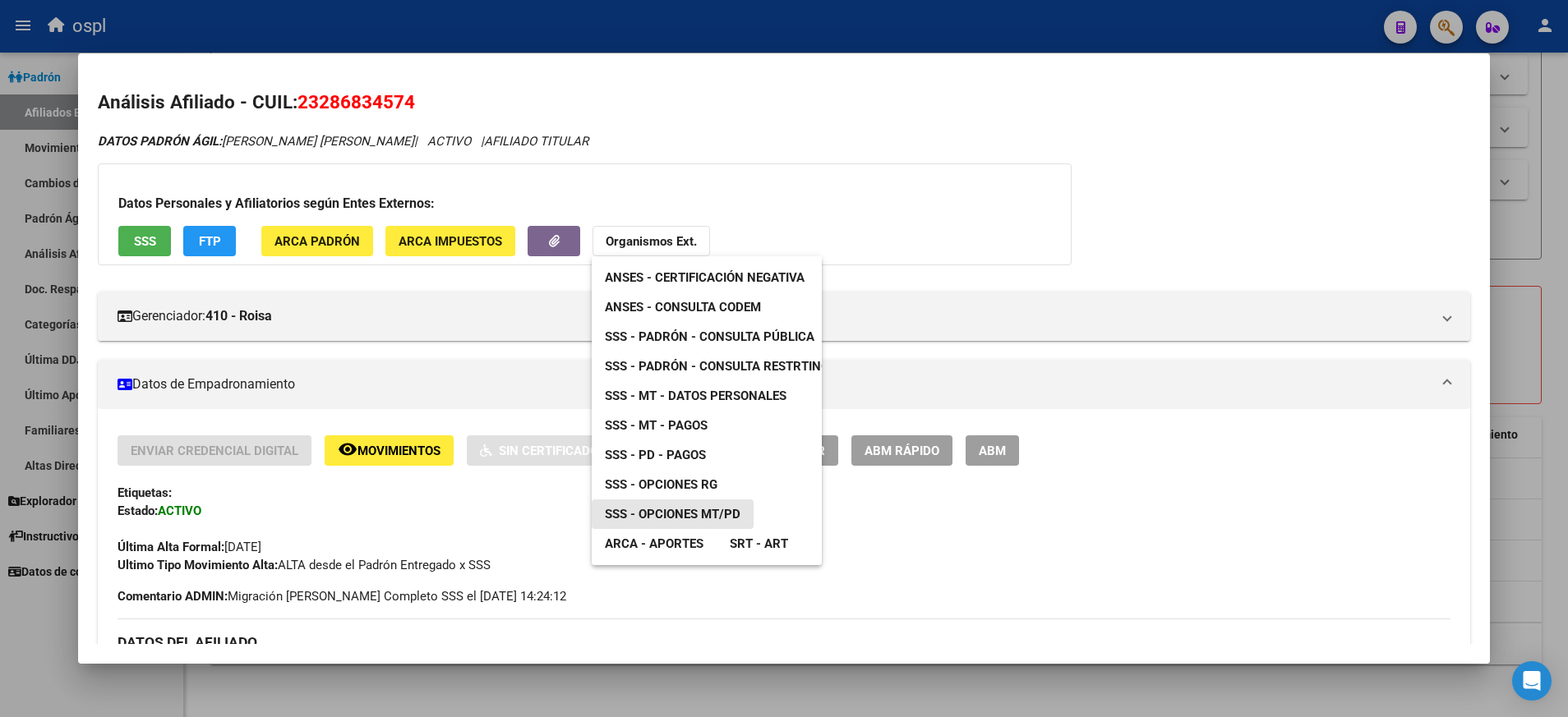
click at [712, 516] on span "SSS - Opciones MT/PD" at bounding box center [672, 514] width 136 height 14
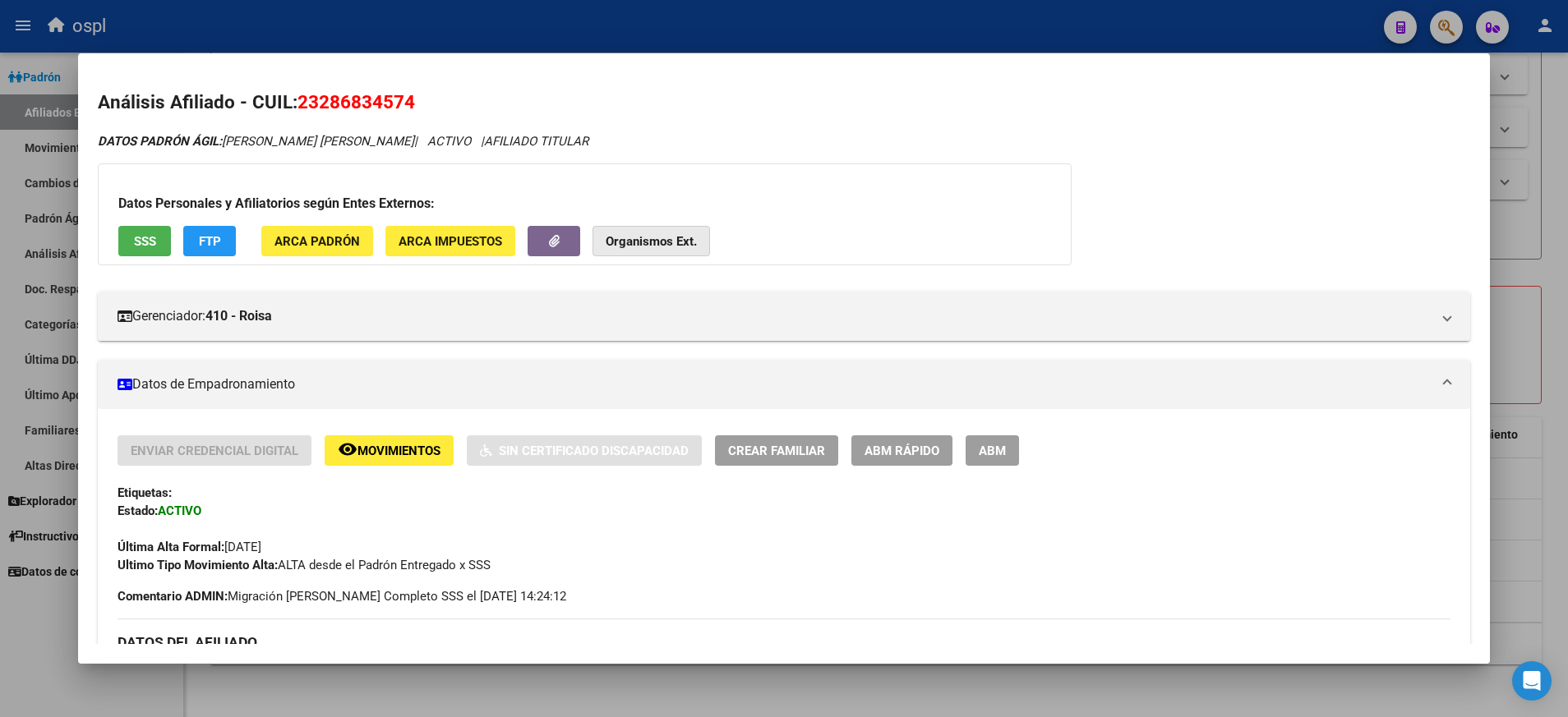
click at [657, 230] on button "Organismos Ext." at bounding box center [651, 241] width 118 height 31
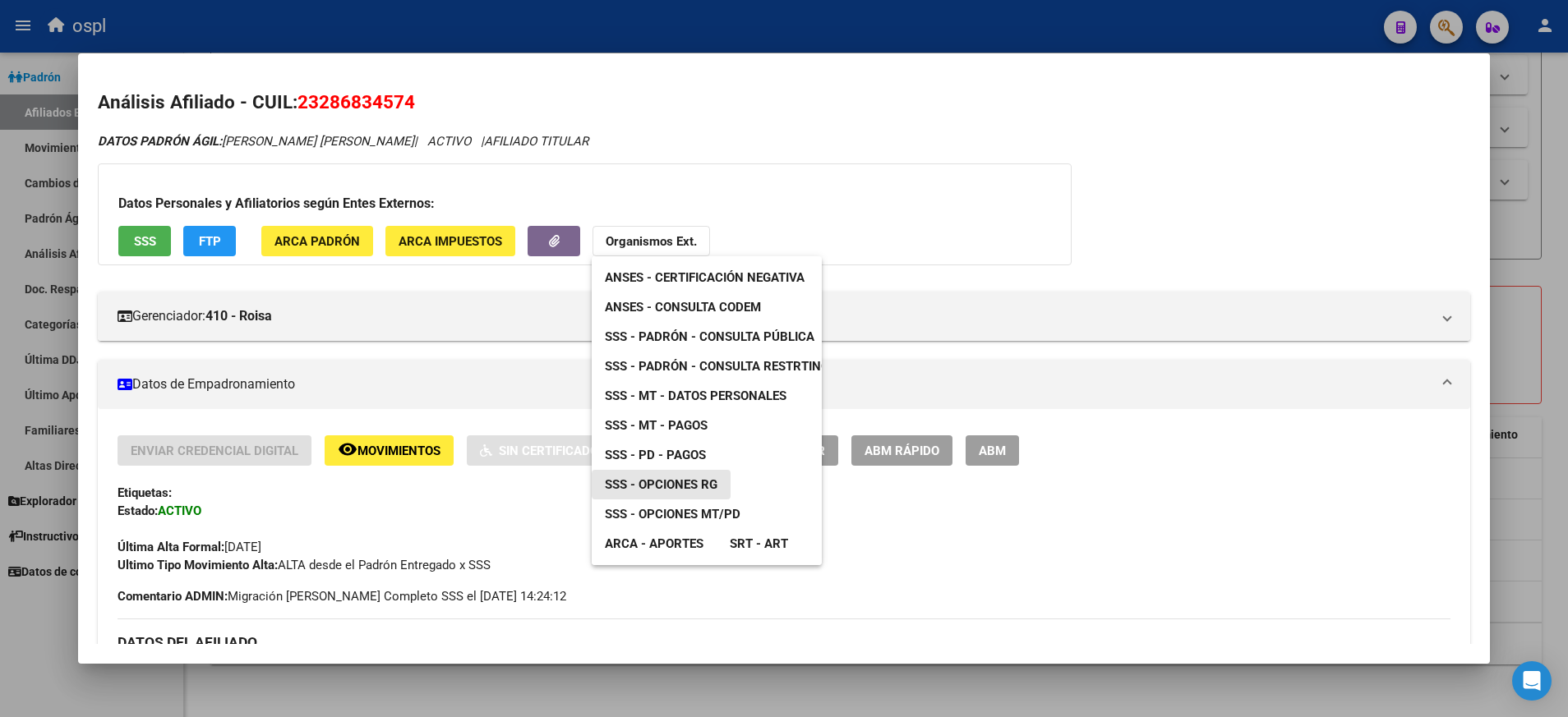
click at [686, 485] on span "SSS - Opciones RG" at bounding box center [661, 484] width 113 height 14
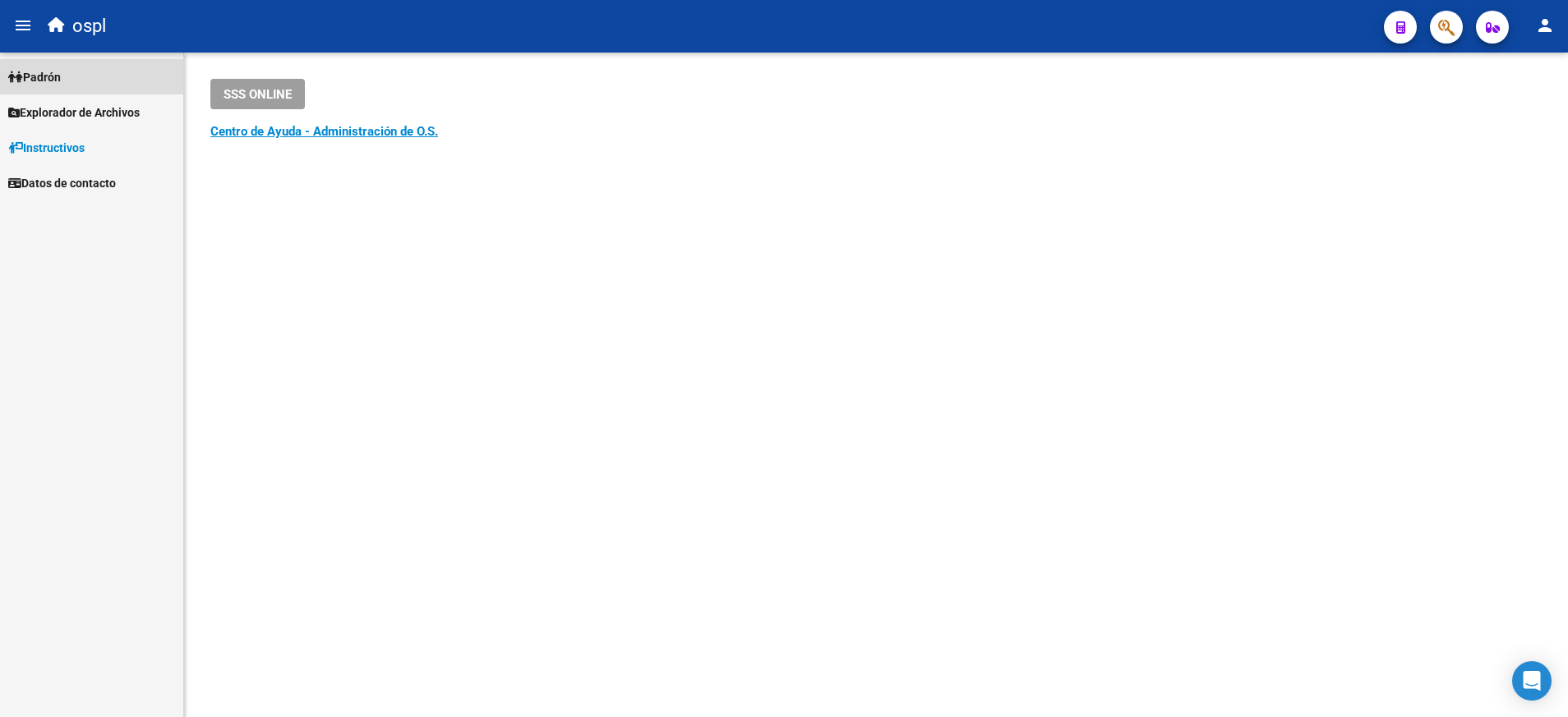
click at [54, 78] on span "Padrón" at bounding box center [35, 77] width 53 height 18
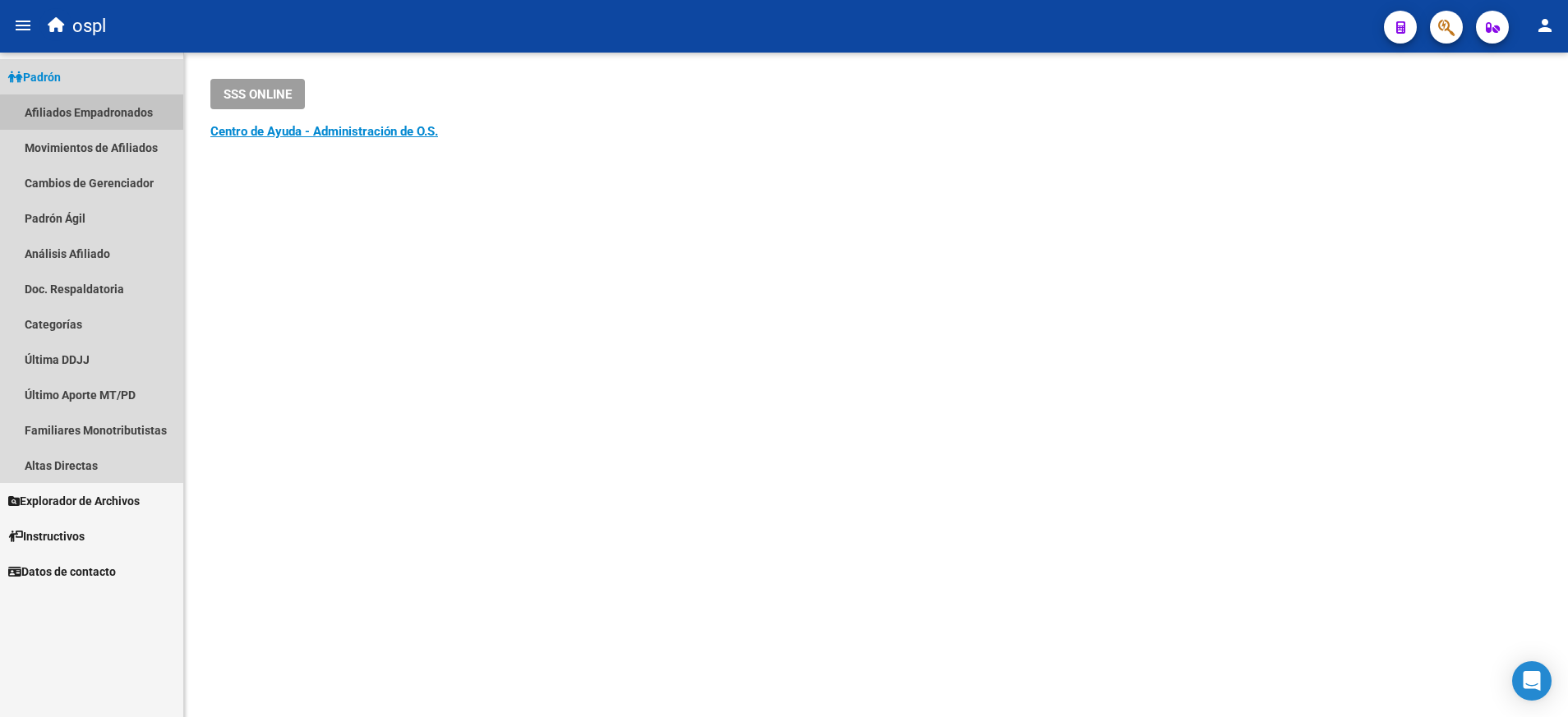
click at [104, 113] on link "Afiliados Empadronados" at bounding box center [91, 112] width 183 height 35
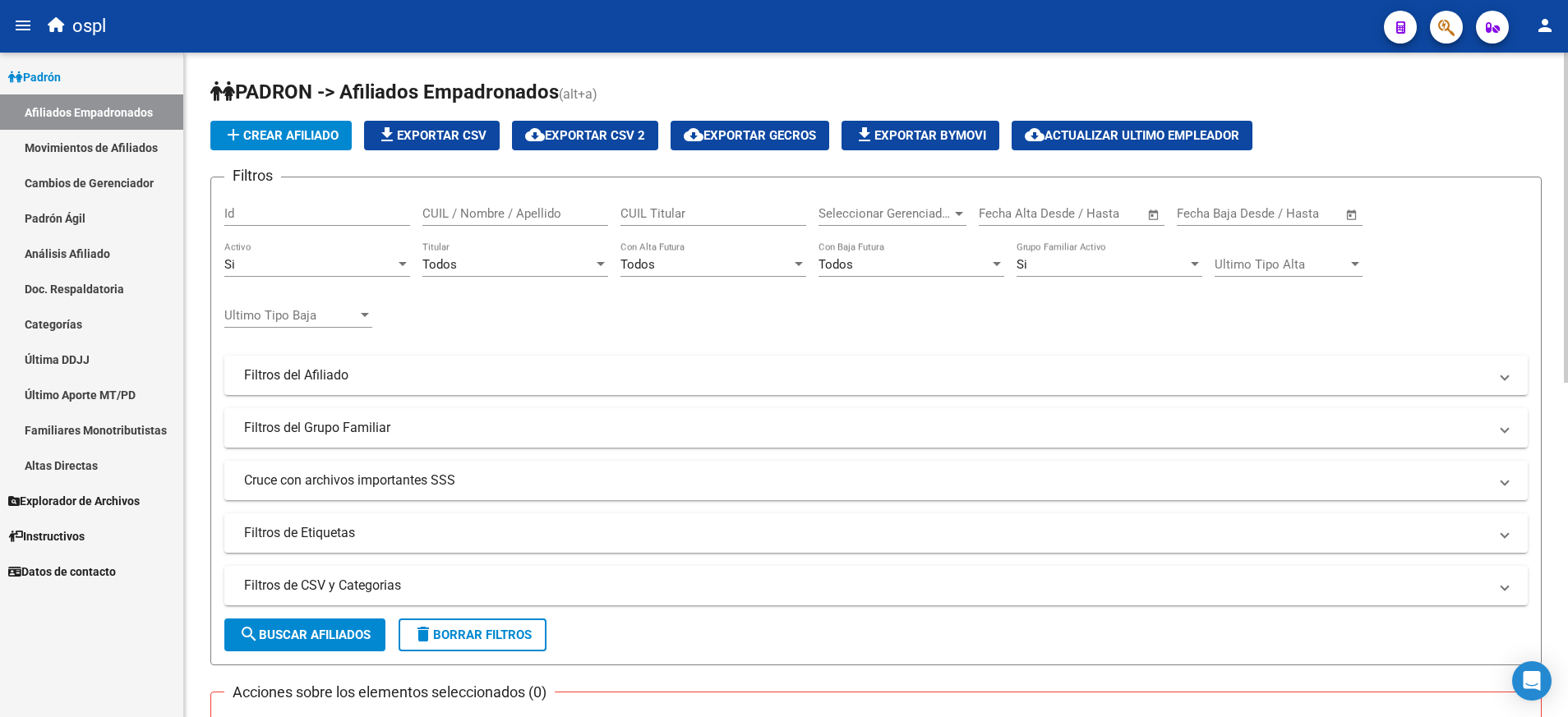
click at [696, 219] on input "CUIL Titular" at bounding box center [714, 213] width 186 height 14
paste input "23286834574"
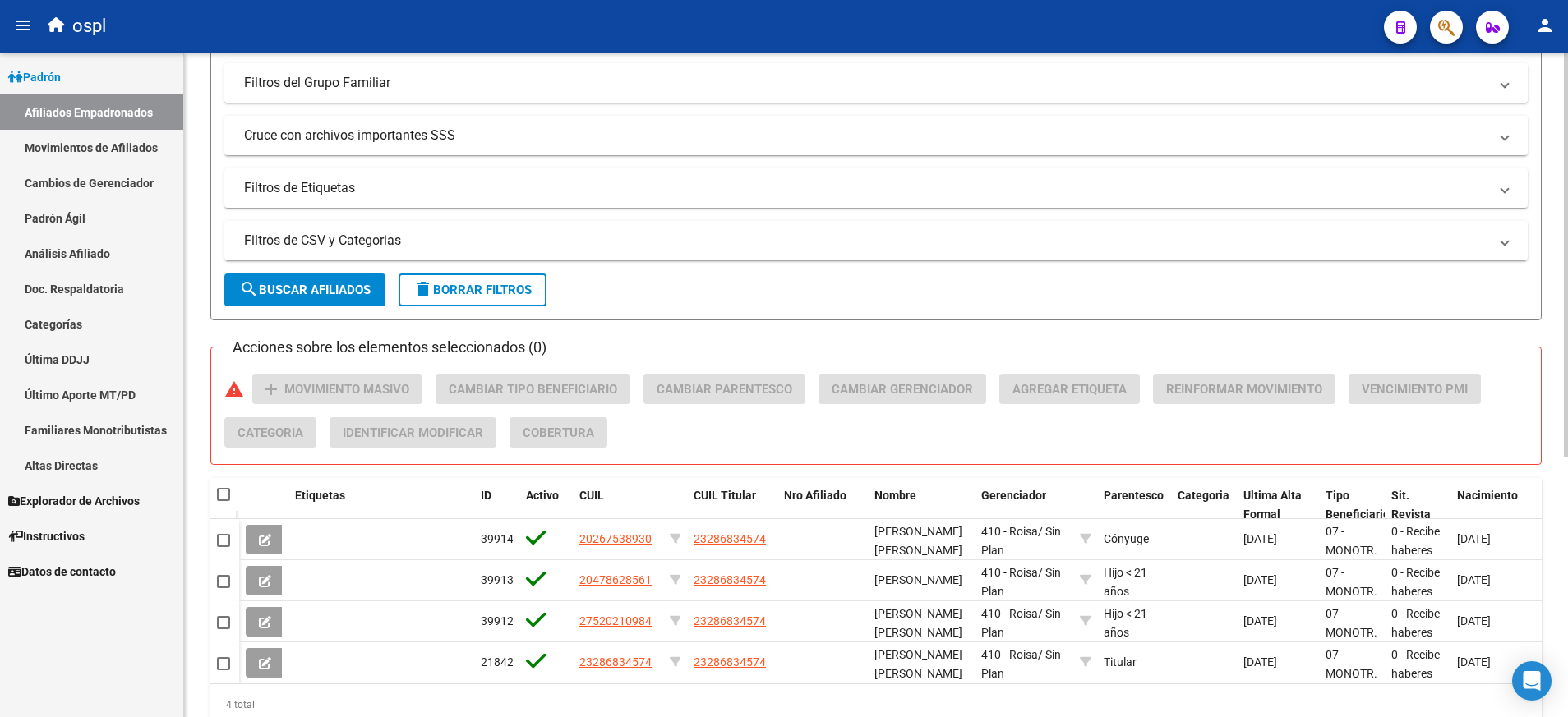
scroll to position [425, 0]
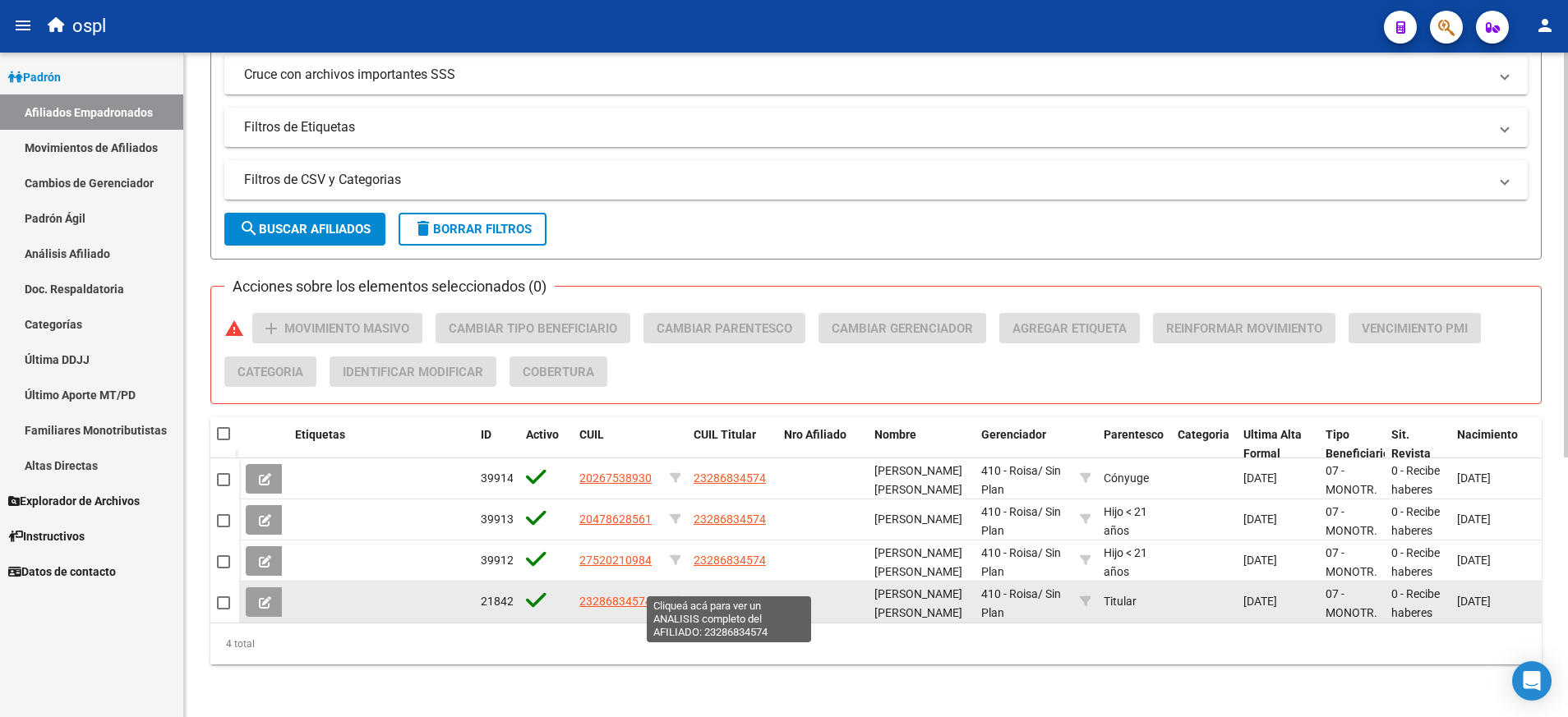
type input "23286834574"
click at [743, 595] on span "23286834574" at bounding box center [729, 601] width 72 height 13
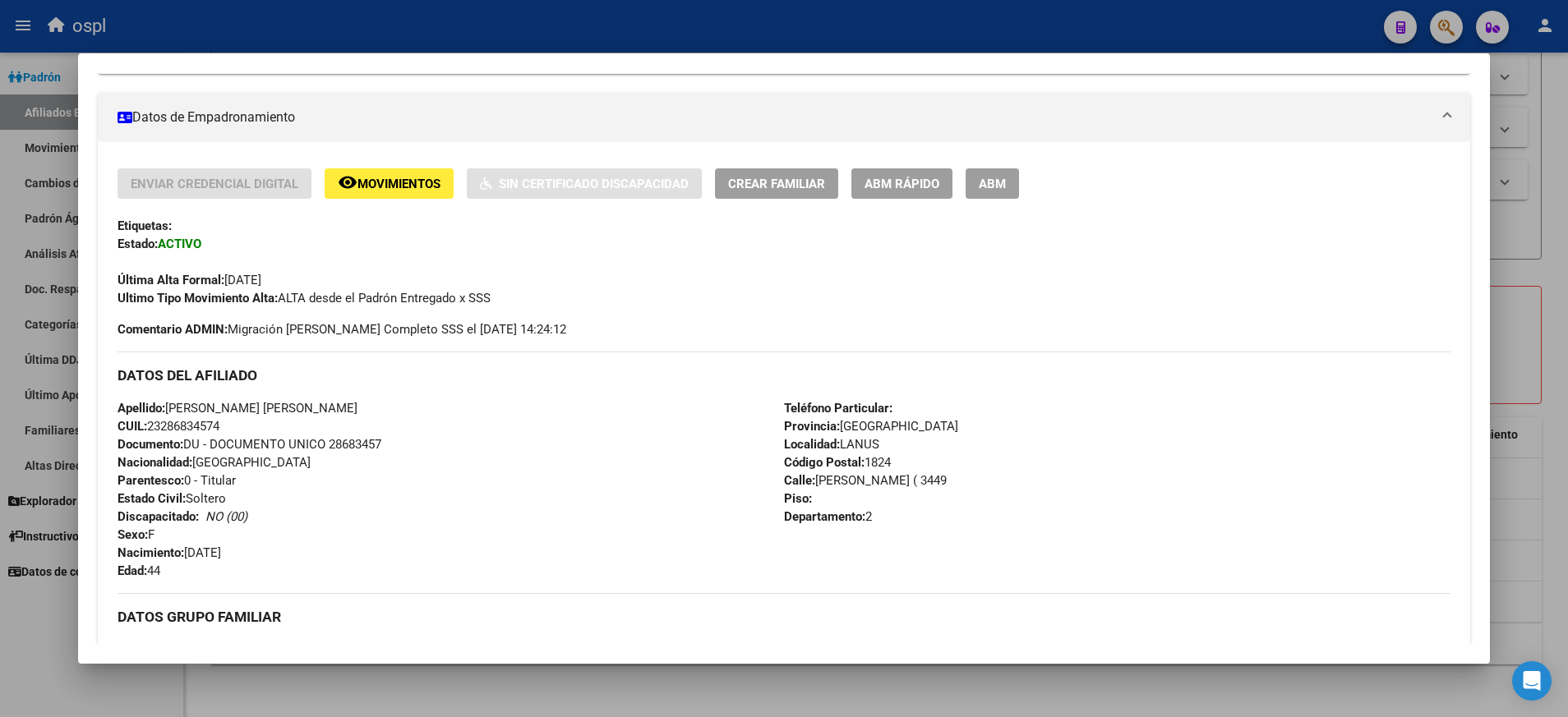
scroll to position [0, 0]
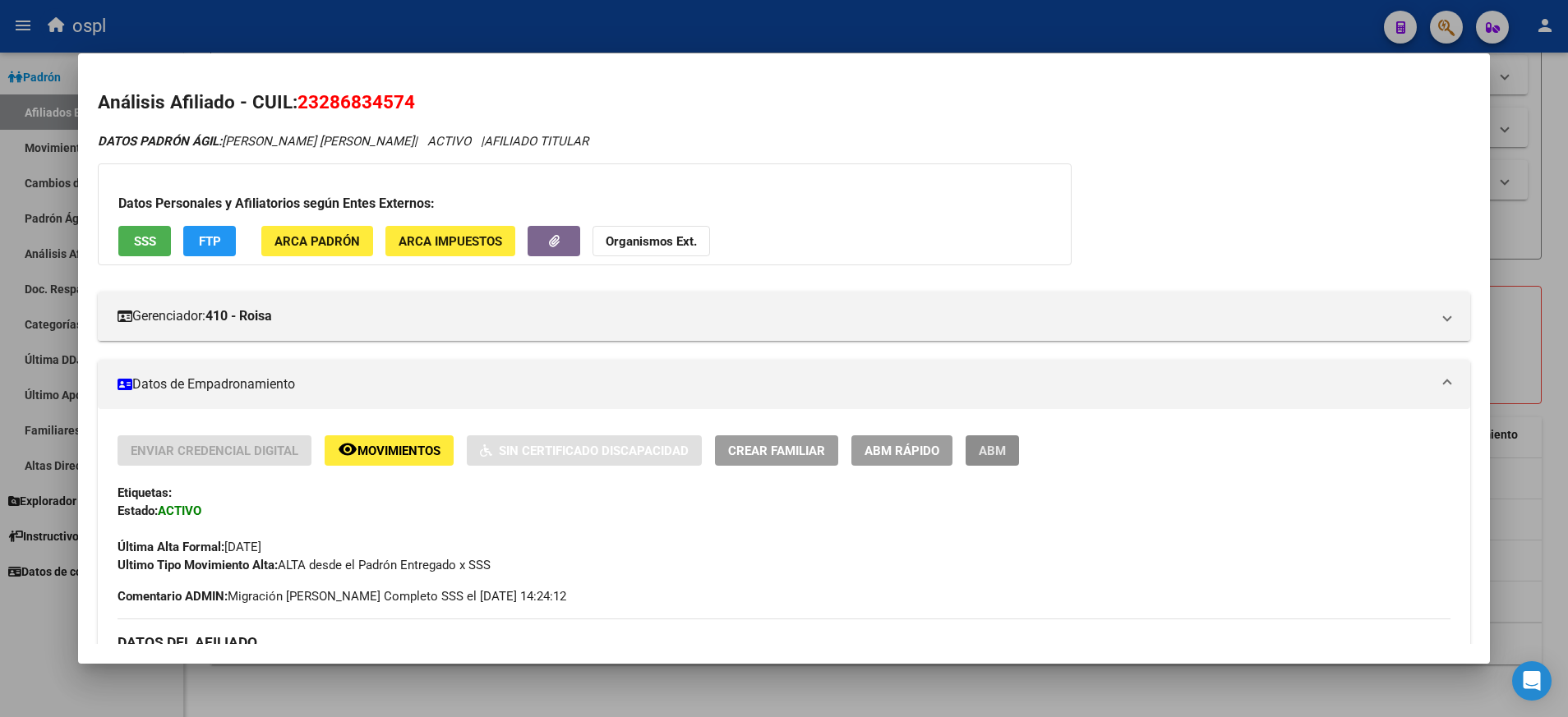
click at [998, 439] on button "ABM" at bounding box center [992, 451] width 54 height 31
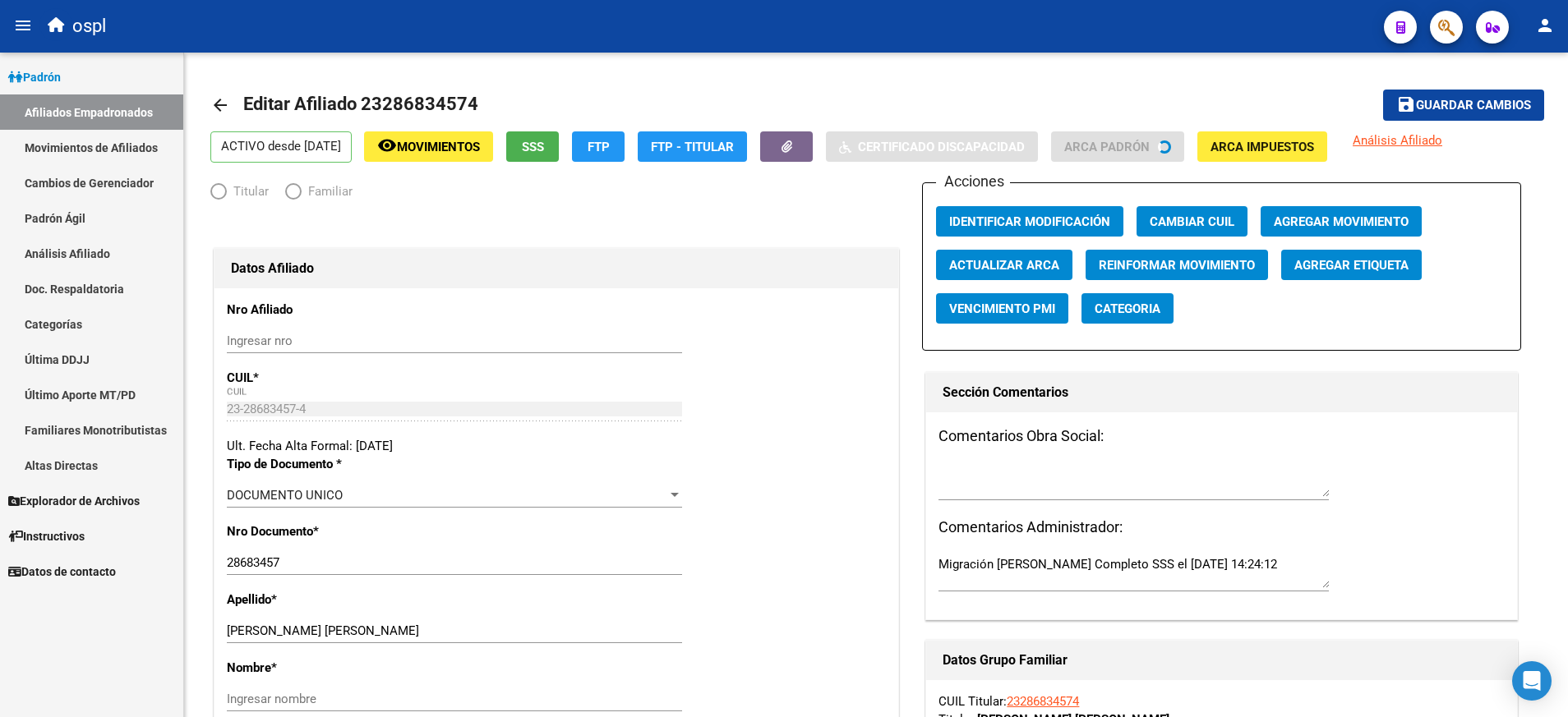
radio input "true"
type input "23-28683457-4"
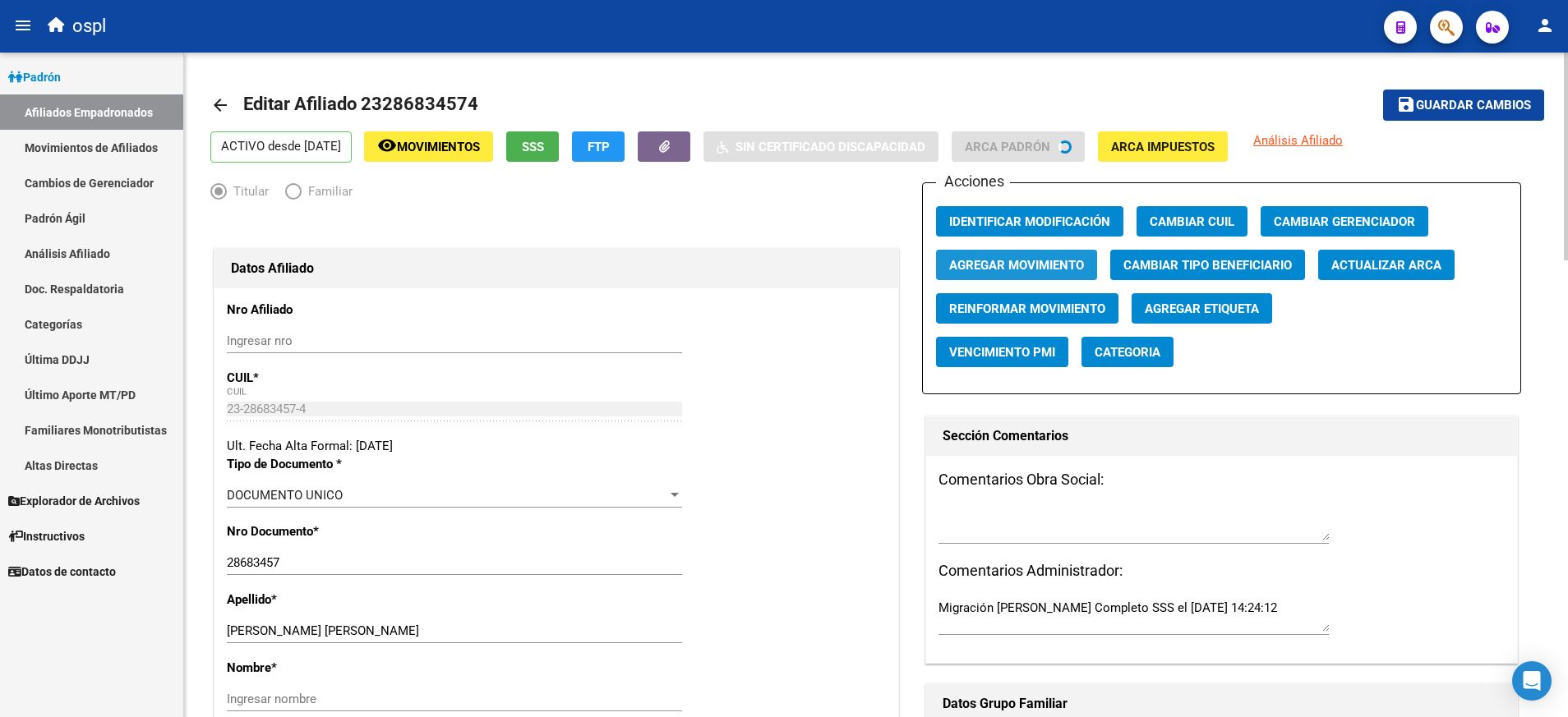
click at [1019, 254] on button "Agregar Movimiento" at bounding box center [1016, 265] width 161 height 31
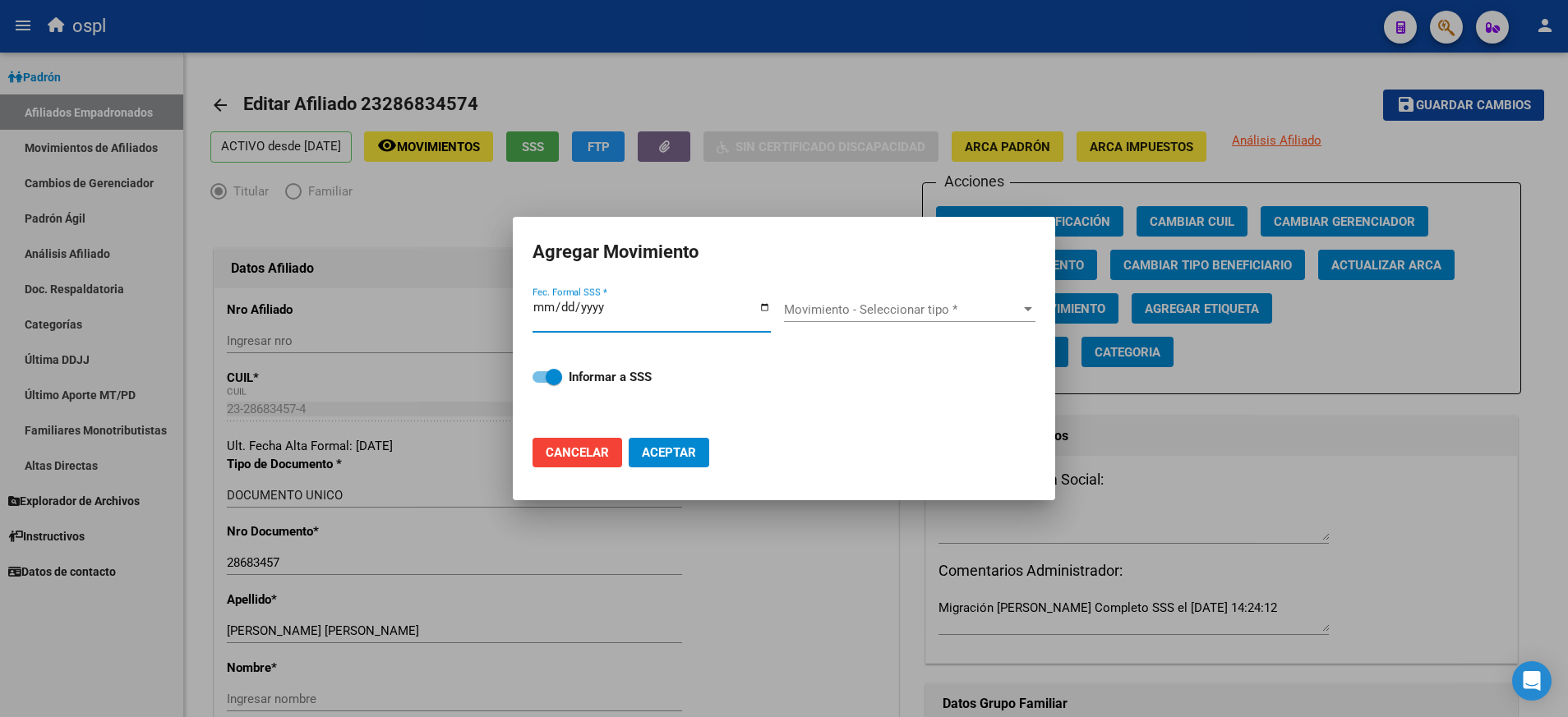
click at [763, 304] on input "Fec. Formal SSS *" at bounding box center [652, 314] width 239 height 26
type input "2025-07-31"
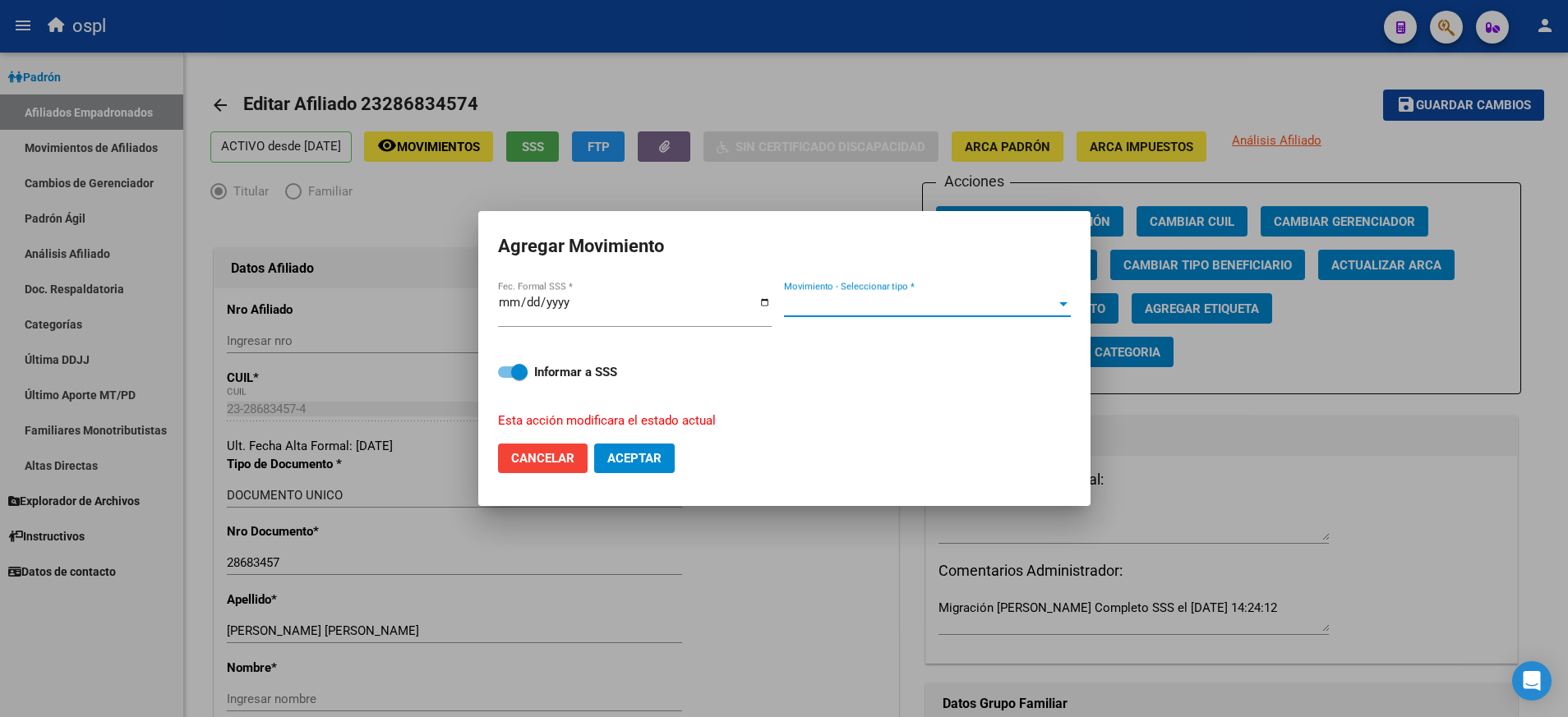
click at [1064, 306] on div at bounding box center [1063, 304] width 9 height 4
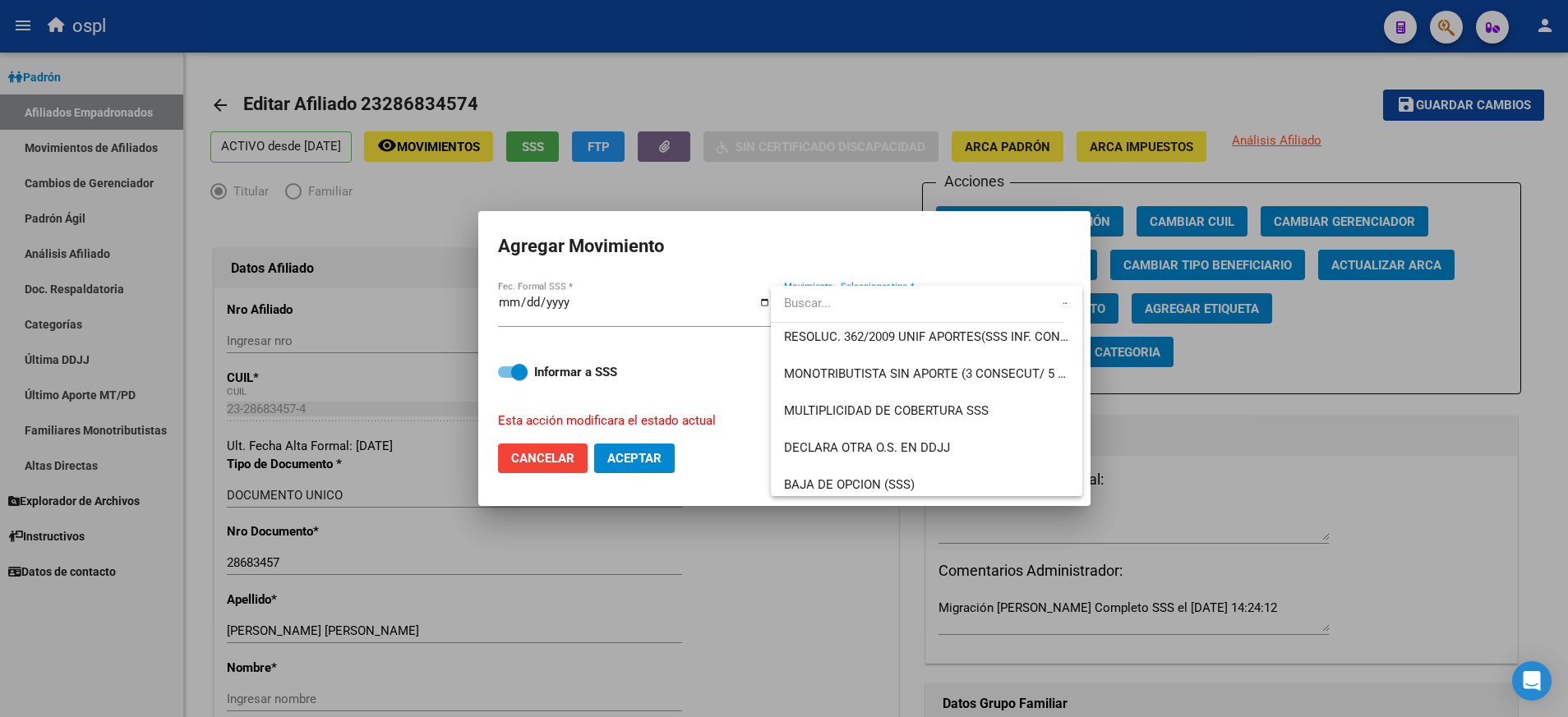
scroll to position [608, 0]
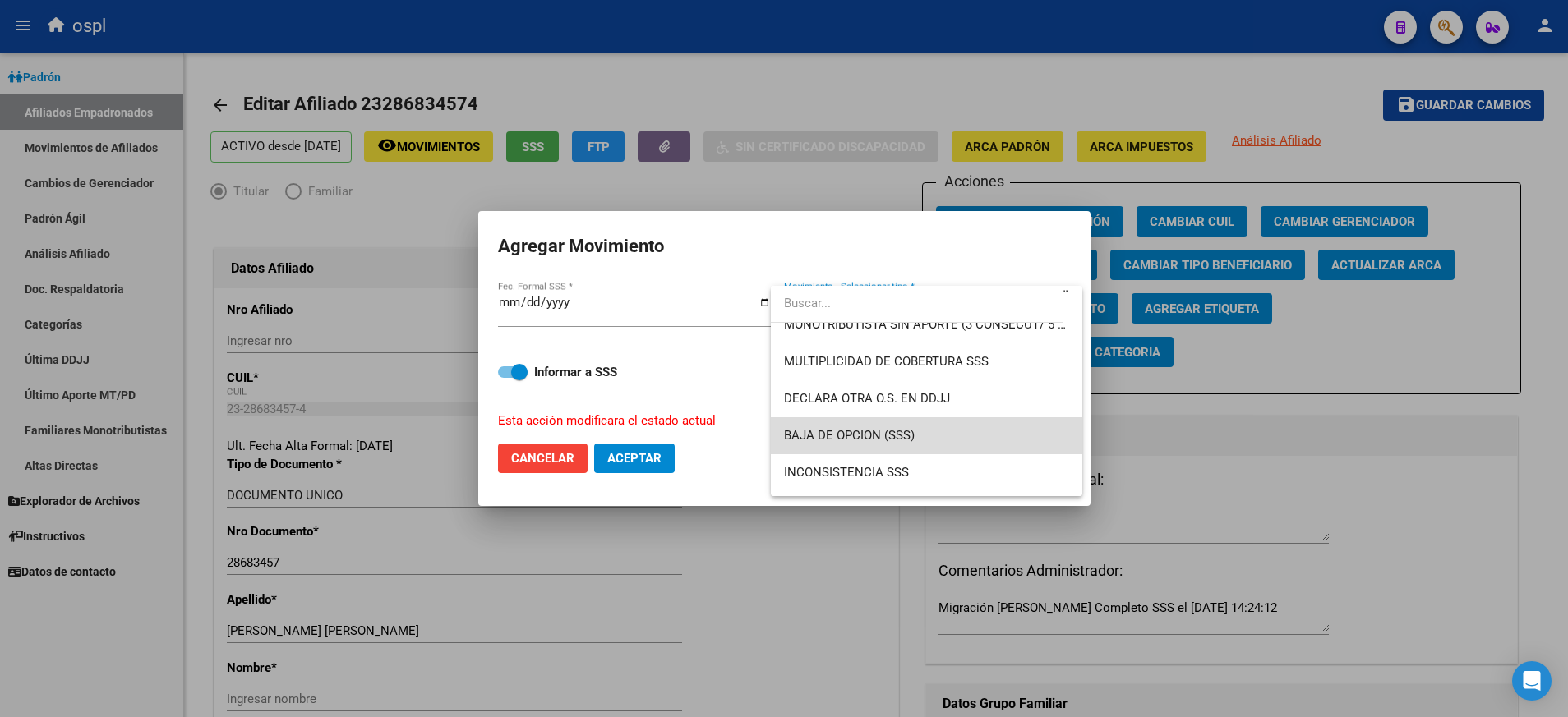
click at [981, 425] on span "BAJA DE OPCION (SSS)" at bounding box center [926, 436] width 285 height 37
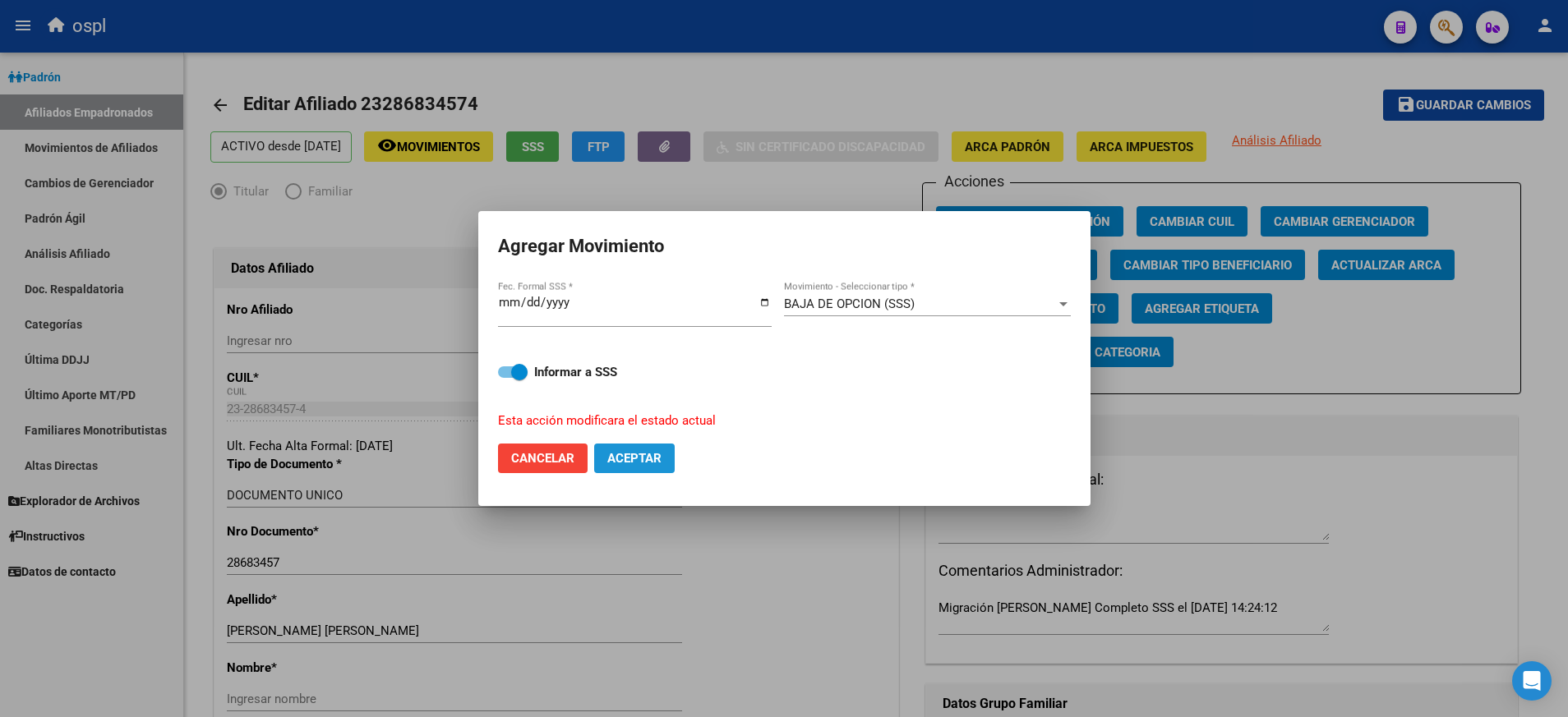
click at [649, 451] on span "Aceptar" at bounding box center [634, 458] width 55 height 14
checkbox input "false"
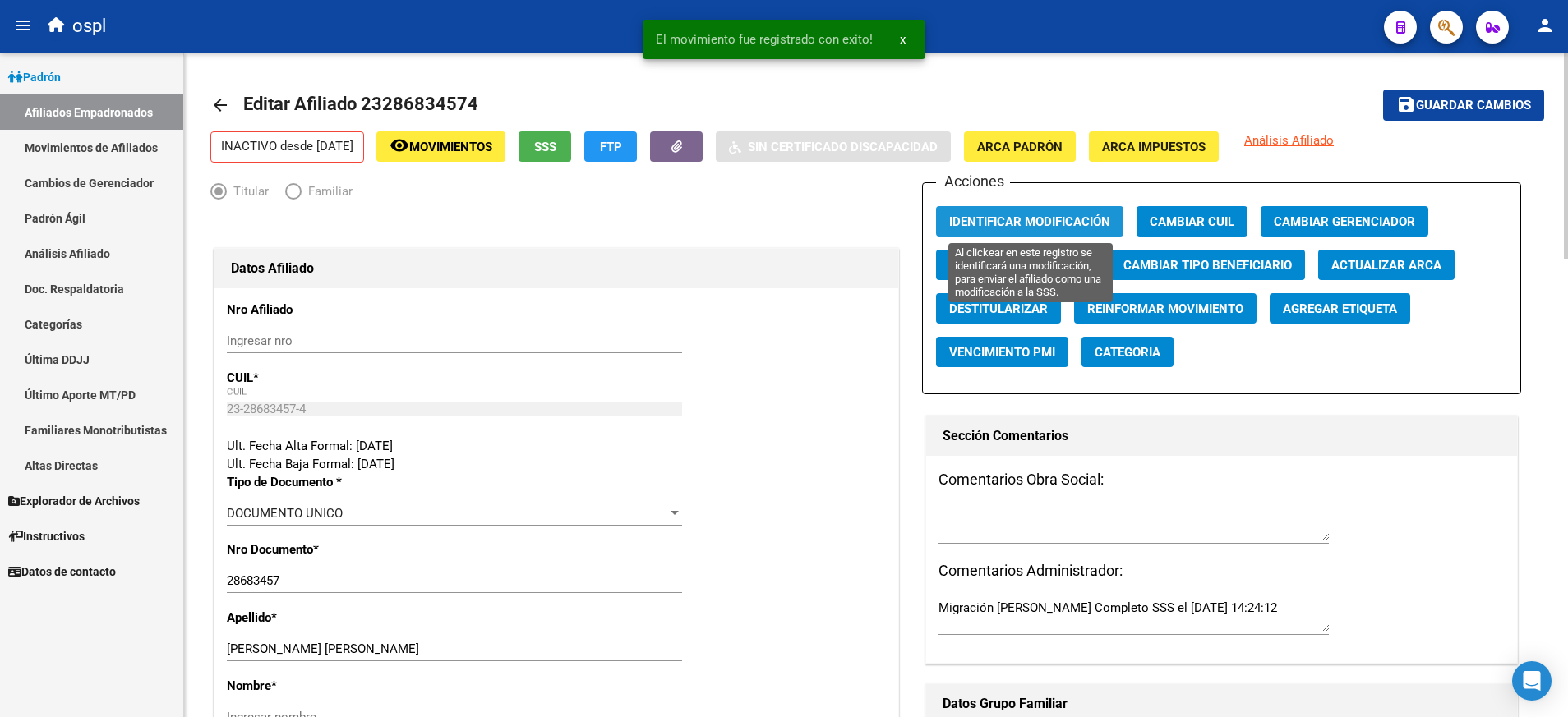
click at [1041, 217] on span "Identificar Modificación" at bounding box center [1029, 222] width 161 height 14
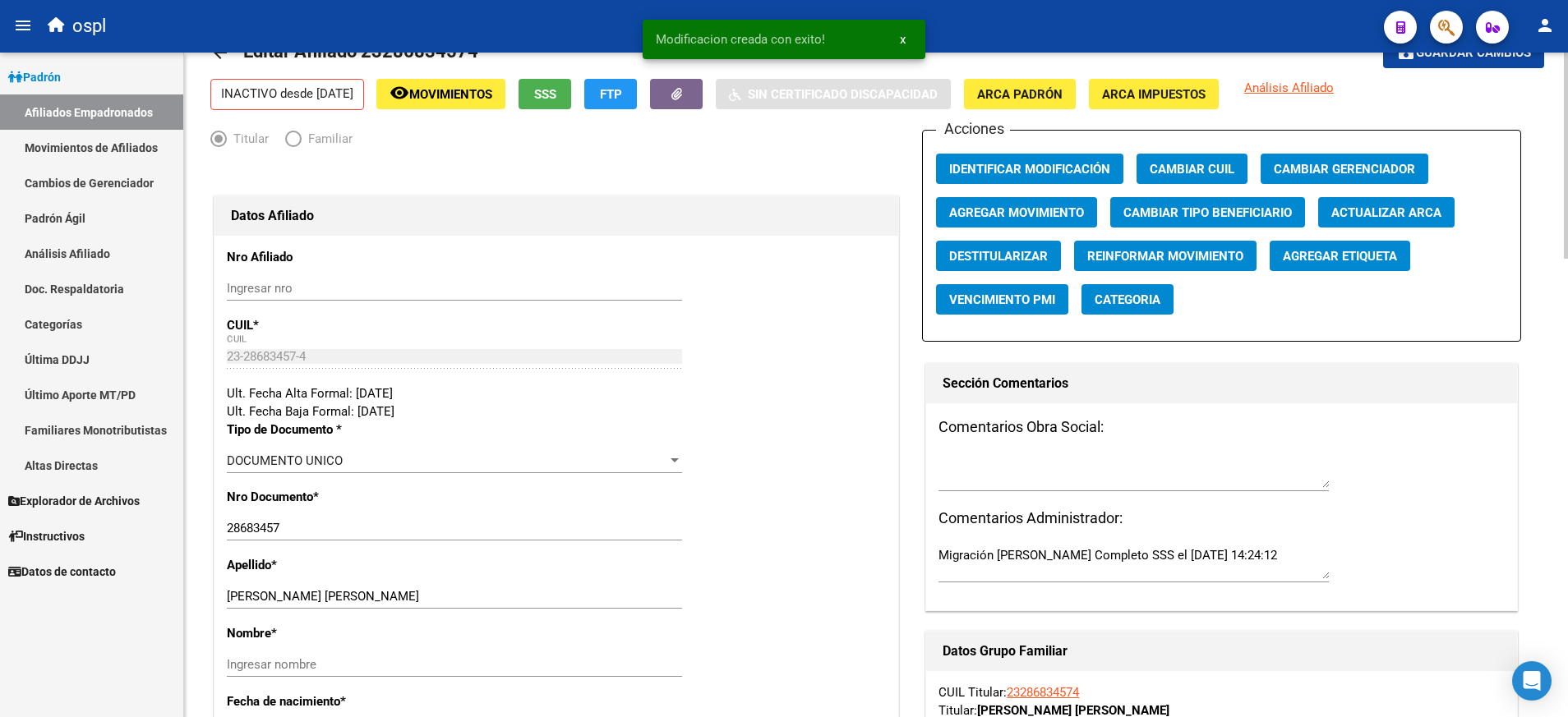
scroll to position [55, 0]
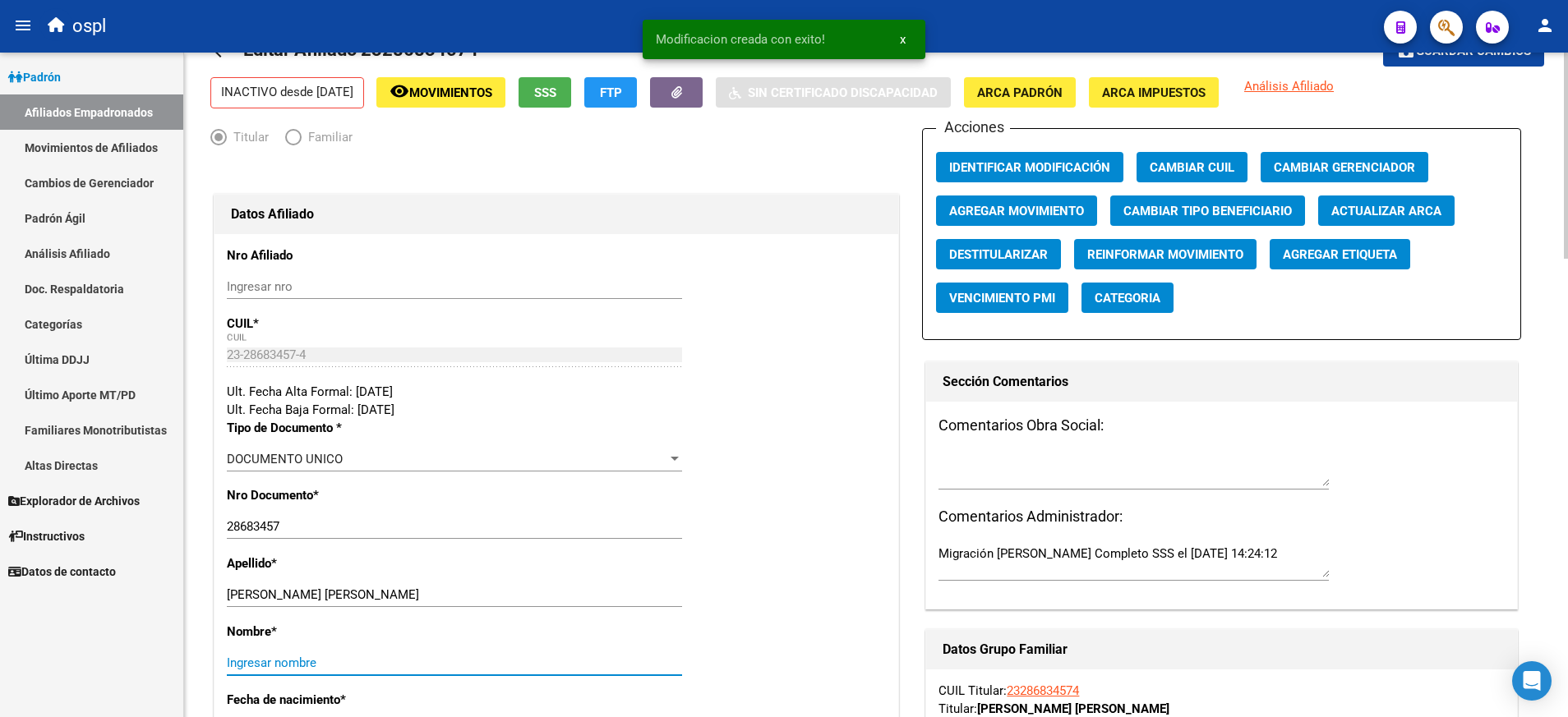
click at [423, 660] on input "Ingresar nombre" at bounding box center [454, 662] width 455 height 14
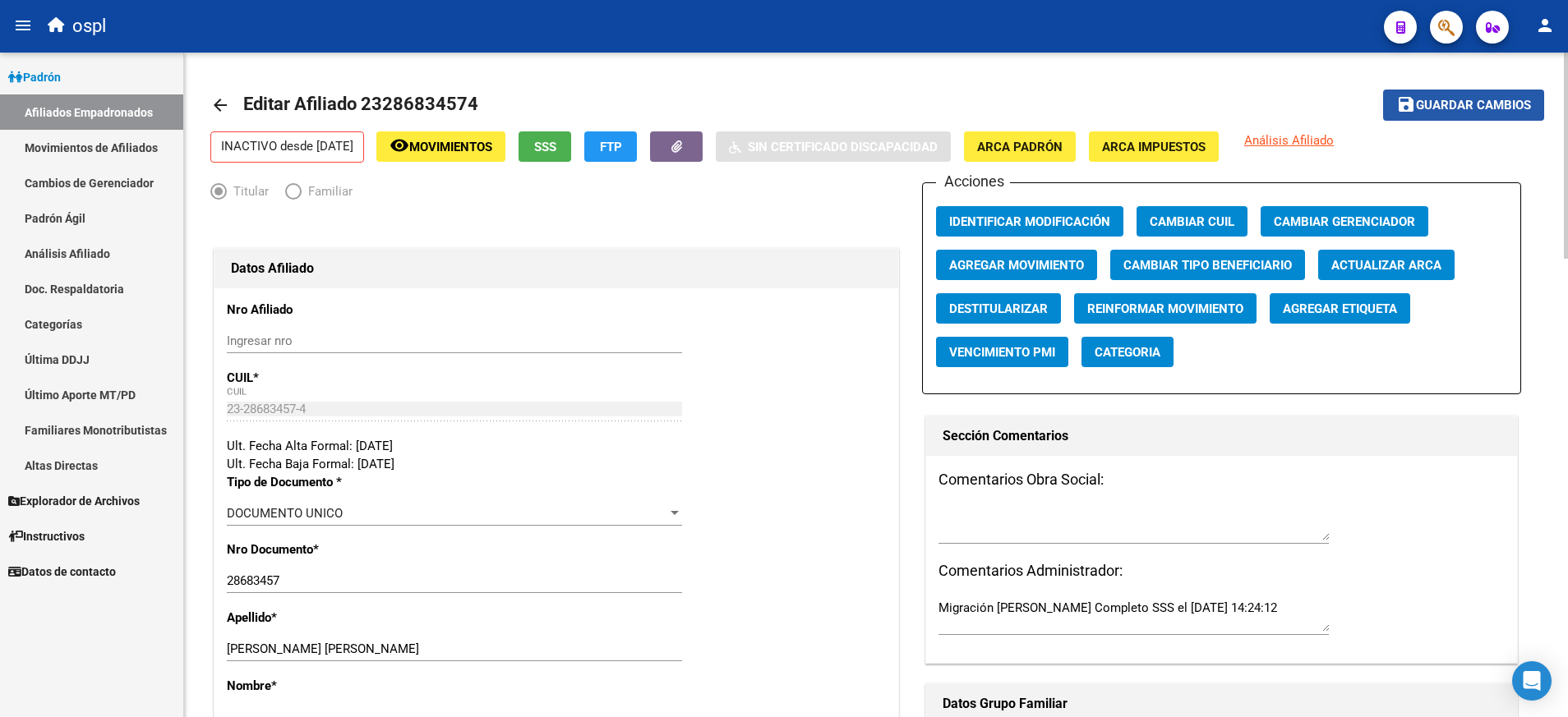
click at [1464, 102] on span "Guardar cambios" at bounding box center [1473, 106] width 115 height 14
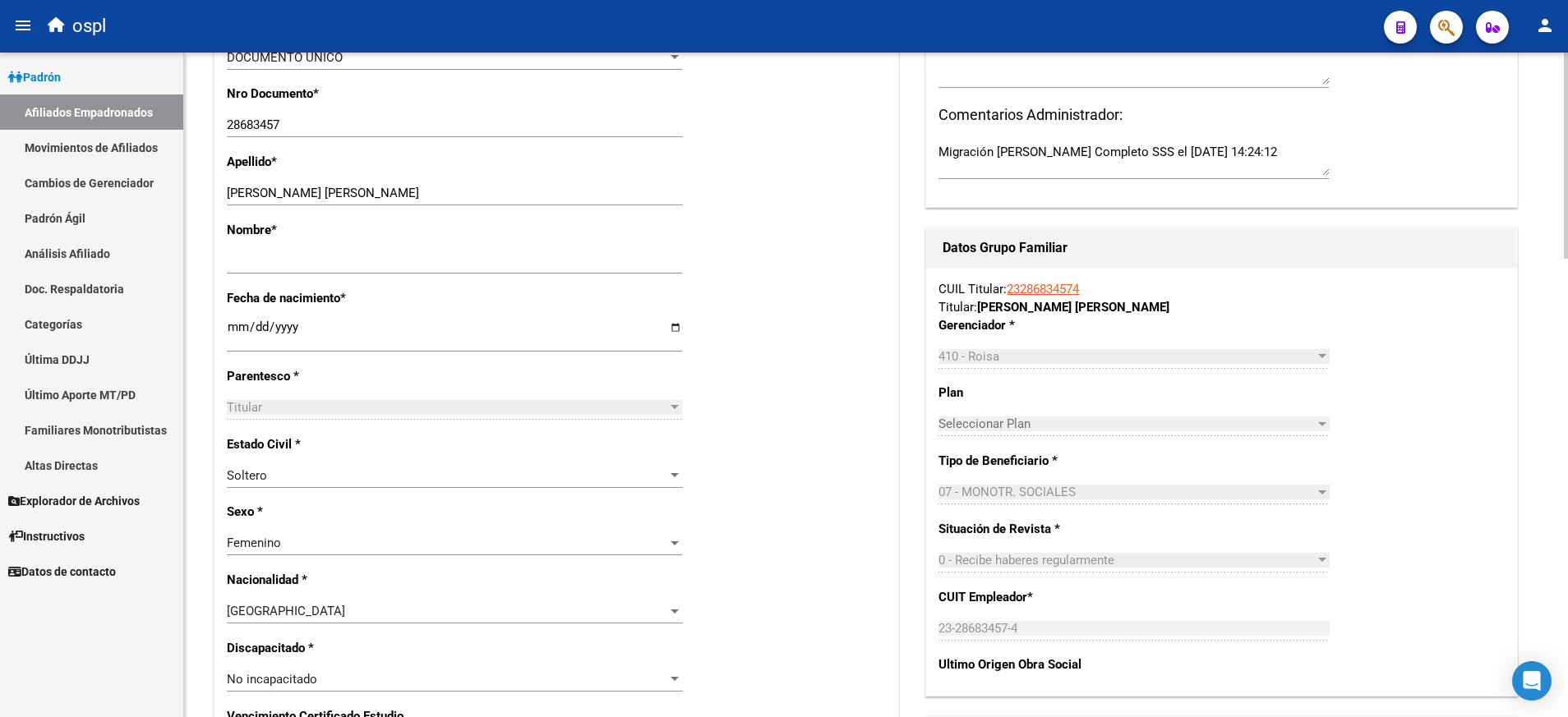
scroll to position [457, 0]
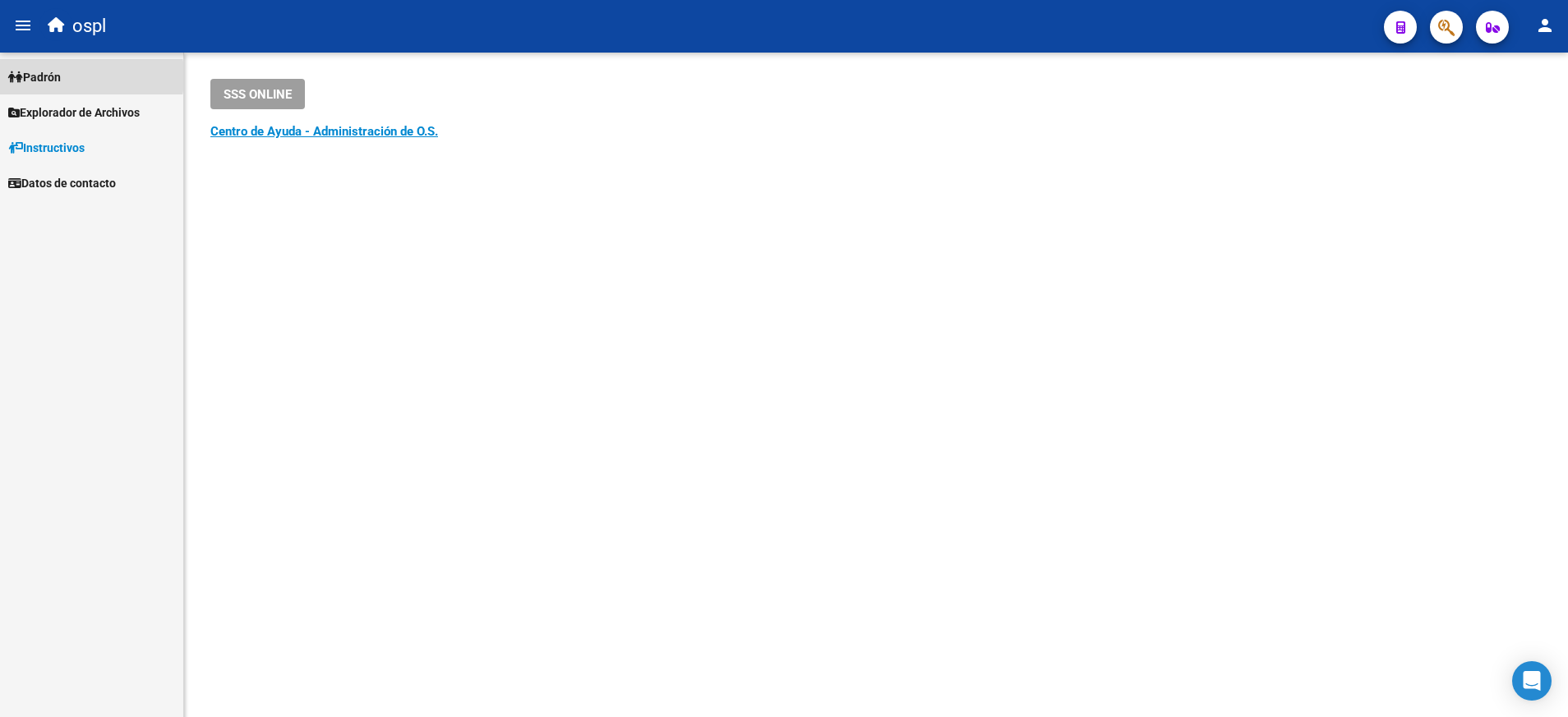
click at [49, 77] on span "Padrón" at bounding box center [35, 77] width 53 height 18
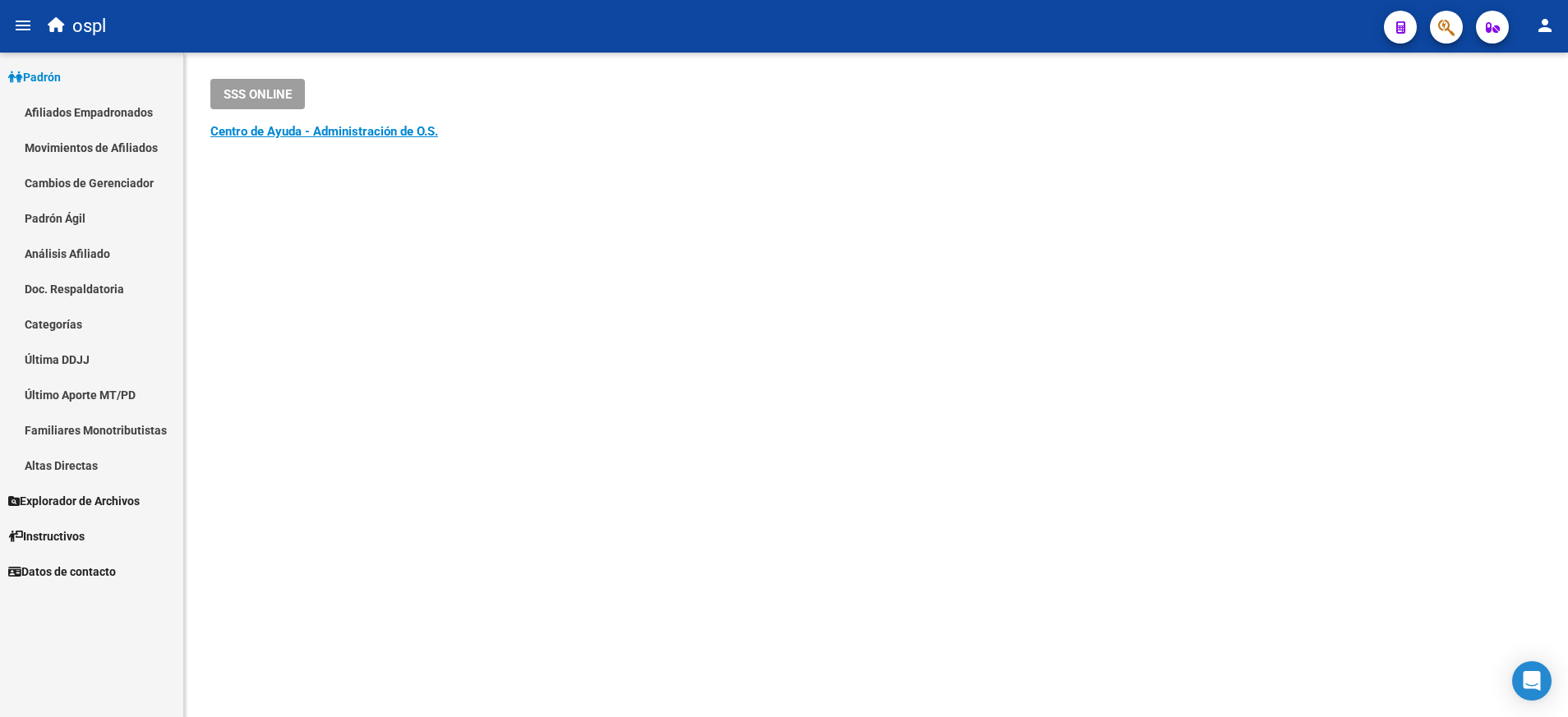
click at [89, 107] on link "Afiliados Empadronados" at bounding box center [91, 112] width 183 height 35
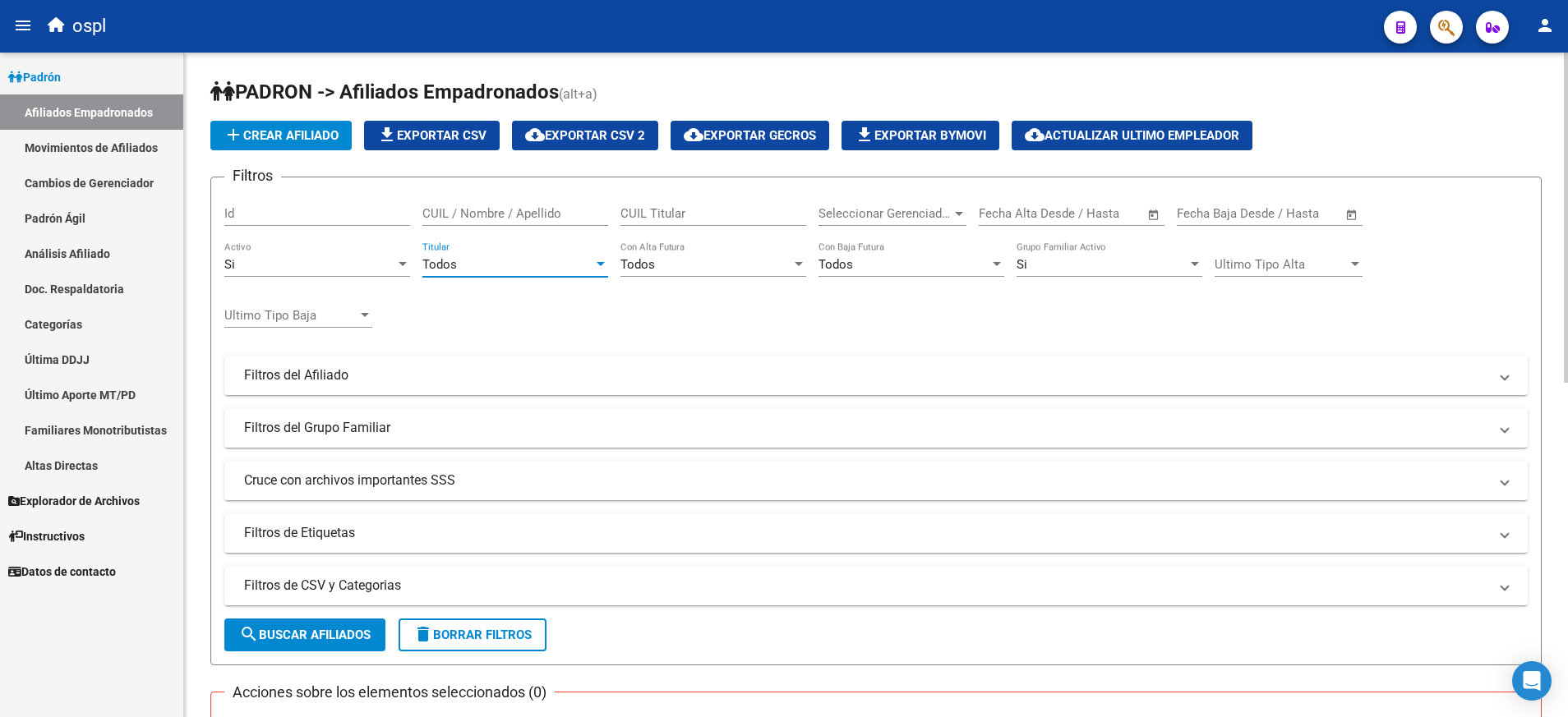
click at [597, 265] on div at bounding box center [601, 263] width 9 height 4
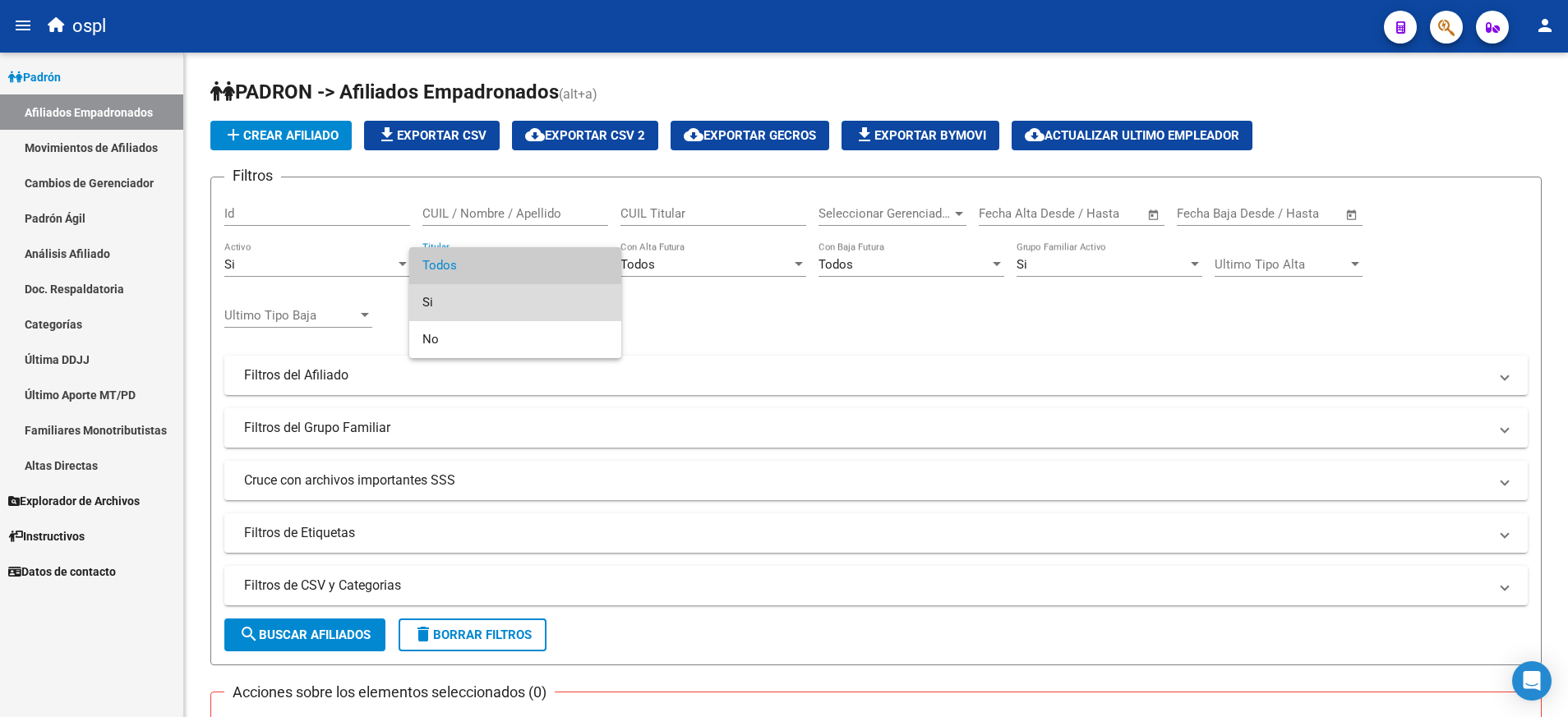
click at [568, 290] on span "Si" at bounding box center [515, 302] width 186 height 37
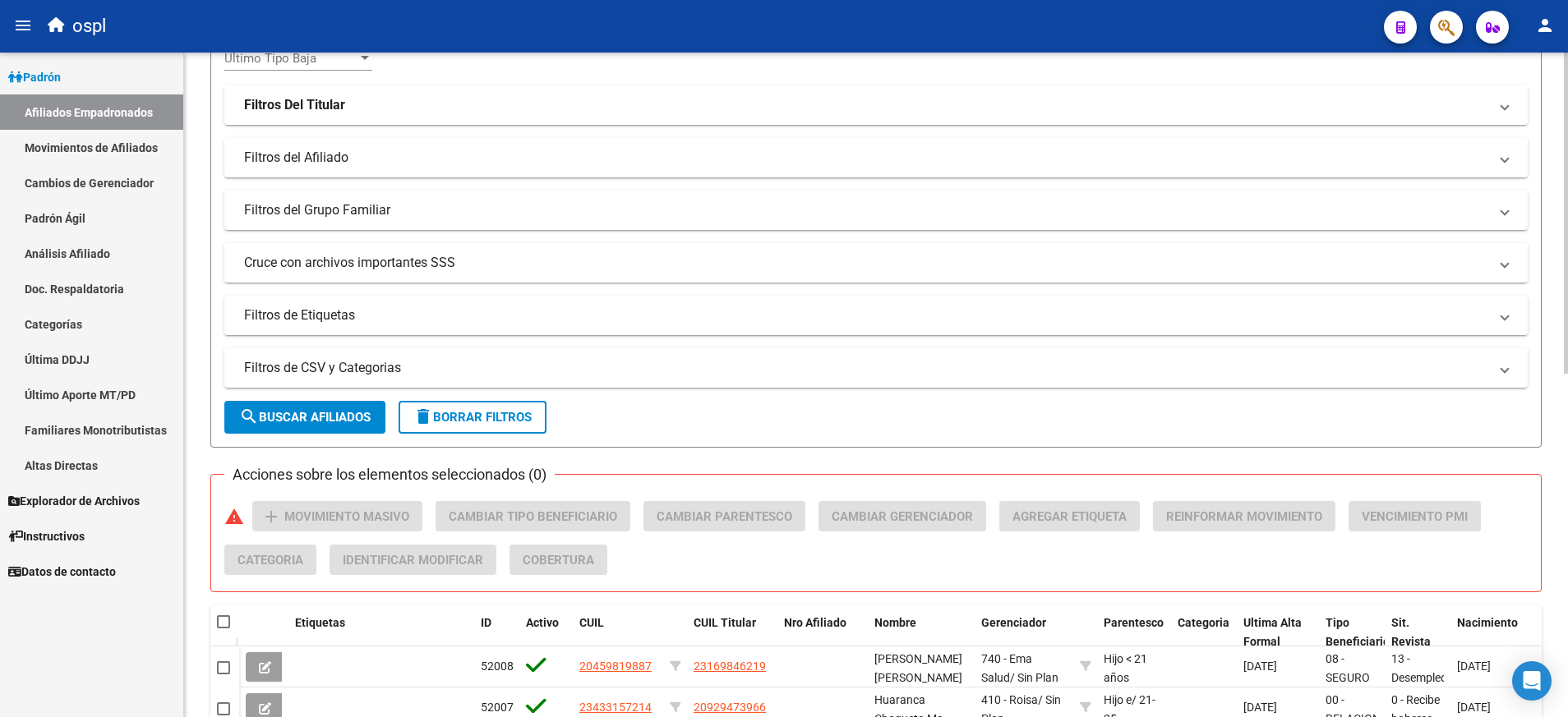
scroll to position [255, 0]
click at [512, 367] on mat-panel-title "Filtros de CSV y Categorias" at bounding box center [865, 370] width 1244 height 18
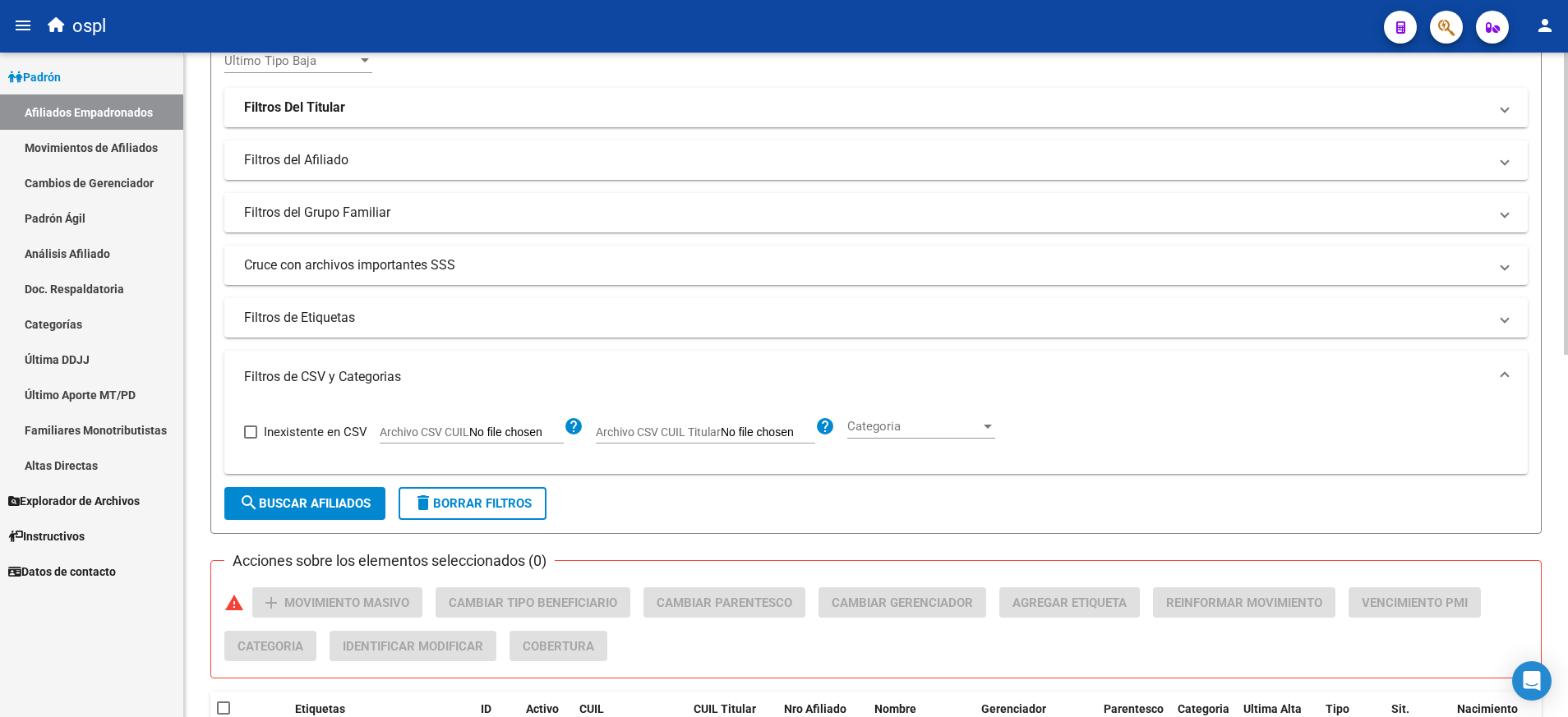
click at [762, 434] on input "Archivo CSV CUIL Titular" at bounding box center [767, 432] width 95 height 14
type input "C:\fakepath\borrarTit.csv"
click at [293, 496] on span "search Buscar Afiliados" at bounding box center [304, 503] width 131 height 14
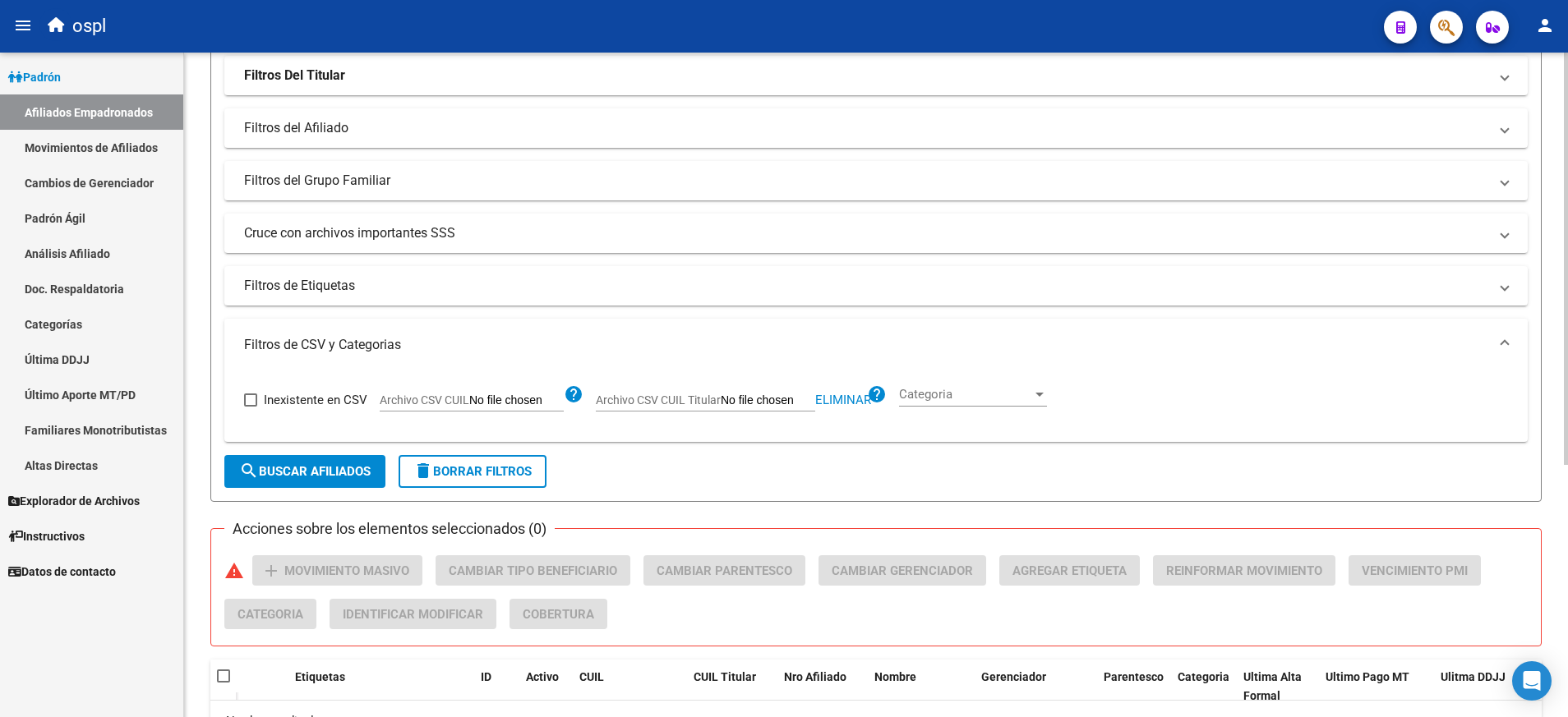
scroll to position [236, 0]
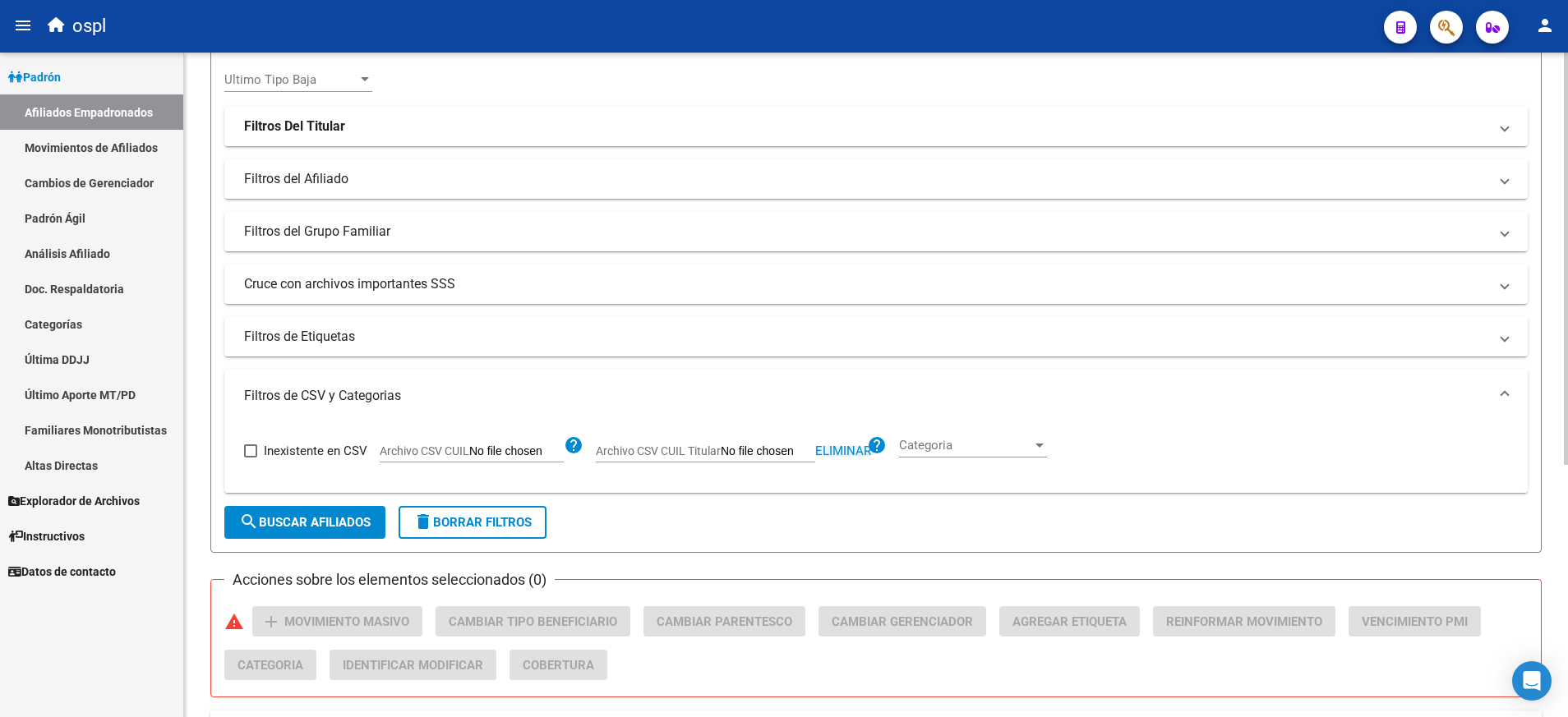
click at [848, 454] on span "Eliminar" at bounding box center [843, 450] width 56 height 14
click at [515, 455] on input "Archivo CSV CUIL" at bounding box center [516, 451] width 95 height 14
type input "C:\fakepath\borrarTit.csv"
click at [351, 515] on span "search Buscar Afiliados" at bounding box center [304, 522] width 131 height 14
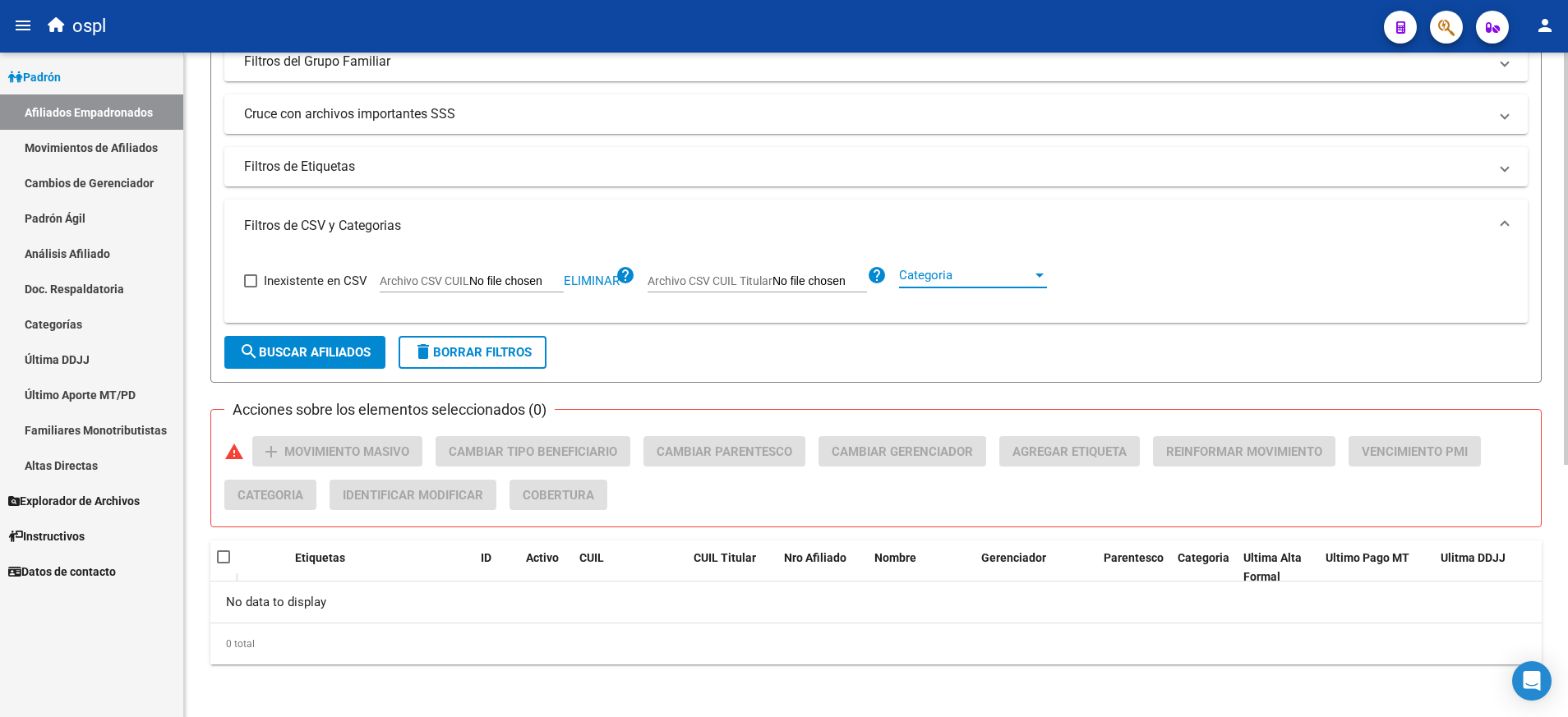
click at [1033, 276] on div at bounding box center [1039, 275] width 14 height 13
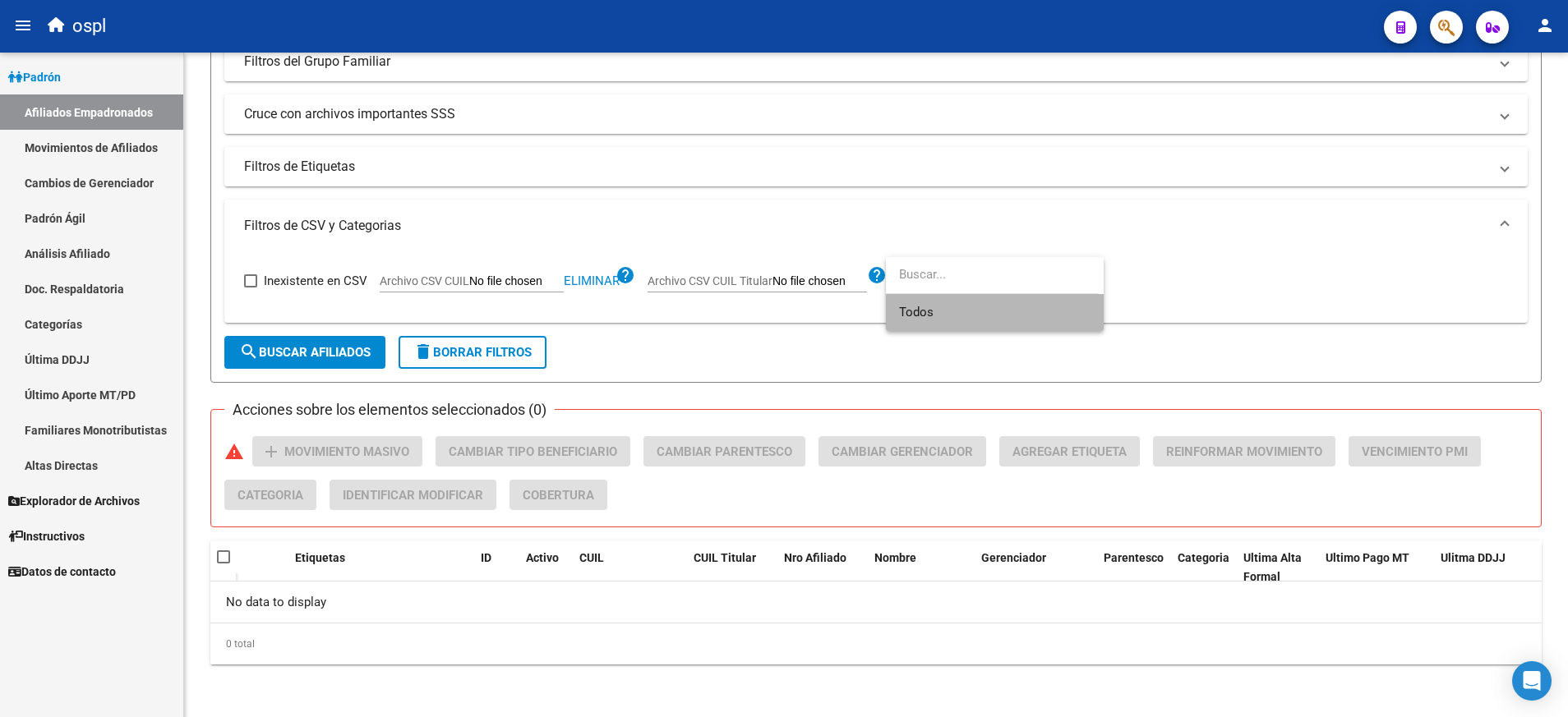
click at [1021, 310] on span "Todos" at bounding box center [994, 312] width 192 height 37
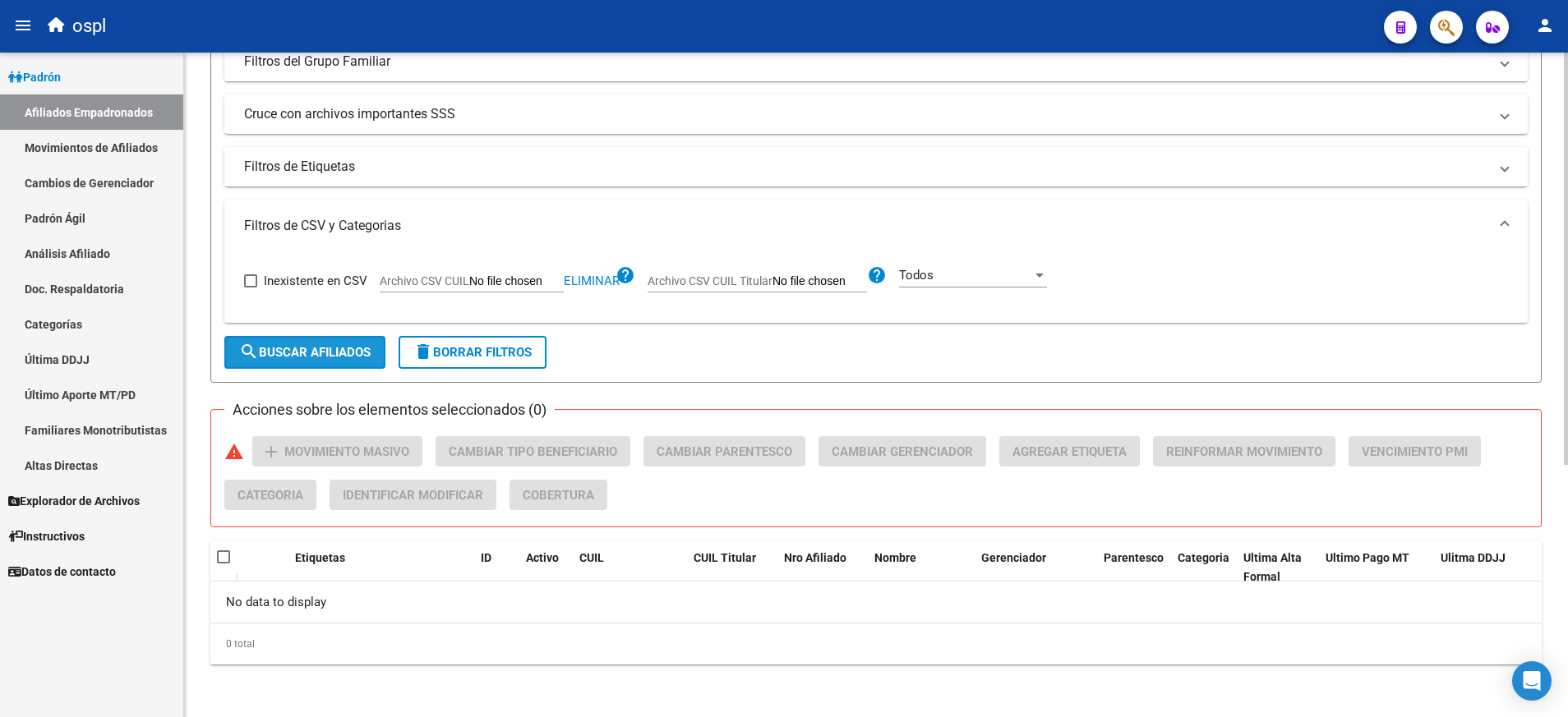
click at [304, 355] on span "search Buscar Afiliados" at bounding box center [304, 352] width 131 height 14
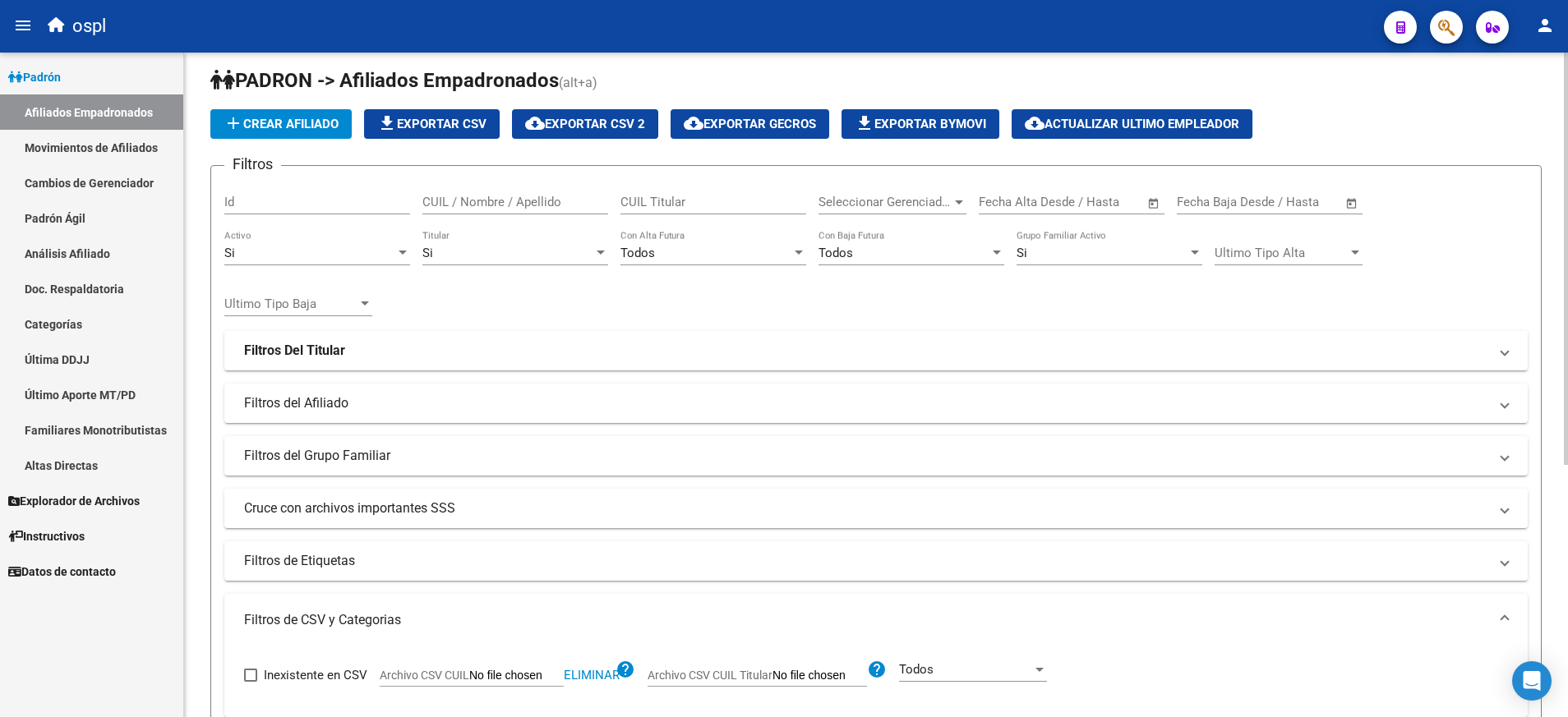
scroll to position [0, 0]
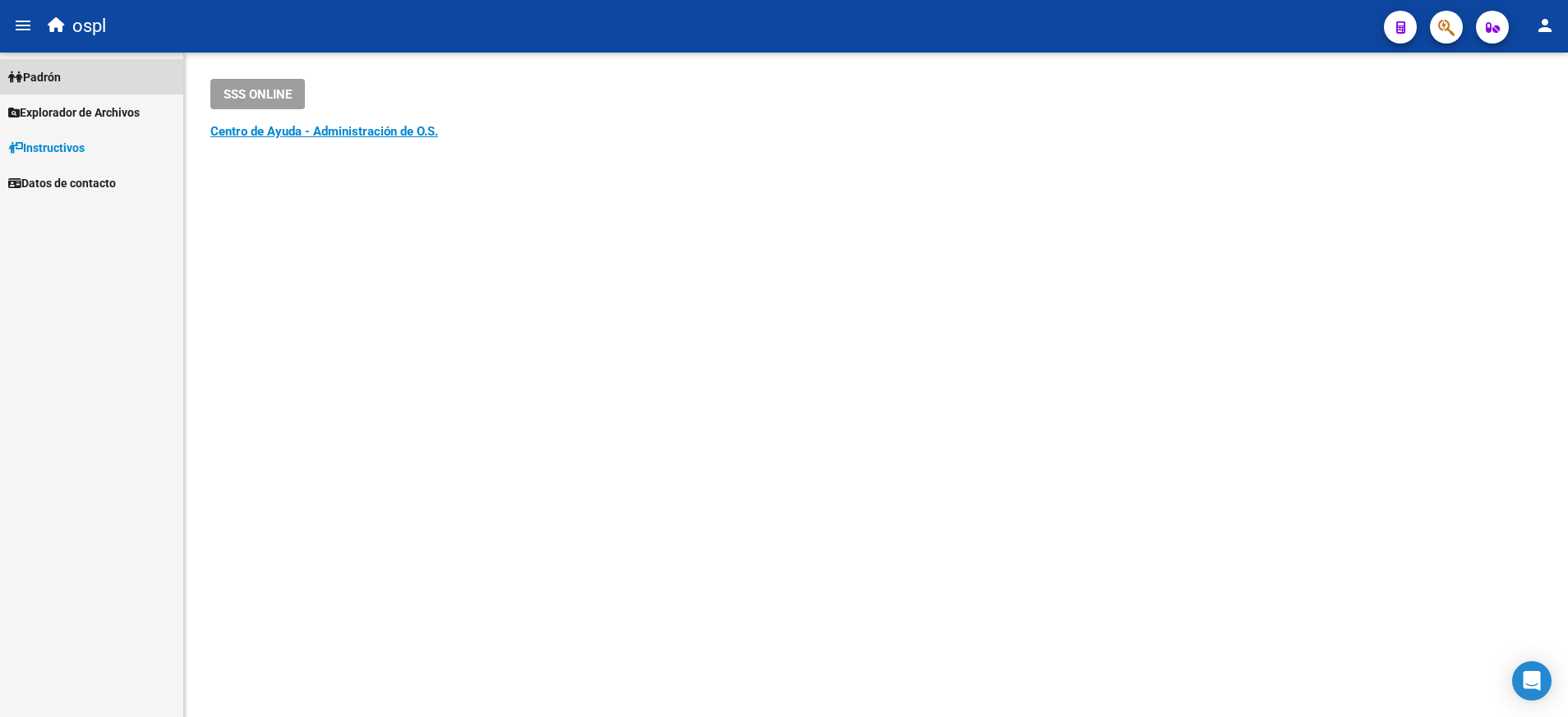
click at [61, 77] on span "Padrón" at bounding box center [35, 77] width 53 height 18
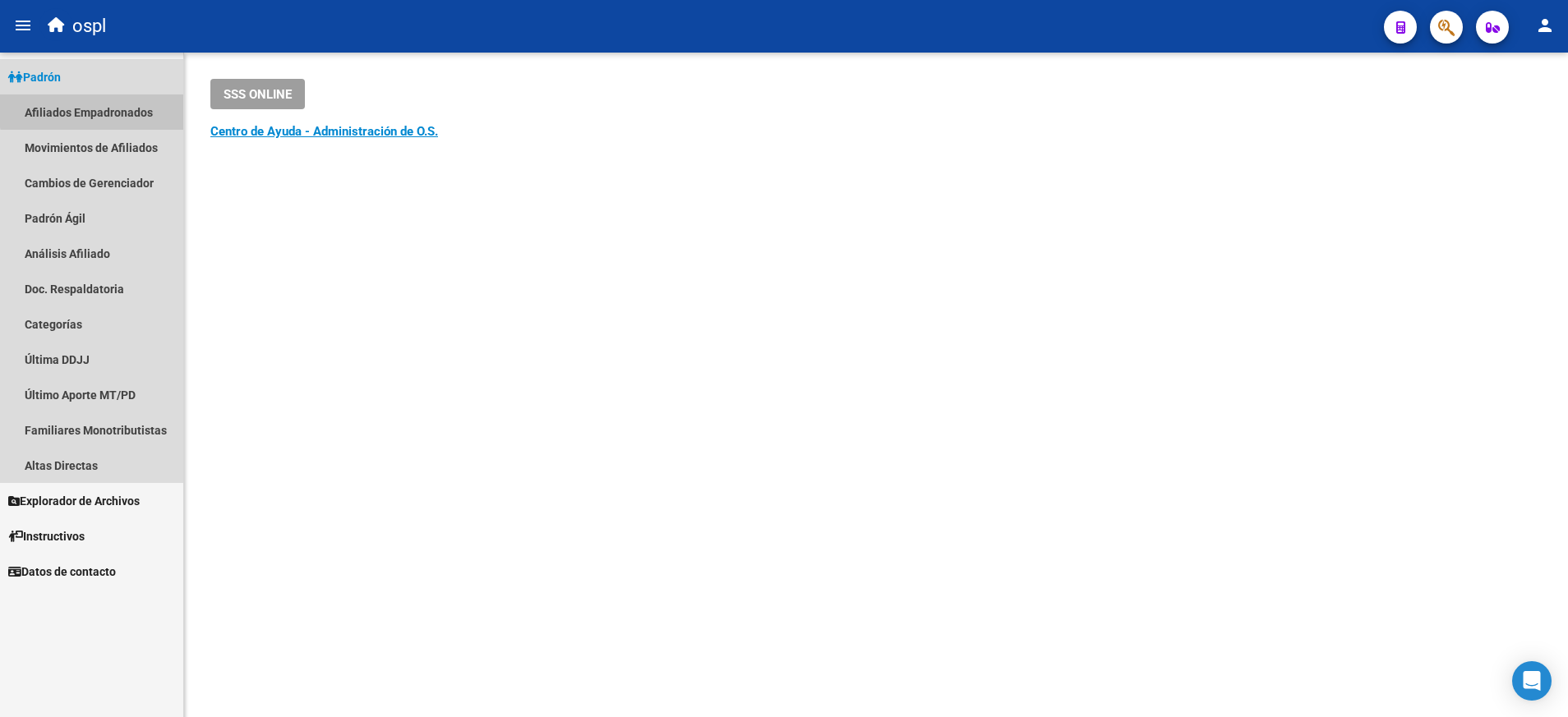
click at [105, 109] on link "Afiliados Empadronados" at bounding box center [91, 112] width 183 height 35
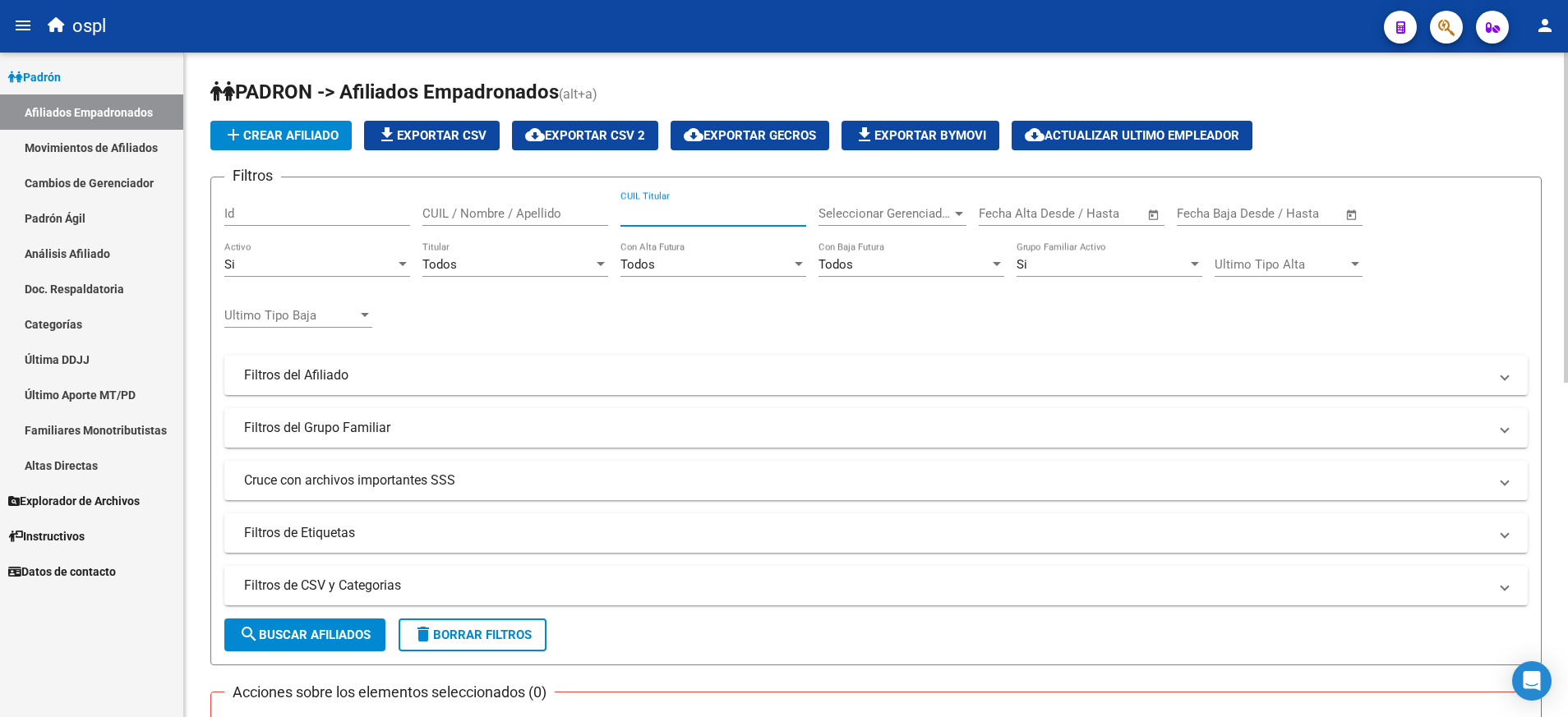
click at [682, 219] on input "CUIL Titular" at bounding box center [714, 213] width 186 height 14
paste input "20134126672"
click at [666, 212] on input "20134126672" at bounding box center [714, 213] width 186 height 14
paste input "7308070080"
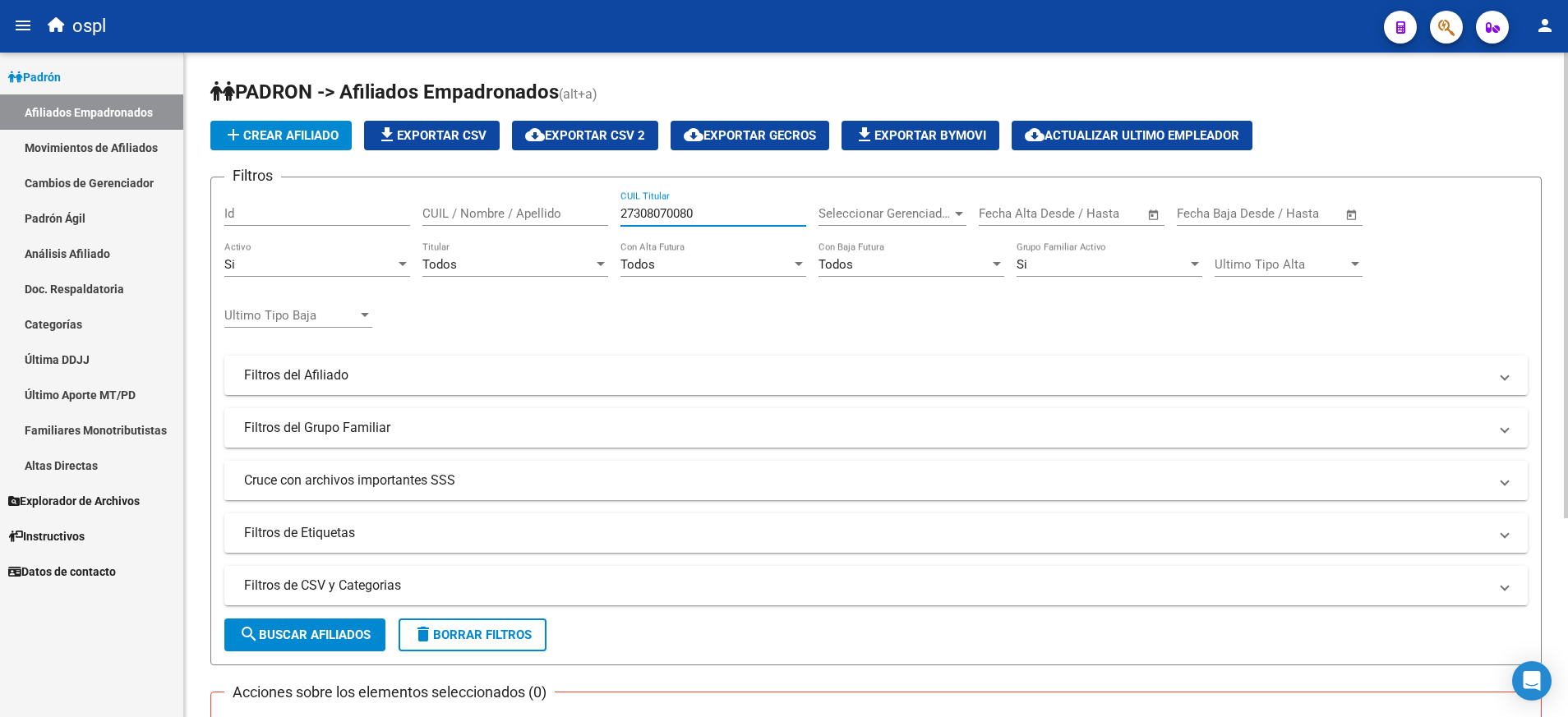
scroll to position [284, 0]
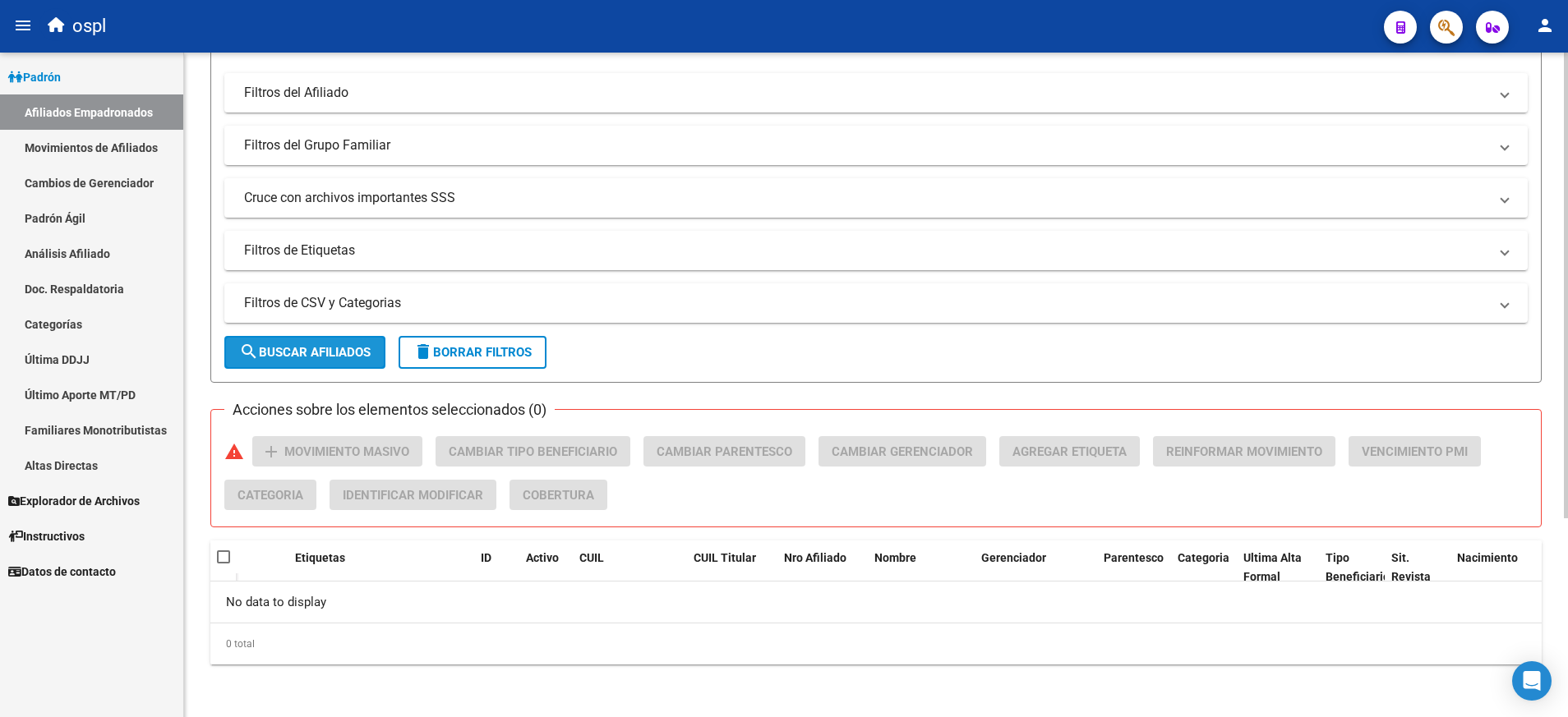
click at [309, 339] on button "search Buscar Afiliados" at bounding box center [304, 352] width 161 height 33
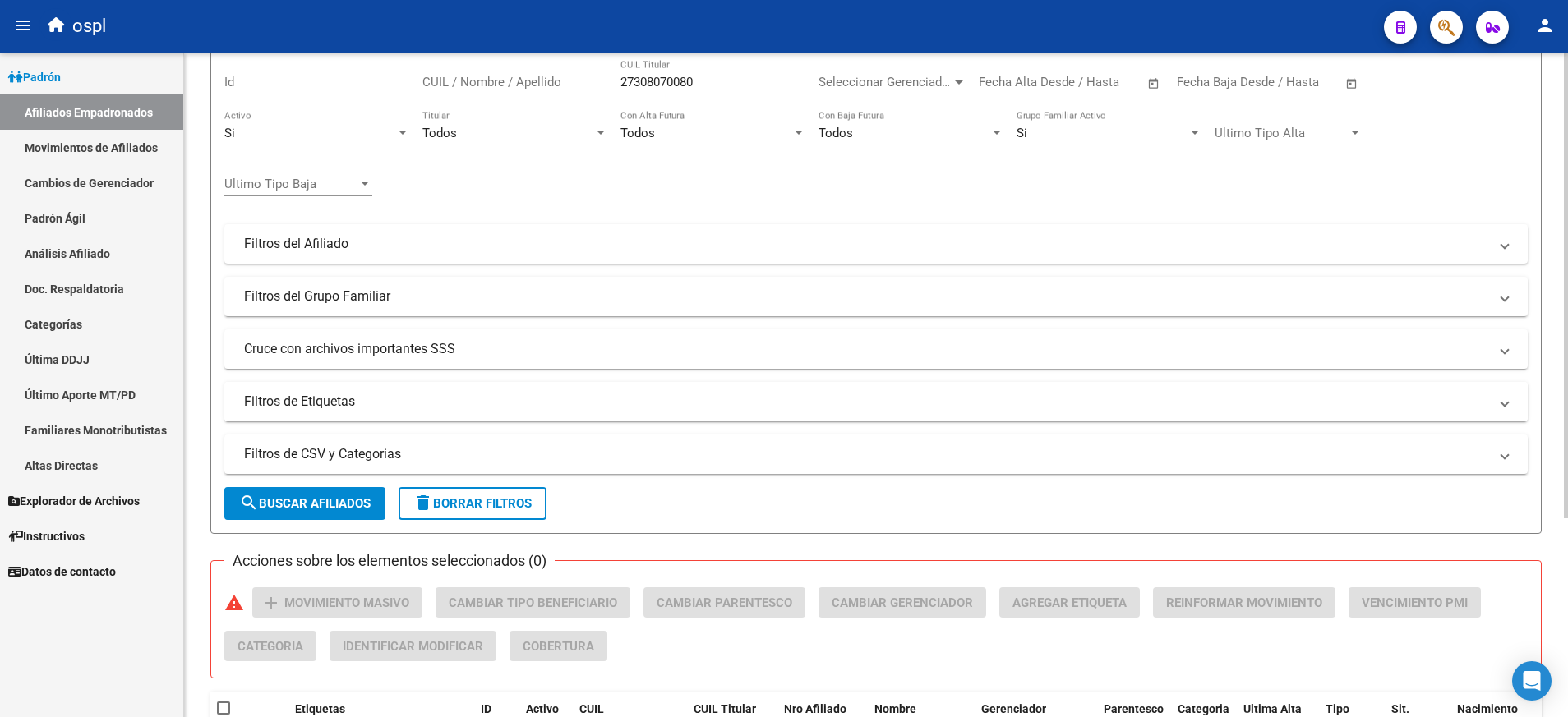
scroll to position [0, 0]
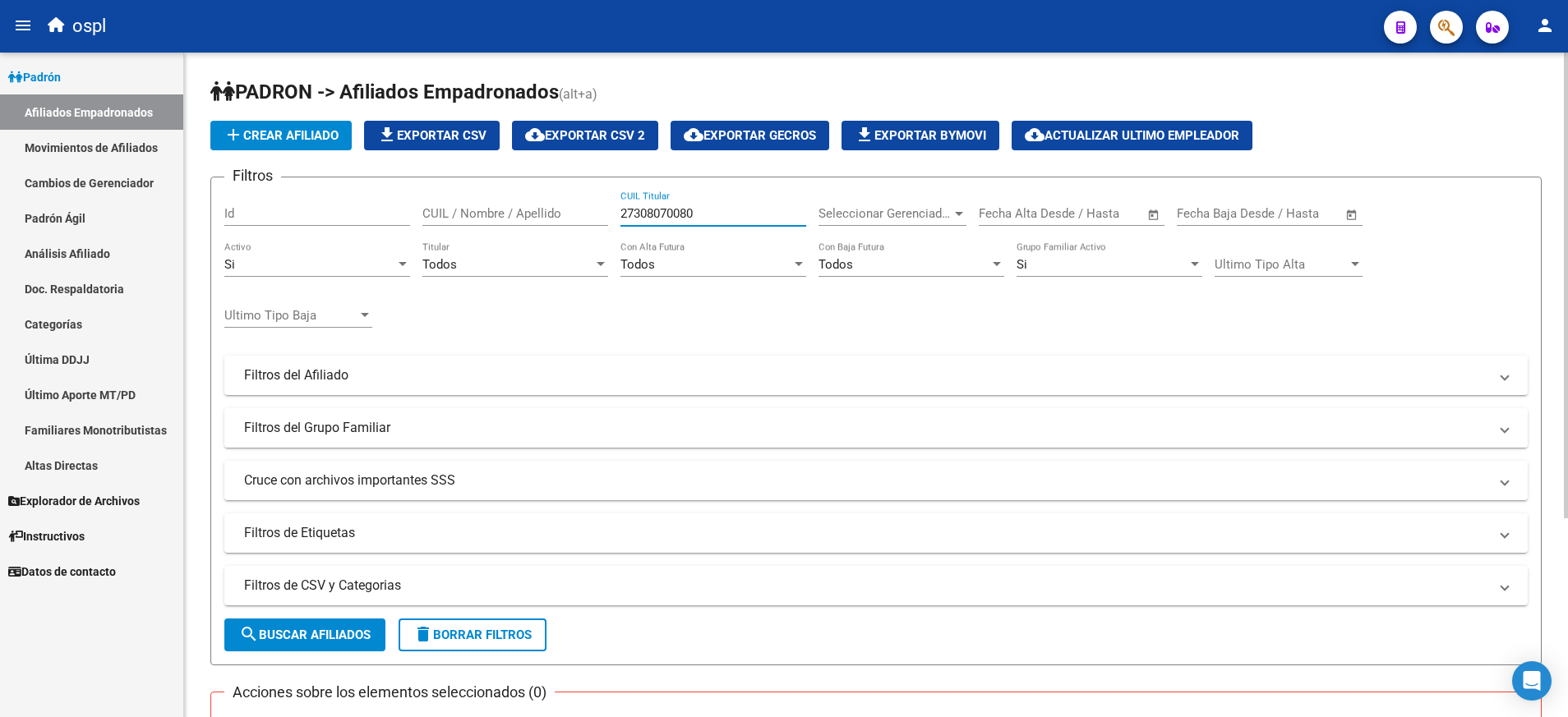
click at [652, 212] on input "27308070080" at bounding box center [714, 213] width 186 height 14
paste input "73831919"
click at [356, 622] on button "search Buscar Afiliados" at bounding box center [304, 635] width 161 height 33
click at [672, 211] on input "27373831919" at bounding box center [714, 213] width 186 height 14
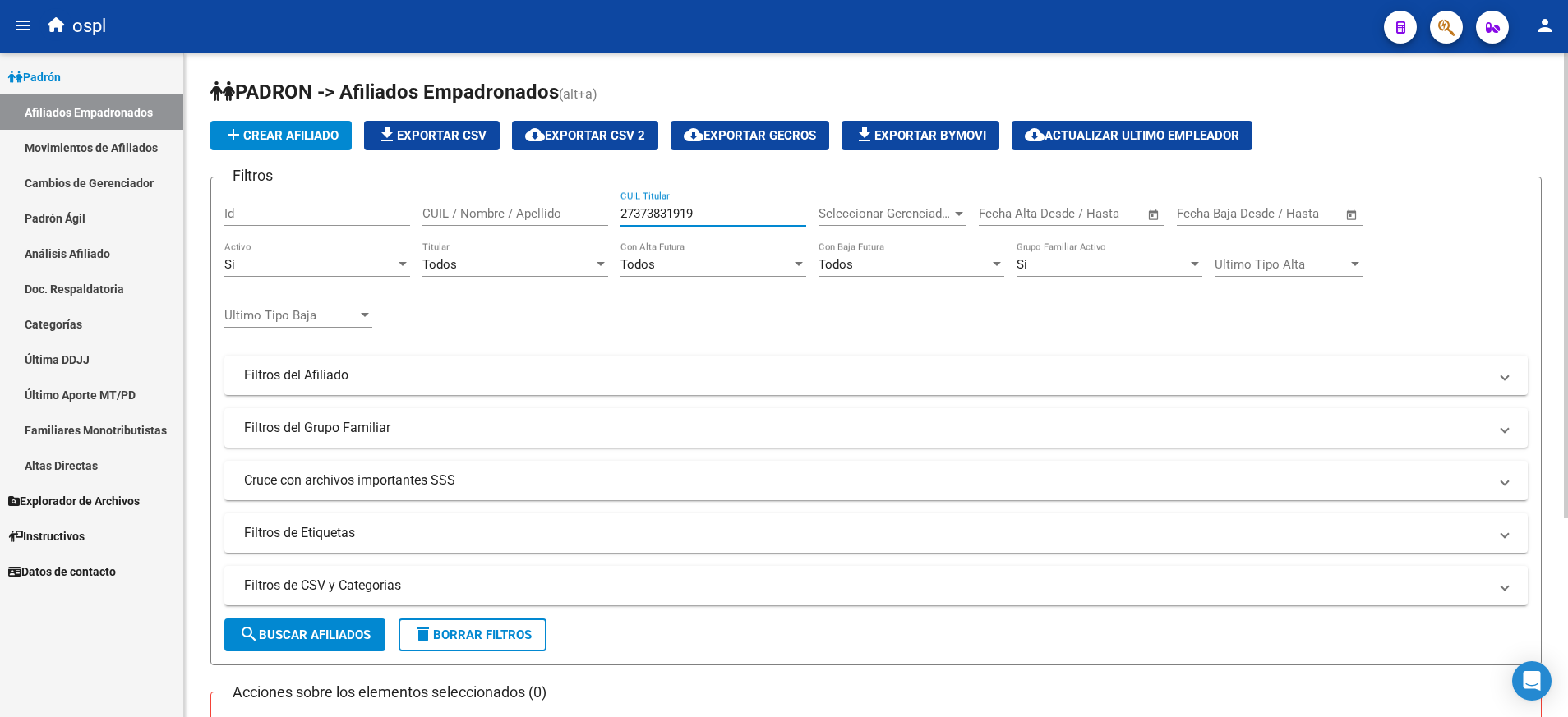
click at [672, 211] on input "27373831919" at bounding box center [714, 213] width 186 height 14
paste input "94508360"
click at [333, 645] on button "search Buscar Afiliados" at bounding box center [304, 635] width 161 height 33
click at [651, 220] on input "27945083609" at bounding box center [714, 213] width 186 height 14
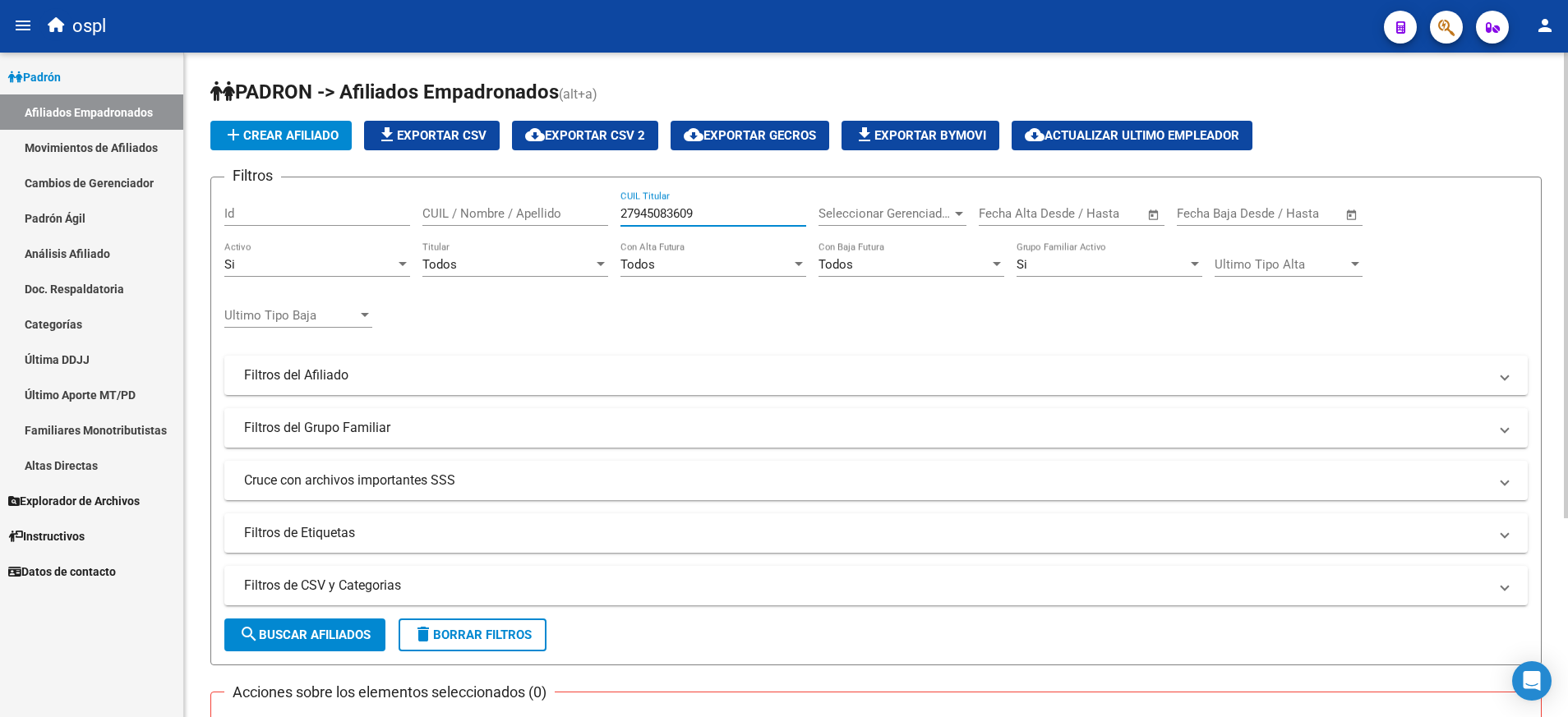
paste input "3380996294"
type input "23380996294"
click at [345, 630] on span "search Buscar Afiliados" at bounding box center [304, 634] width 131 height 14
click at [491, 634] on span "delete Borrar Filtros" at bounding box center [472, 634] width 119 height 14
click at [331, 635] on span "search Buscar Afiliados" at bounding box center [304, 634] width 131 height 14
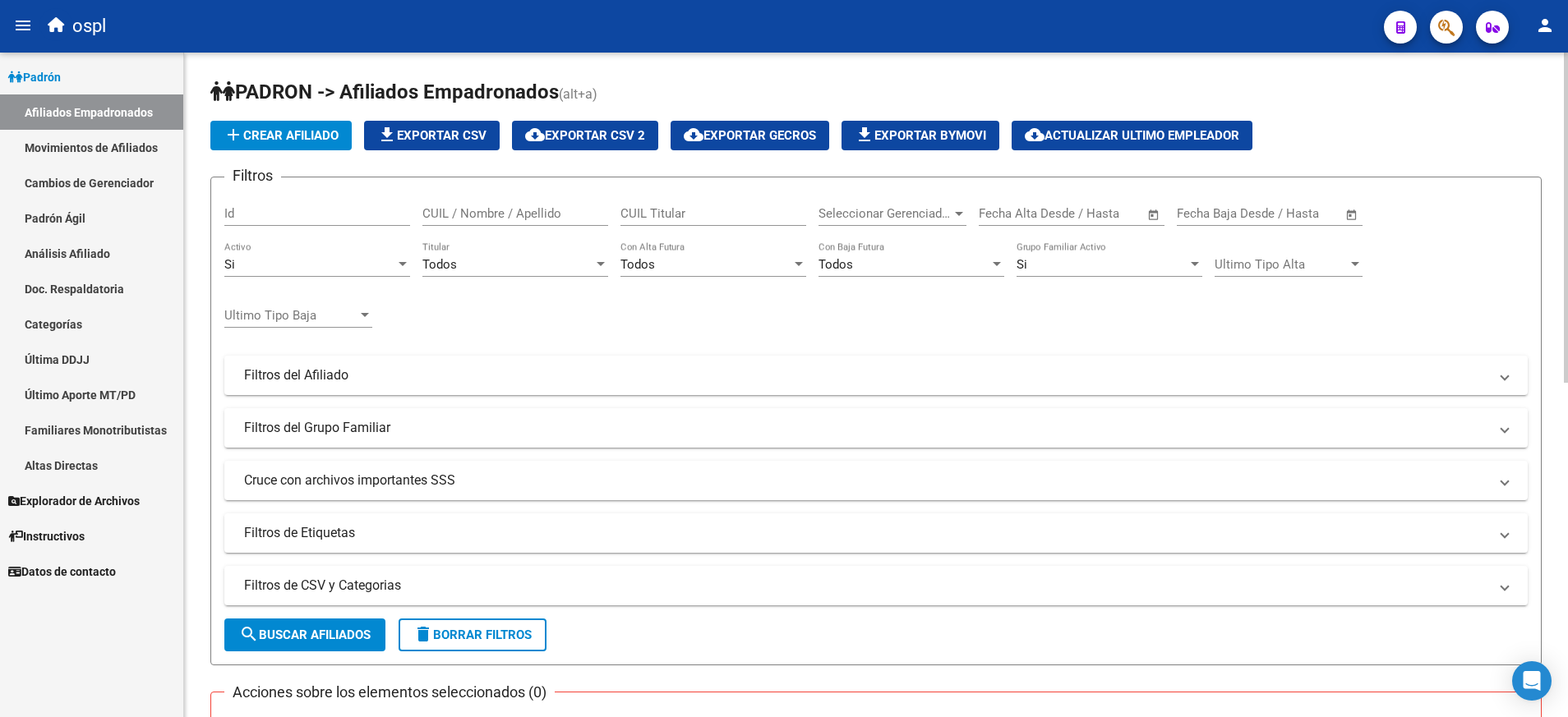
click at [459, 130] on span "file_download Exportar CSV" at bounding box center [431, 135] width 109 height 14
click at [649, 289] on div "Todos Con Alta Futura" at bounding box center [714, 267] width 186 height 51
click at [597, 265] on div at bounding box center [601, 263] width 9 height 4
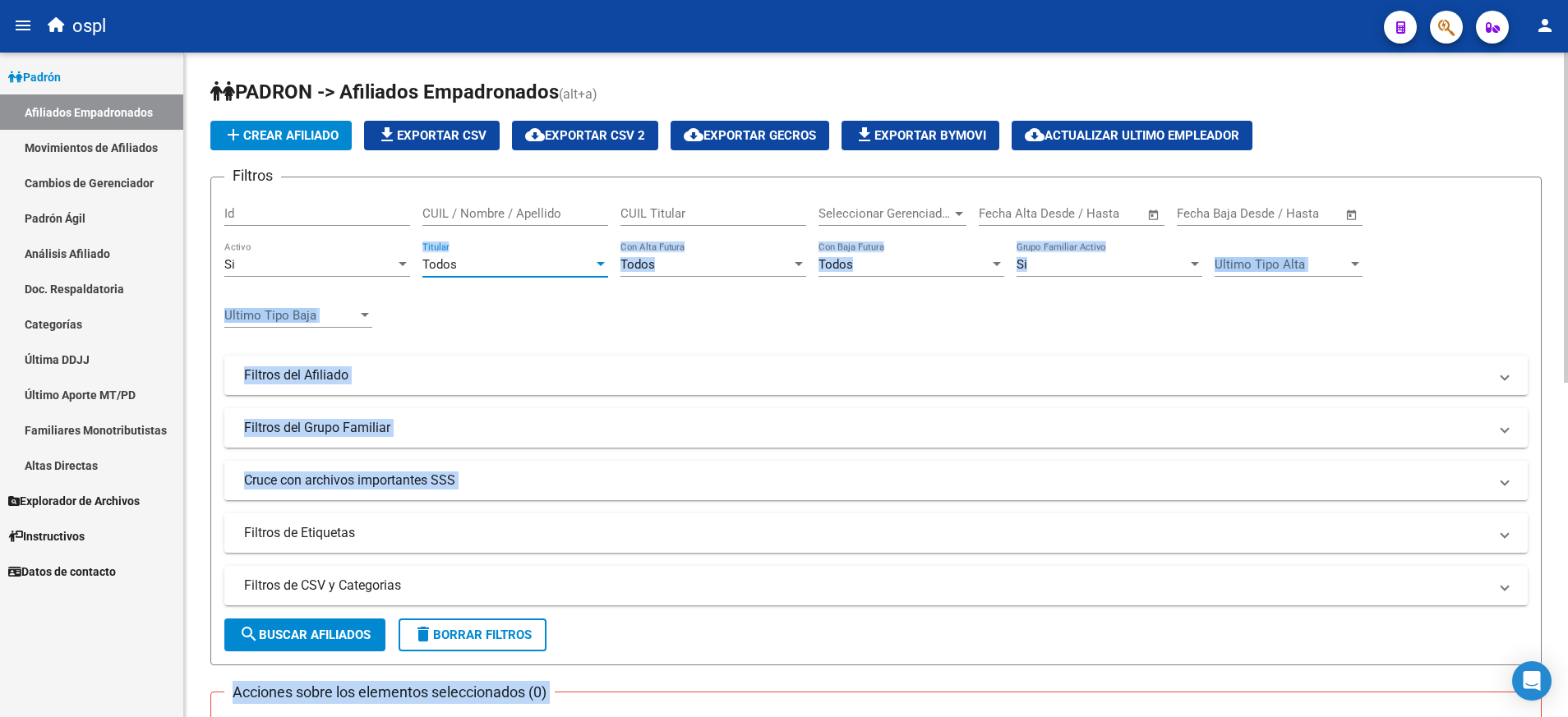
click at [597, 265] on body "menu ospl person Firma Express Padrón Afiliados Empadronados Movimientos de Afi…" at bounding box center [784, 358] width 1568 height 717
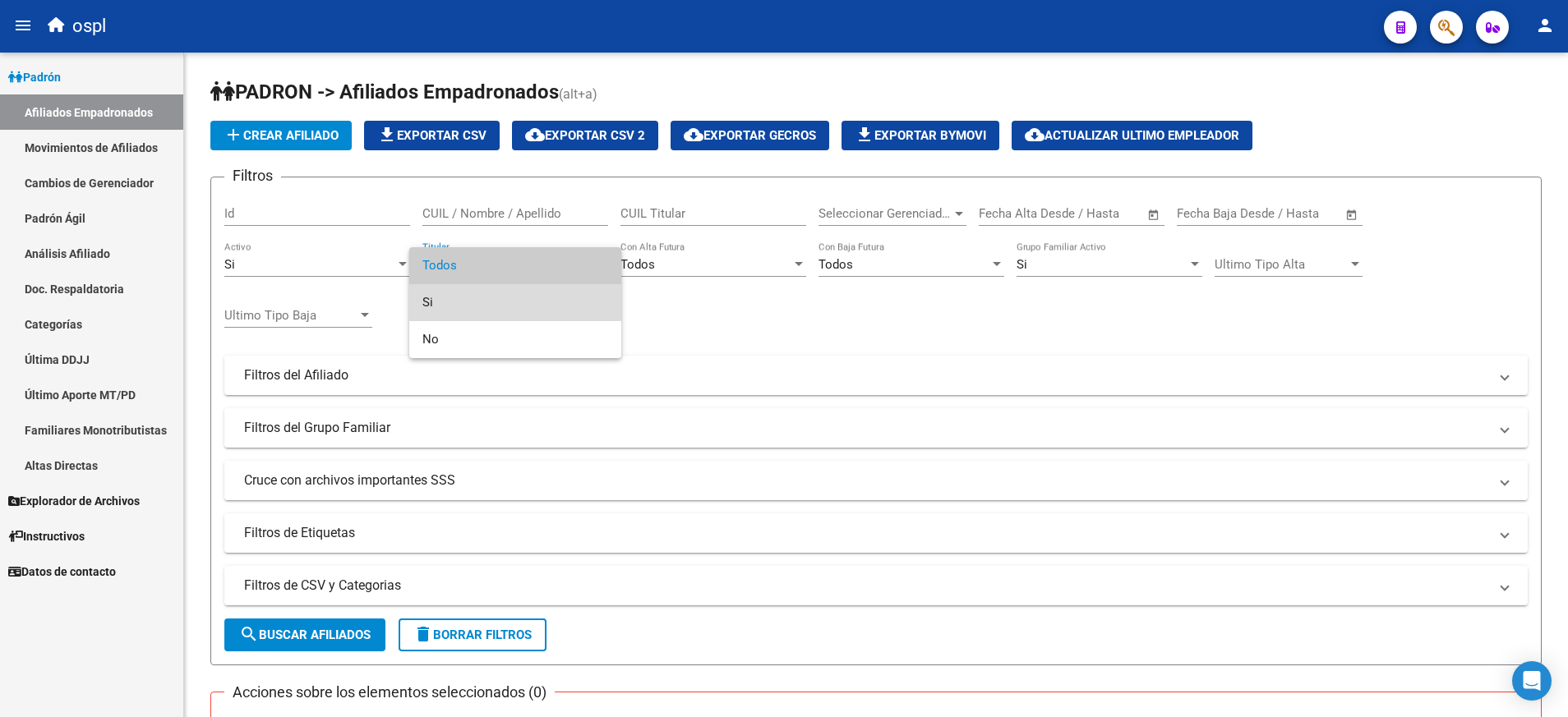
click at [553, 293] on span "Si" at bounding box center [515, 302] width 186 height 37
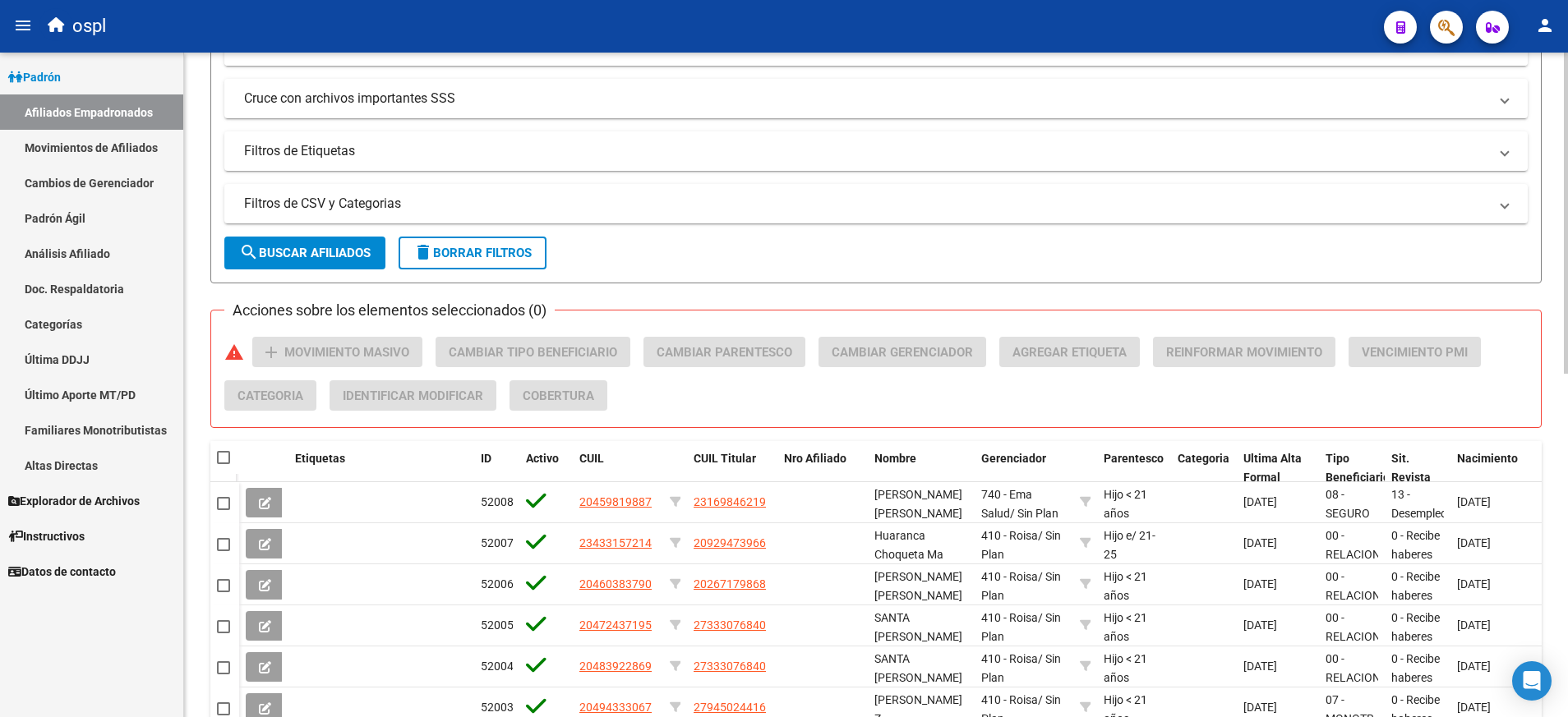
scroll to position [255, 0]
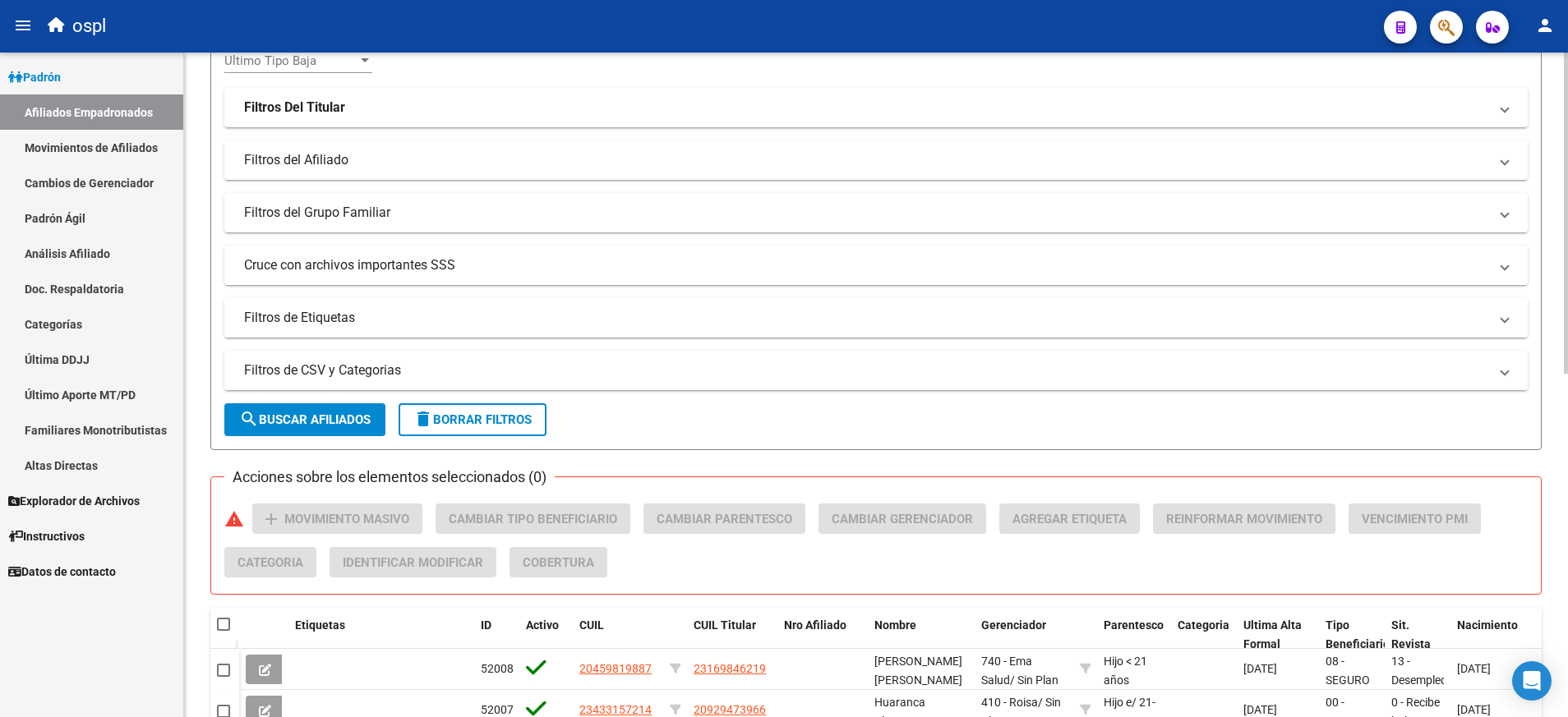
click at [383, 364] on mat-panel-title "Filtros de CSV y Categorias" at bounding box center [865, 370] width 1244 height 18
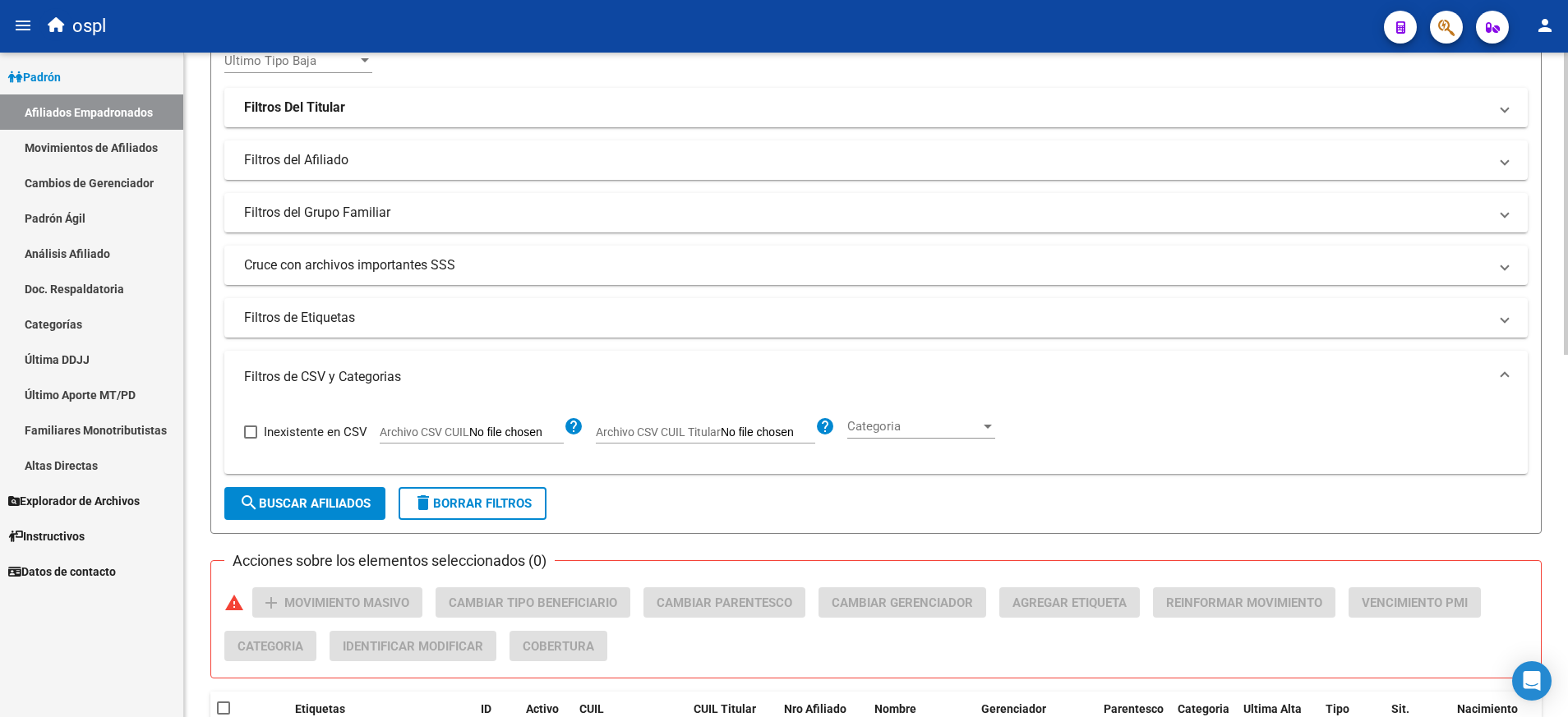
click at [780, 430] on input "Archivo CSV CUIL Titular" at bounding box center [767, 432] width 95 height 14
type input "C:\fakepath\borro5.csv"
click at [323, 506] on span "search Buscar Afiliados" at bounding box center [304, 503] width 131 height 14
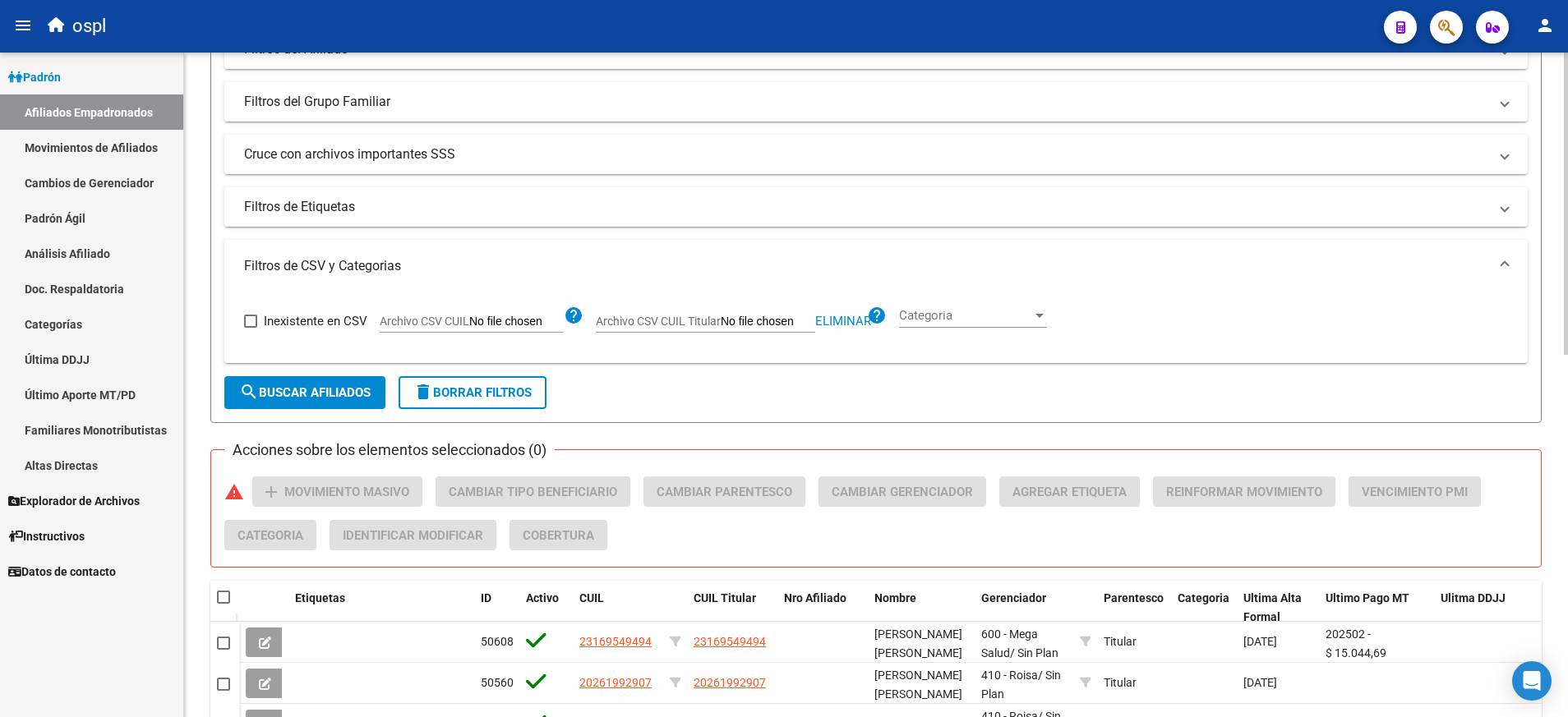
scroll to position [361, 0]
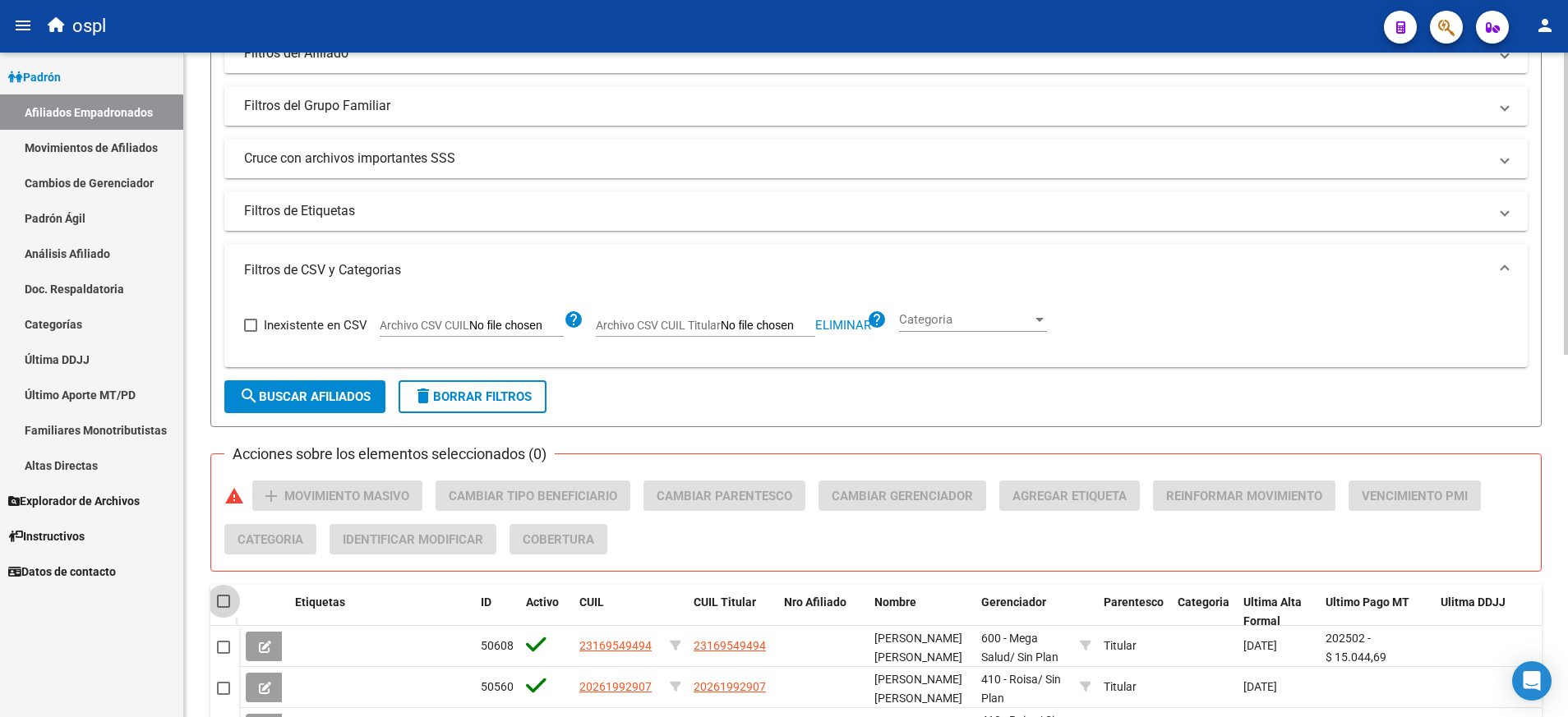
click at [228, 599] on span at bounding box center [223, 601] width 13 height 13
click at [223, 608] on input "checkbox" at bounding box center [223, 608] width 1 height 1
checkbox input "true"
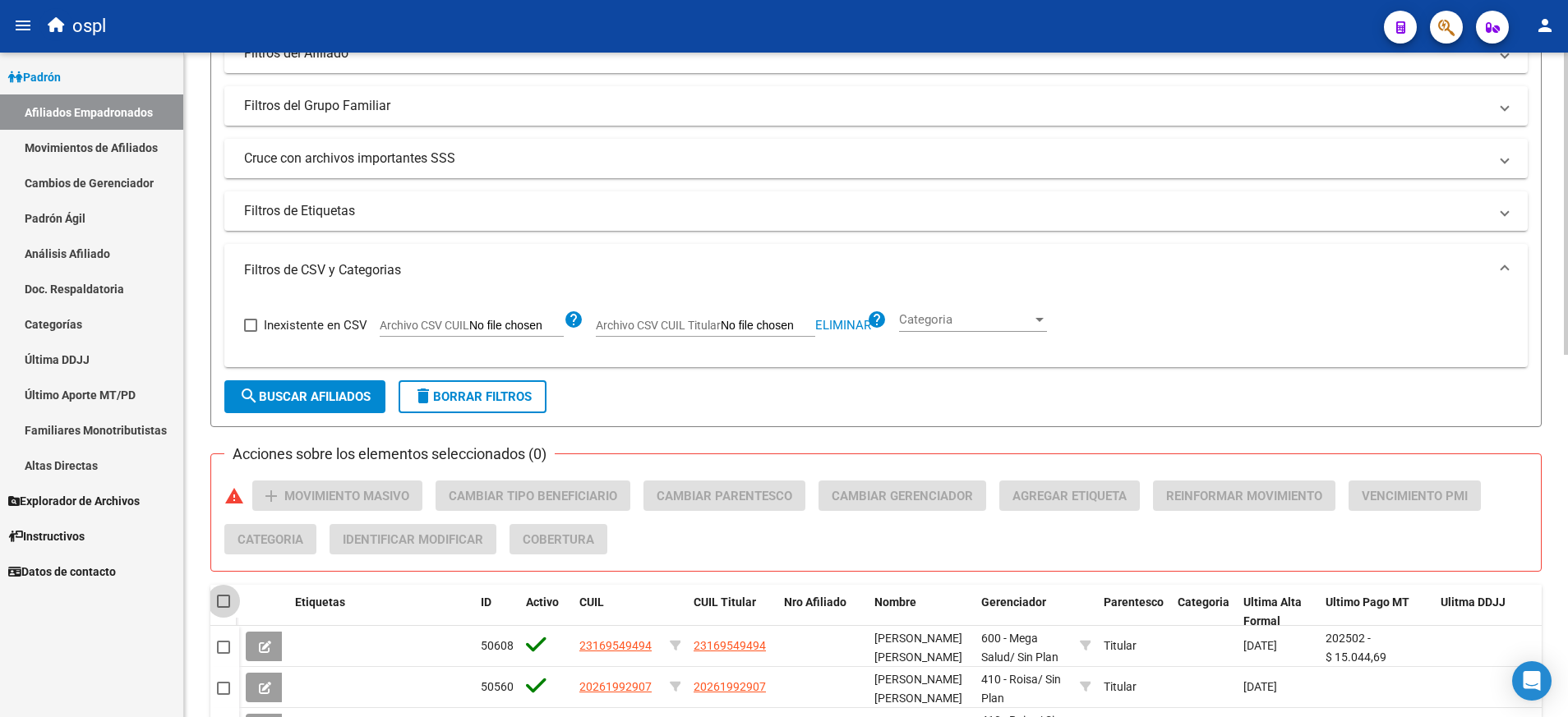
checkbox input "true"
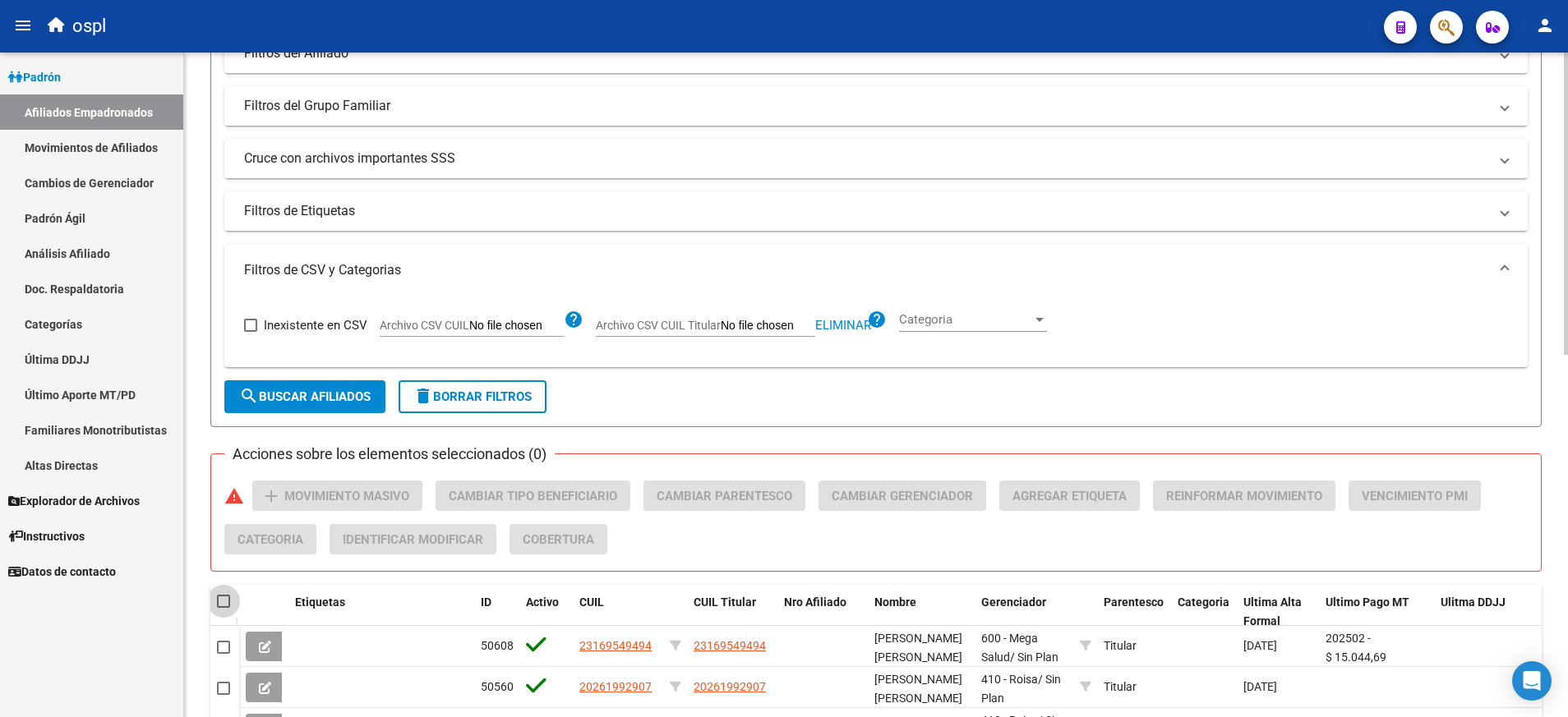
checkbox input "true"
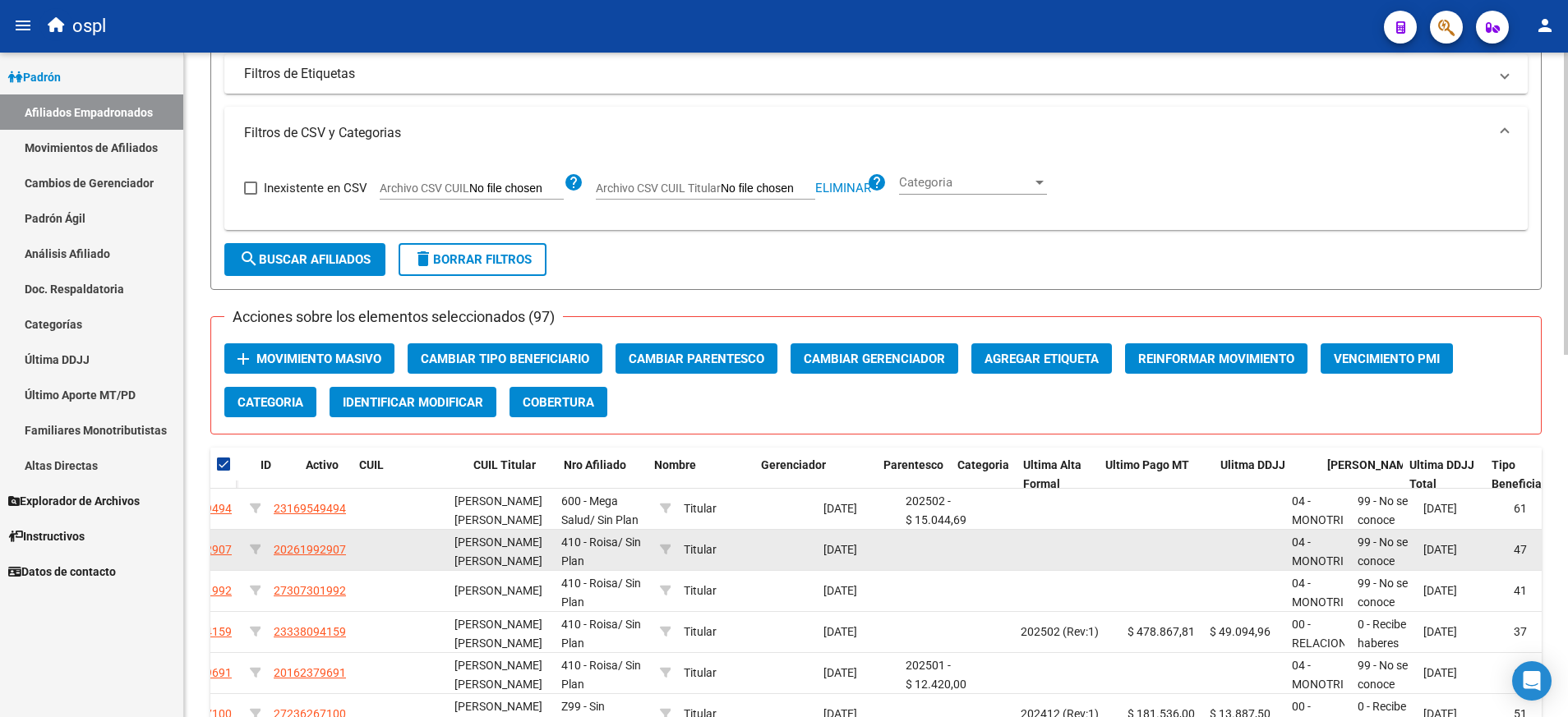
scroll to position [0, 0]
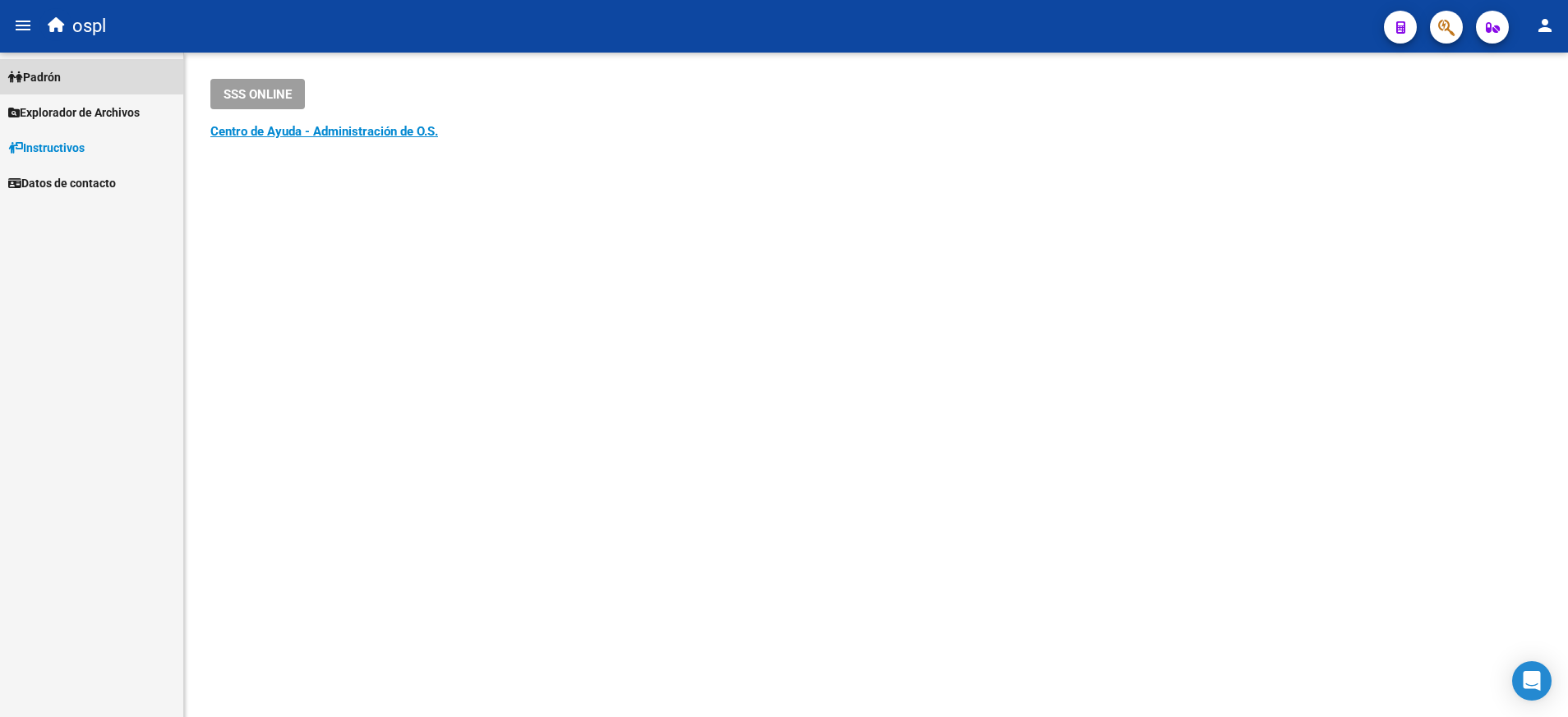
click at [61, 75] on span "Padrón" at bounding box center [35, 77] width 53 height 18
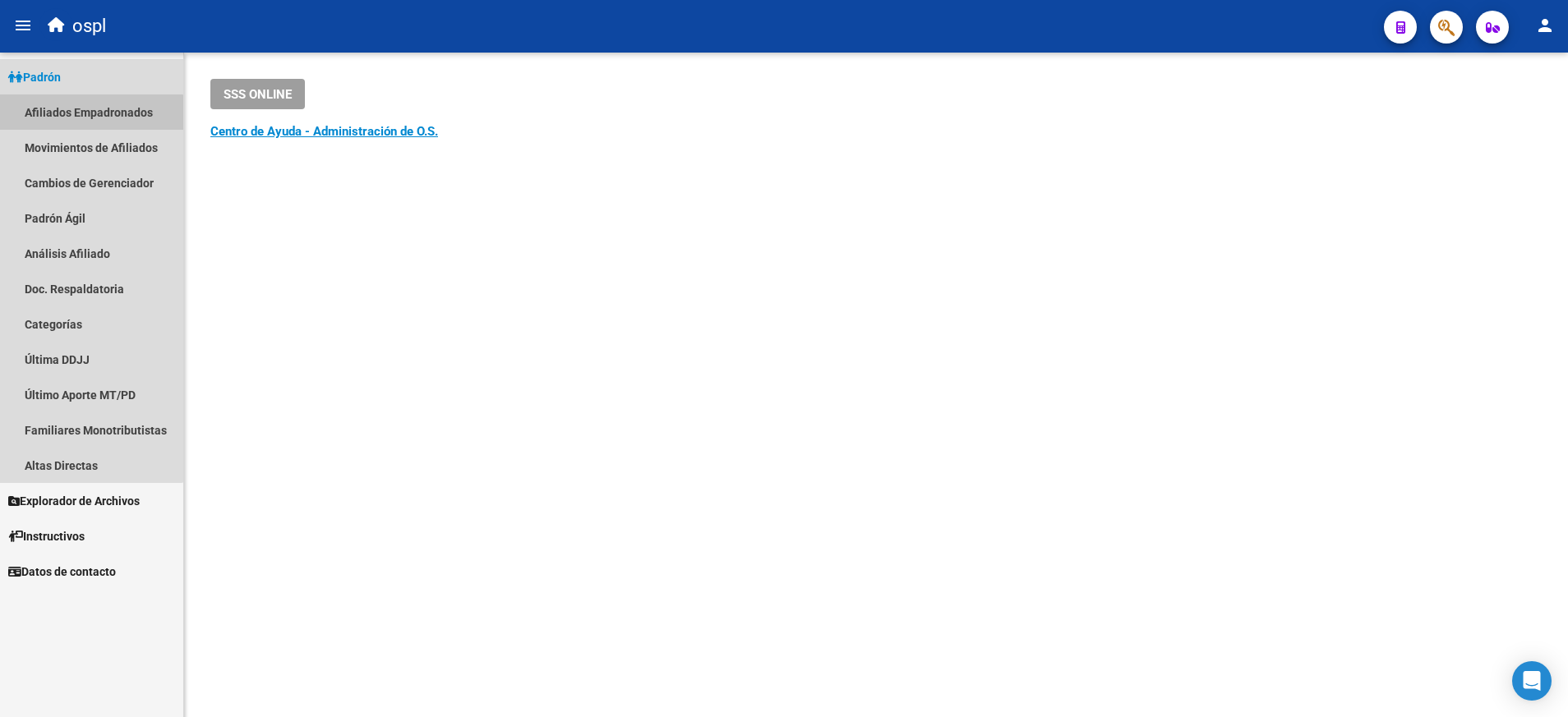
click at [78, 119] on link "Afiliados Empadronados" at bounding box center [91, 112] width 183 height 35
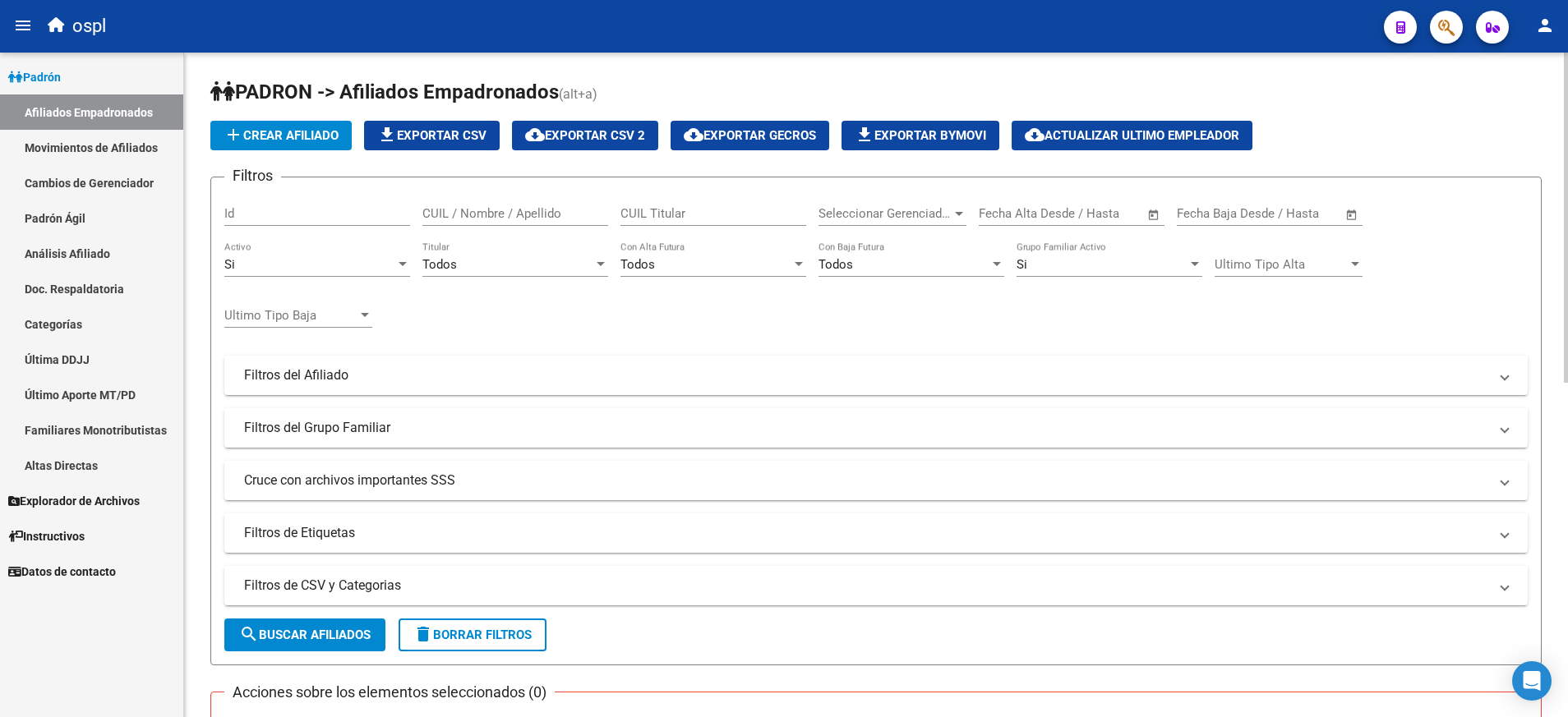
click at [598, 263] on div at bounding box center [601, 263] width 9 height 4
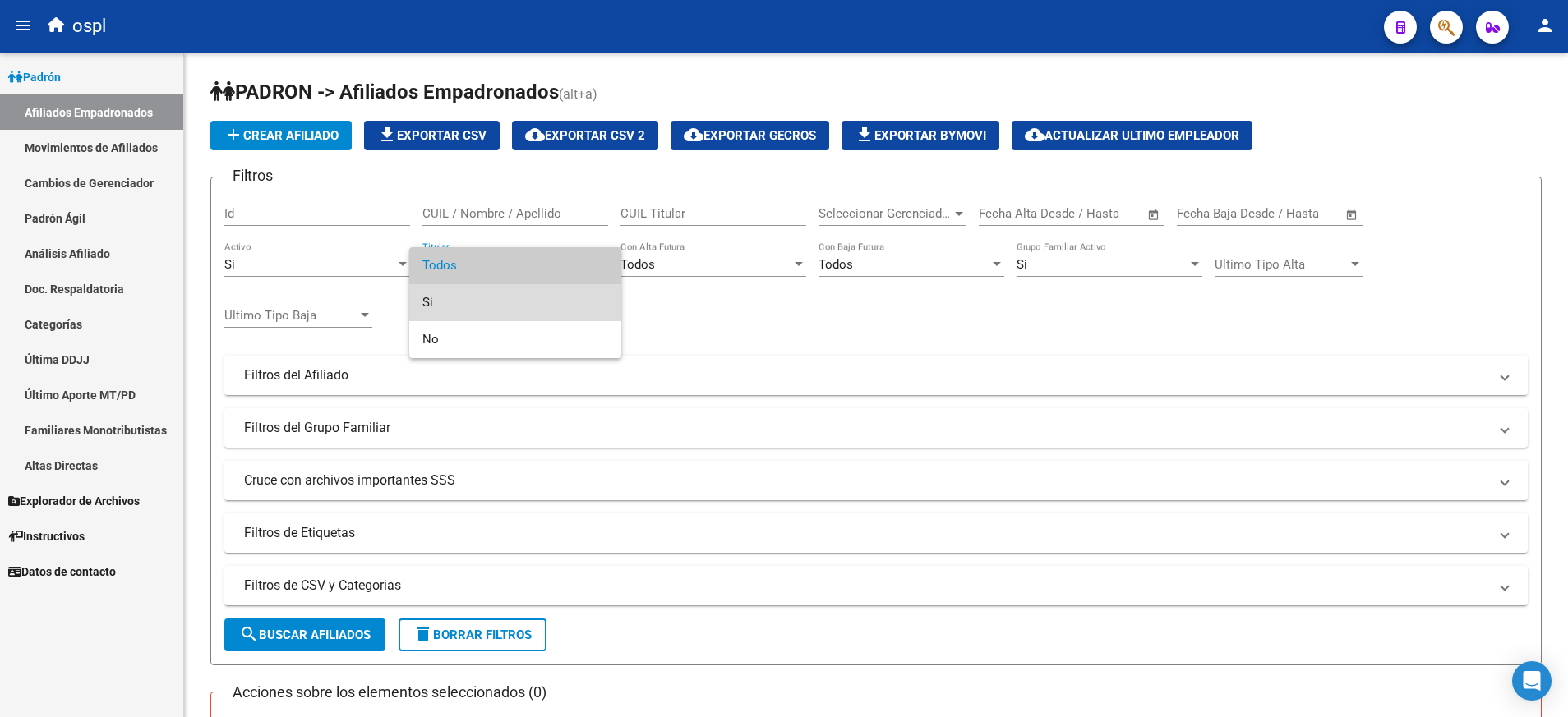
click at [571, 284] on span "Si" at bounding box center [515, 302] width 186 height 37
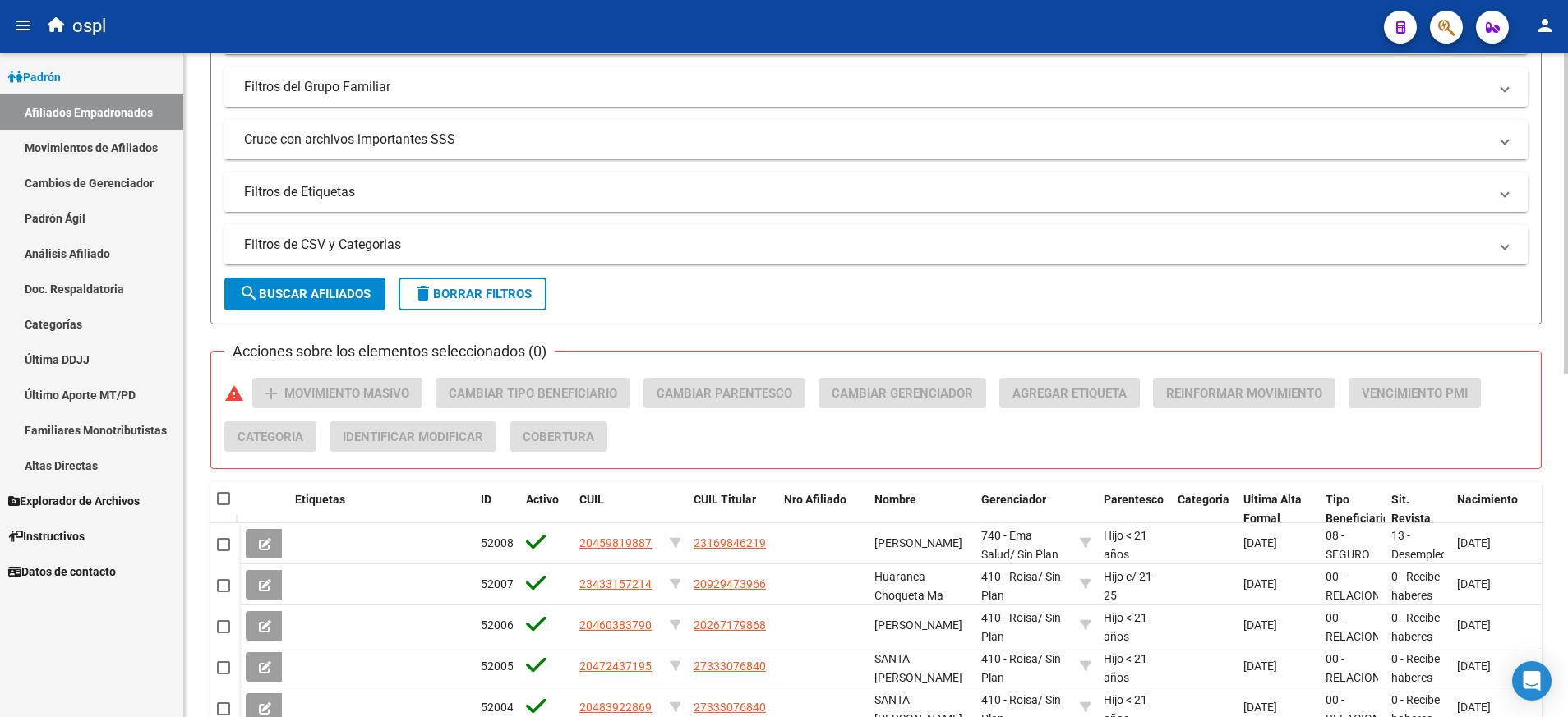
scroll to position [381, 0]
click at [380, 234] on mat-expansion-panel-header "Filtros de CSV y Categorias" at bounding box center [876, 244] width 1304 height 39
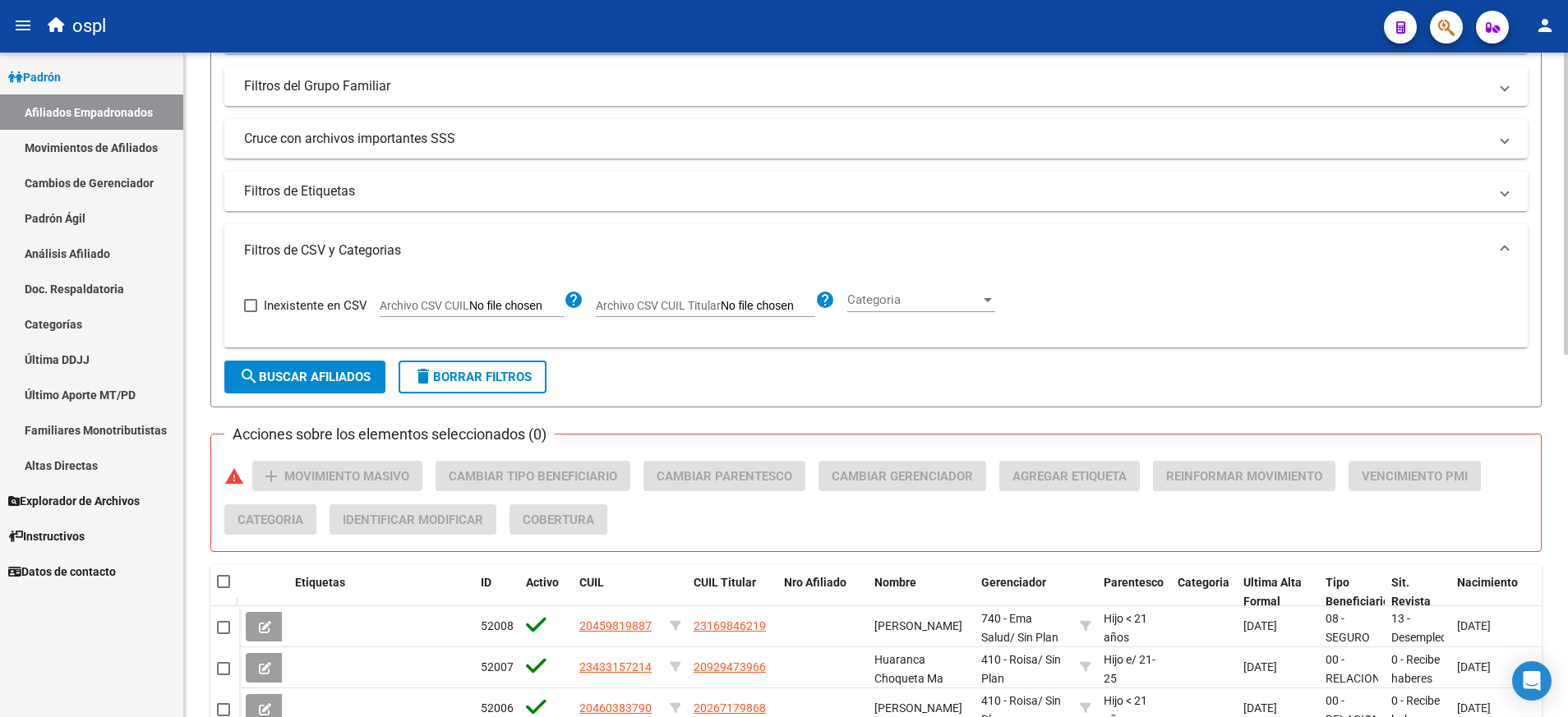
click at [789, 304] on input "Archivo CSV CUIL Titular" at bounding box center [767, 306] width 95 height 14
type input "C:\fakepath\borro5.csv"
click at [295, 384] on span "search Buscar Afiliados" at bounding box center [304, 377] width 131 height 14
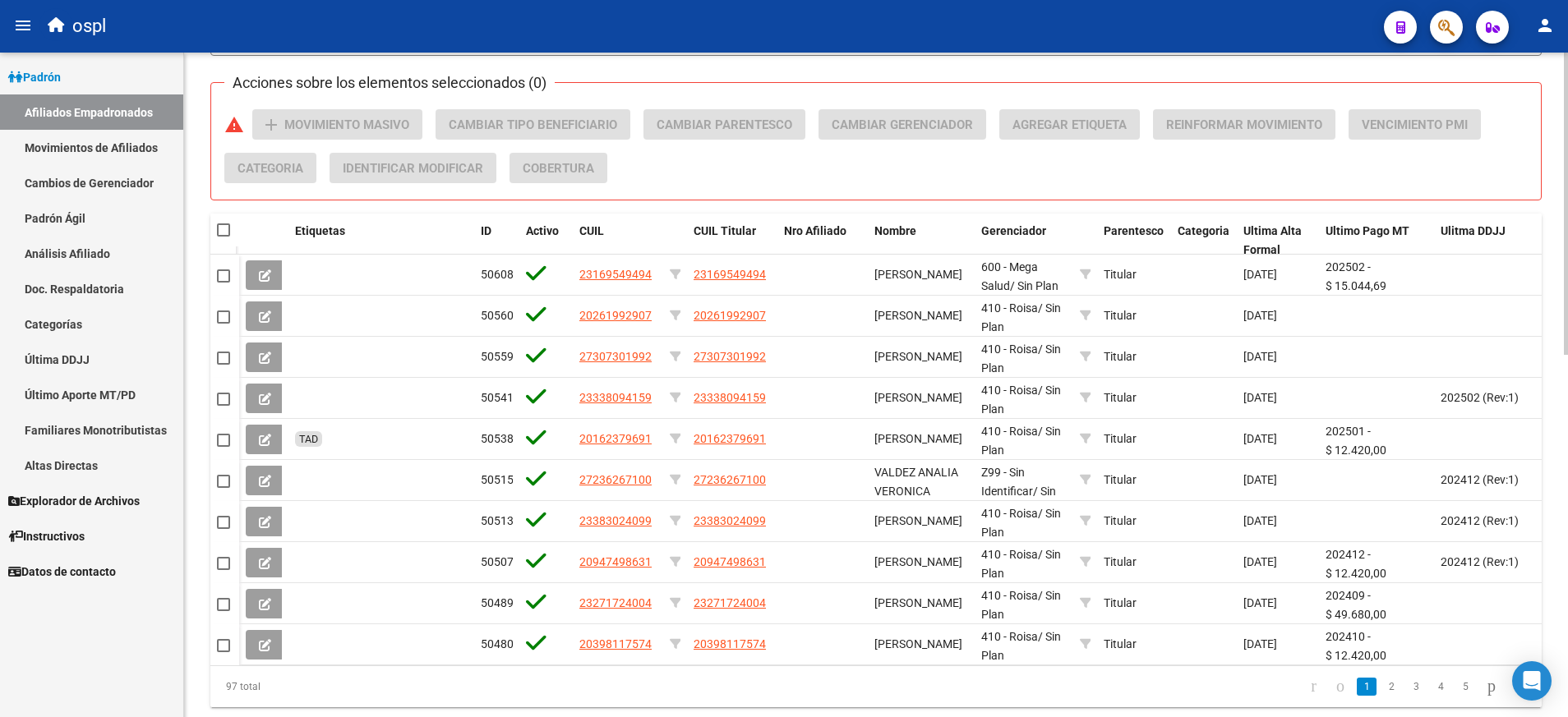
scroll to position [795, 0]
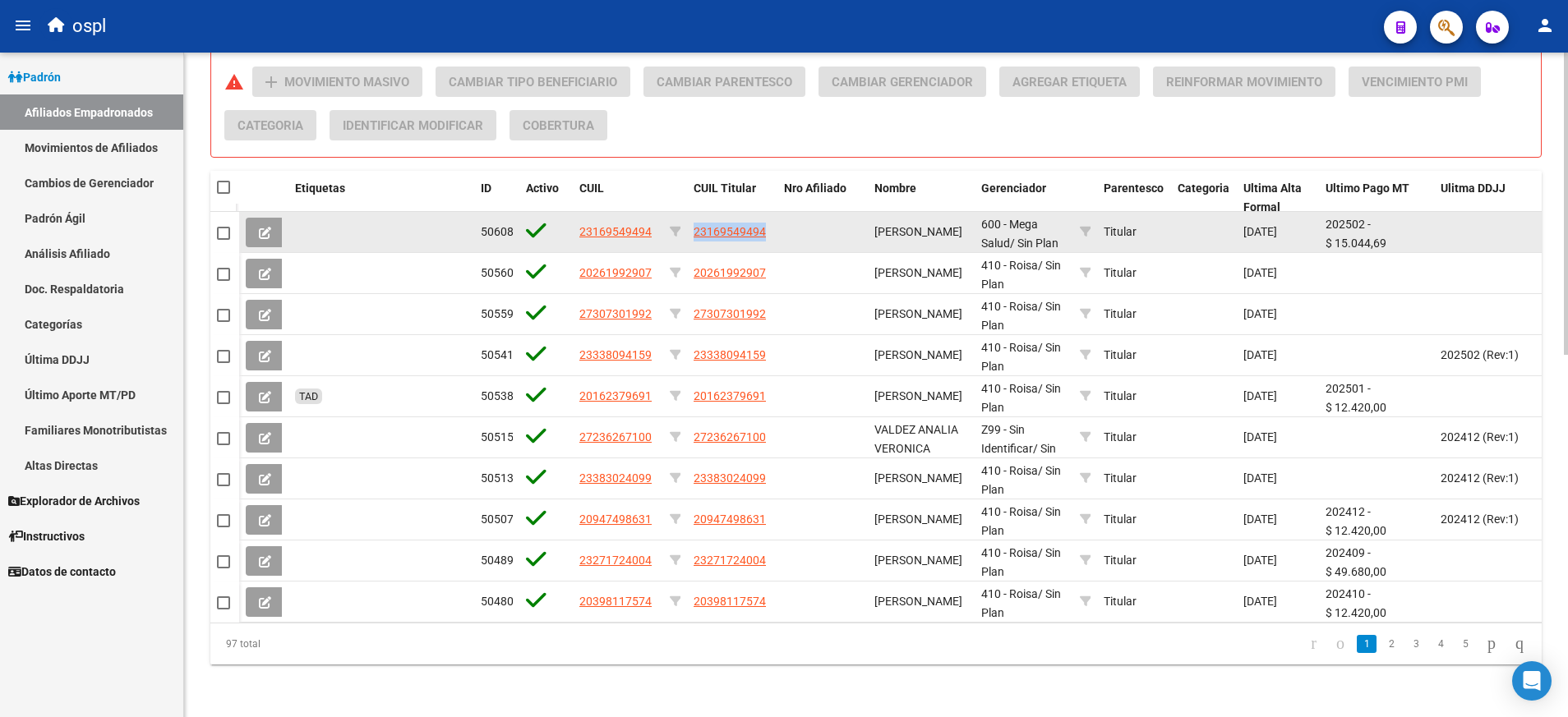
drag, startPoint x: 776, startPoint y: 214, endPoint x: 687, endPoint y: 207, distance: 89.3
click at [687, 212] on datatable-body-cell "23169549494" at bounding box center [732, 232] width 90 height 40
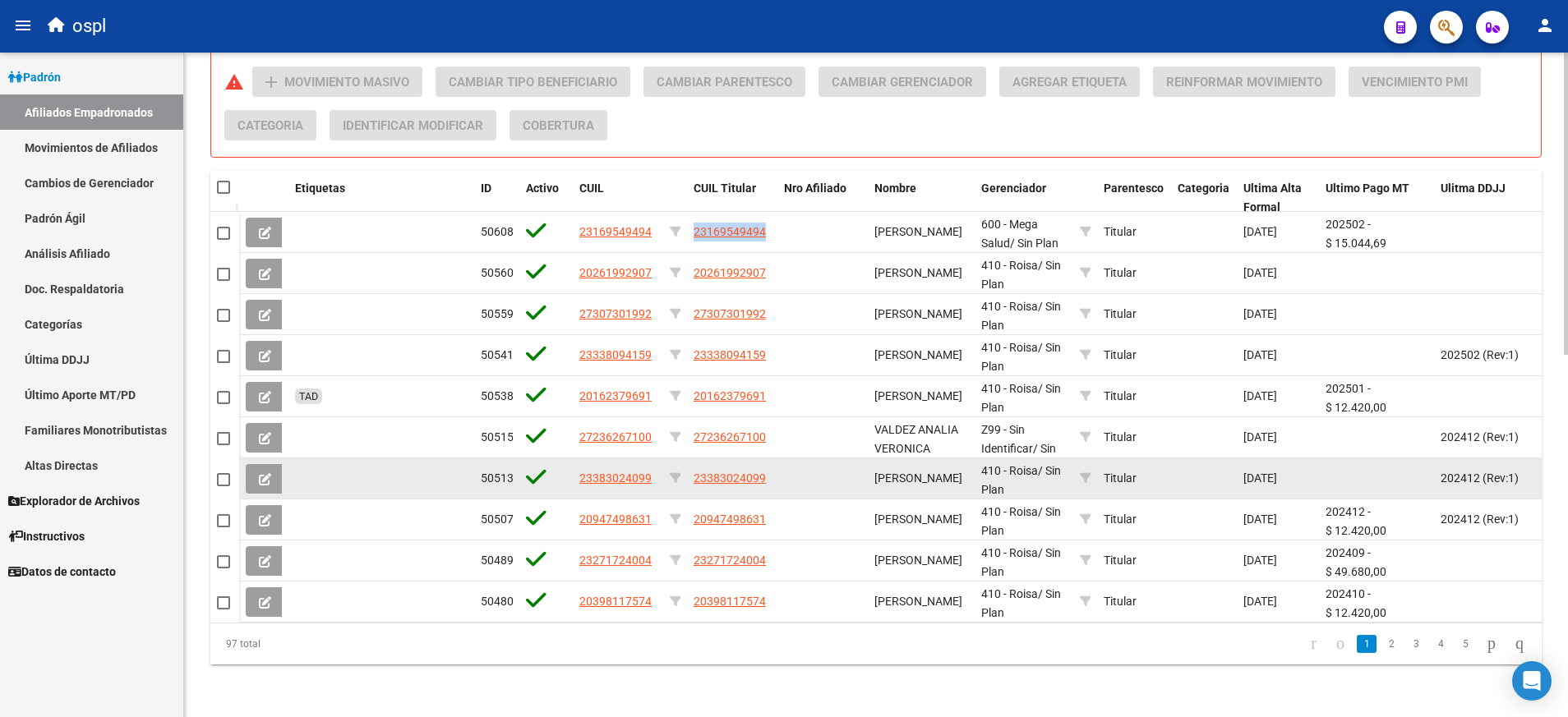
copy span "23169549494"
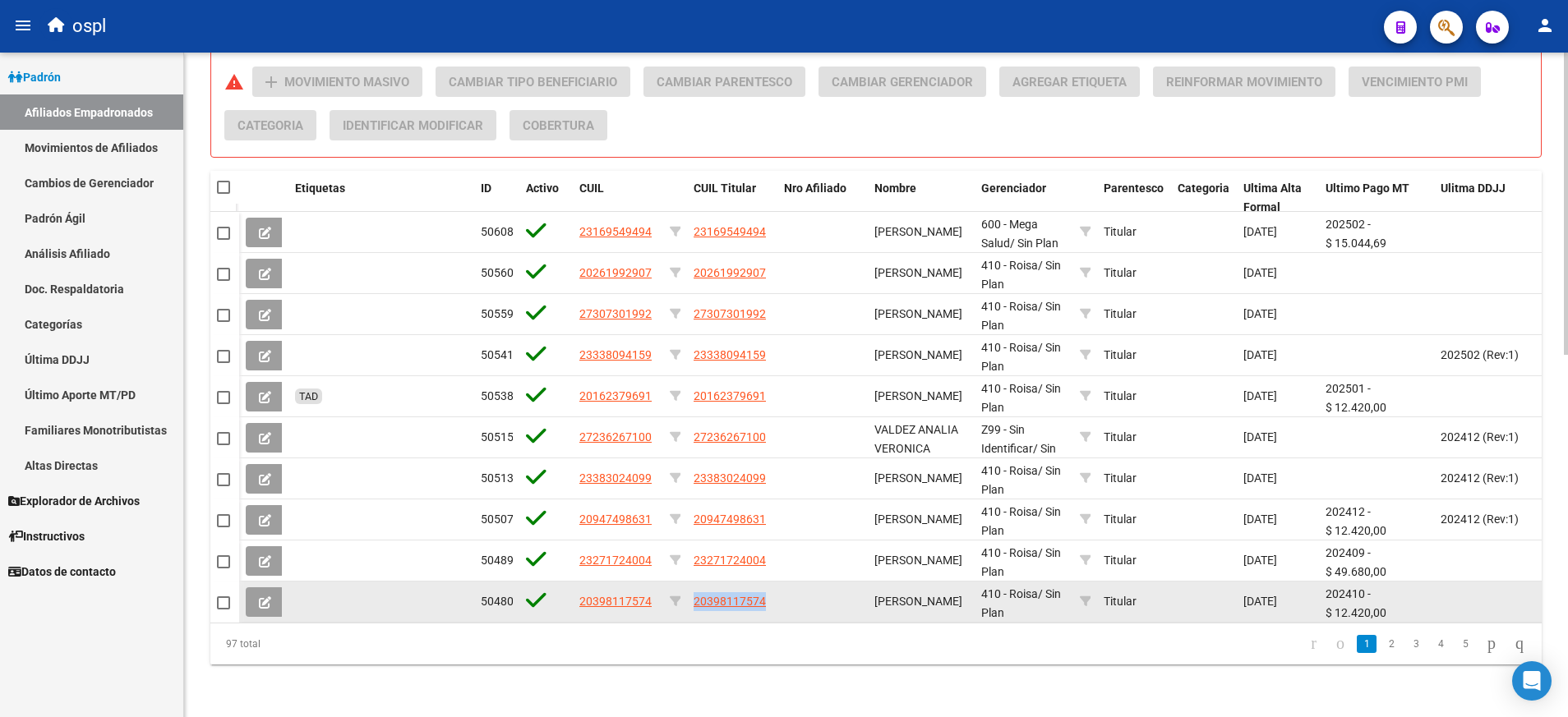
drag, startPoint x: 768, startPoint y: 581, endPoint x: 686, endPoint y: 581, distance: 82.0
click at [686, 581] on div "50480 20398117574 20398117574 [PERSON_NAME] OSCAR 410 - Roisa / Sin Plan Titula…" at bounding box center [1366, 602] width 2255 height 41
copy div "20398117574"
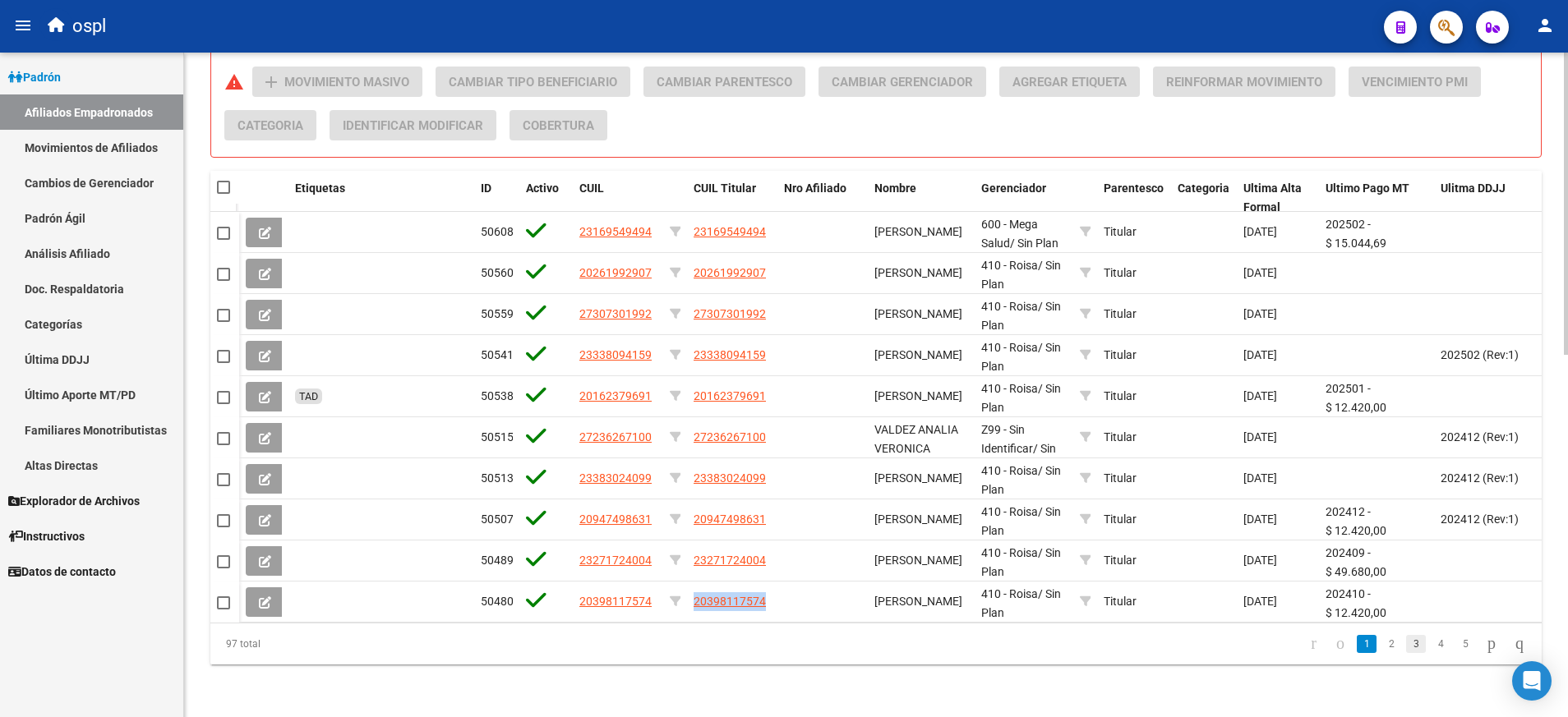
click at [1406, 637] on link "3" at bounding box center [1415, 644] width 20 height 18
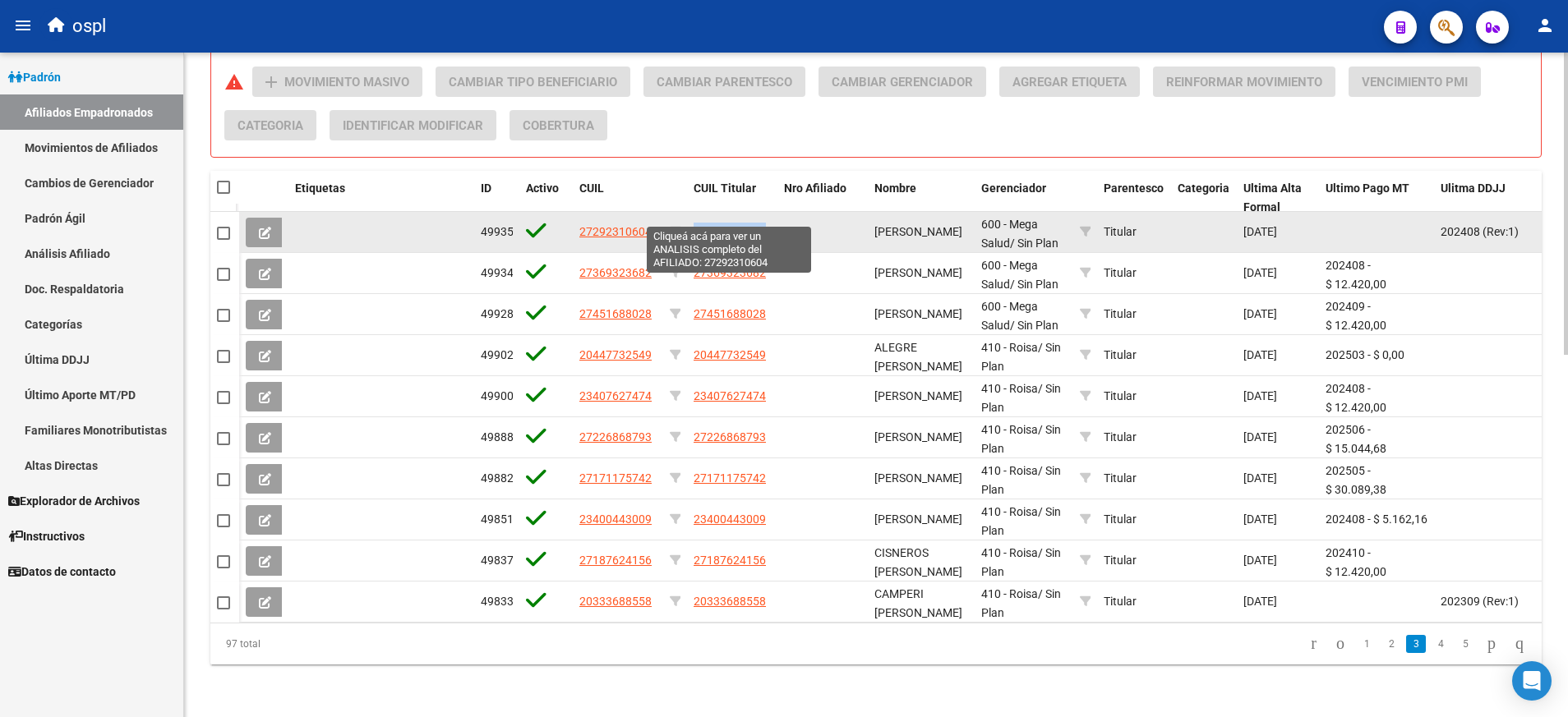
drag, startPoint x: 777, startPoint y: 205, endPoint x: 694, endPoint y: 217, distance: 83.9
click at [694, 217] on datatable-body-cell "27292310604" at bounding box center [732, 232] width 90 height 40
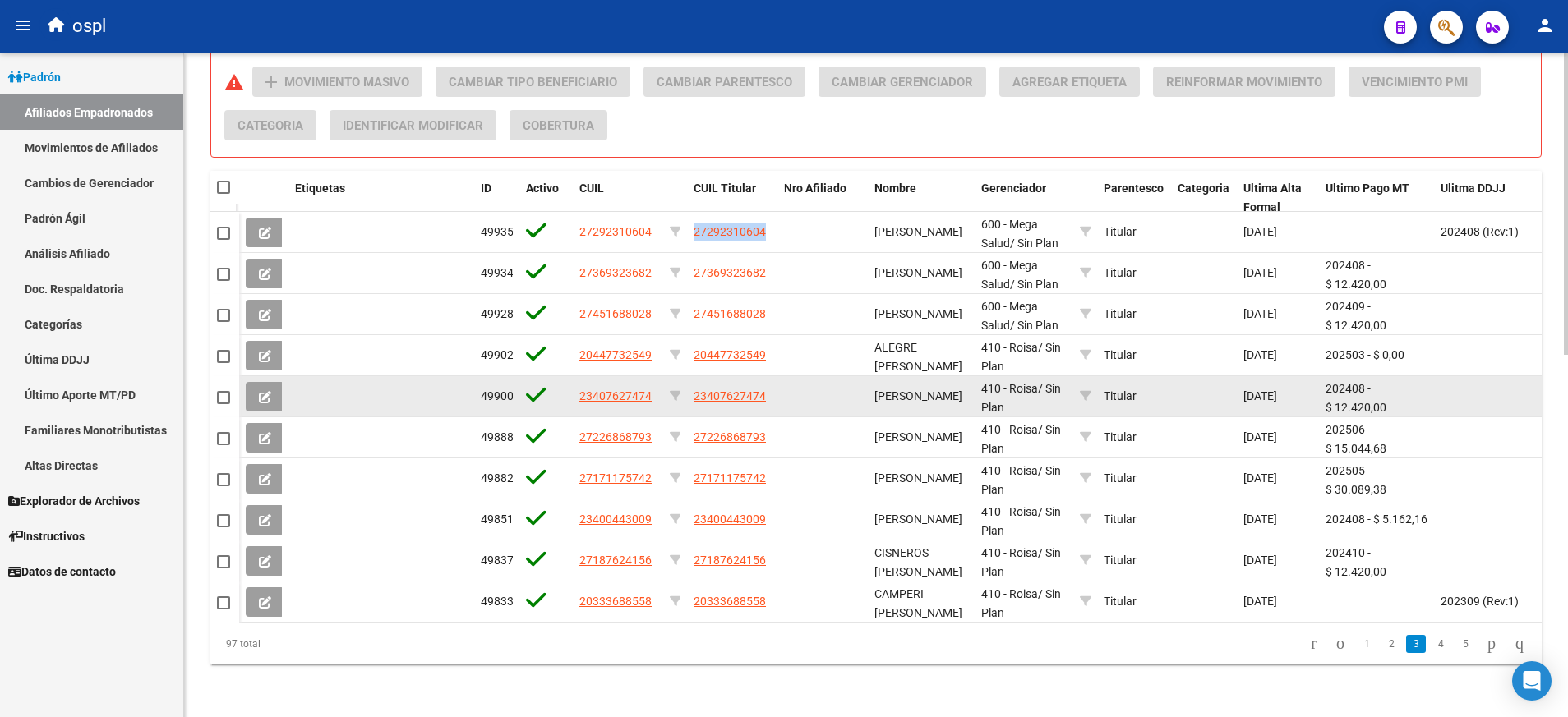
copy span "27292310604"
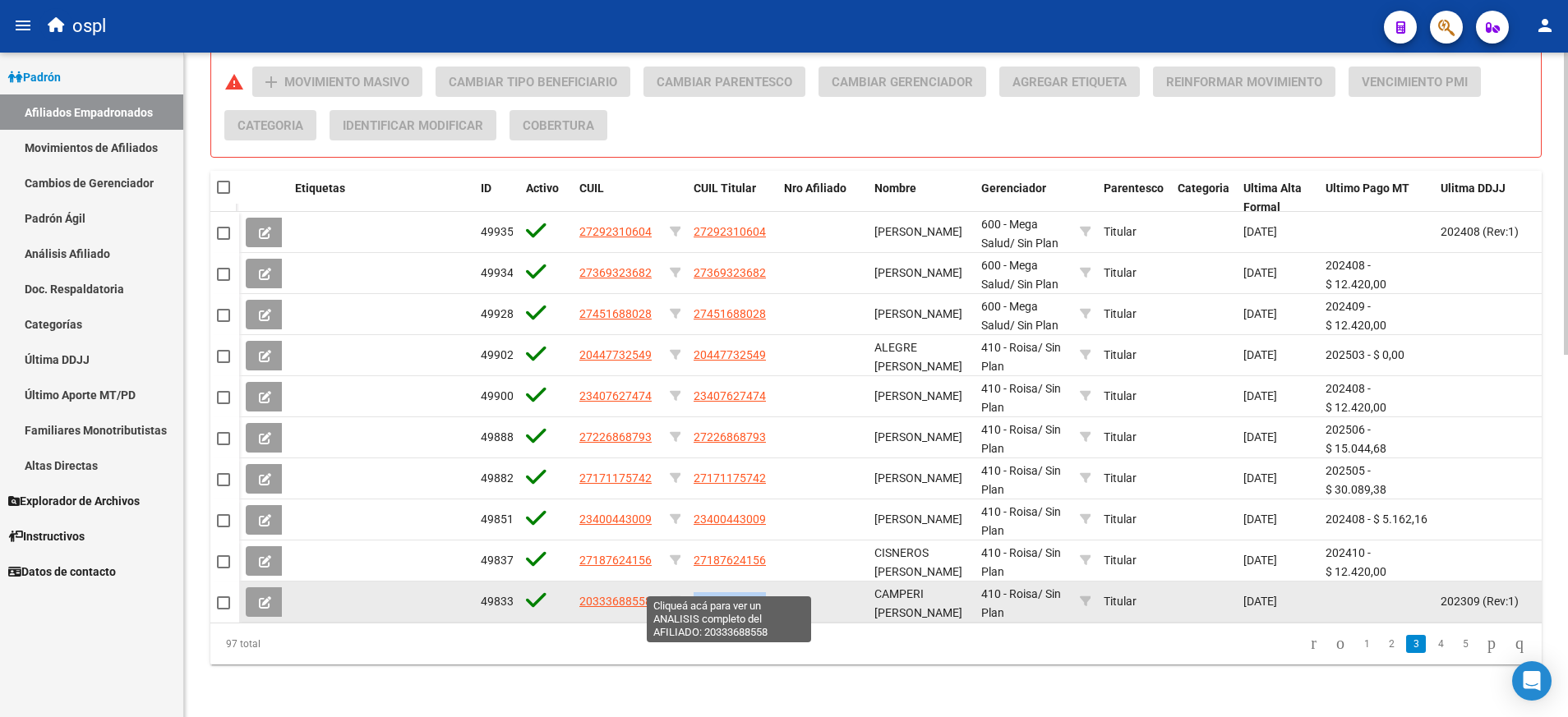
drag, startPoint x: 768, startPoint y: 590, endPoint x: 693, endPoint y: 581, distance: 75.5
click at [693, 593] on div "20333688558" at bounding box center [732, 602] width 78 height 19
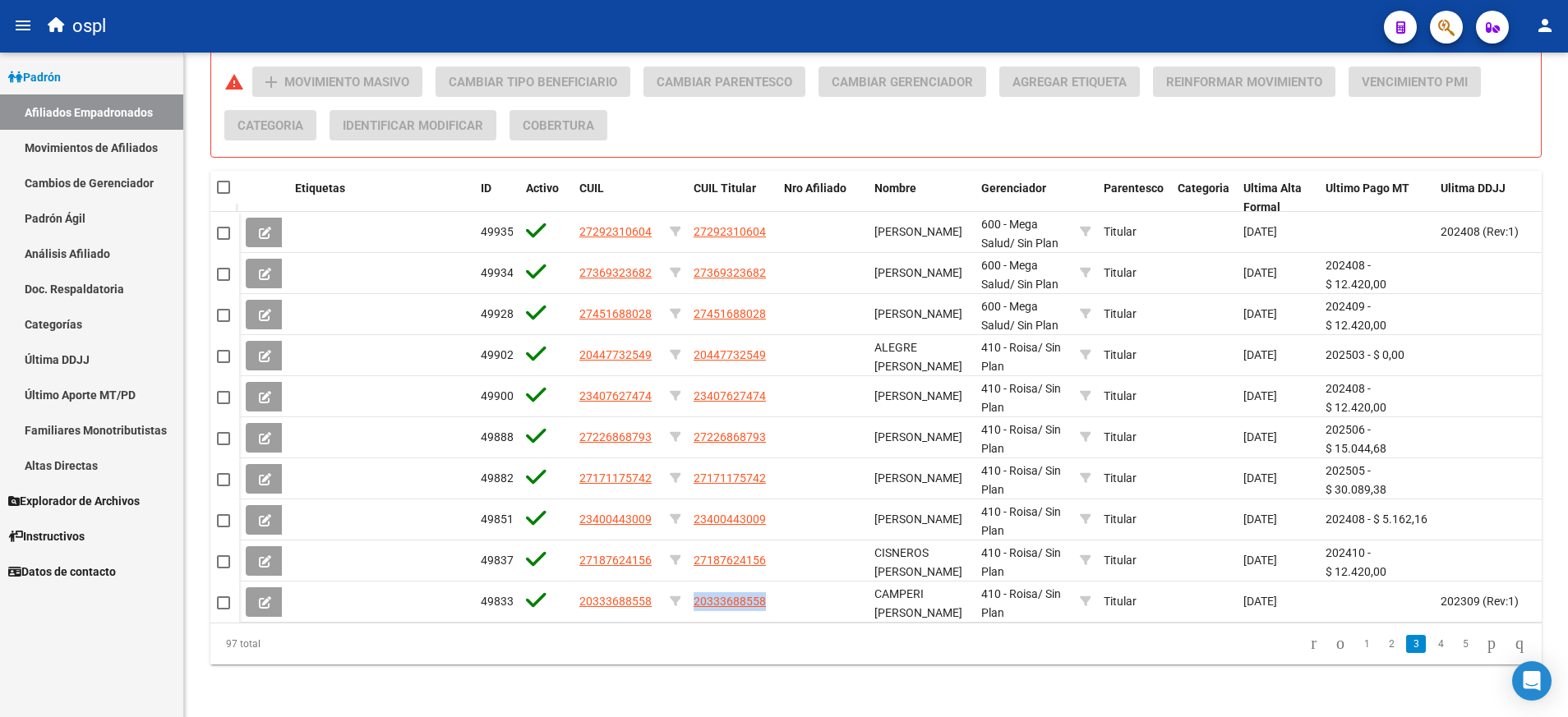
copy span "20333688558"
click at [1455, 645] on link "5" at bounding box center [1465, 644] width 20 height 18
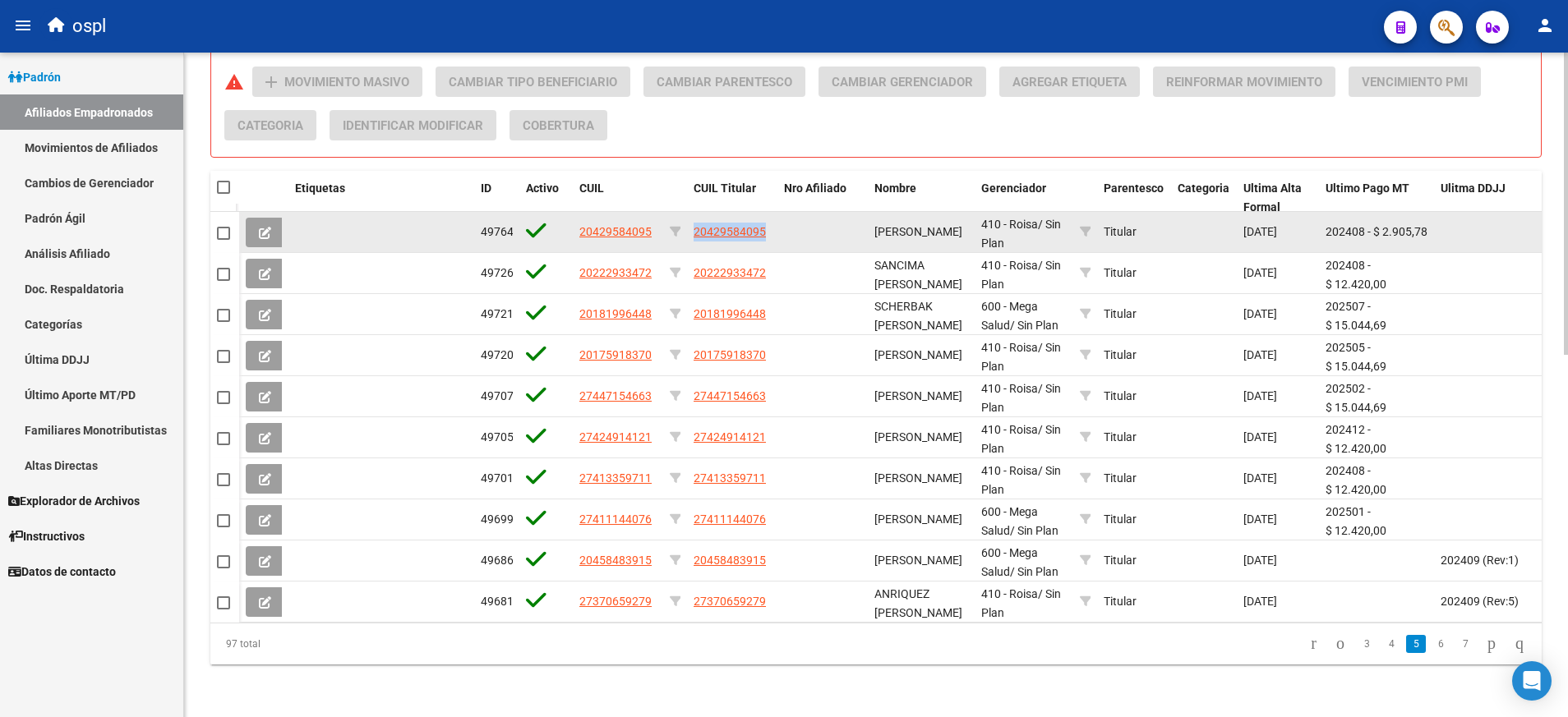
drag, startPoint x: 777, startPoint y: 203, endPoint x: 691, endPoint y: 213, distance: 86.6
click at [691, 213] on datatable-body-cell "20429584095" at bounding box center [732, 232] width 90 height 40
copy span "20429584095"
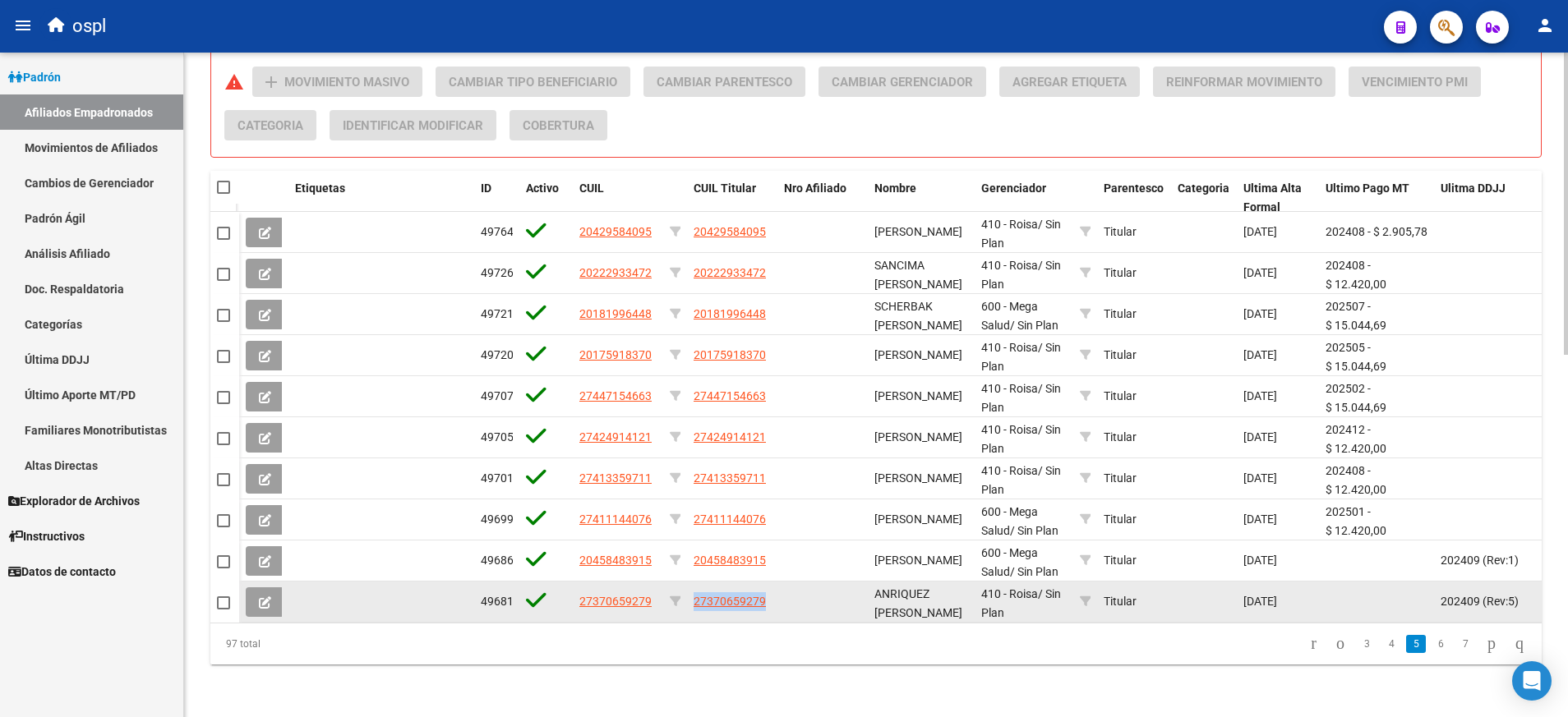
drag, startPoint x: 776, startPoint y: 583, endPoint x: 692, endPoint y: 576, distance: 84.3
click at [692, 581] on datatable-body-cell "27370659279" at bounding box center [732, 601] width 90 height 40
copy span "27370659279"
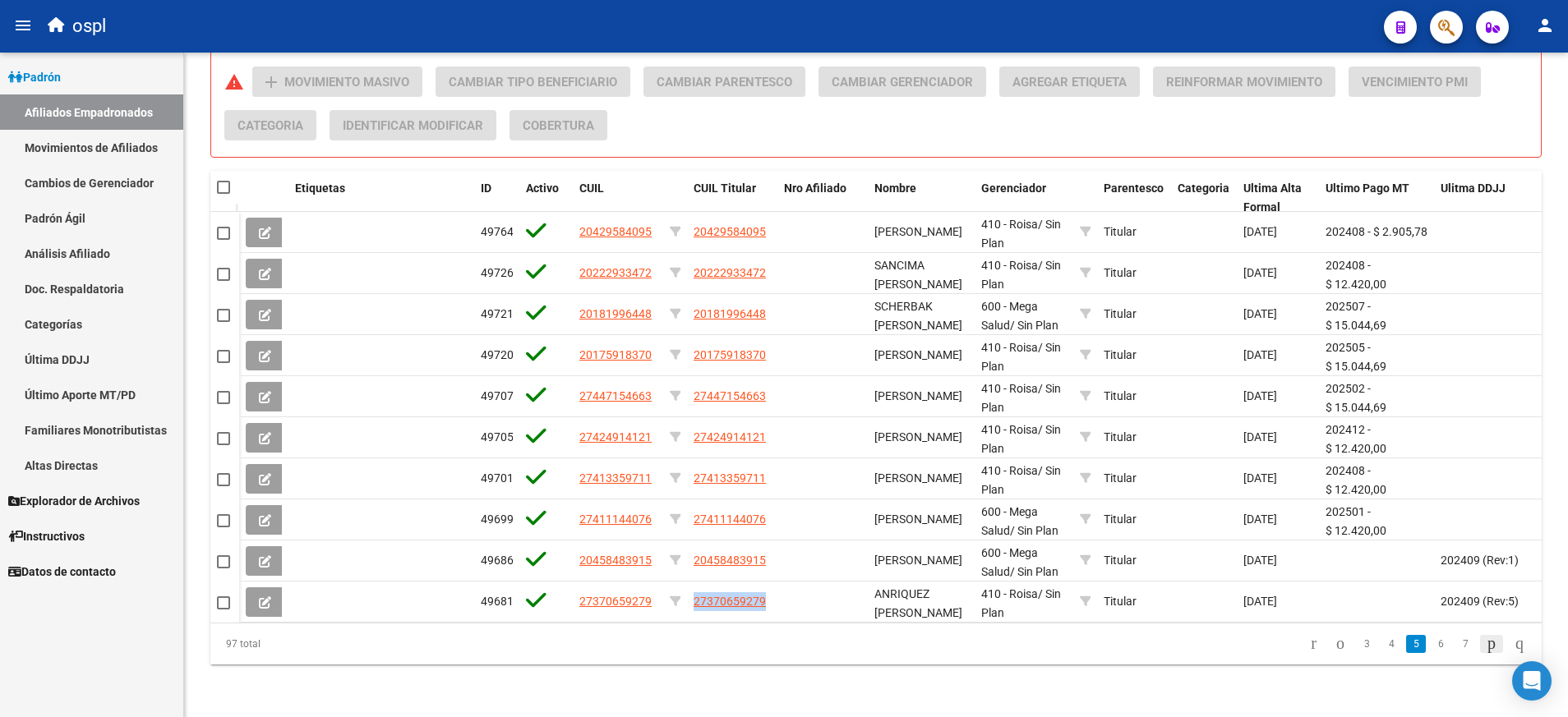
click at [1485, 645] on icon "go to next page" at bounding box center [1491, 643] width 13 height 20
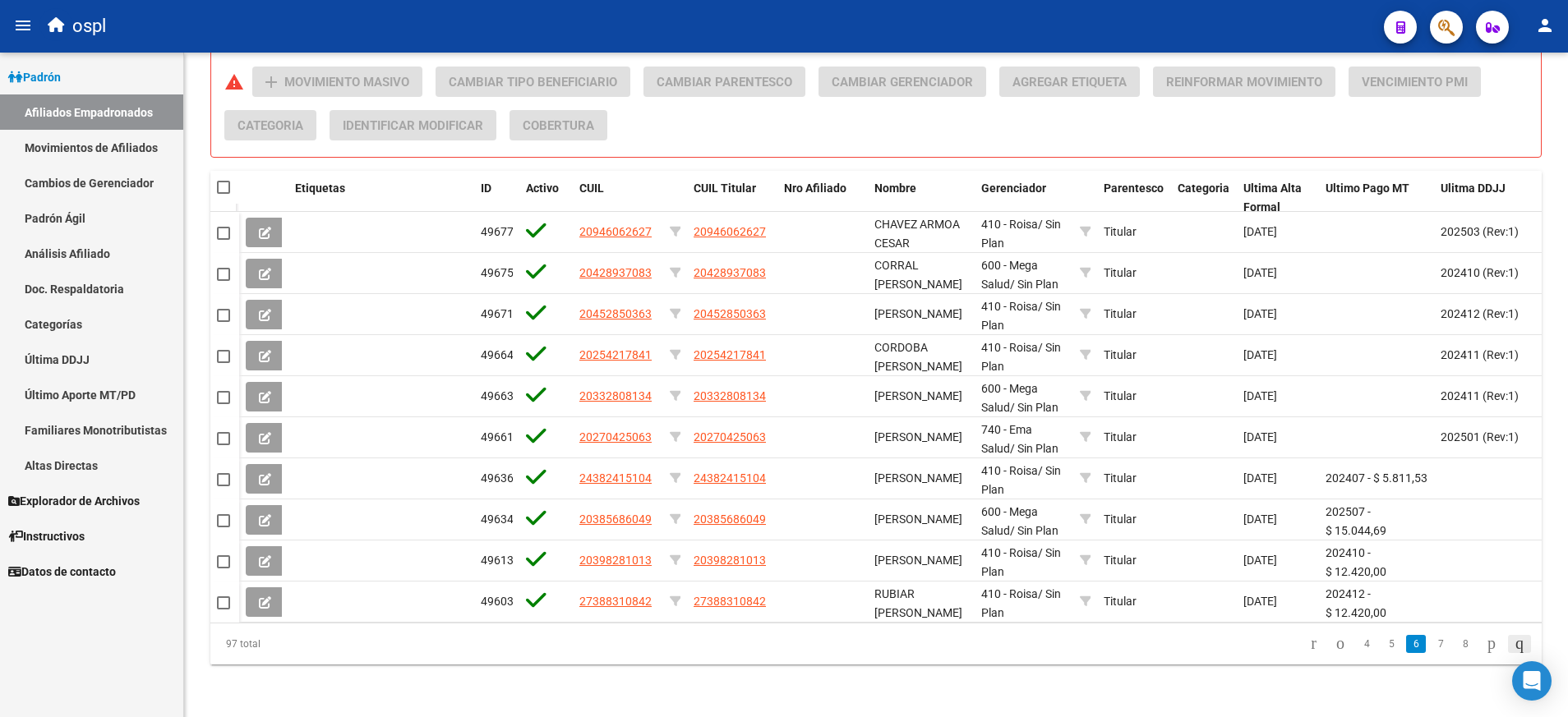
click at [1522, 644] on icon "go to last page" at bounding box center [1519, 643] width 13 height 20
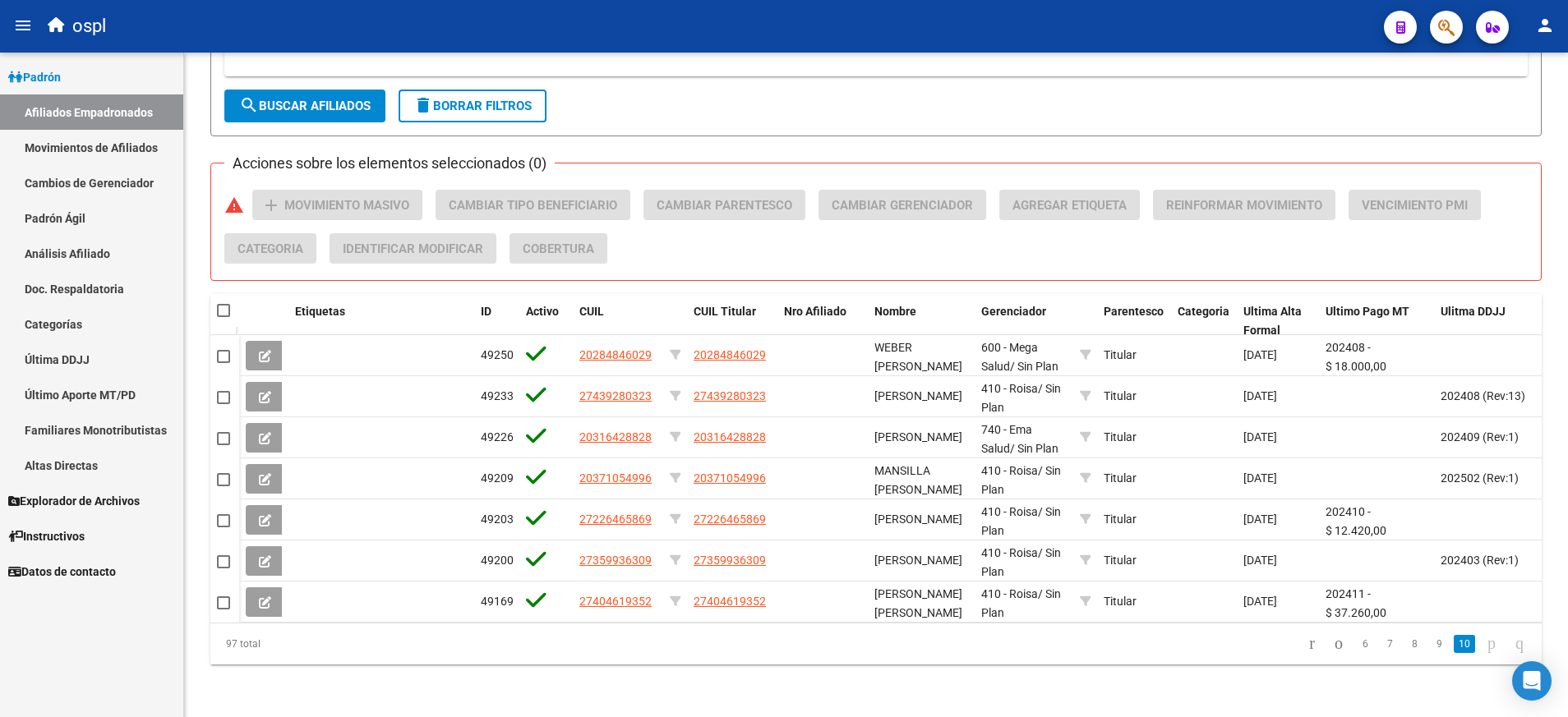
scroll to position [672, 0]
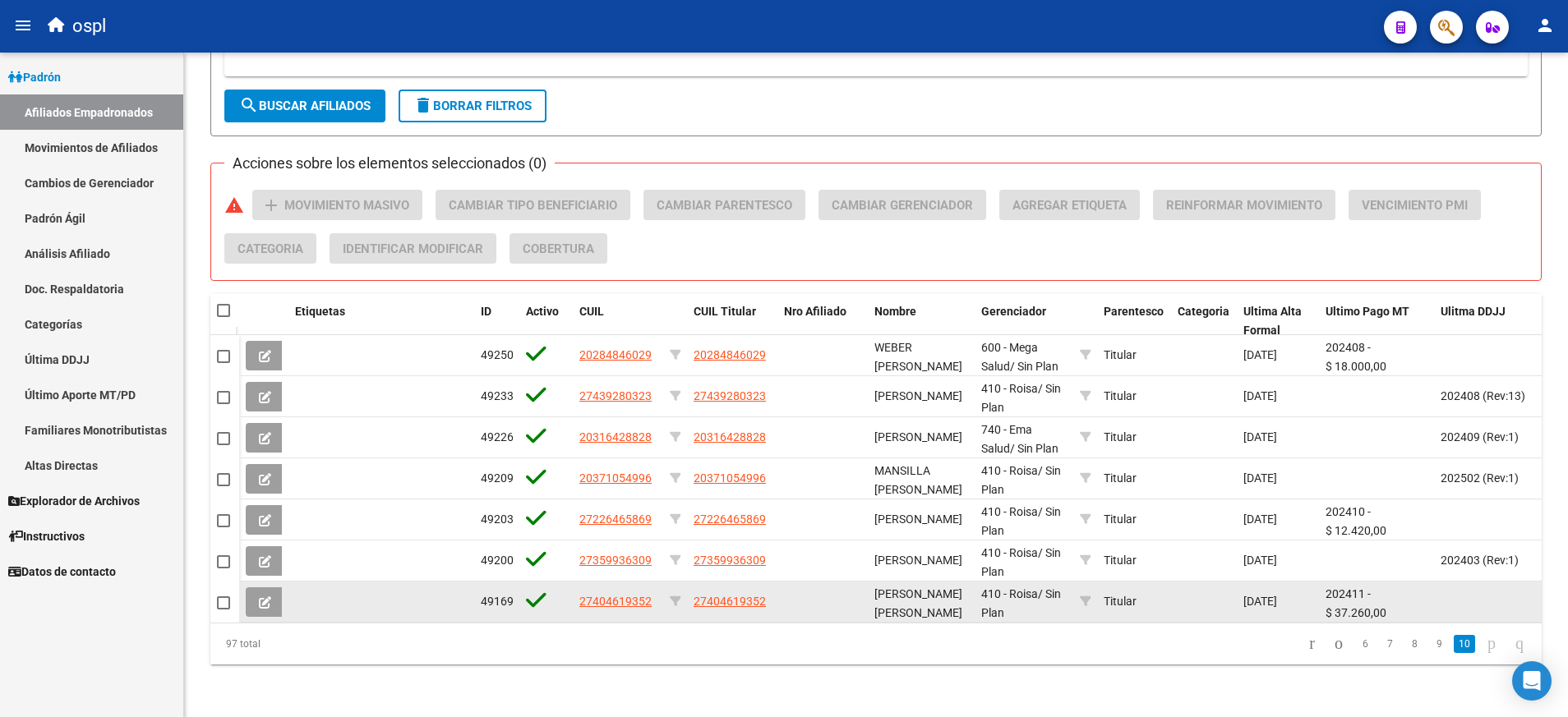
drag, startPoint x: 790, startPoint y: 576, endPoint x: 691, endPoint y: 577, distance: 99.0
click at [691, 581] on div "49169 27404619352 27404619352 [PERSON_NAME] SOL VALERIA 410 - Roisa / Sin Plan …" at bounding box center [1366, 602] width 2255 height 41
drag, startPoint x: 691, startPoint y: 577, endPoint x: 781, endPoint y: 586, distance: 90.4
click at [781, 586] on div "49169 27404619352 27404619352 [PERSON_NAME] SOL VALERIA 410 - Roisa / Sin Plan …" at bounding box center [1366, 602] width 2255 height 41
copy div "27404619352"
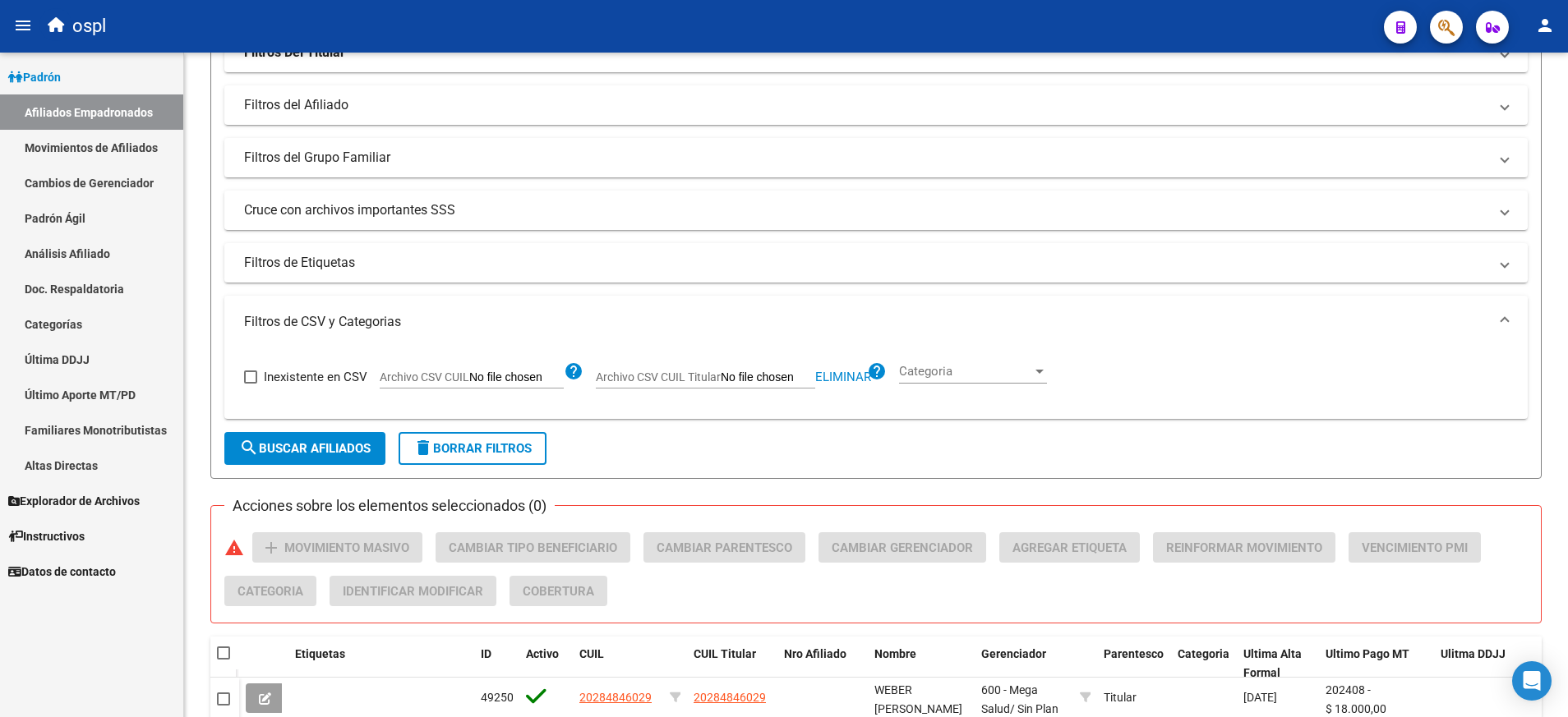
scroll to position [309, 0]
click at [226, 651] on span at bounding box center [223, 653] width 13 height 13
click at [223, 661] on input "checkbox" at bounding box center [223, 661] width 1 height 1
checkbox input "true"
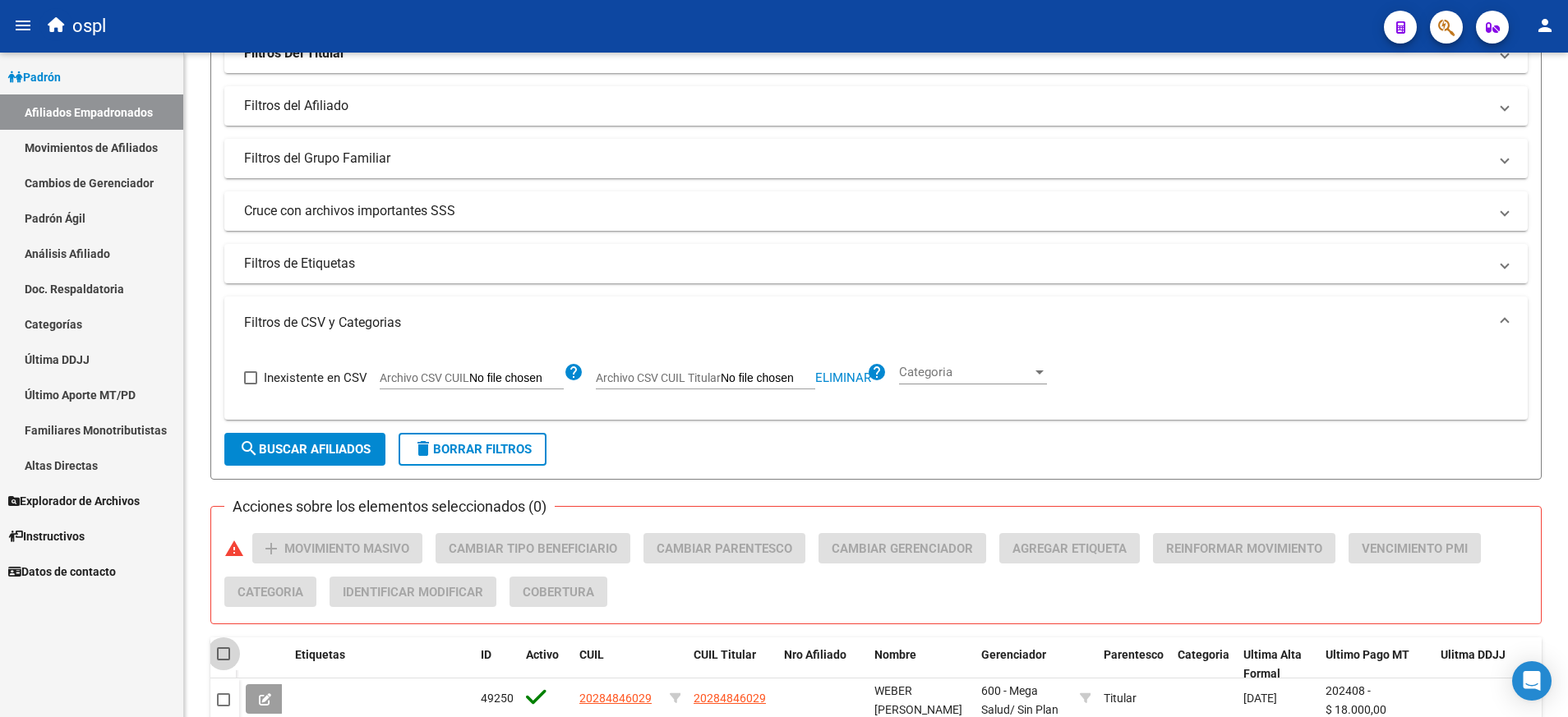
checkbox input "true"
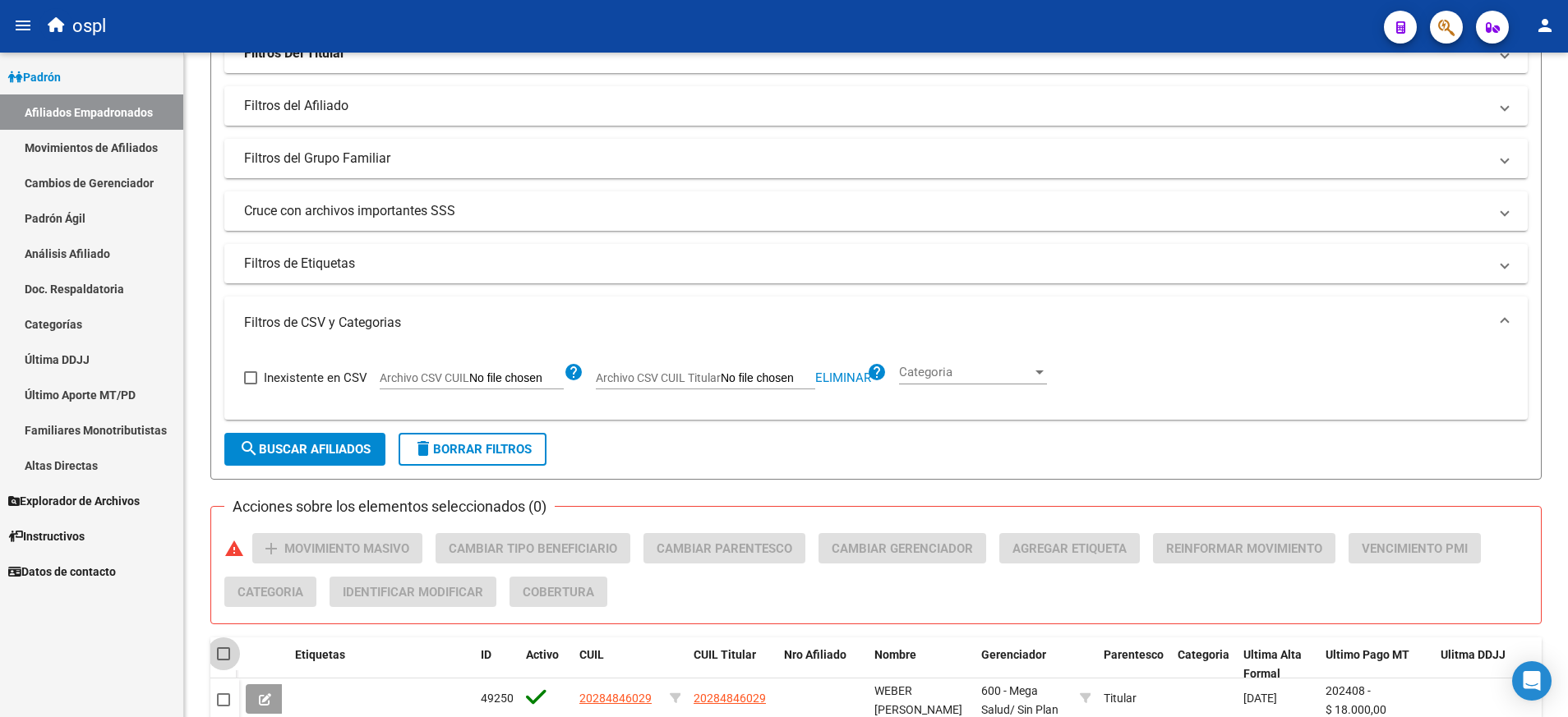
checkbox input "true"
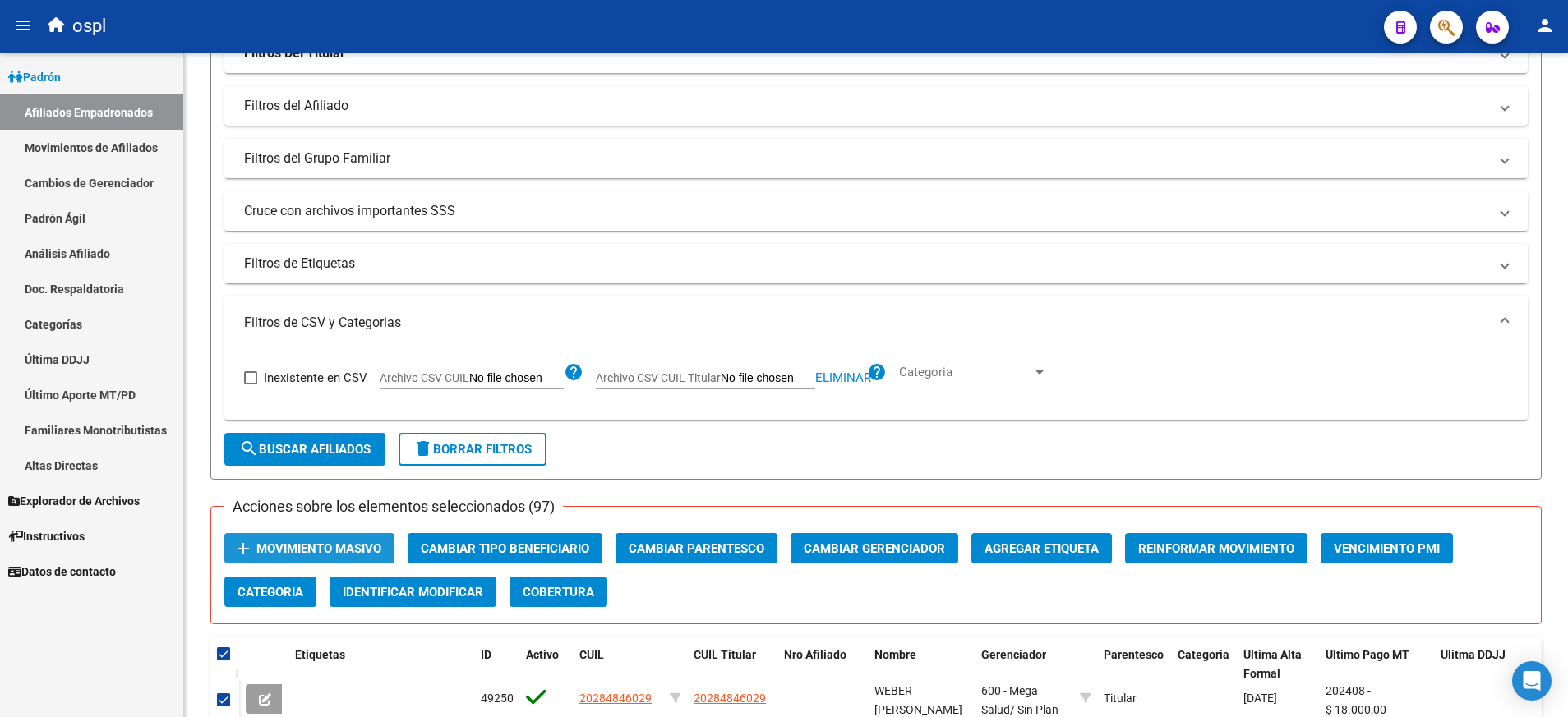
click at [357, 554] on span "Movimiento Masivo" at bounding box center [319, 548] width 124 height 14
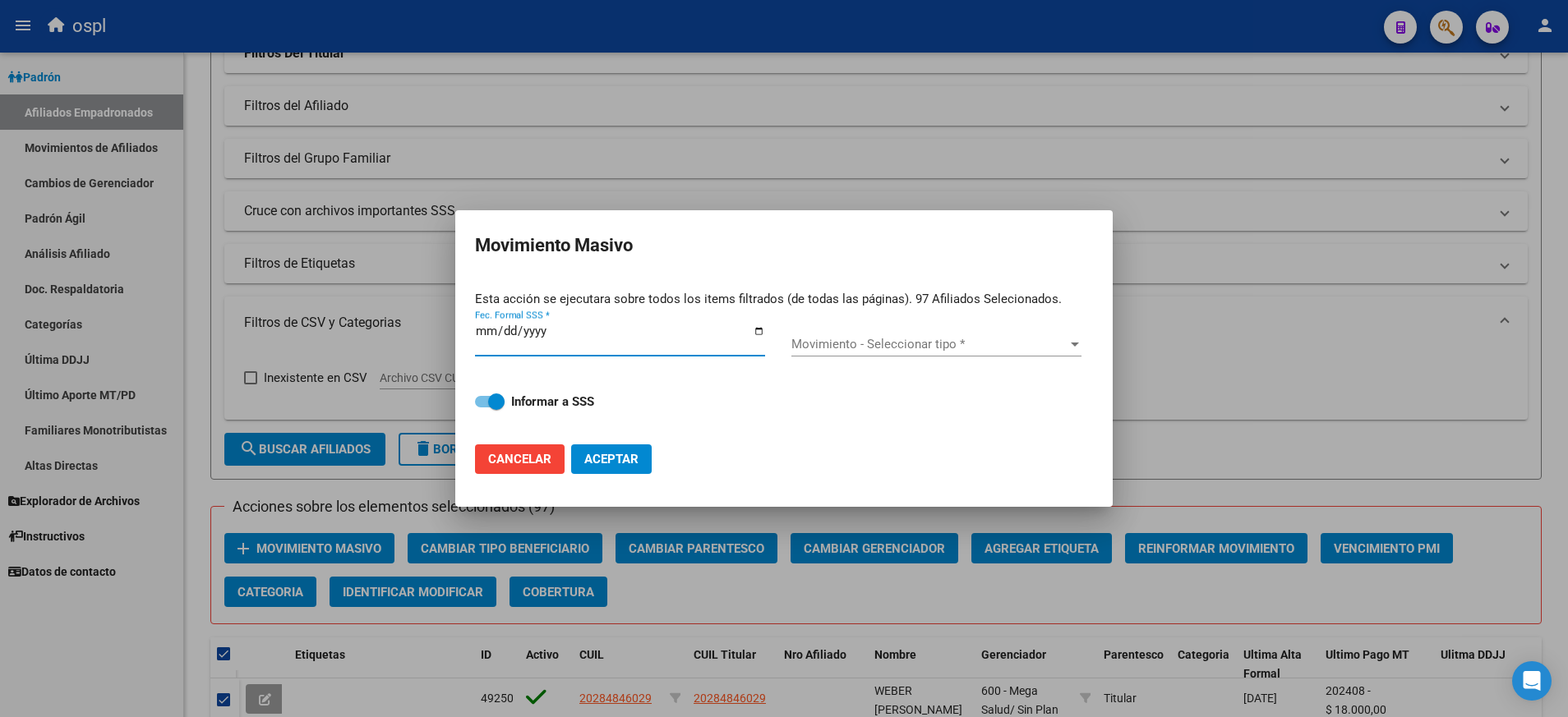
click at [758, 328] on input "Fec. Formal SSS *" at bounding box center [620, 338] width 290 height 26
type input "[DATE]"
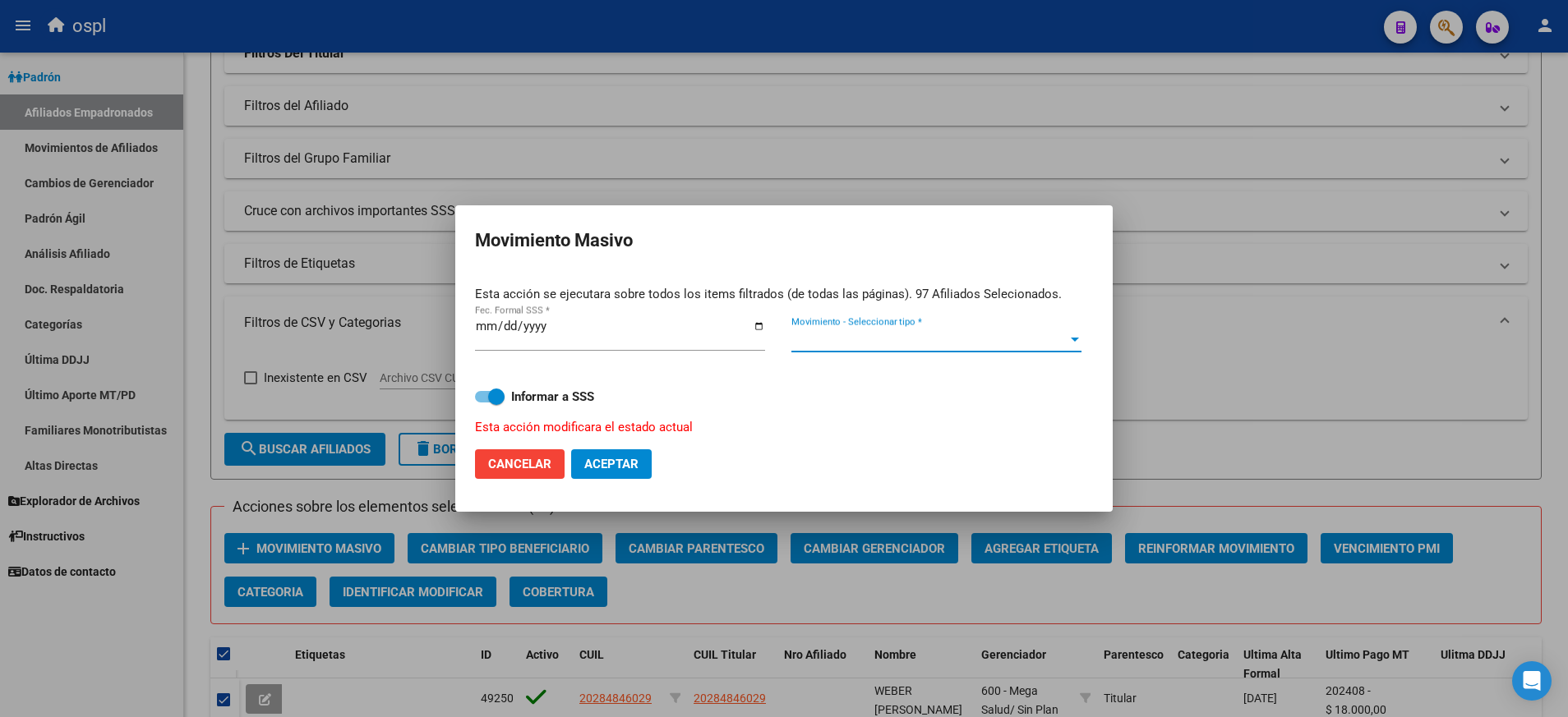
click at [1071, 339] on div at bounding box center [1075, 339] width 9 height 4
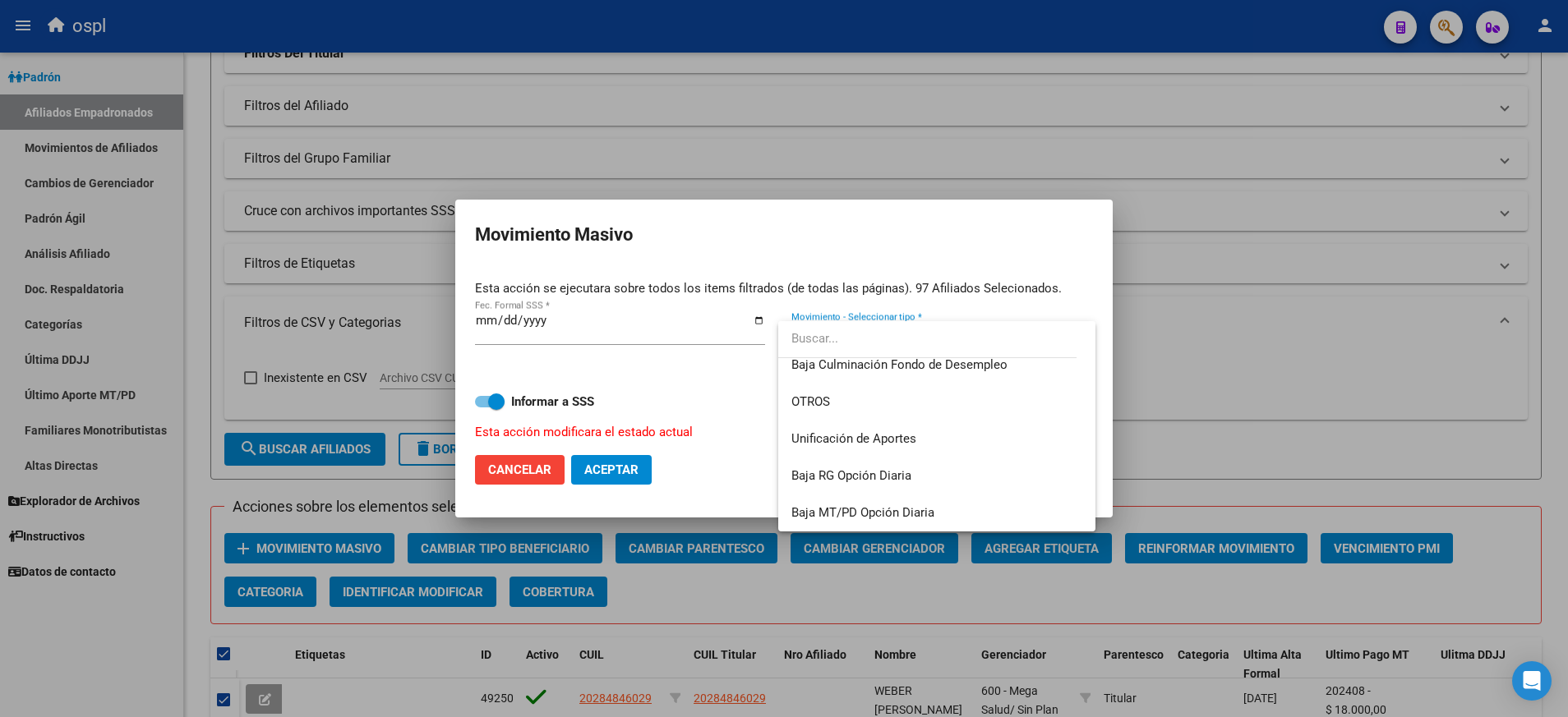
scroll to position [1010, 0]
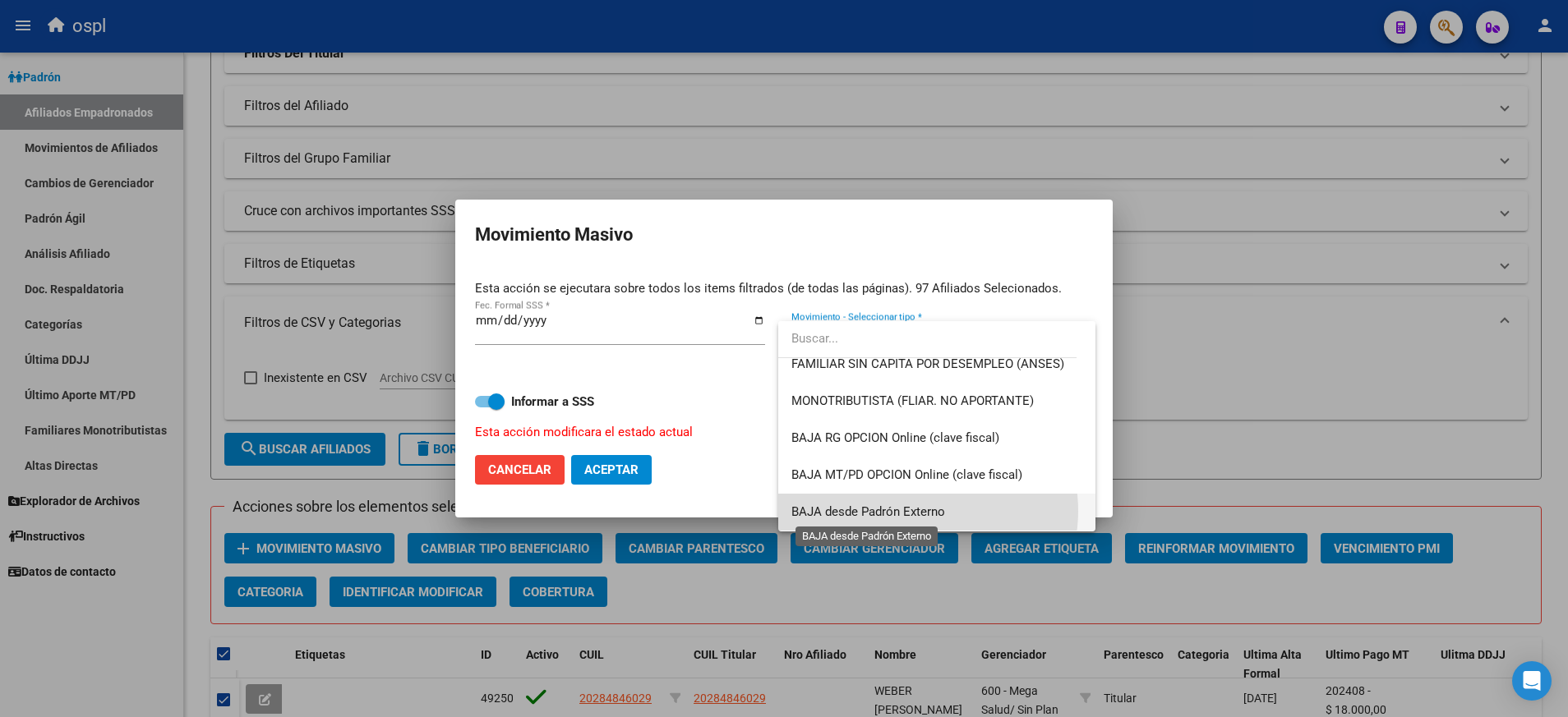
click at [921, 511] on span "BAJA desde Padrón Externo" at bounding box center [868, 512] width 153 height 14
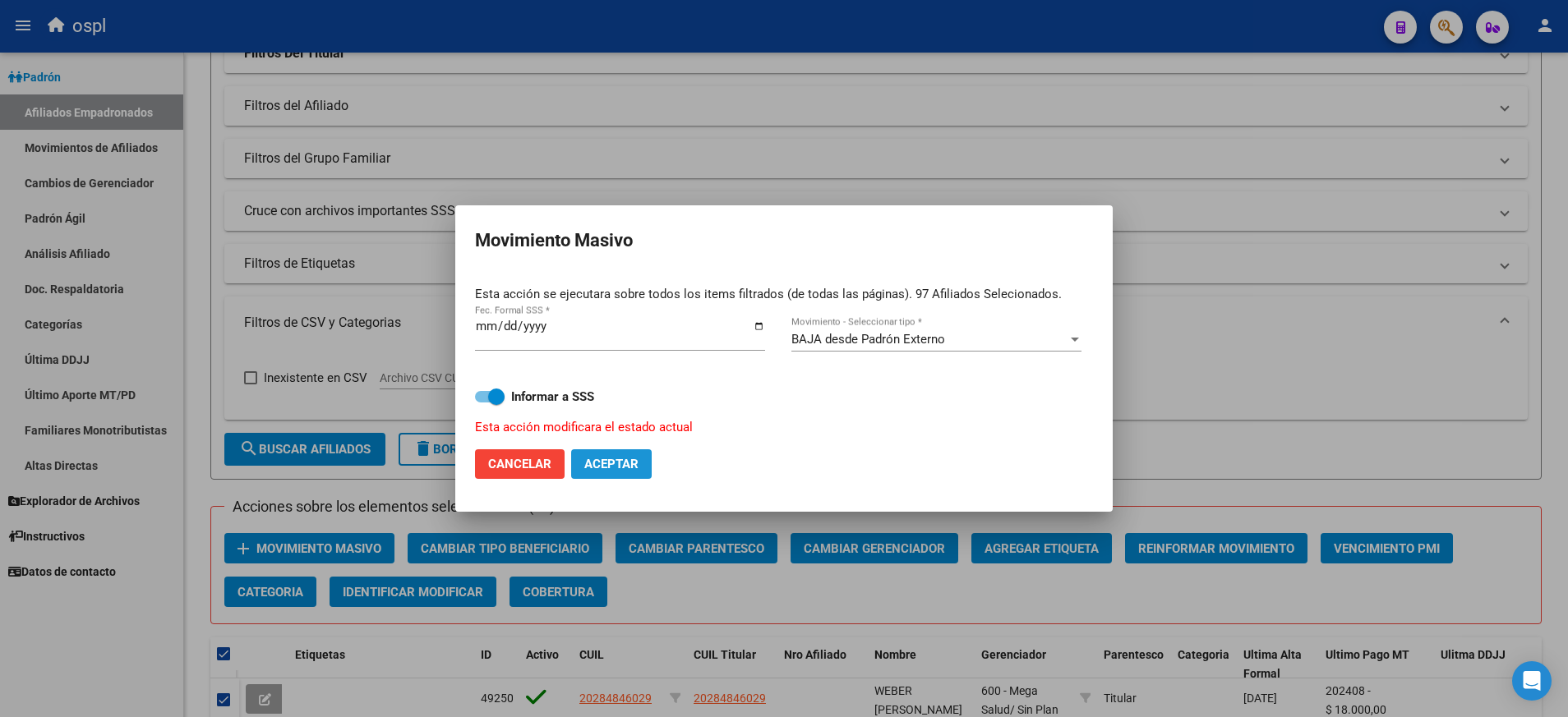
click at [597, 453] on button "Aceptar" at bounding box center [611, 464] width 80 height 30
checkbox input "false"
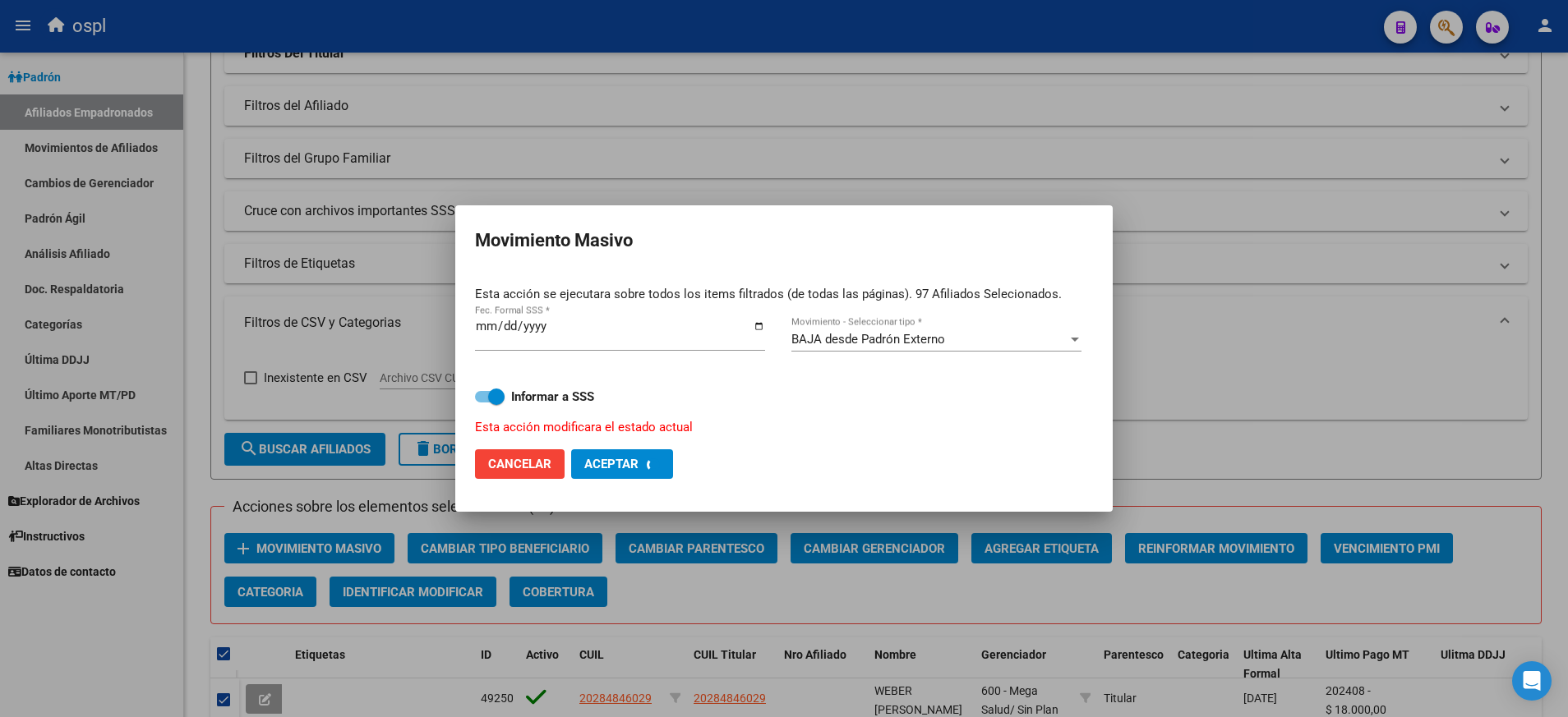
checkbox input "false"
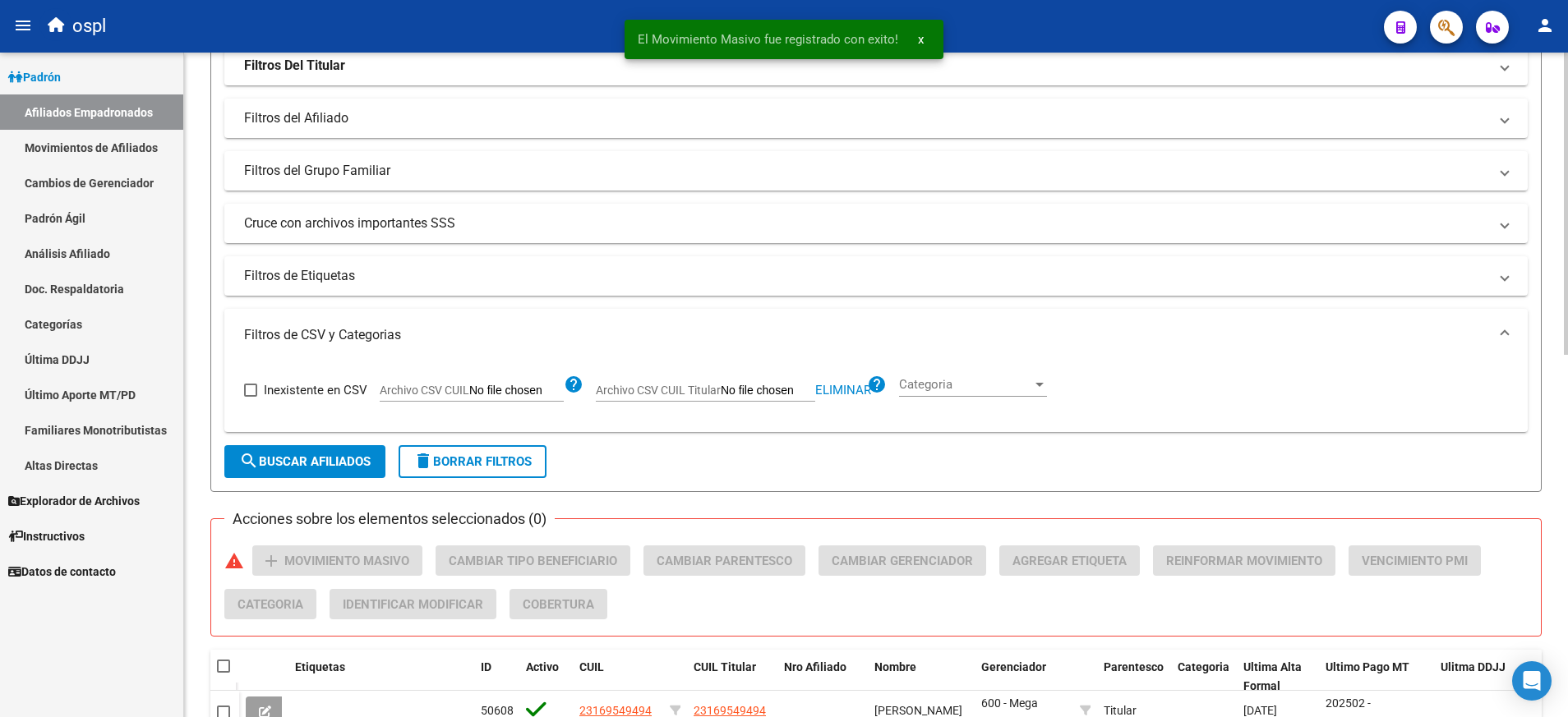
scroll to position [298, 0]
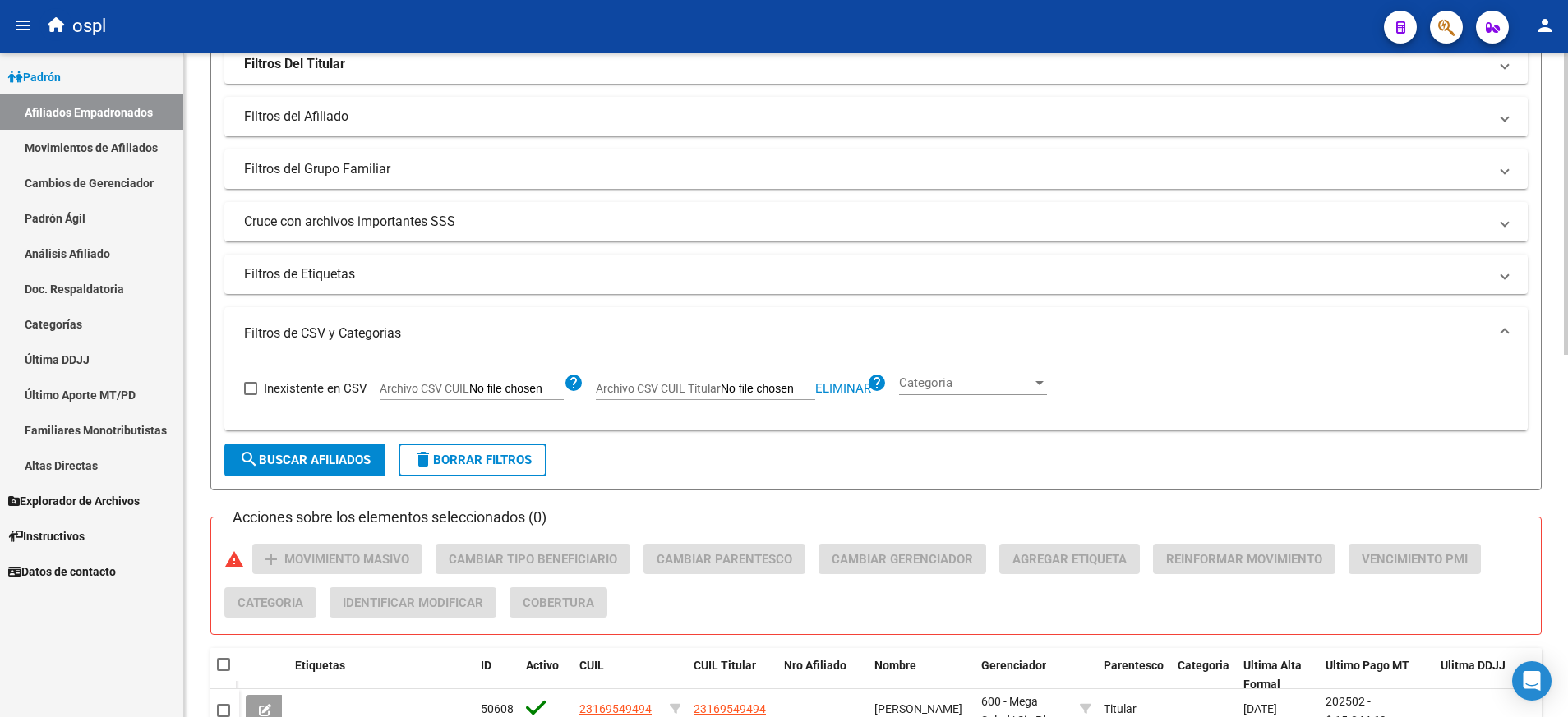
drag, startPoint x: 843, startPoint y: 401, endPoint x: 827, endPoint y: 393, distance: 17.9
click at [827, 393] on div "Inexistente en CSV Archivo CSV CUIL help Archivo CSV CUIL Titular Eliminar help…" at bounding box center [876, 388] width 1264 height 57
click at [827, 393] on span "Eliminar" at bounding box center [843, 388] width 56 height 14
click at [482, 458] on span "delete Borrar Filtros" at bounding box center [472, 460] width 119 height 14
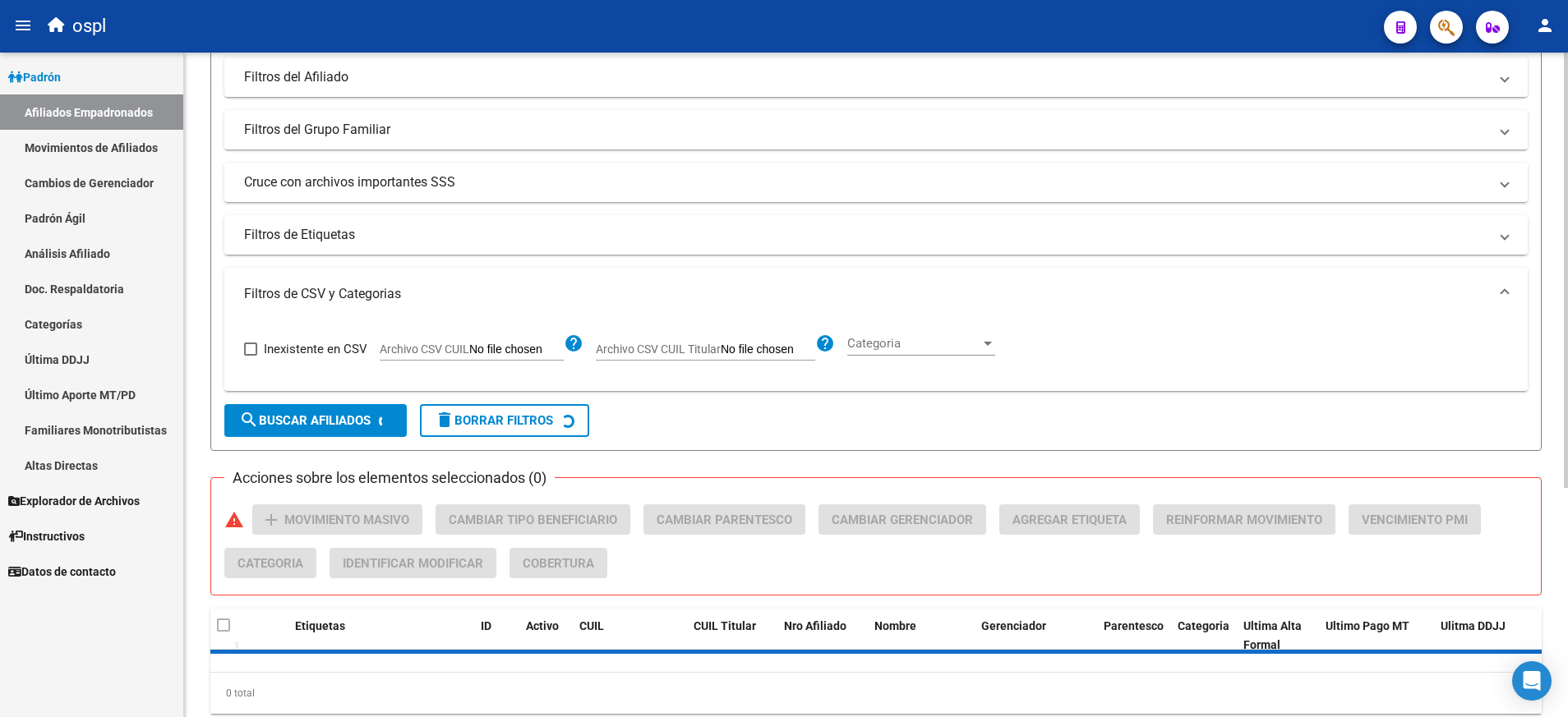
scroll to position [259, 0]
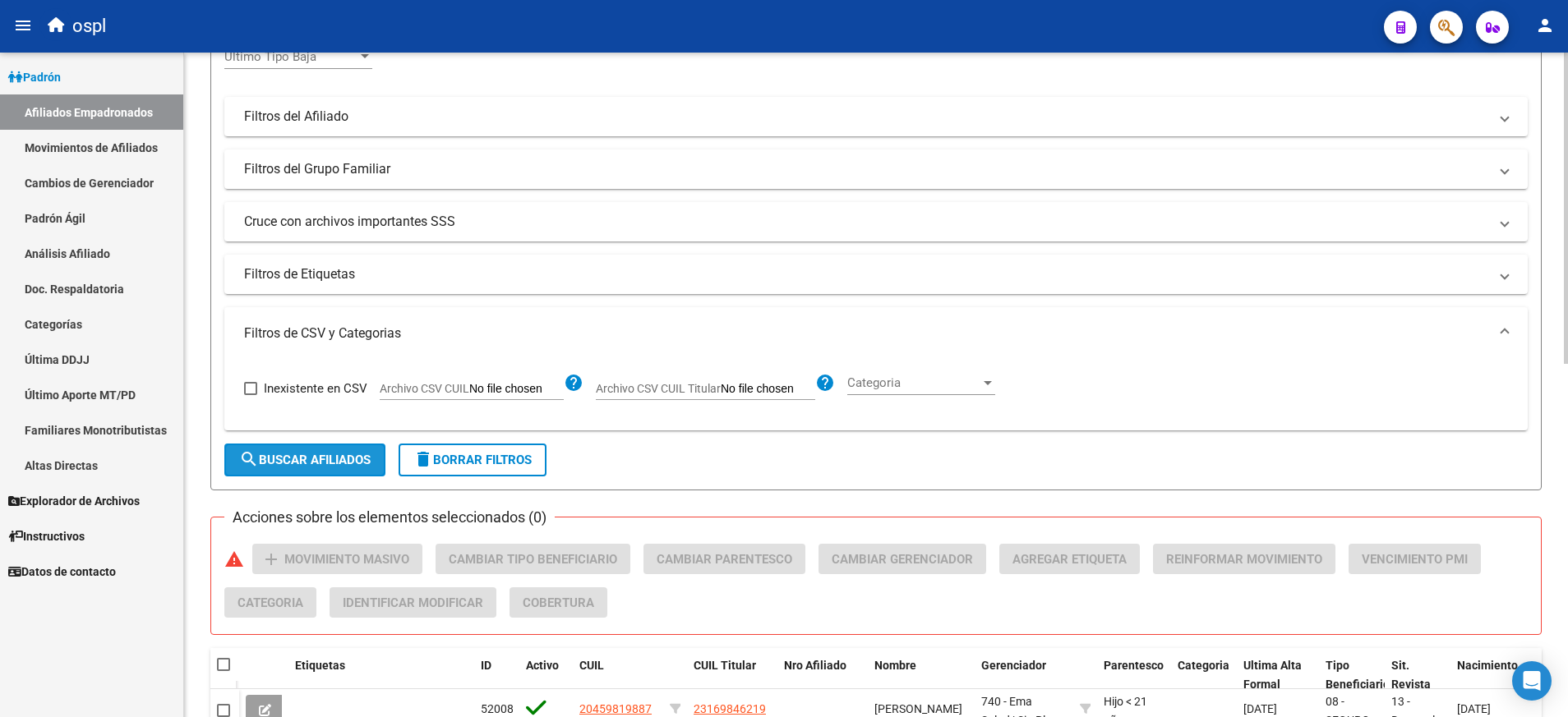
click at [338, 458] on span "search Buscar Afiliados" at bounding box center [304, 460] width 131 height 14
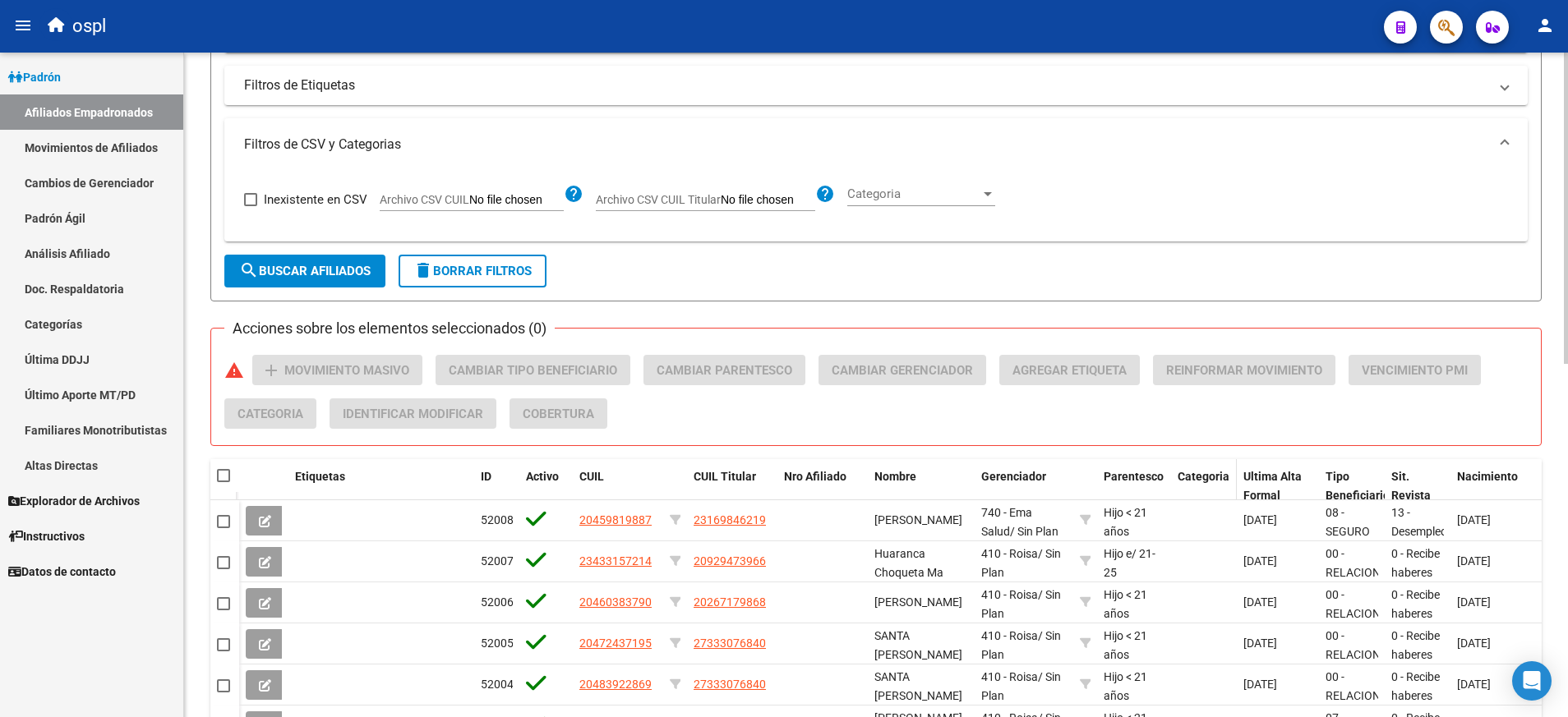
scroll to position [0, 0]
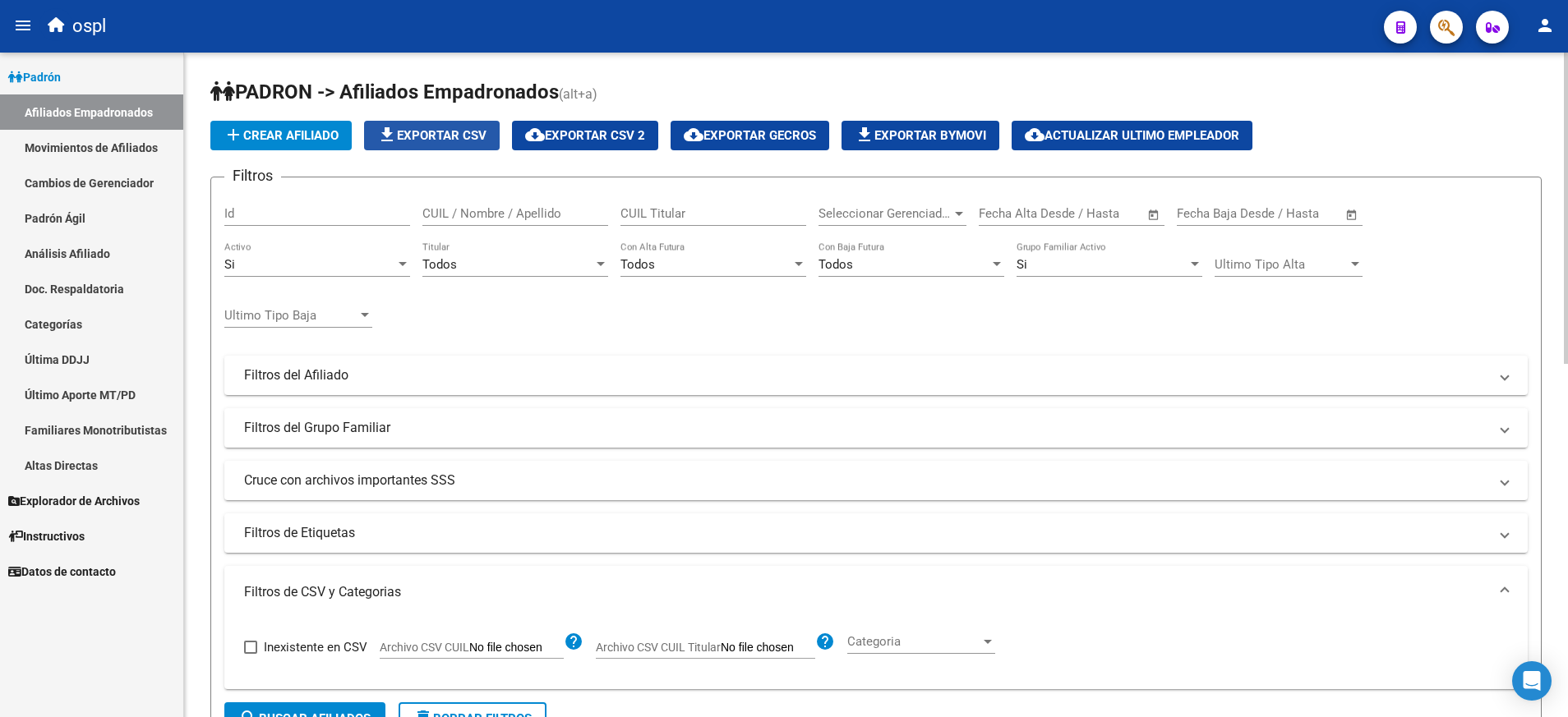
click at [439, 133] on span "file_download Exportar CSV" at bounding box center [431, 135] width 109 height 14
click at [444, 135] on span "file_download Exportar CSV" at bounding box center [431, 135] width 109 height 14
click at [601, 270] on div at bounding box center [600, 264] width 14 height 13
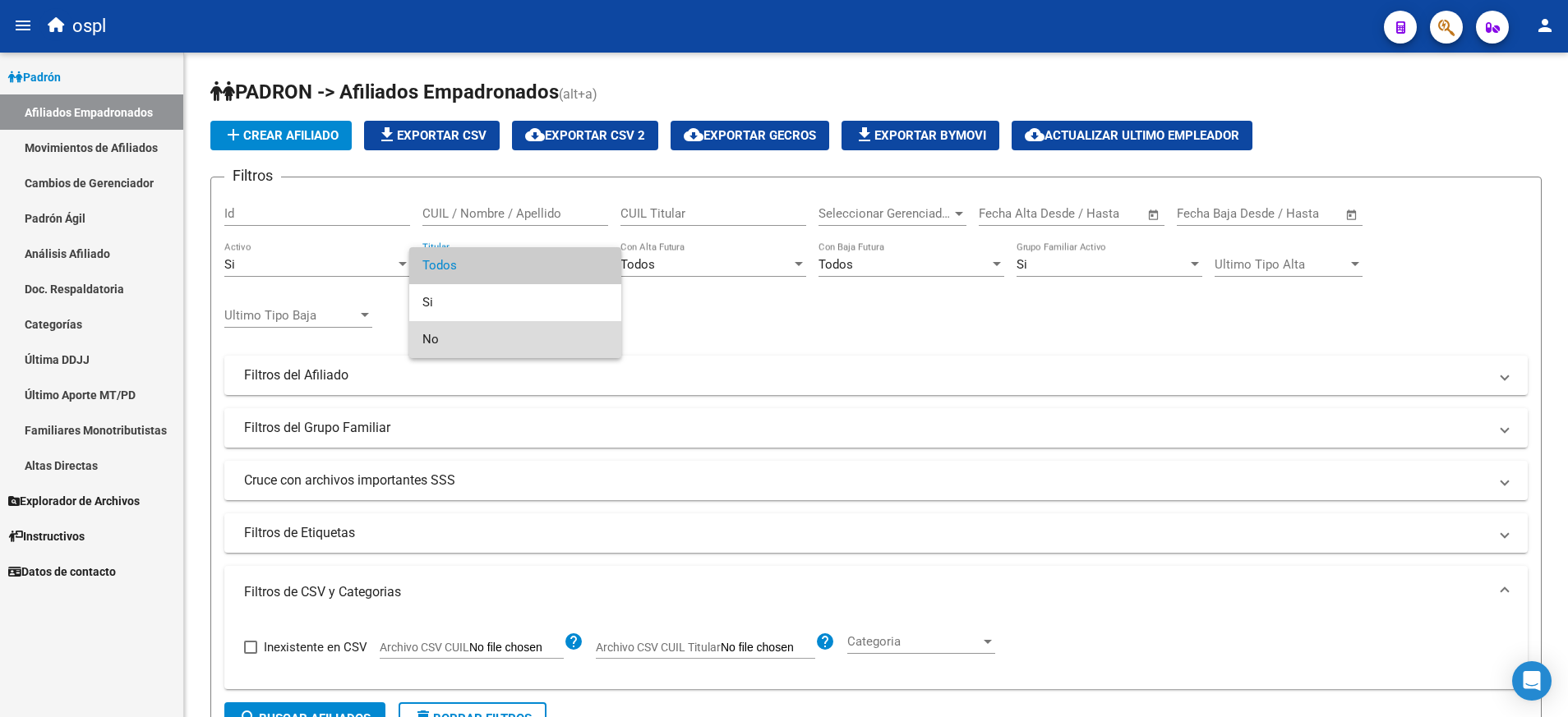
click at [561, 334] on span "No" at bounding box center [515, 339] width 186 height 37
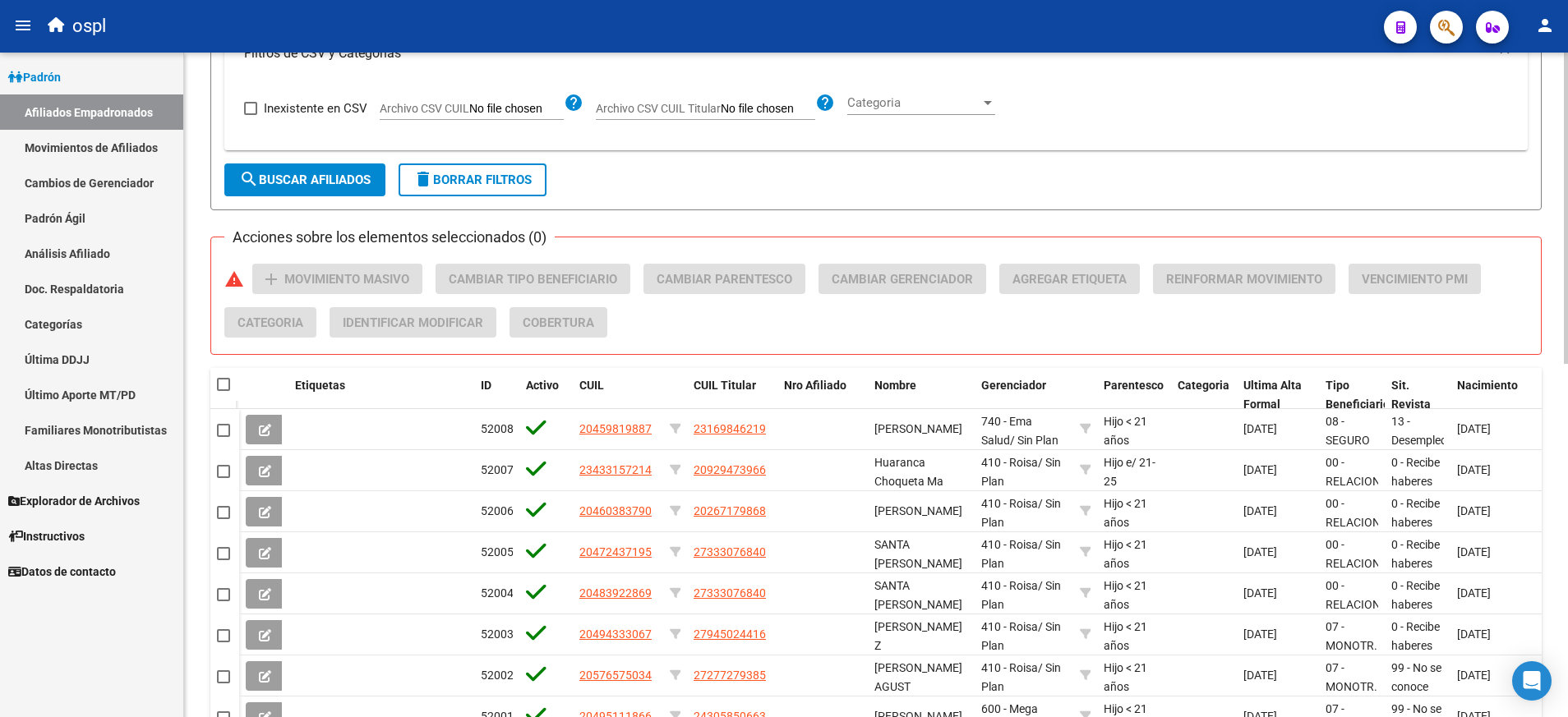
scroll to position [518, 0]
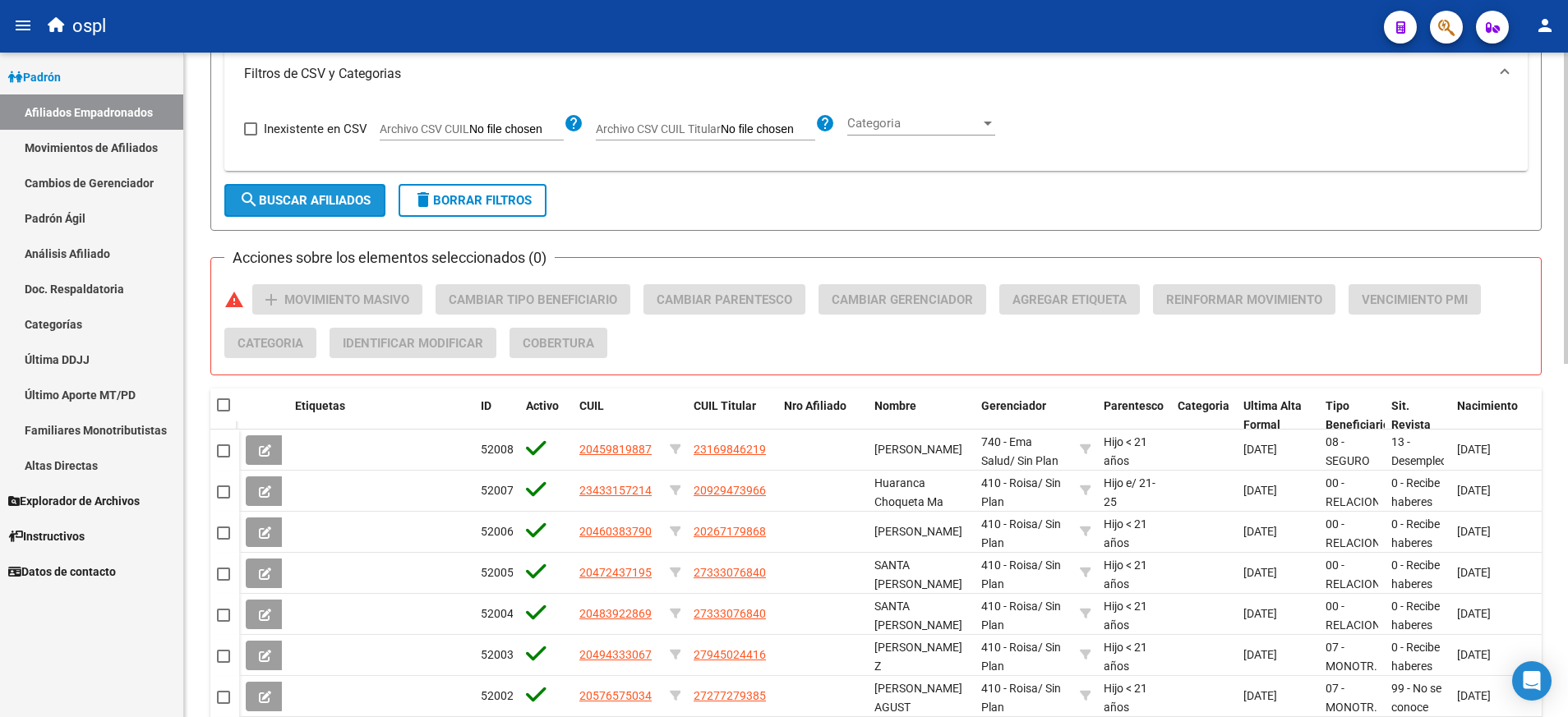
click at [351, 186] on button "search Buscar Afiliados" at bounding box center [304, 200] width 161 height 33
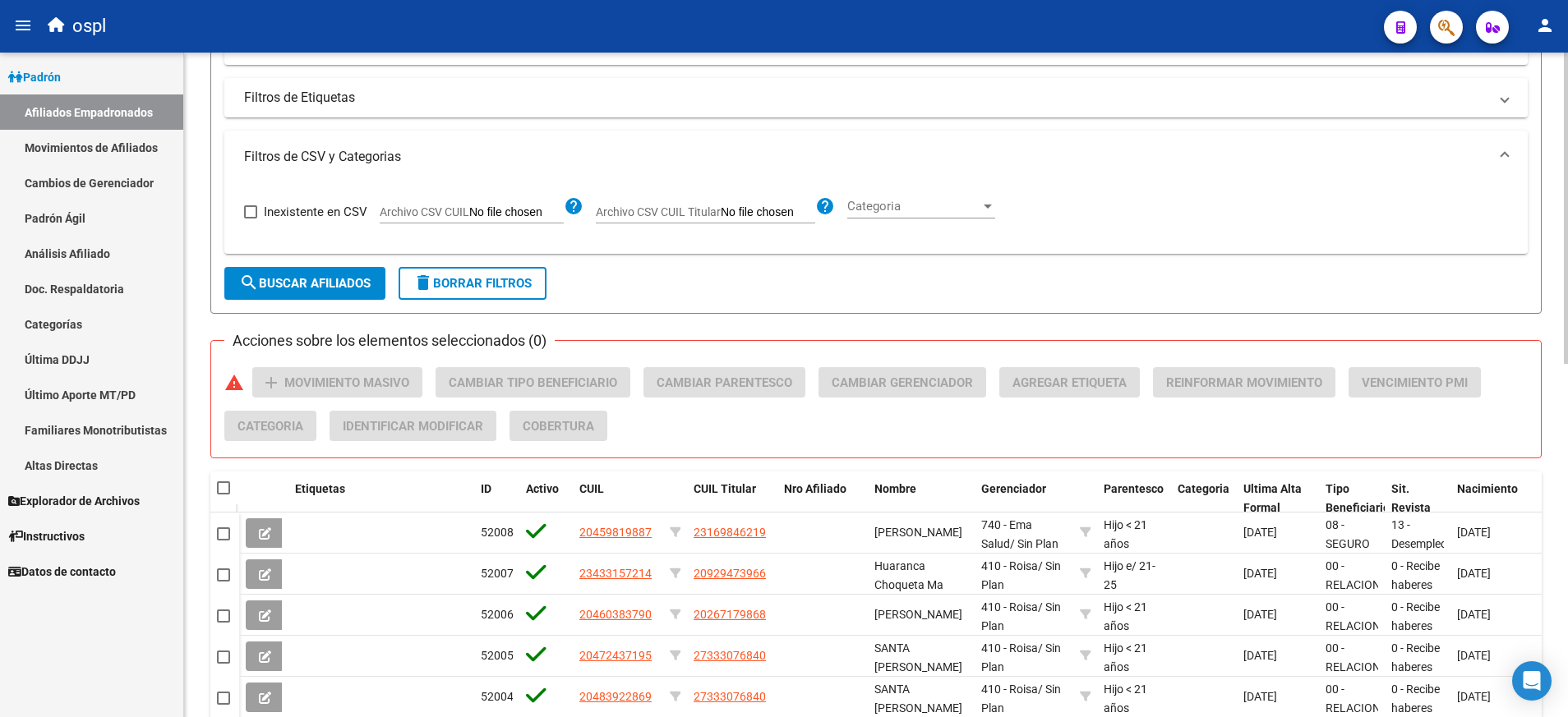
scroll to position [435, 0]
click at [508, 216] on input "Archivo CSV CUIL" at bounding box center [516, 213] width 95 height 14
type input "C:\fakepath\borro6.csv"
click at [324, 283] on span "search Buscar Afiliados" at bounding box center [304, 284] width 131 height 14
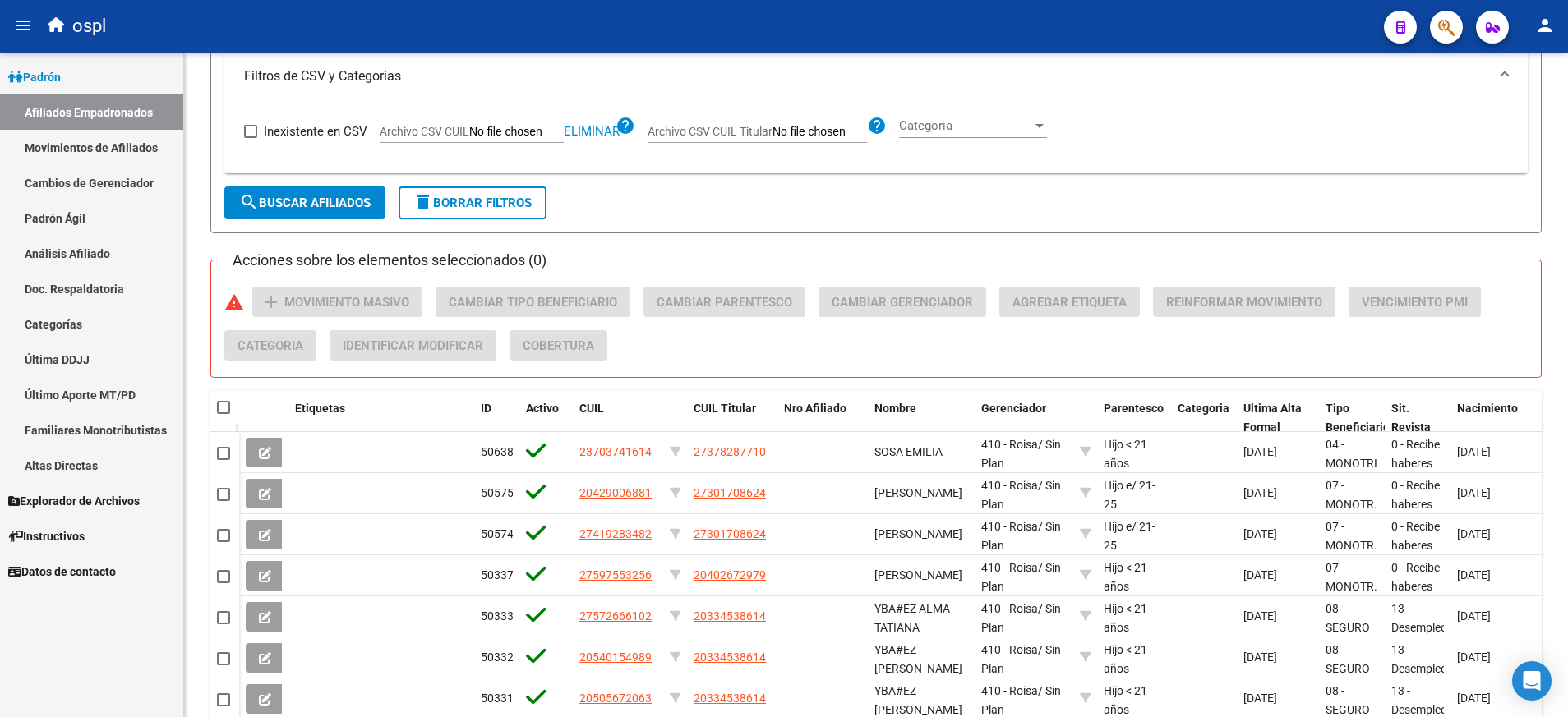
scroll to position [512, 0]
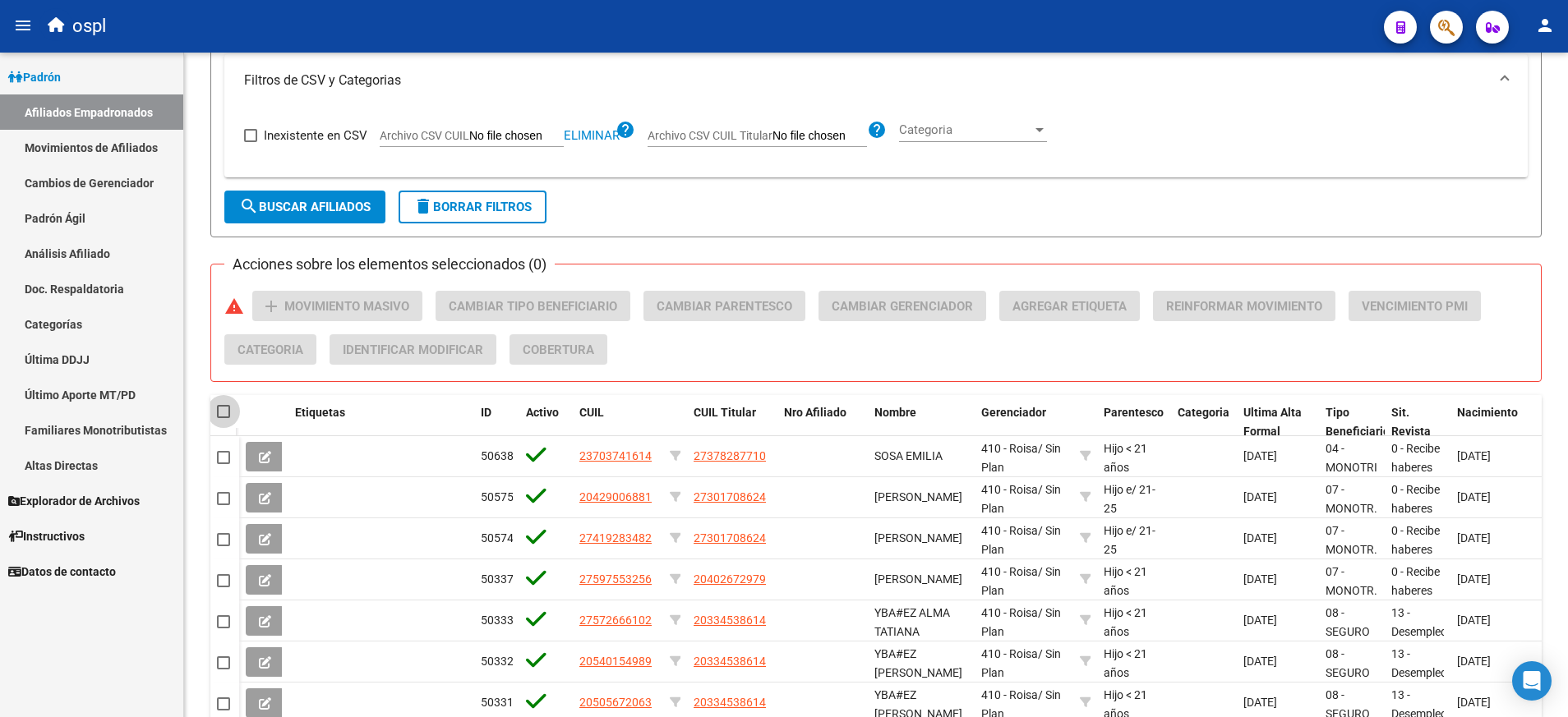
click at [221, 417] on span at bounding box center [223, 411] width 13 height 13
click at [223, 419] on input "checkbox" at bounding box center [223, 419] width 1 height 1
checkbox input "true"
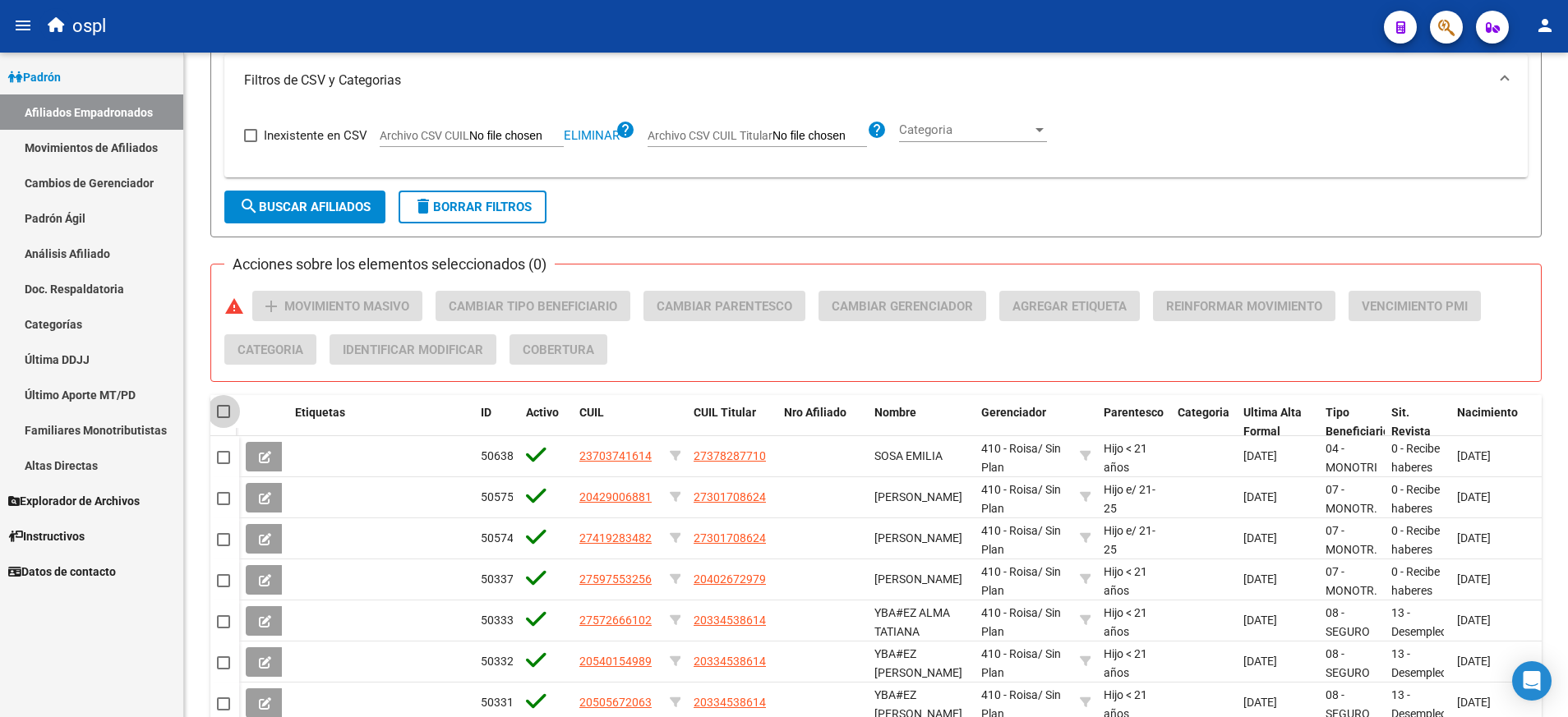
checkbox input "true"
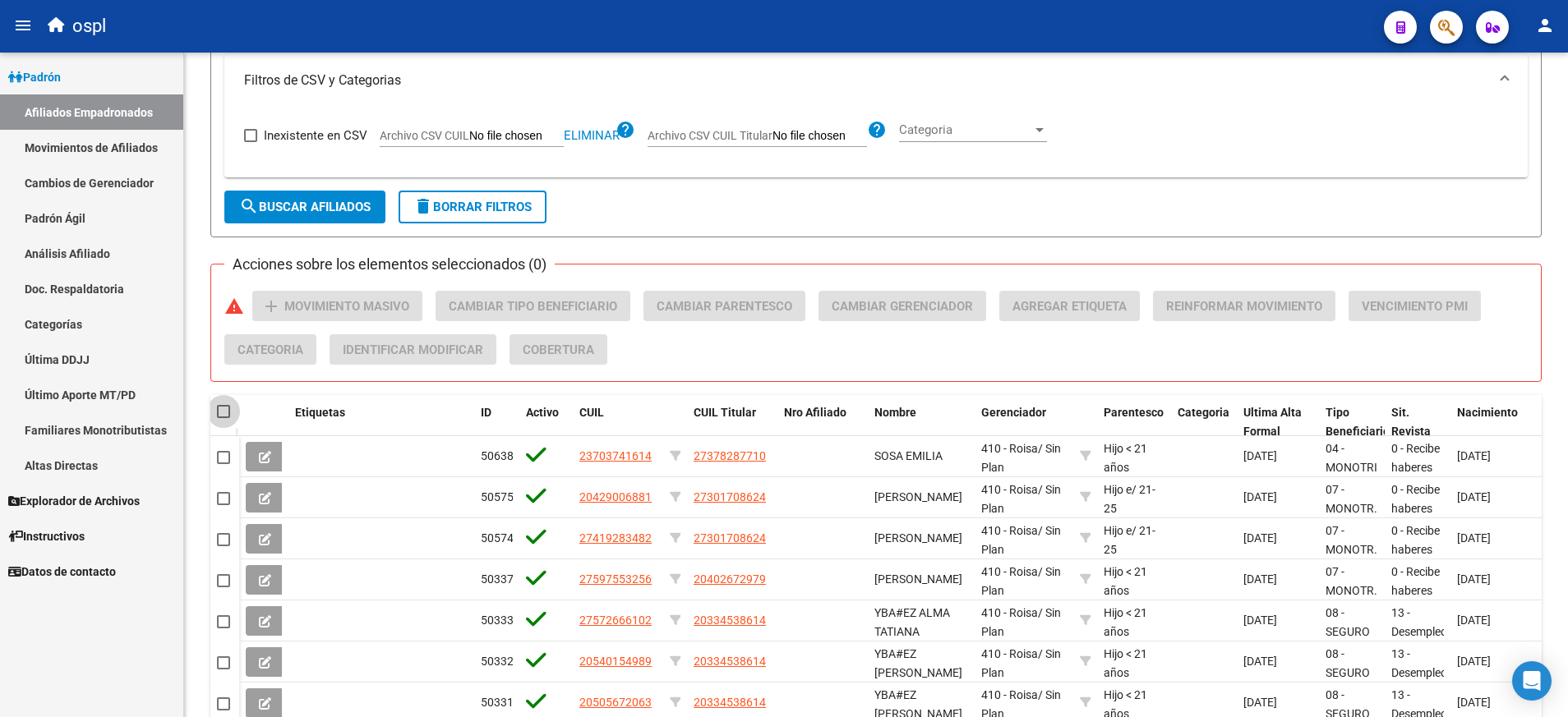
checkbox input "true"
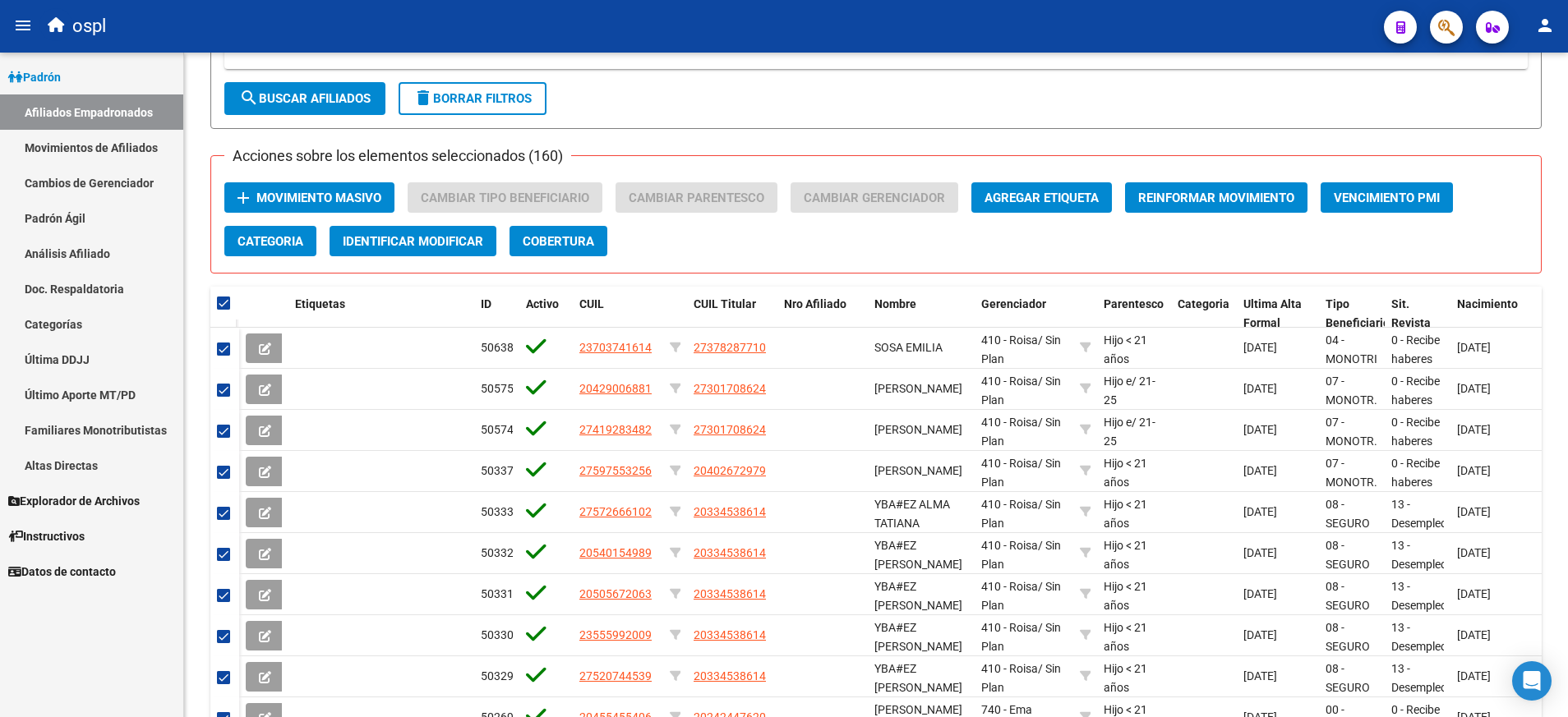
scroll to position [605, 0]
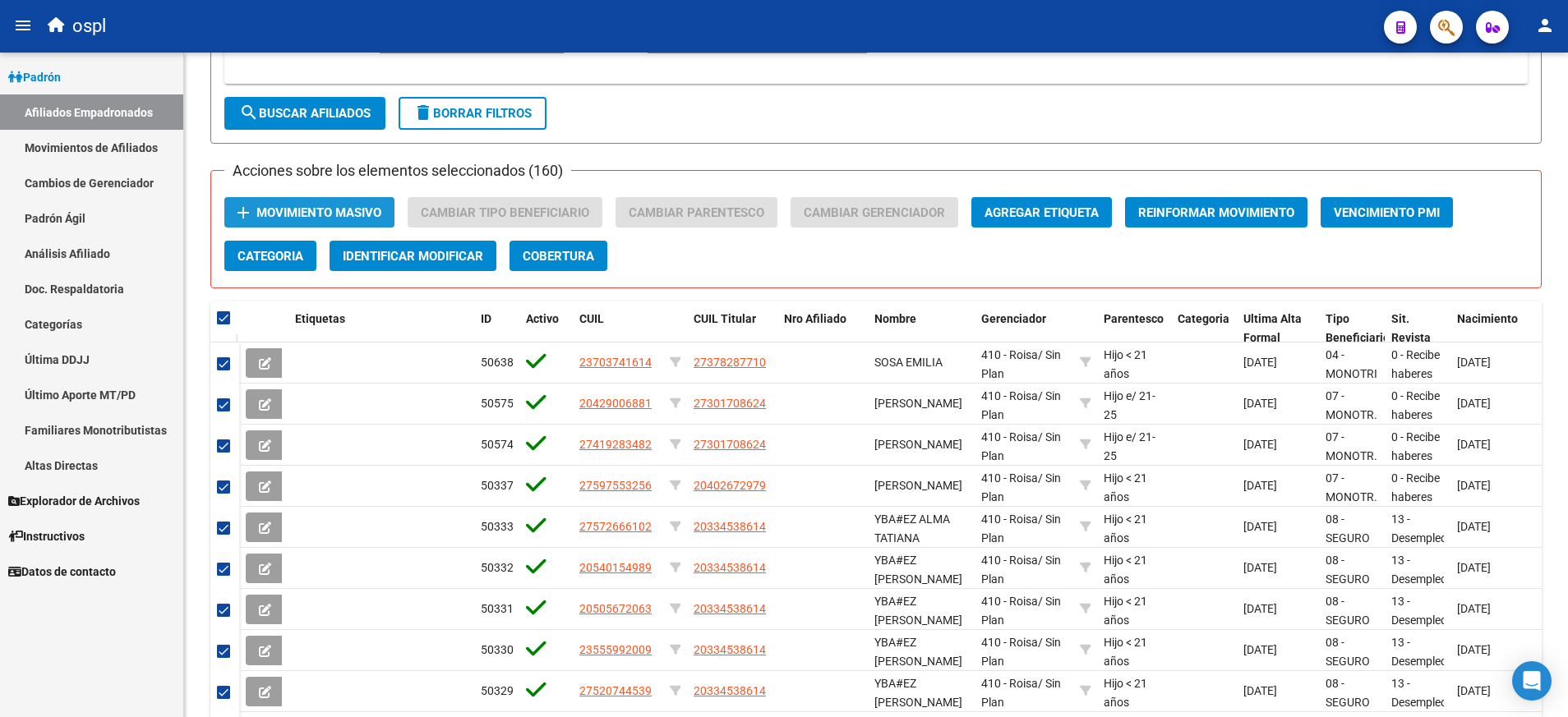
click at [337, 216] on span "Movimiento Masivo" at bounding box center [319, 212] width 124 height 14
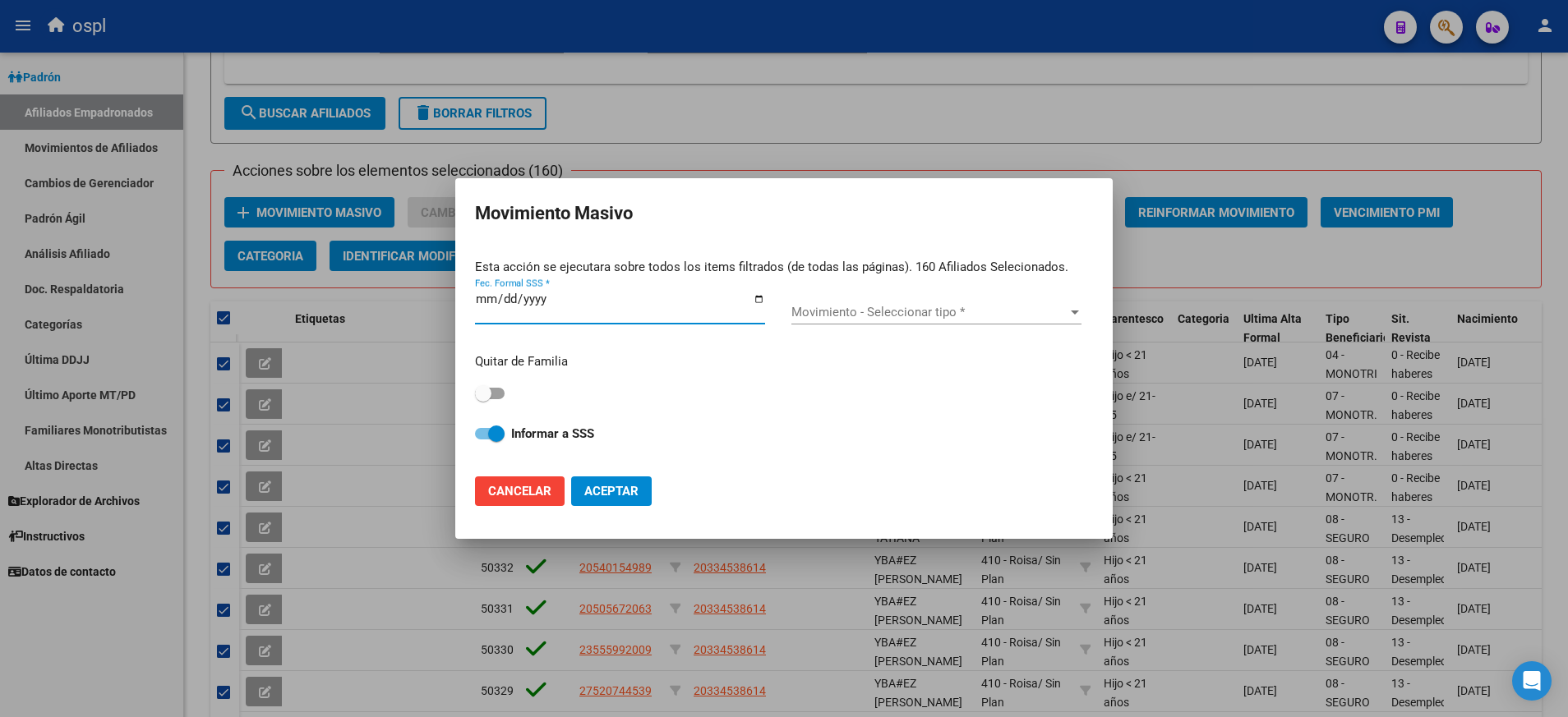
click at [759, 298] on input "Fec. Formal SSS *" at bounding box center [620, 305] width 290 height 26
type input "[DATE]"
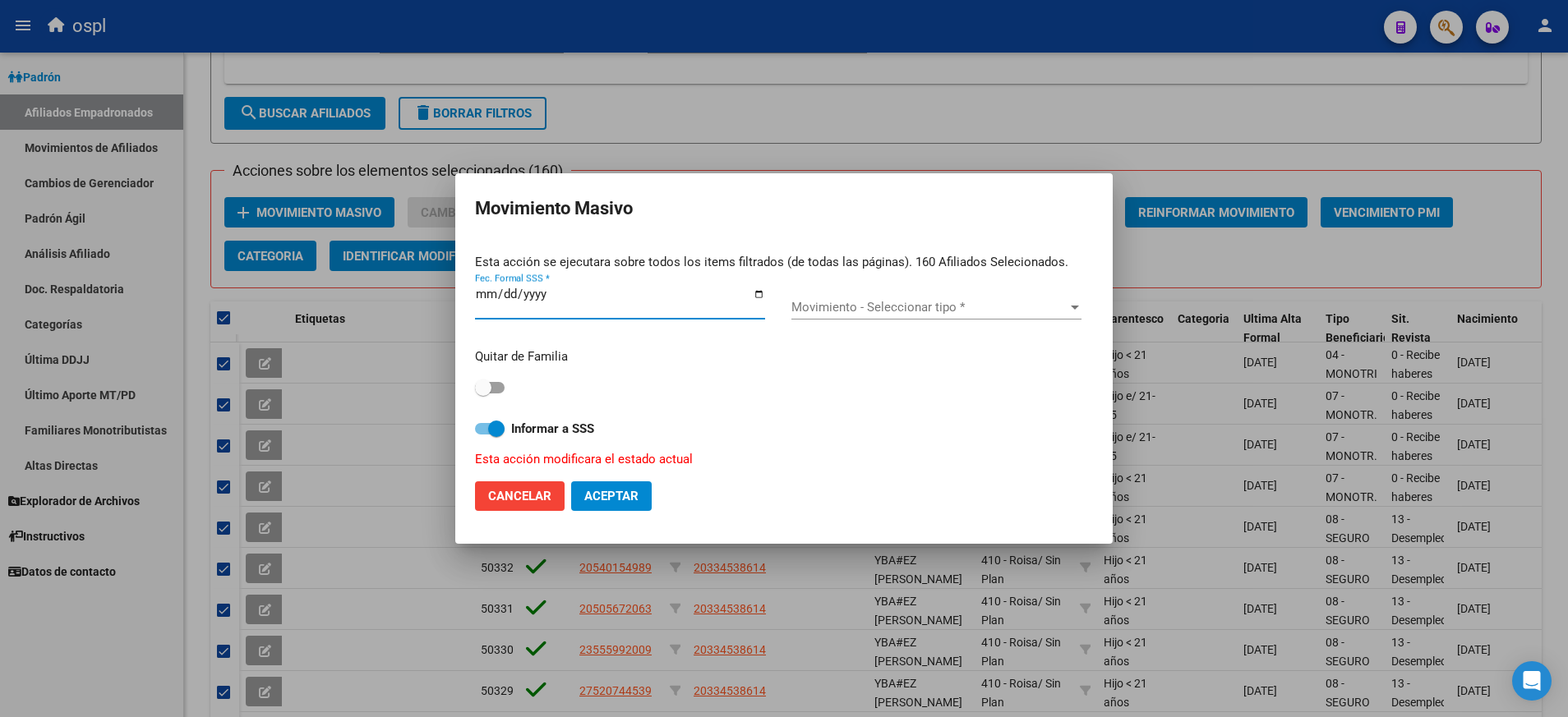
click at [1068, 302] on div at bounding box center [1074, 307] width 14 height 13
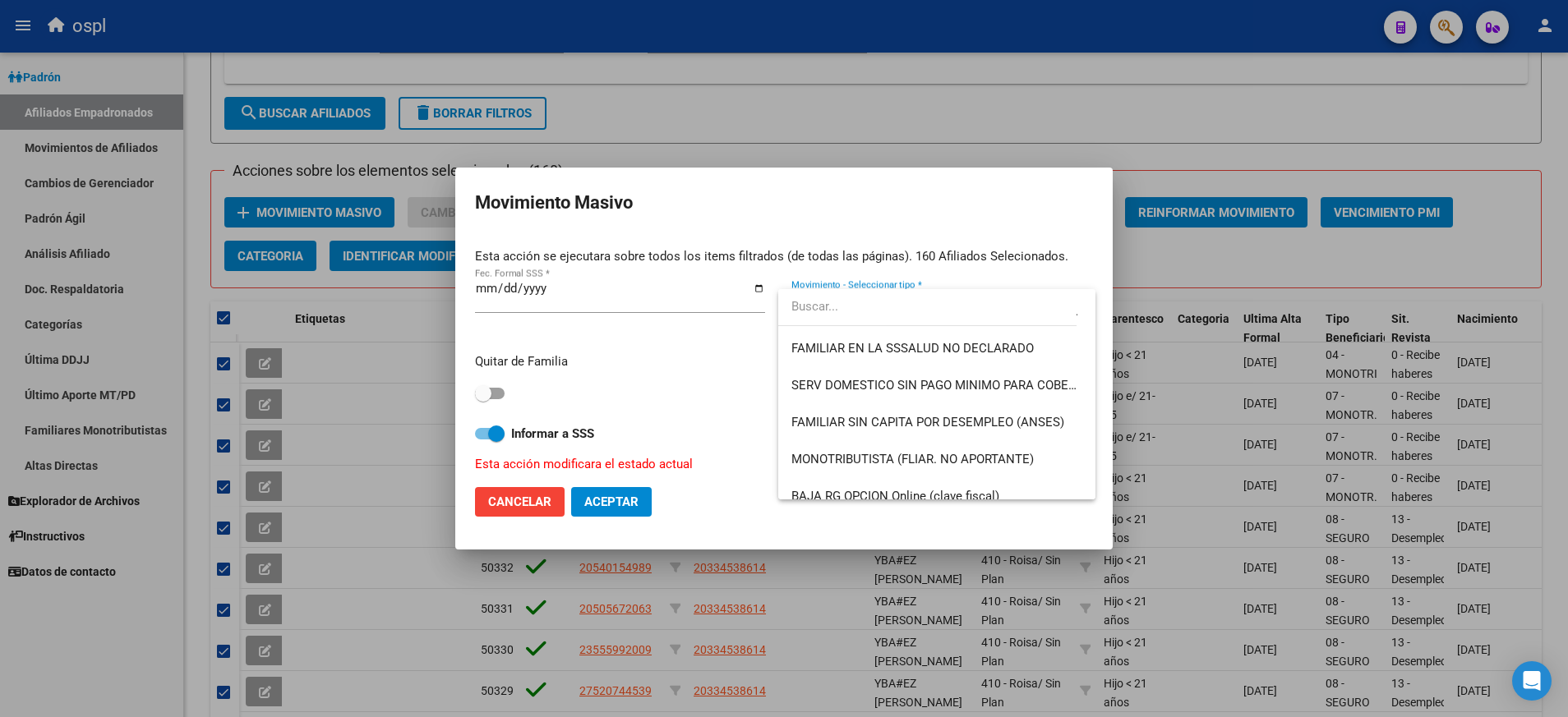
scroll to position [1104, 0]
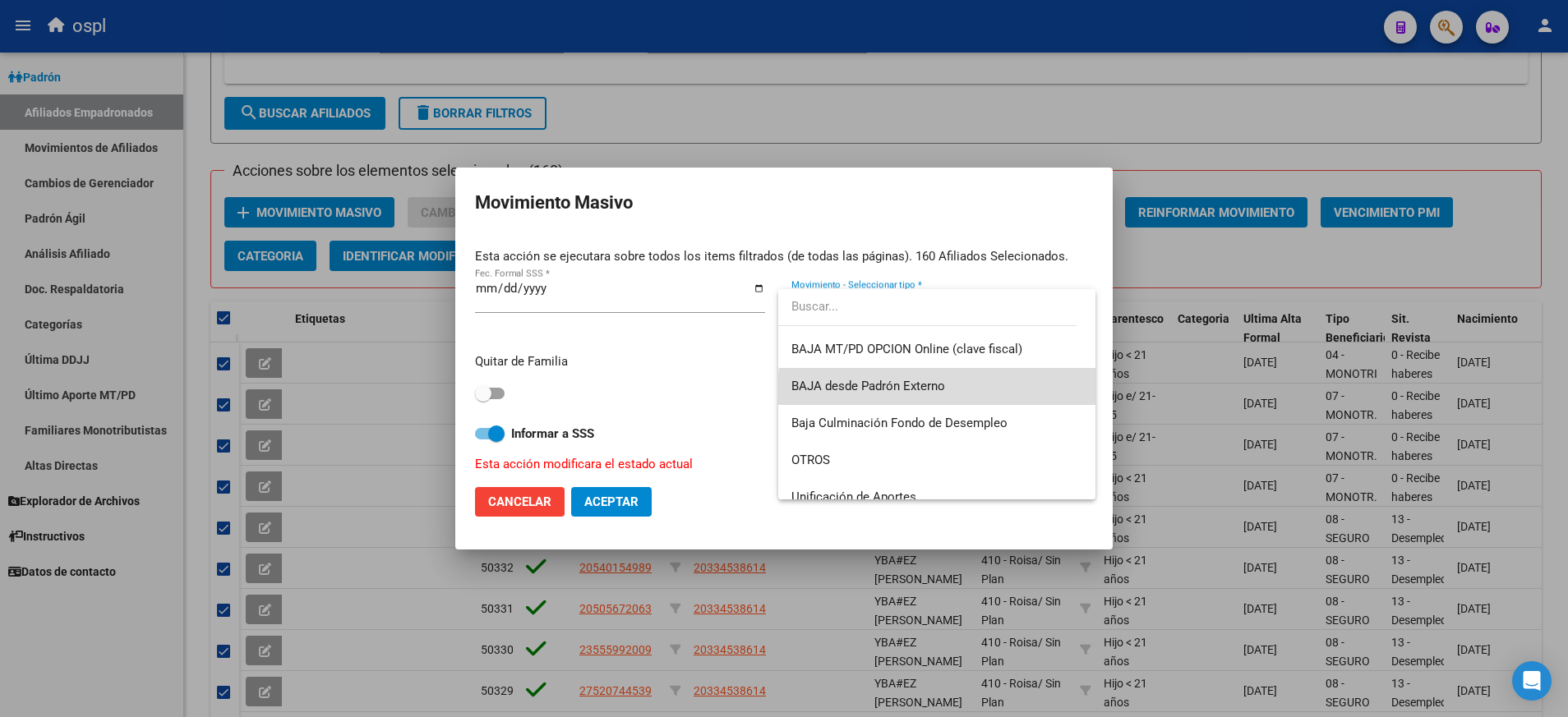
click at [963, 392] on span "BAJA desde Padrón Externo" at bounding box center [936, 386] width 290 height 37
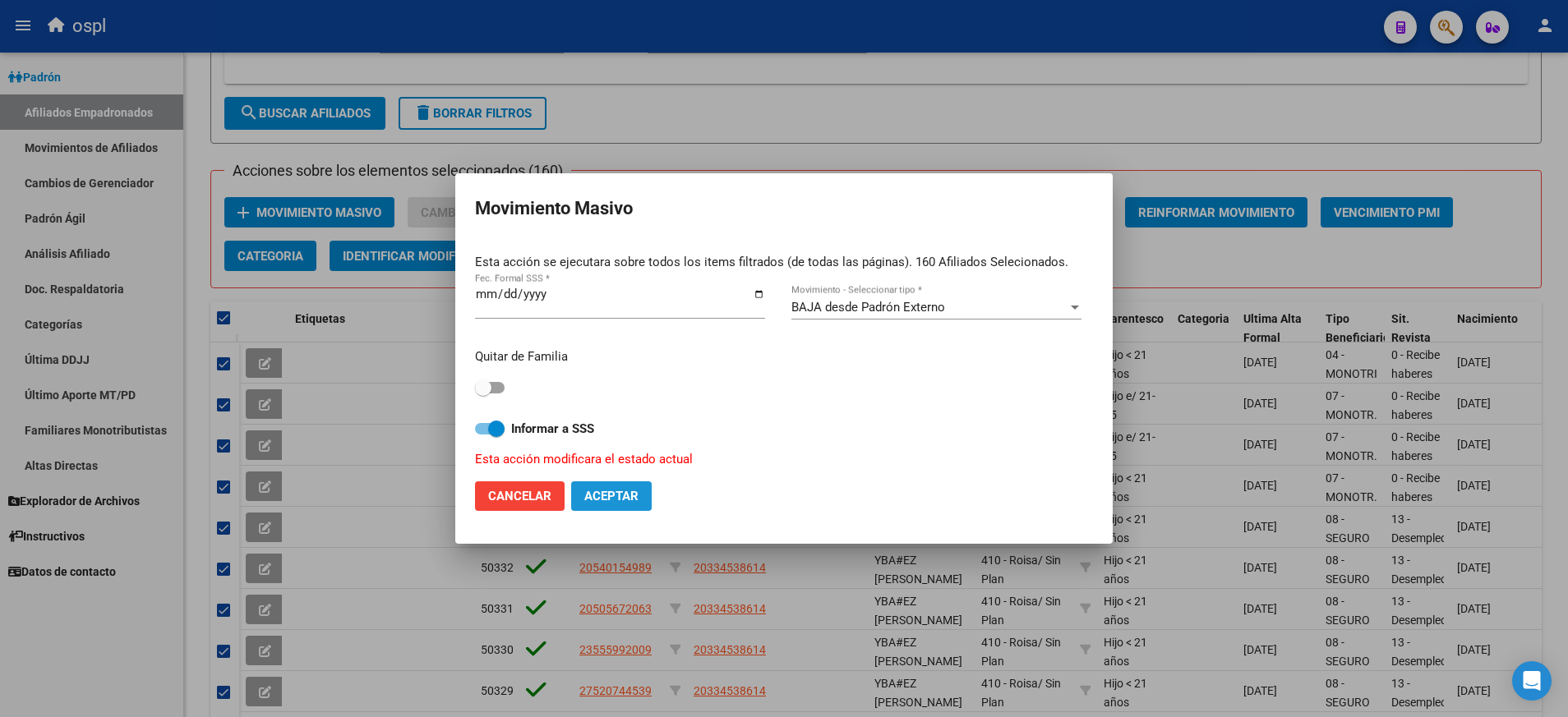
click at [610, 492] on span "Aceptar" at bounding box center [611, 495] width 55 height 14
checkbox input "false"
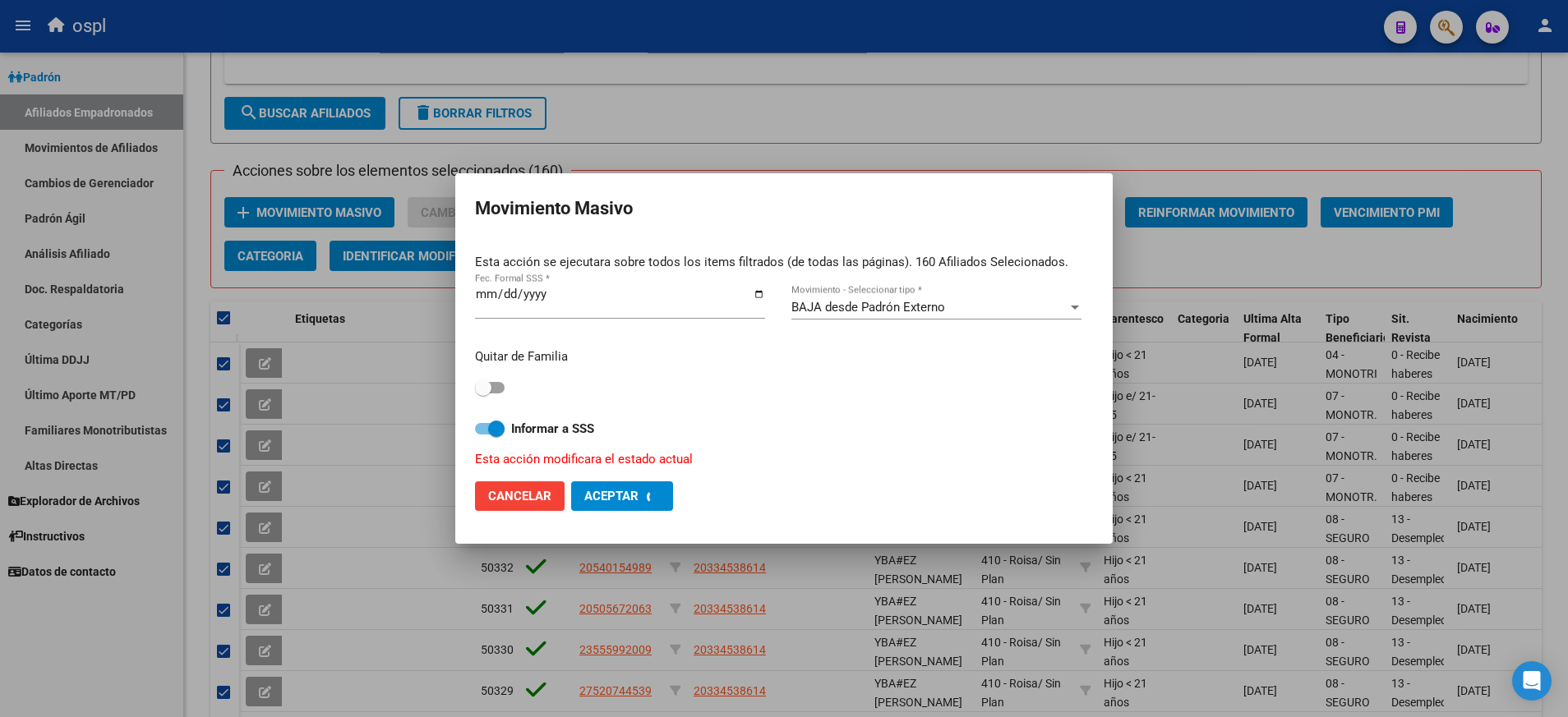
checkbox input "false"
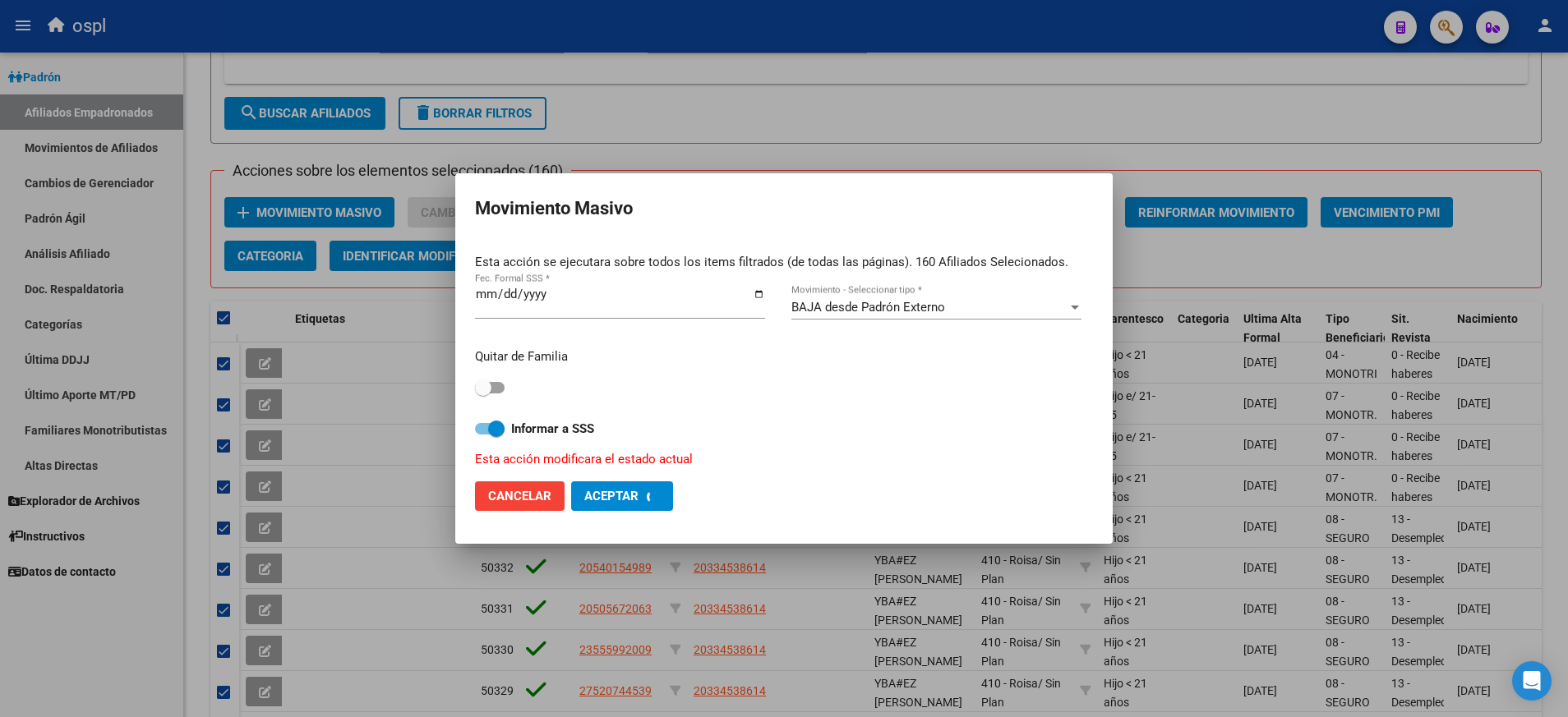
checkbox input "false"
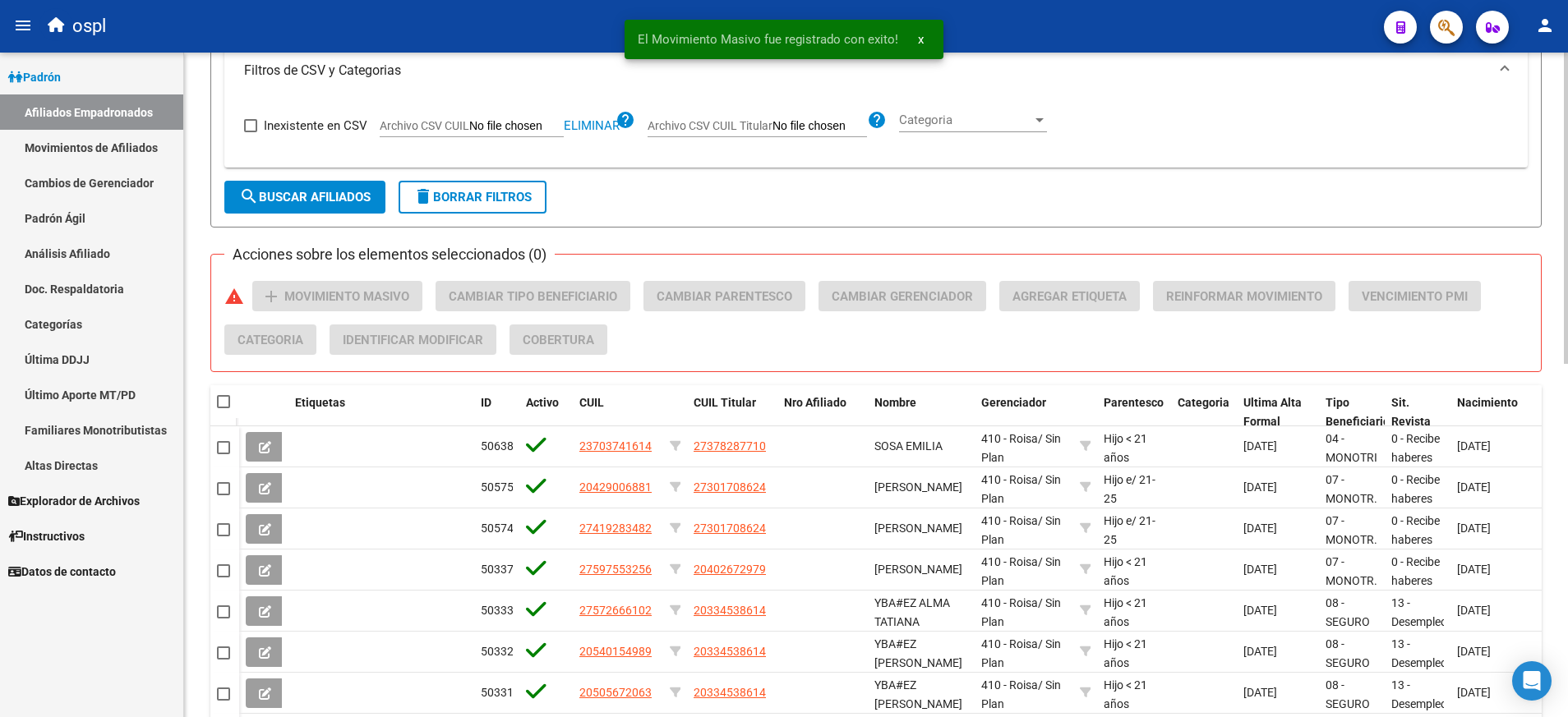
scroll to position [521, 0]
click at [518, 188] on button "delete Borrar Filtros" at bounding box center [472, 198] width 148 height 33
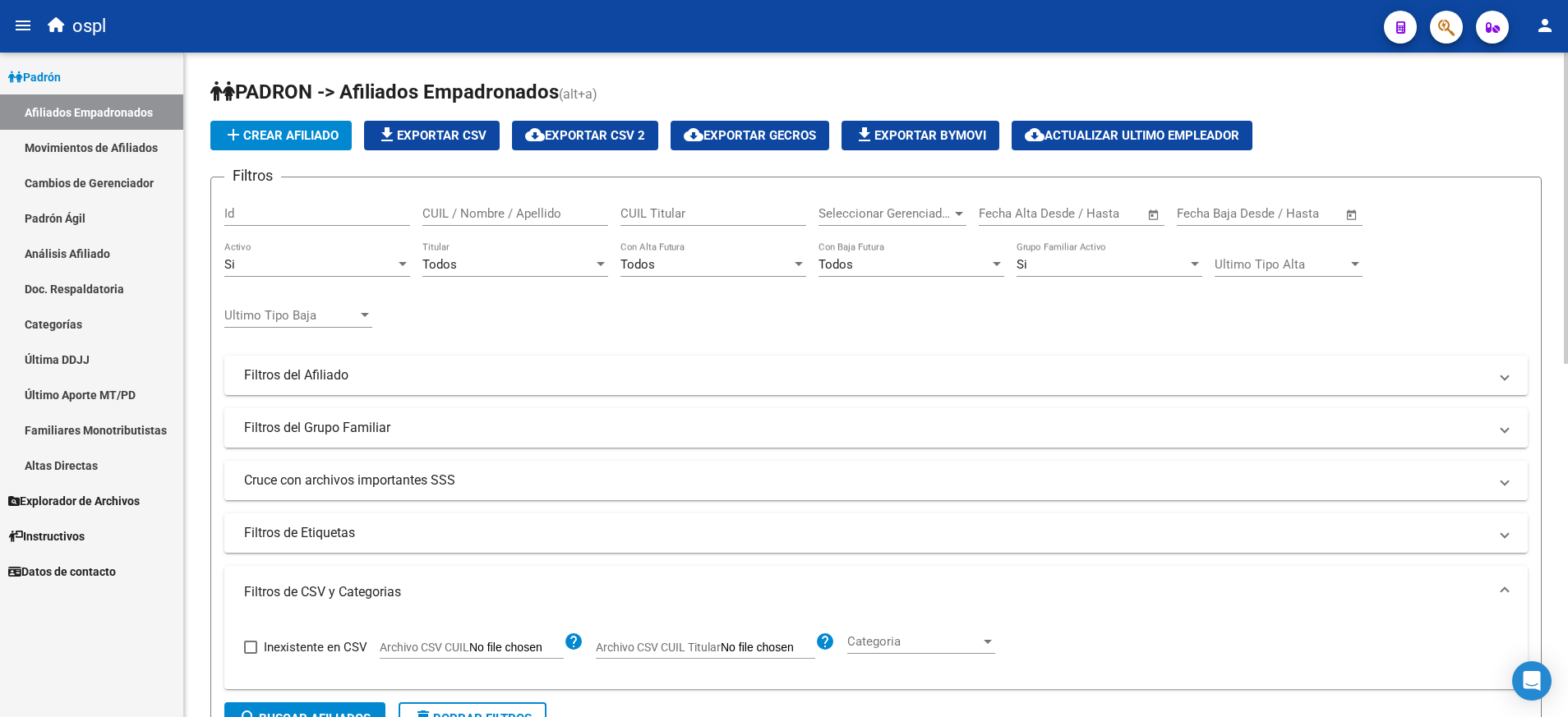
scroll to position [756, 0]
